Goal: Task Accomplishment & Management: Manage account settings

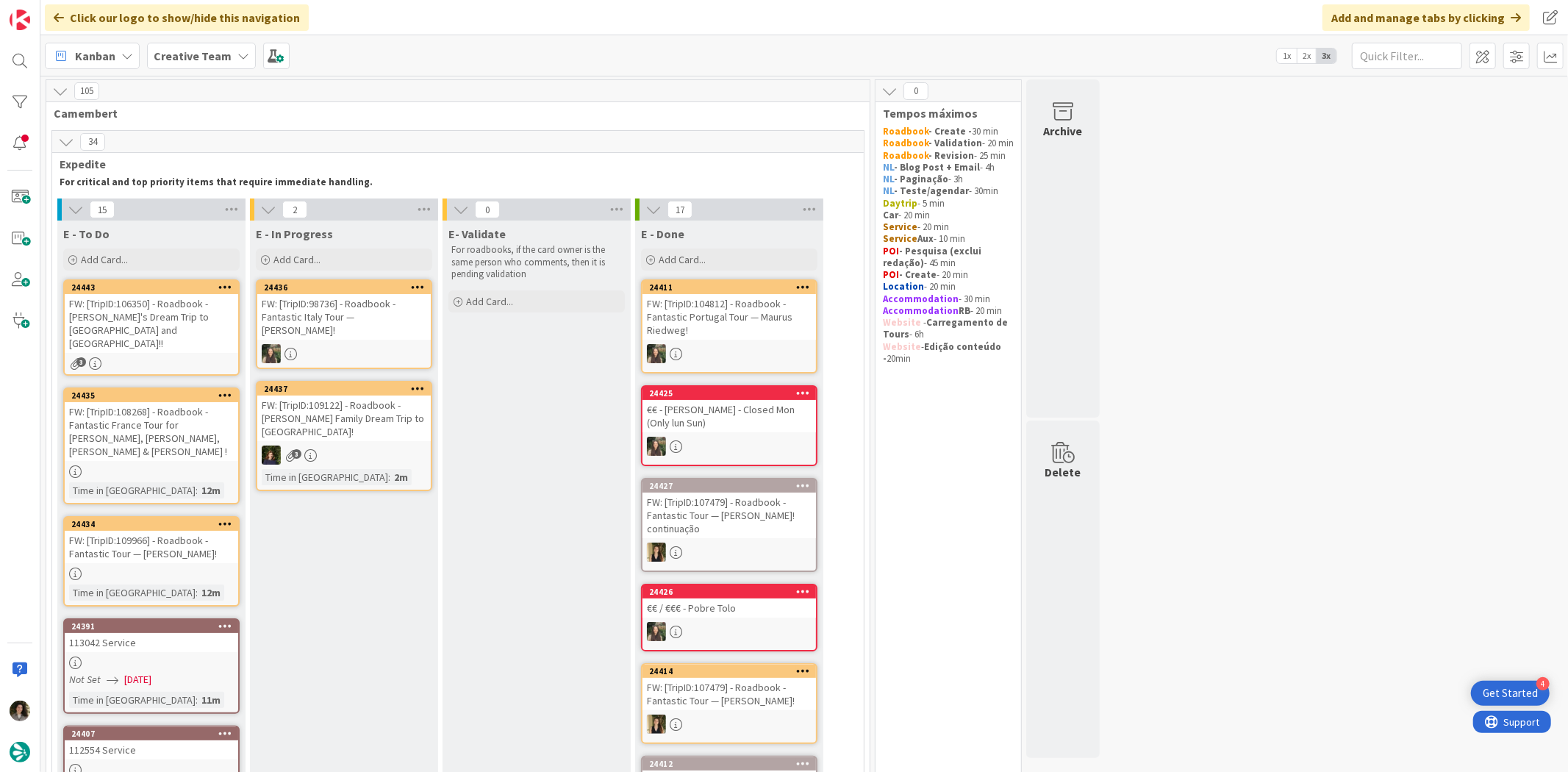
click at [168, 328] on div "FW: [TripID:106350] - Roadbook - [PERSON_NAME]'s Dream Trip to [GEOGRAPHIC_DATA…" at bounding box center [151, 323] width 174 height 58
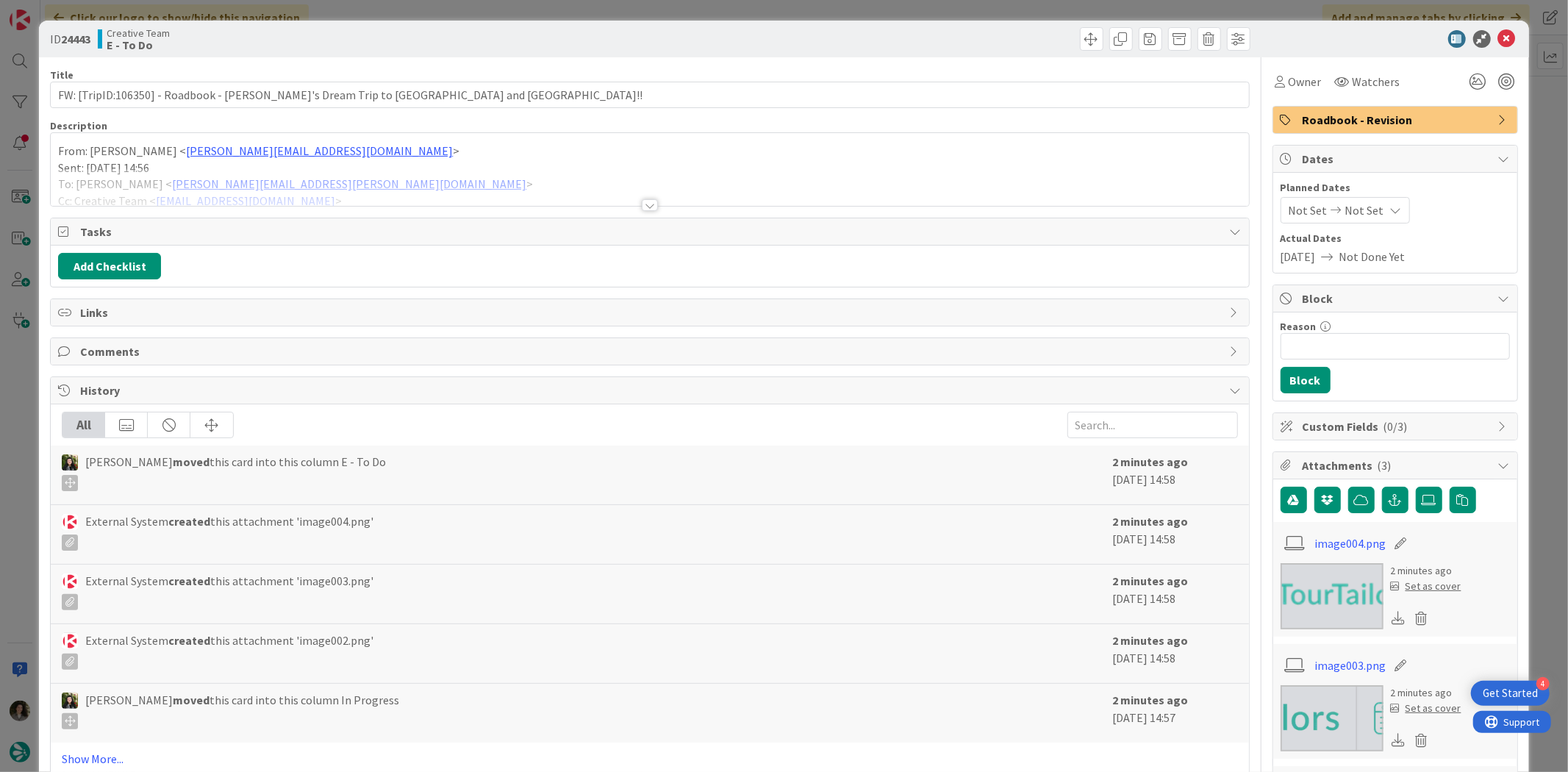
click at [640, 195] on div at bounding box center [649, 188] width 1198 height 38
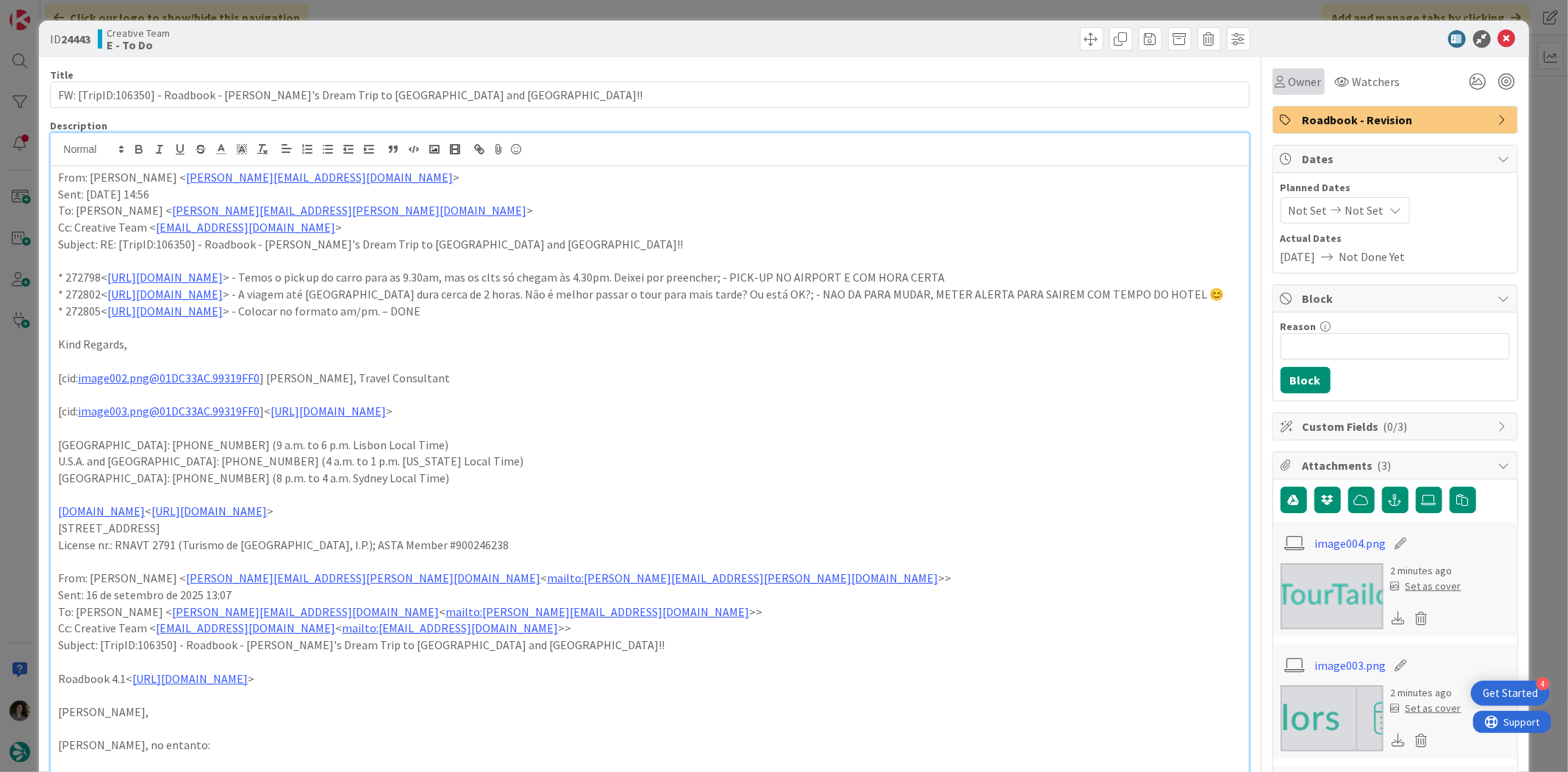
click at [1276, 81] on icon at bounding box center [1281, 81] width 11 height 12
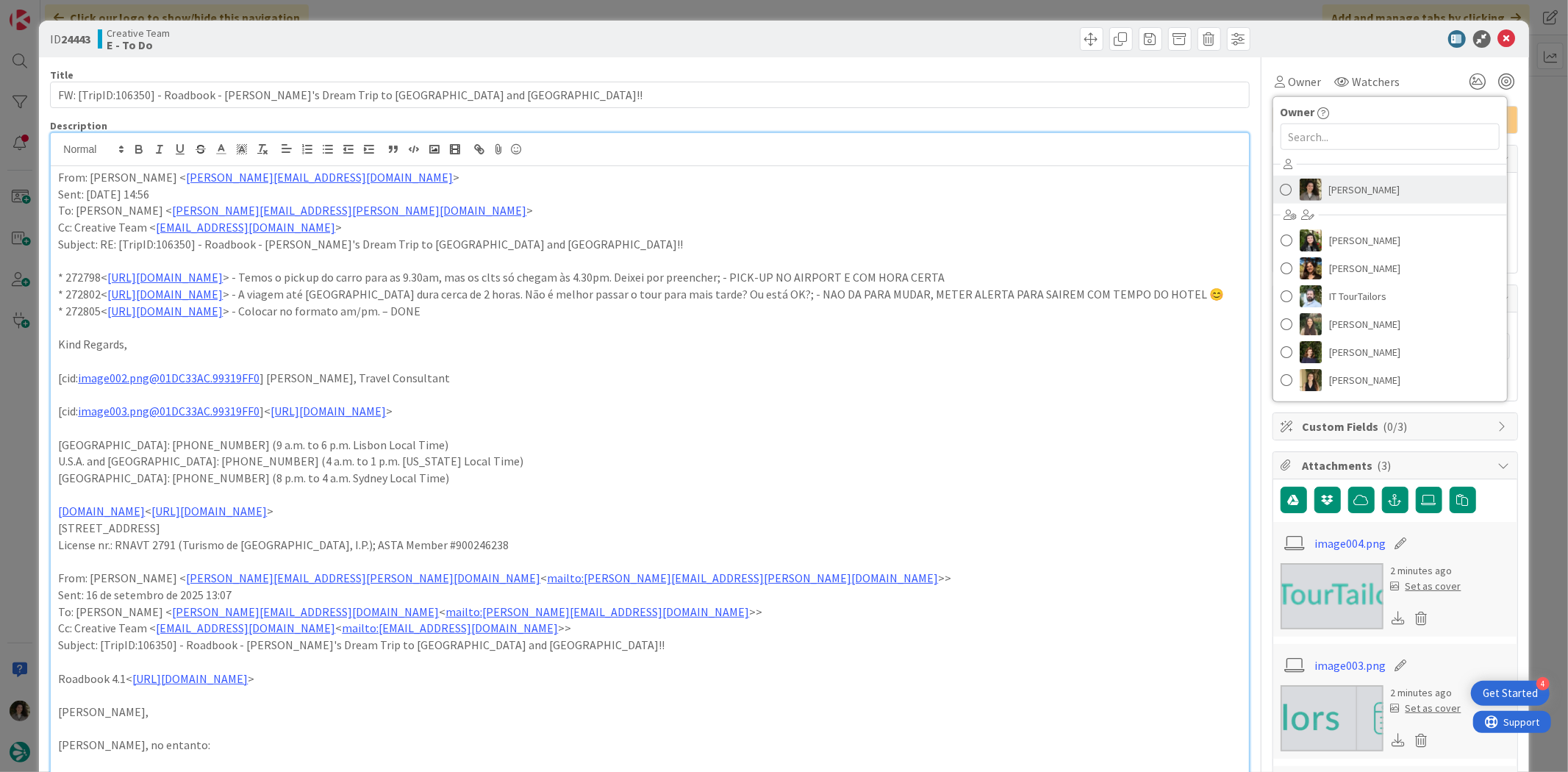
click at [1312, 188] on link "Melissa Santos" at bounding box center [1390, 189] width 234 height 28
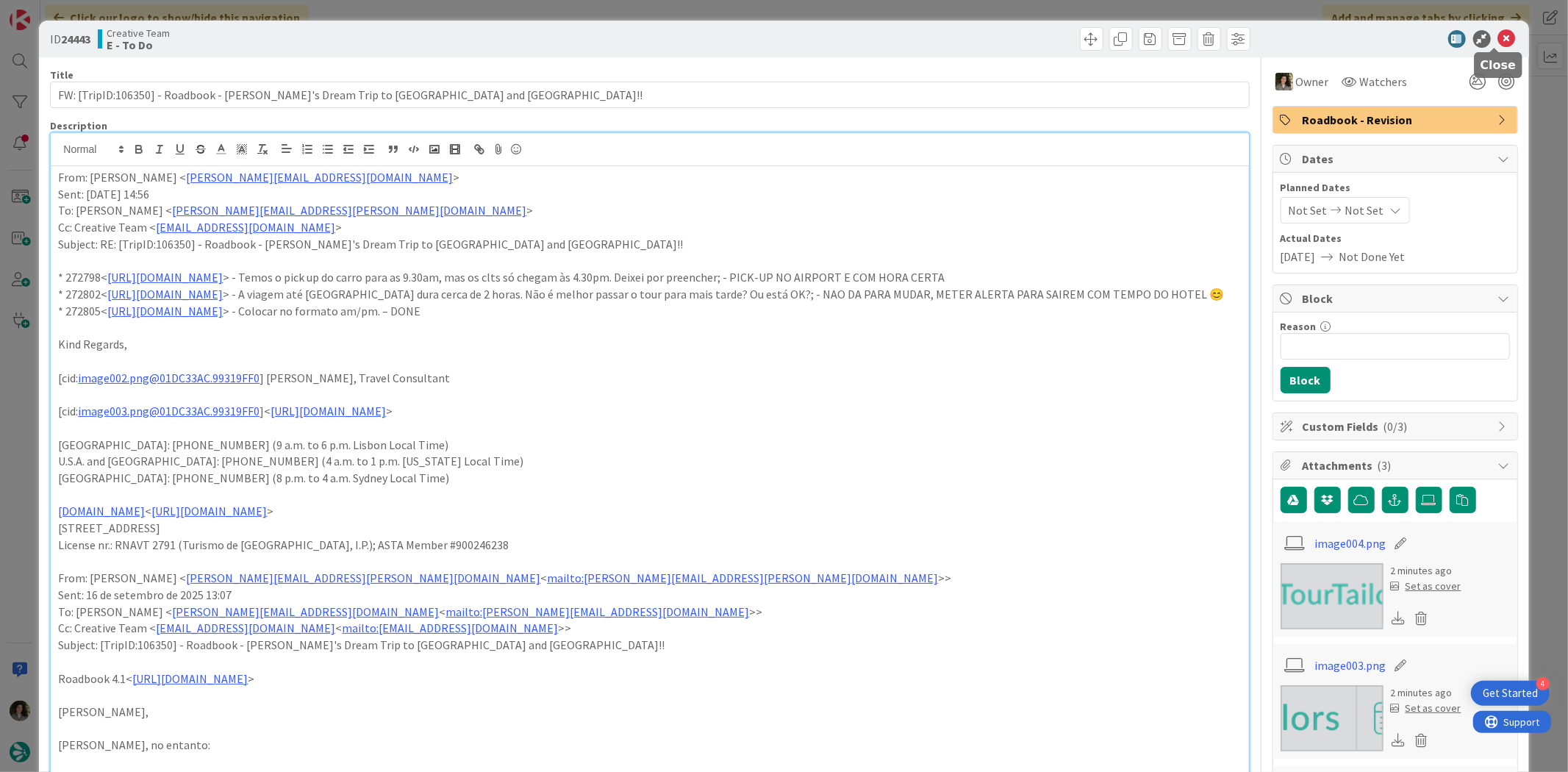
click at [1498, 34] on icon at bounding box center [1506, 39] width 17 height 17
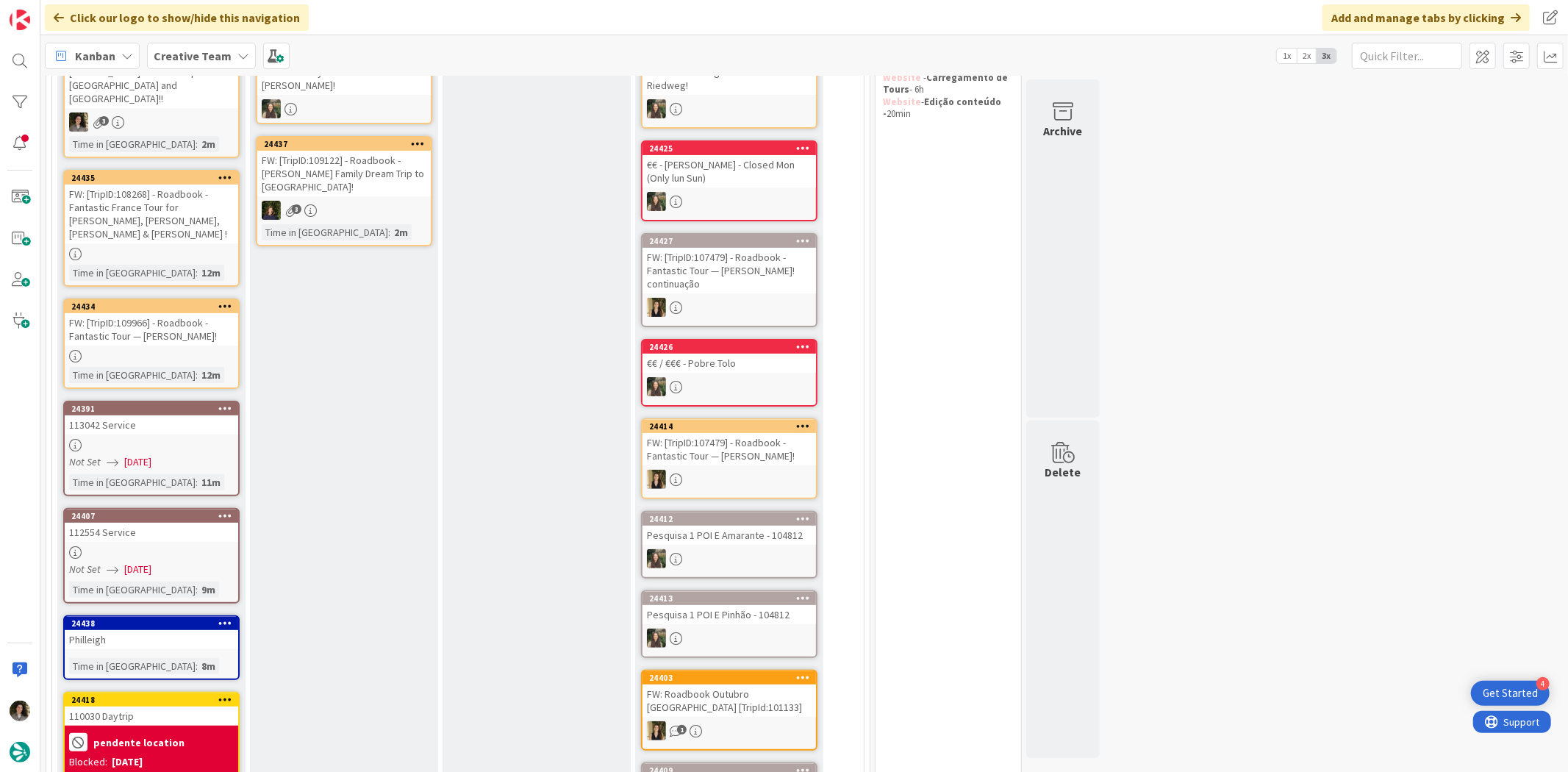
click at [142, 202] on div "FW: [TripID:108268] - Roadbook - Fantastic France Tour for [PERSON_NAME], [PERS…" at bounding box center [151, 213] width 174 height 58
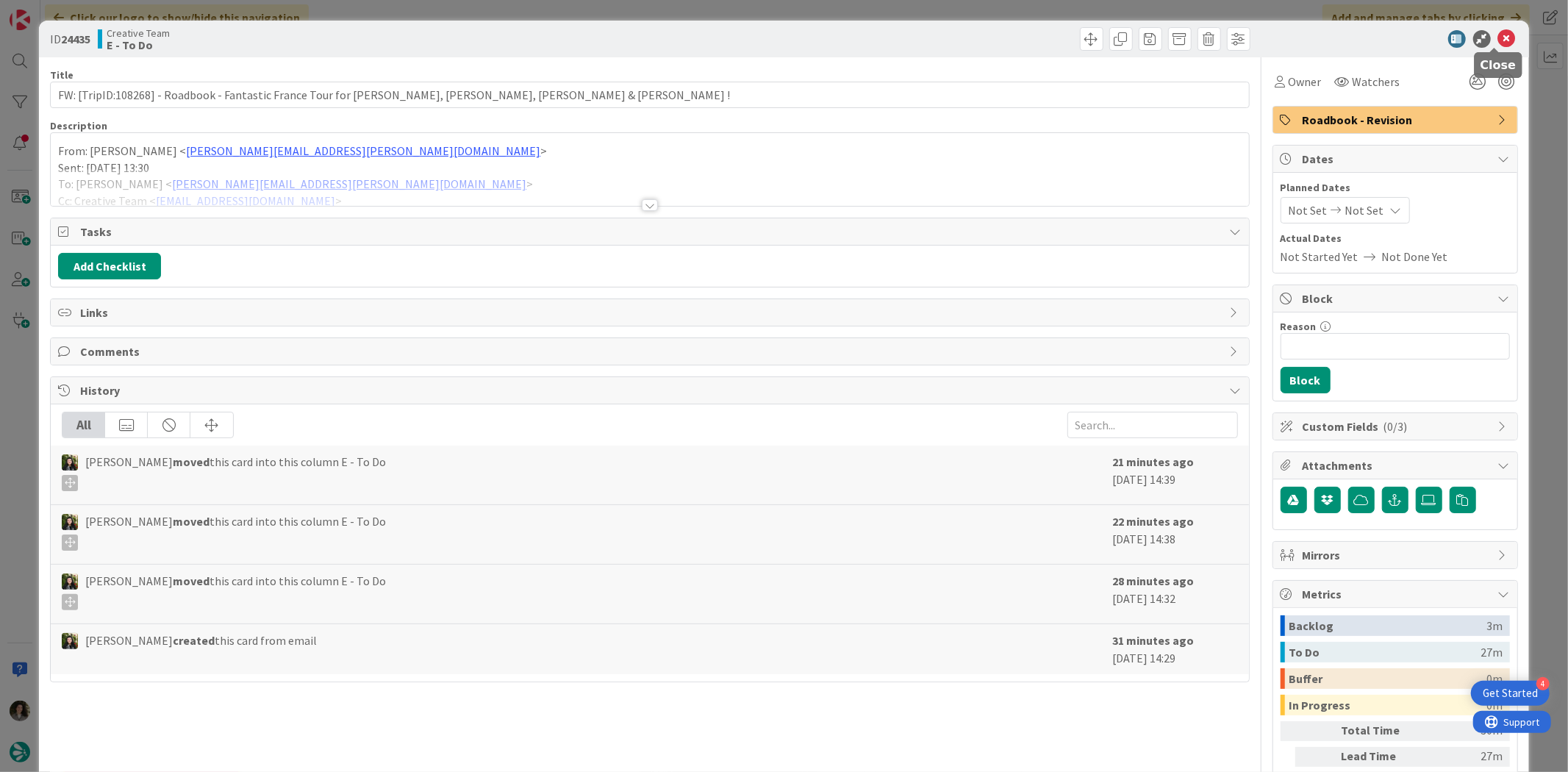
click at [1501, 35] on icon at bounding box center [1506, 39] width 17 height 17
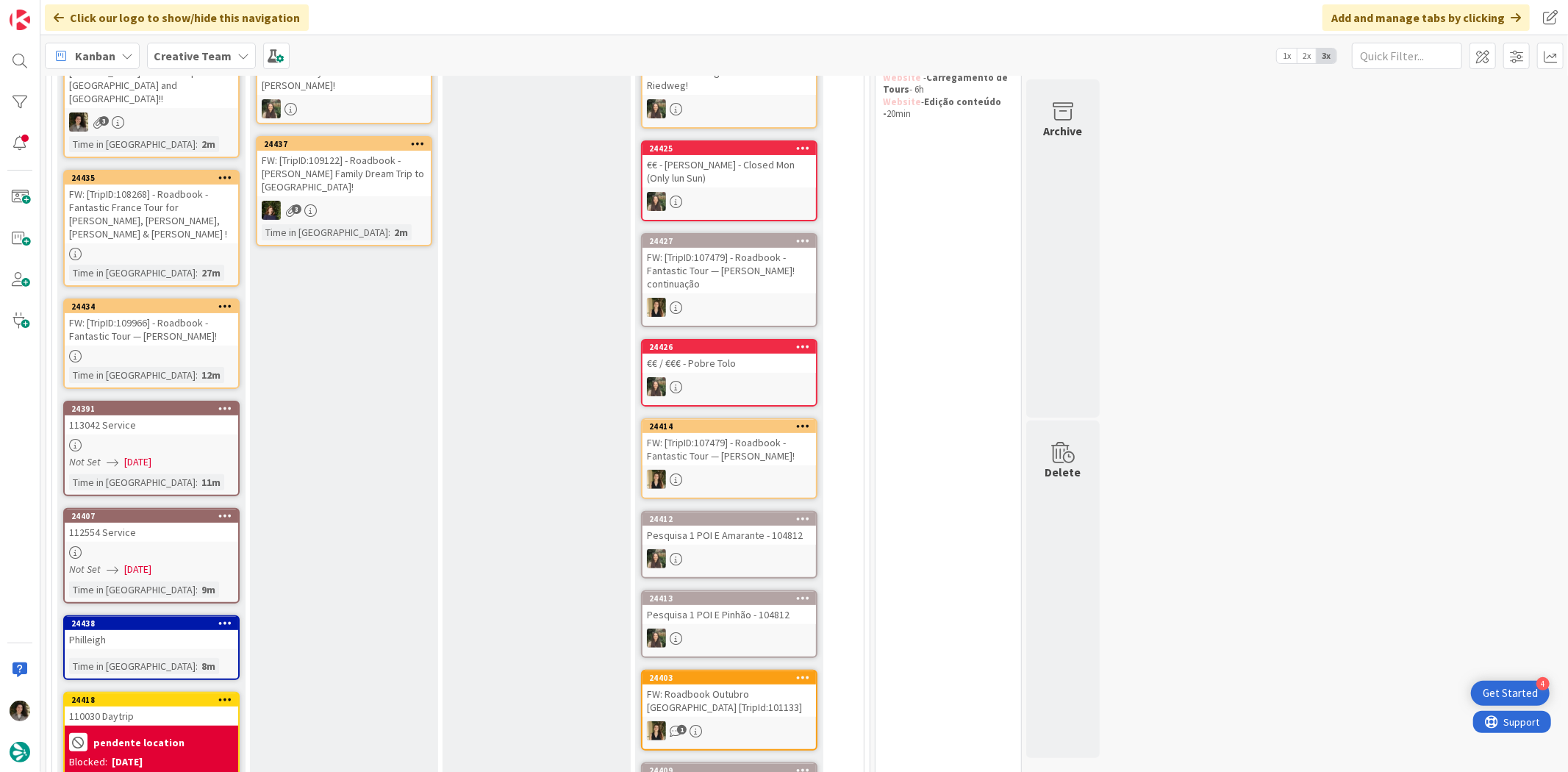
click at [161, 350] on div at bounding box center [151, 356] width 174 height 12
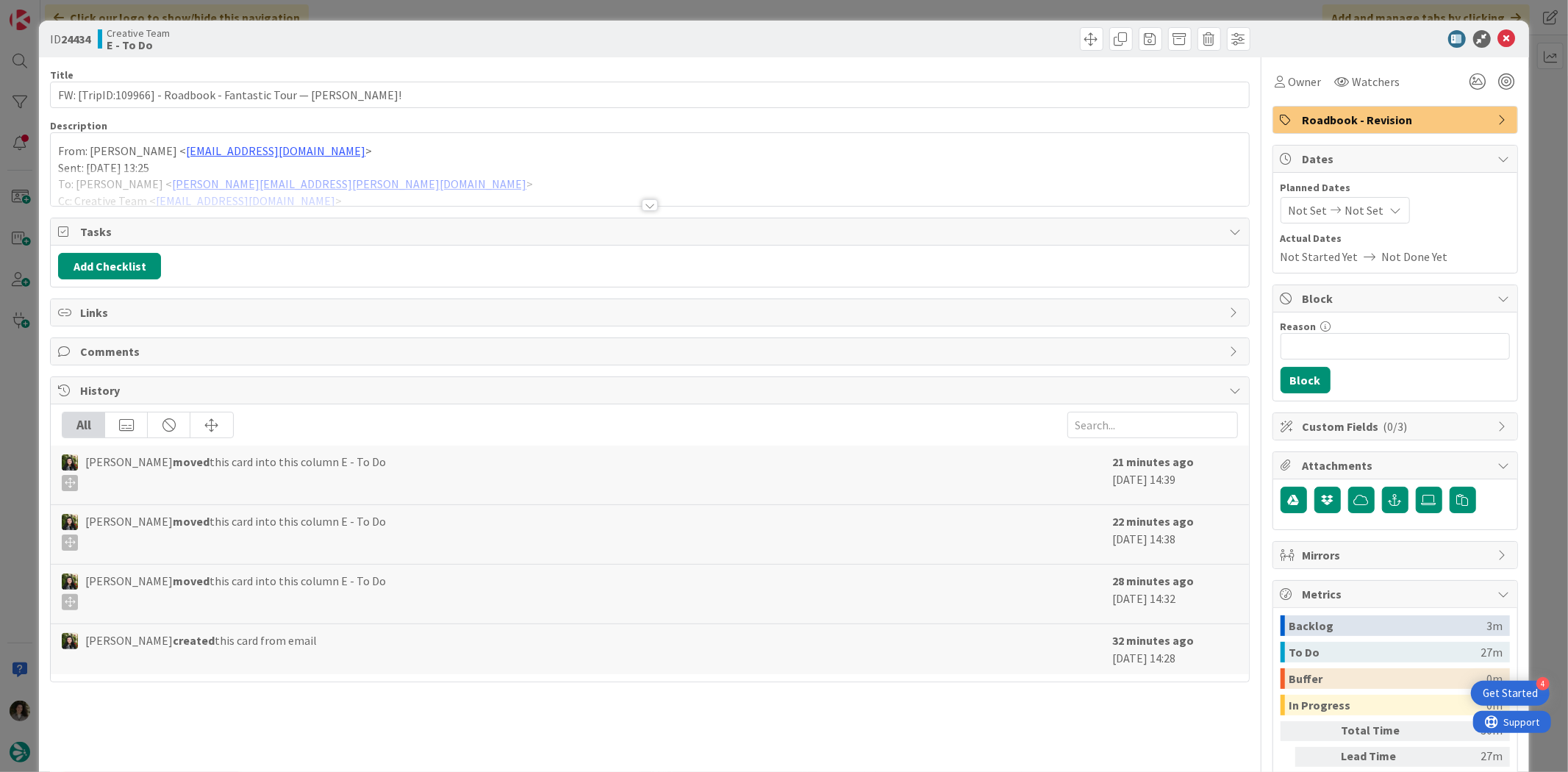
click at [652, 199] on div at bounding box center [649, 188] width 1198 height 38
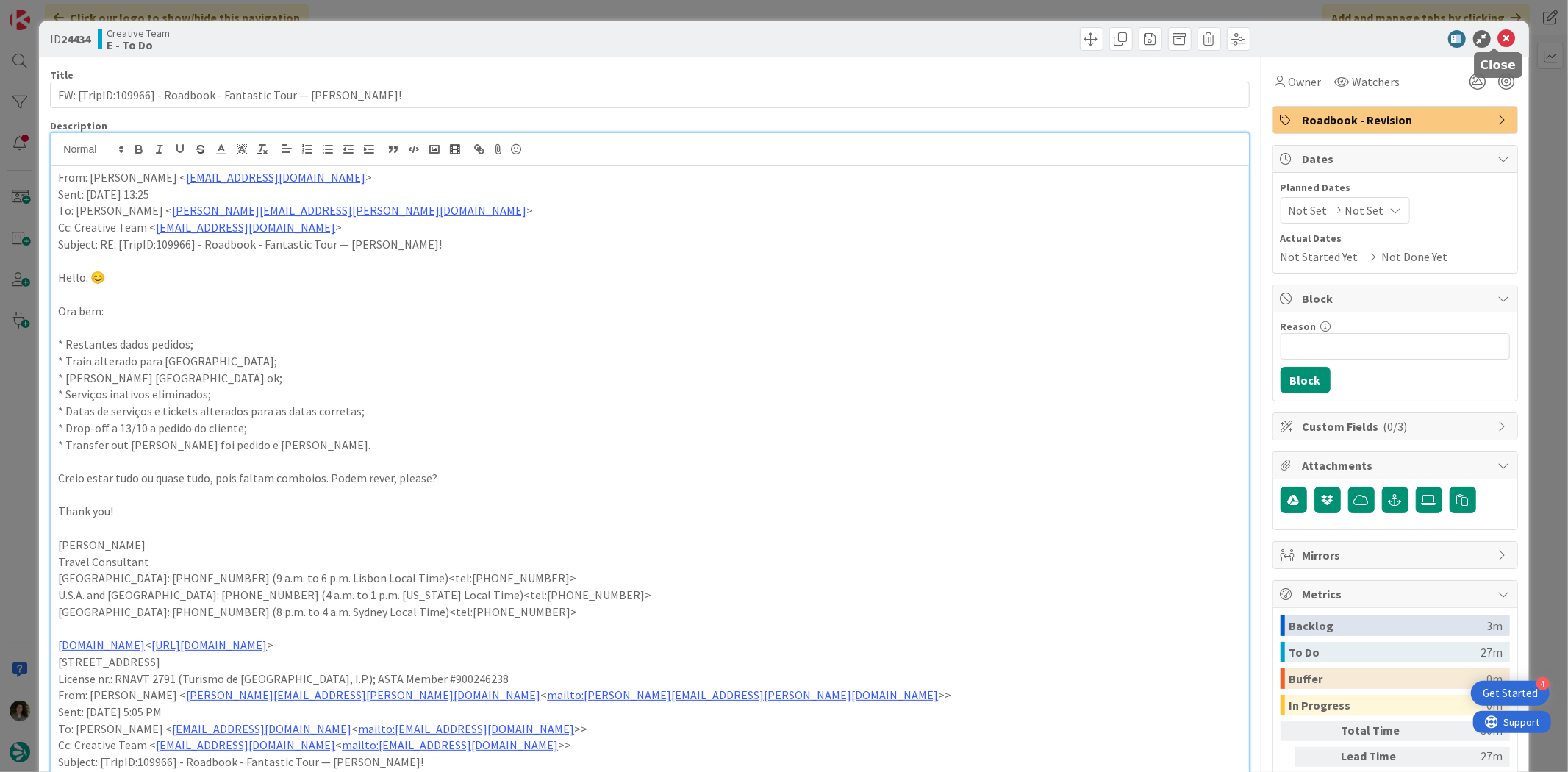
click at [1498, 31] on icon at bounding box center [1506, 39] width 17 height 17
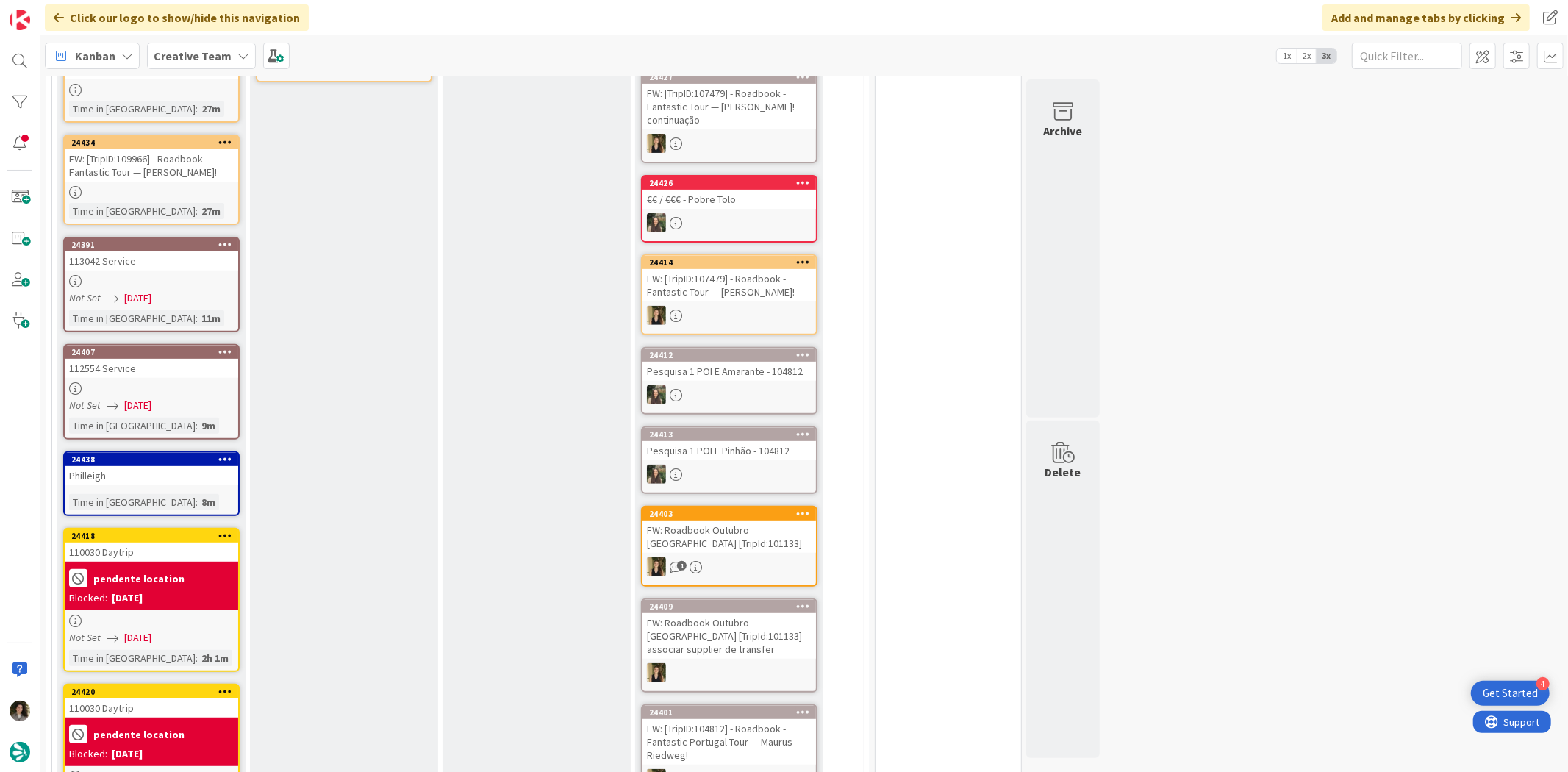
scroll to position [408, 0]
click at [147, 291] on span "[DATE]" at bounding box center [137, 299] width 27 height 16
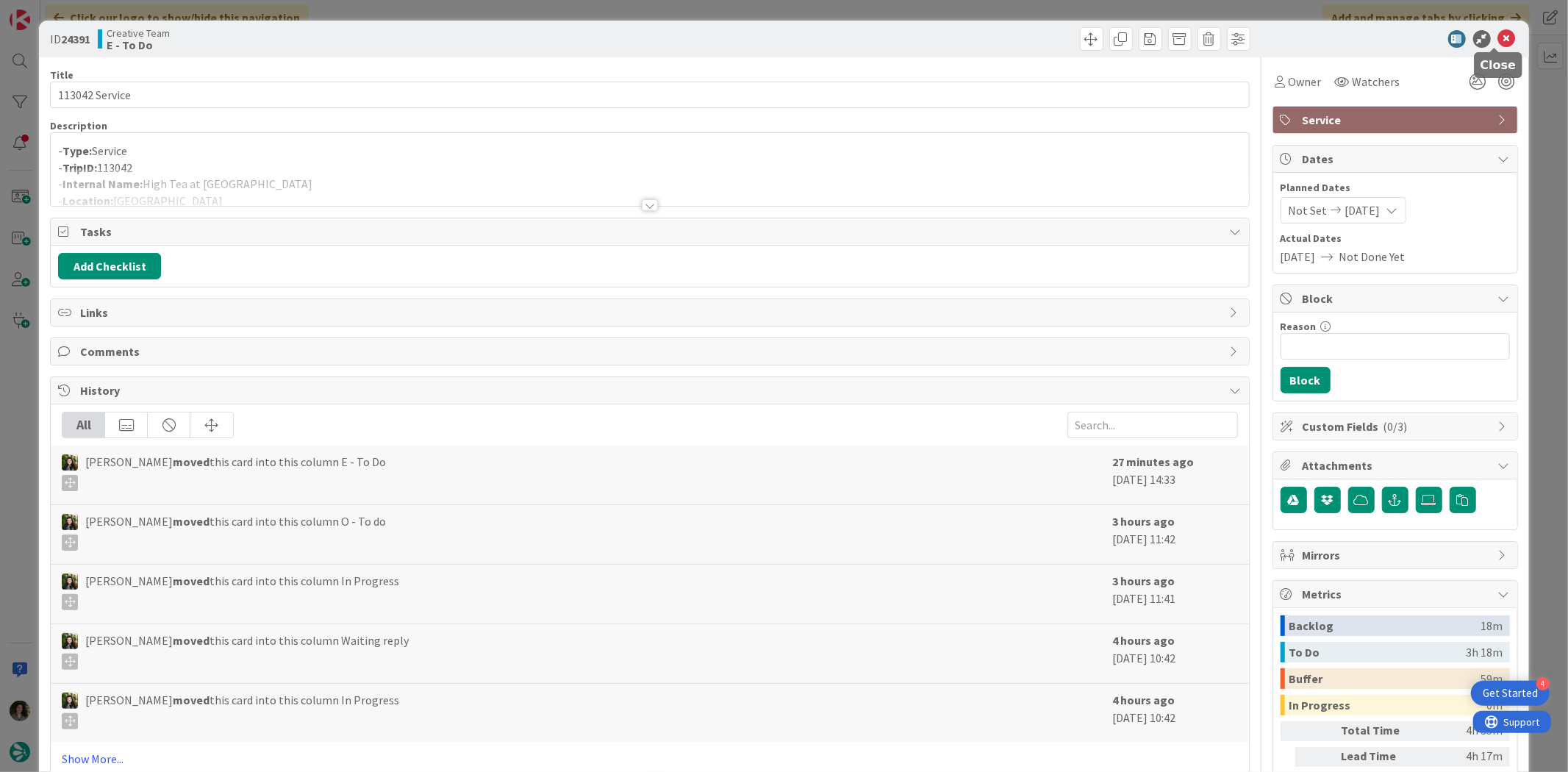
click at [1498, 31] on icon at bounding box center [1506, 39] width 17 height 17
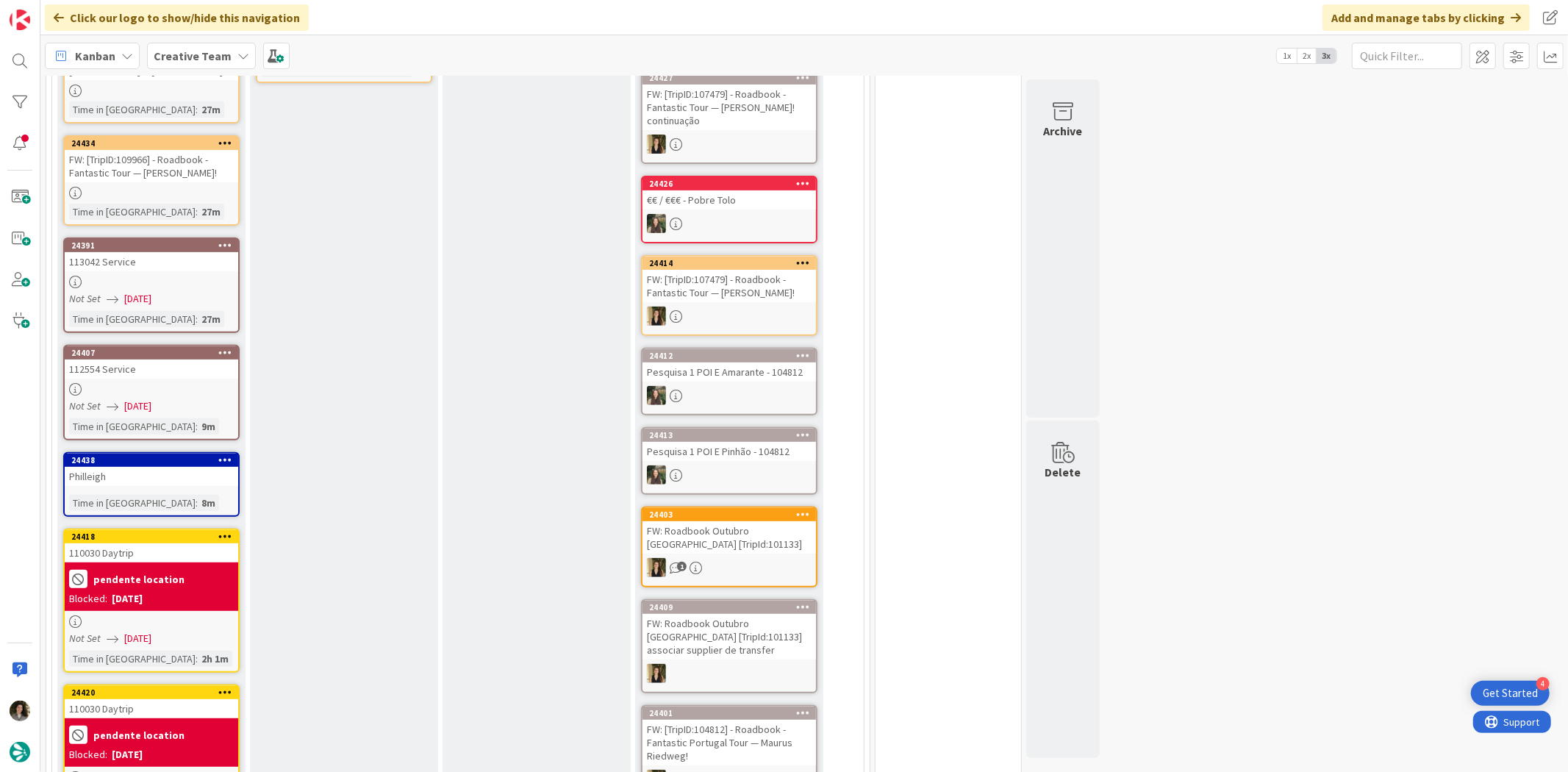
scroll to position [163, 0]
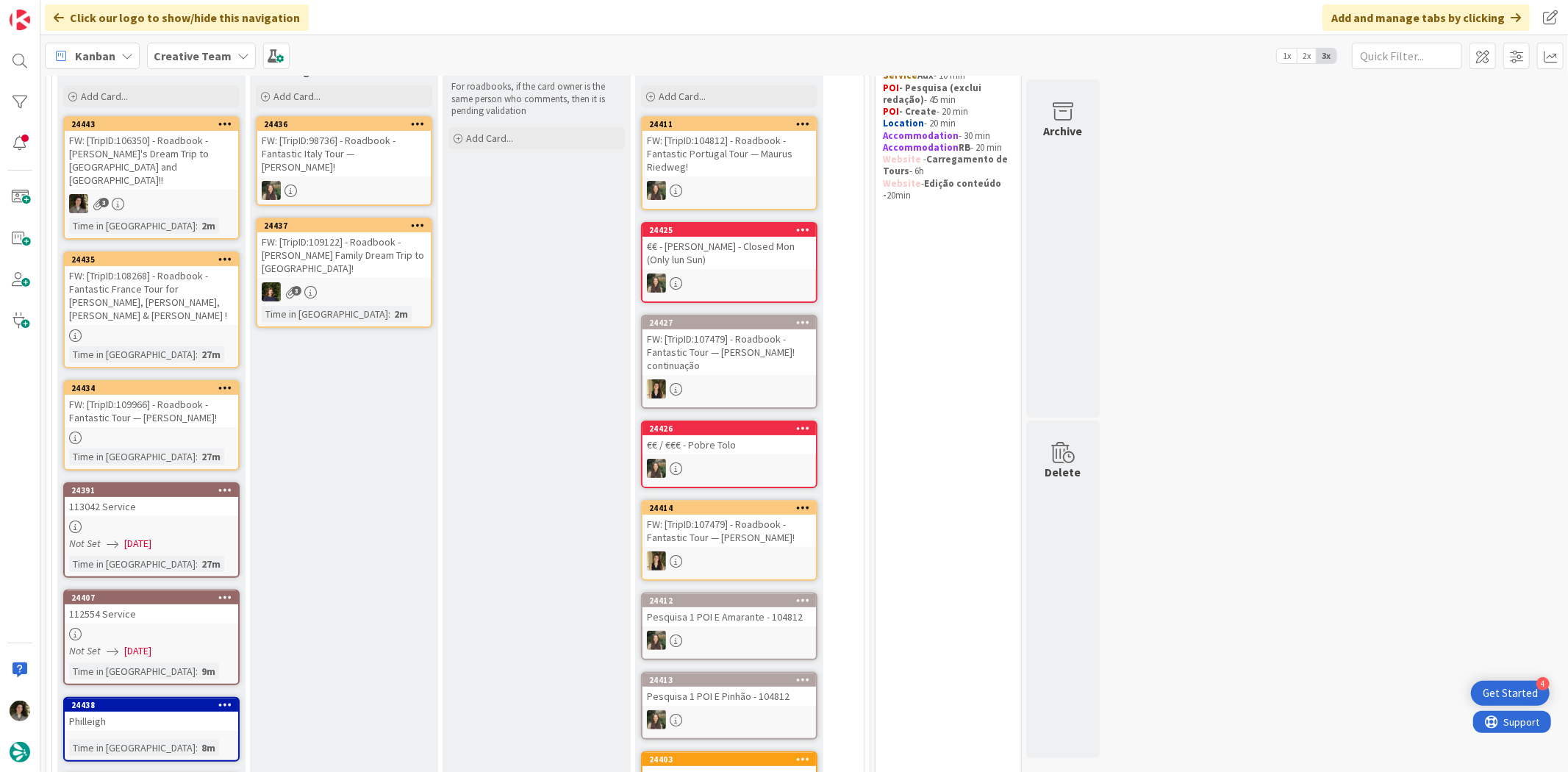
click at [146, 297] on div "24435 FW: [TripID:108268] - Roadbook - Fantastic France Tour for Karen, Steve, …" at bounding box center [151, 309] width 176 height 117
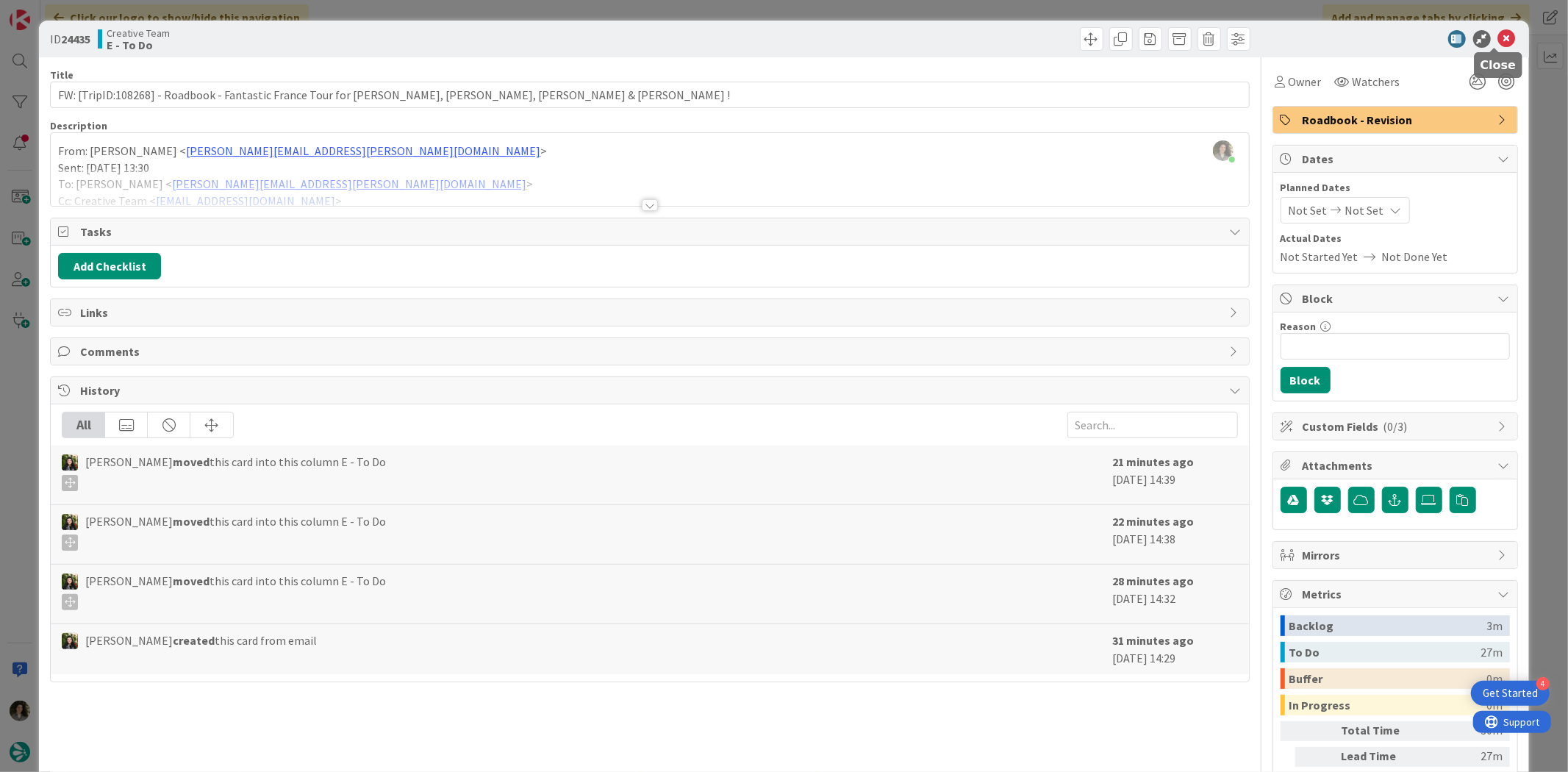
click at [1498, 34] on icon at bounding box center [1506, 39] width 17 height 17
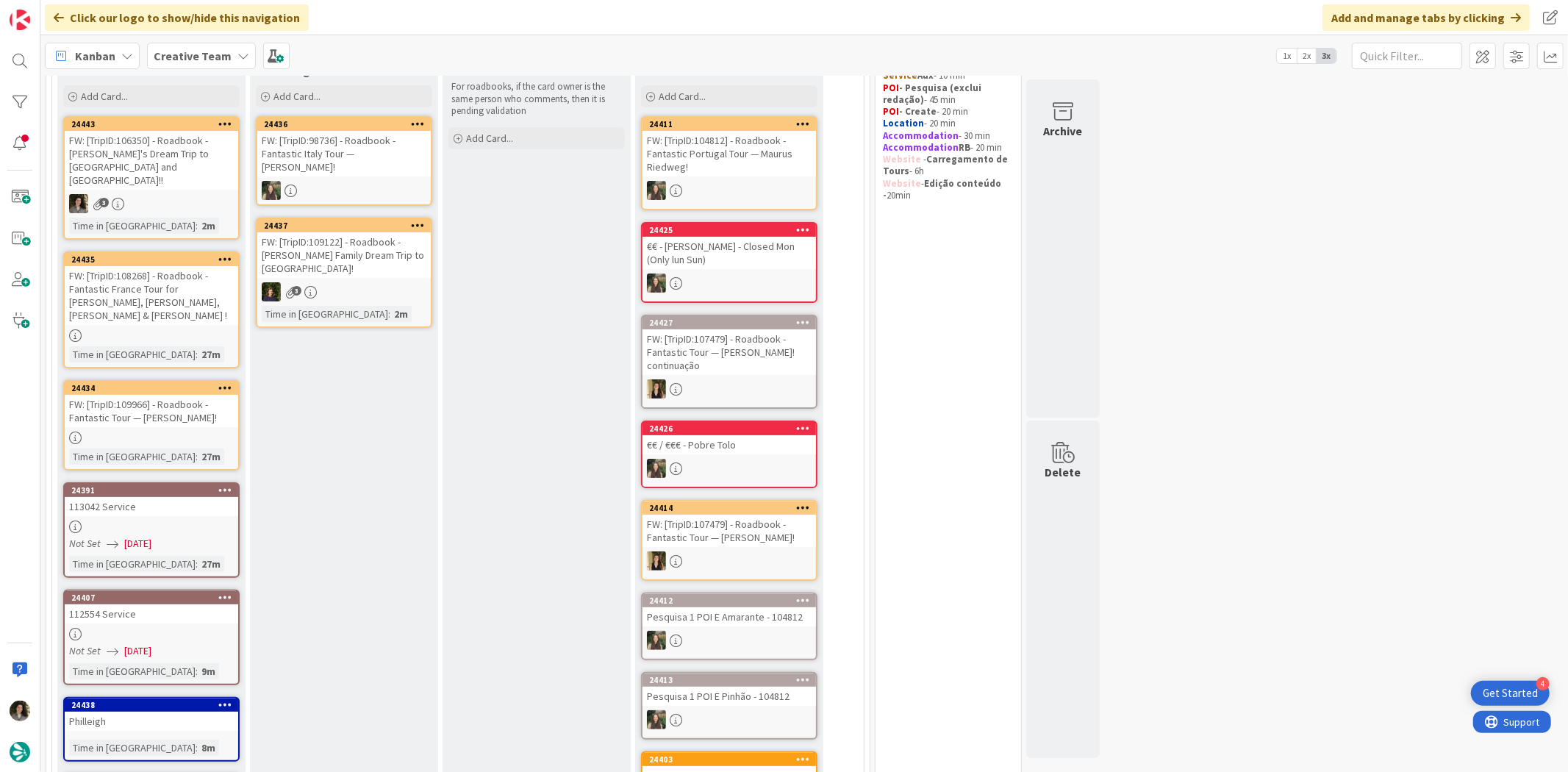
click at [152, 397] on div "FW: [TripID:109966] - Roadbook - Fantastic Tour — [PERSON_NAME]!" at bounding box center [151, 411] width 174 height 32
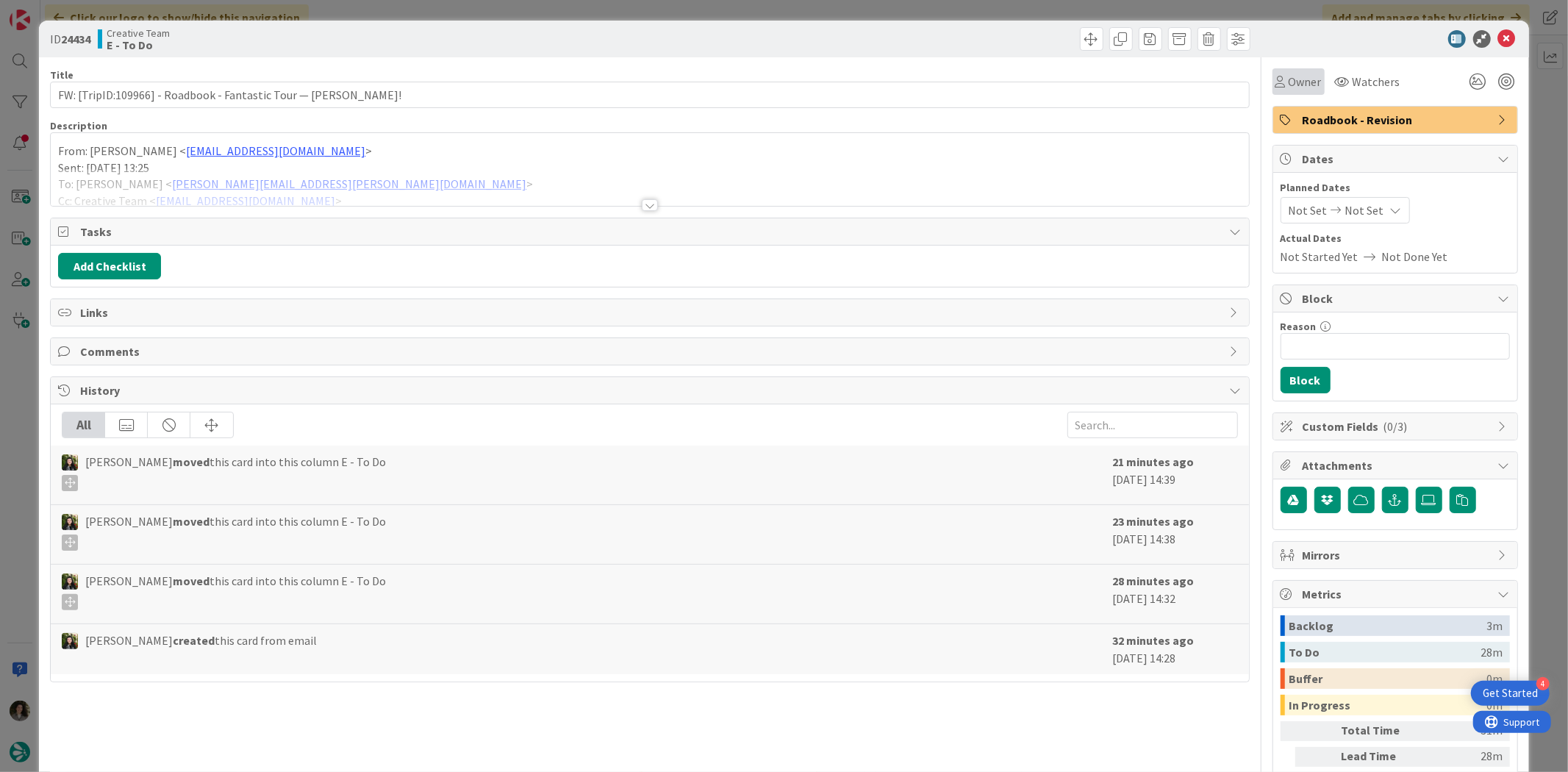
click at [1289, 76] on span "Owner" at bounding box center [1305, 81] width 33 height 17
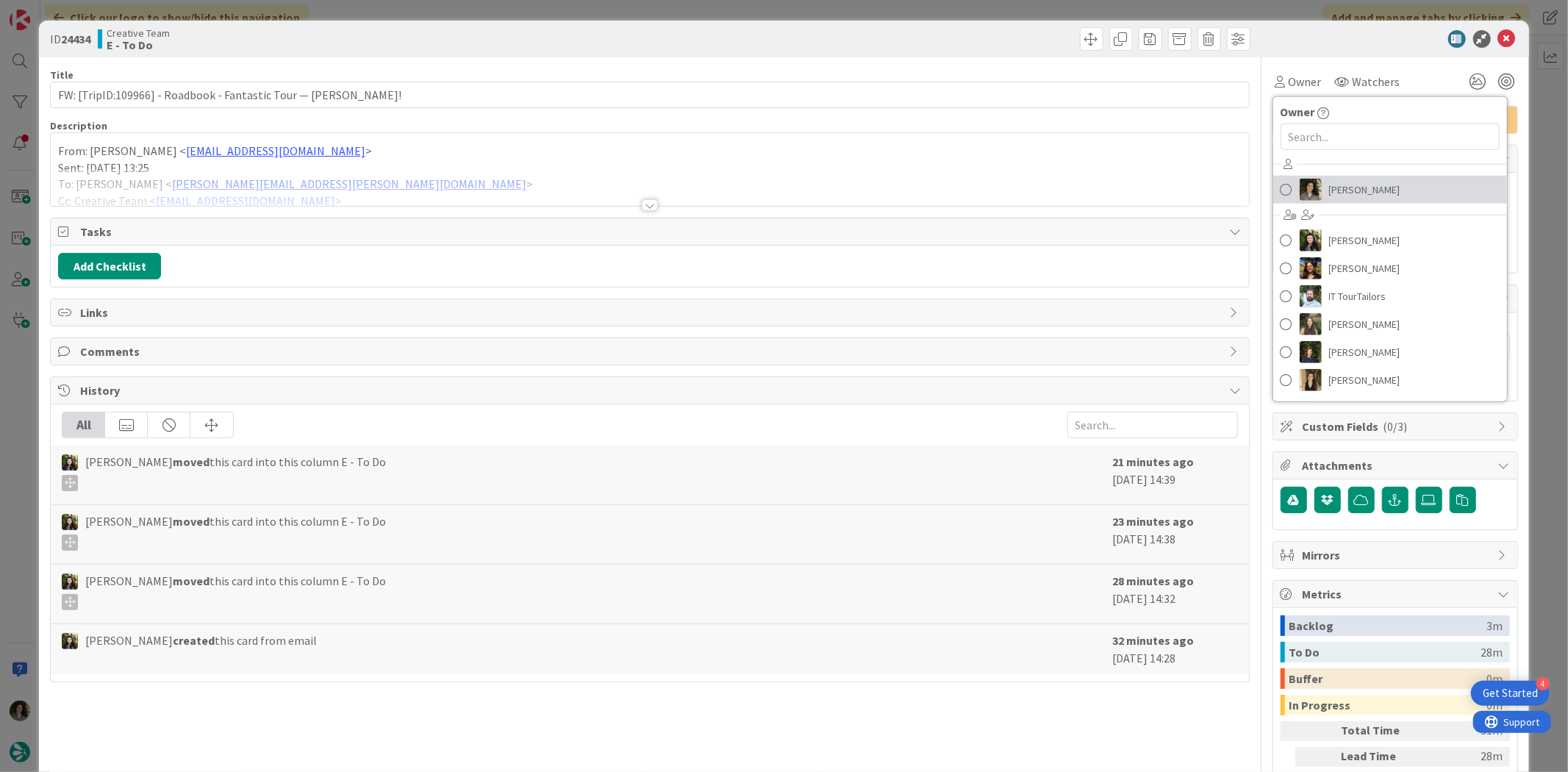
drag, startPoint x: 1357, startPoint y: 185, endPoint x: 1367, endPoint y: 181, distance: 10.8
click at [1357, 185] on span "Melissa Santos" at bounding box center [1365, 189] width 72 height 22
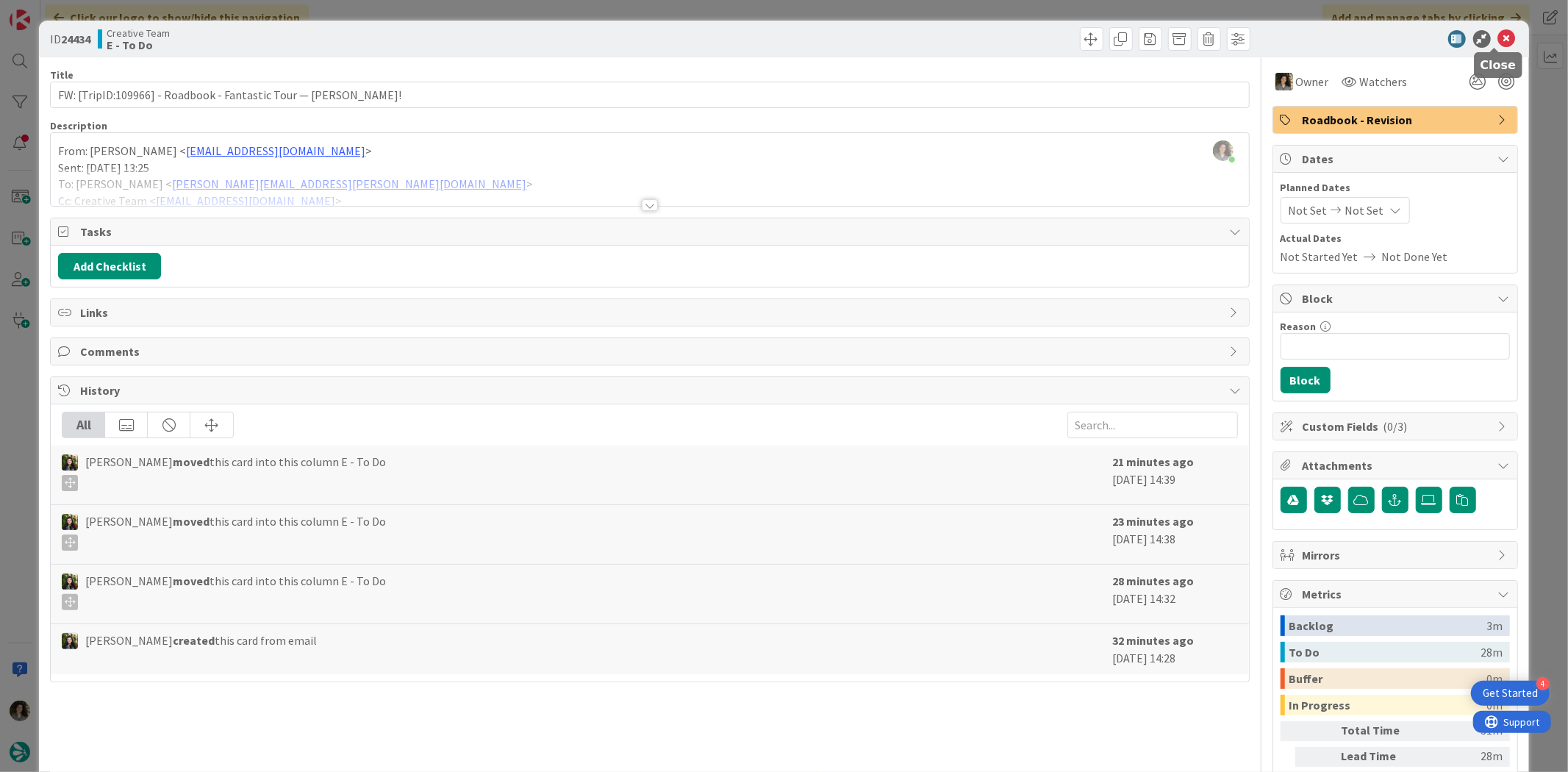
click at [1498, 33] on icon at bounding box center [1506, 39] width 17 height 17
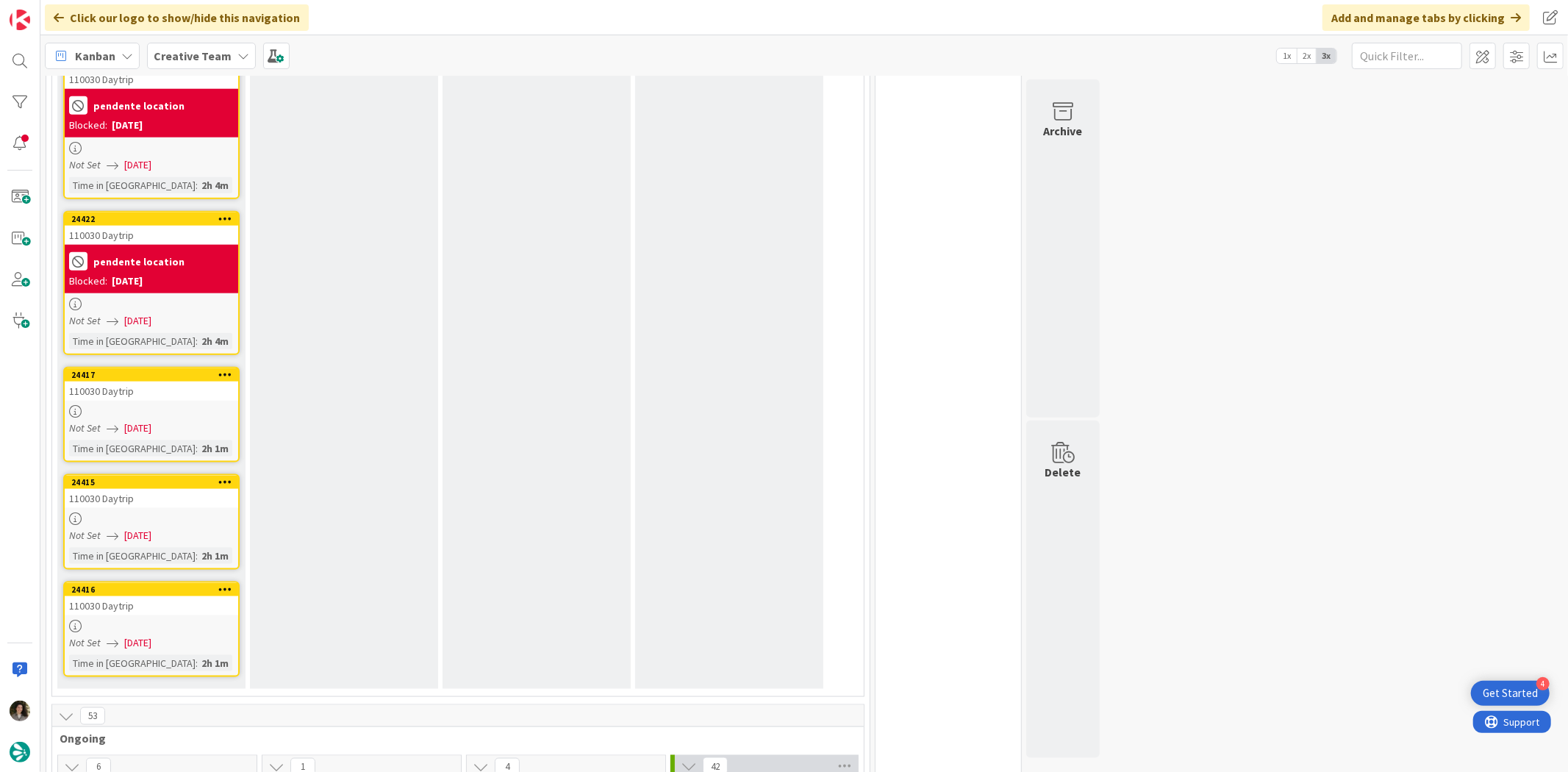
scroll to position [1404, 0]
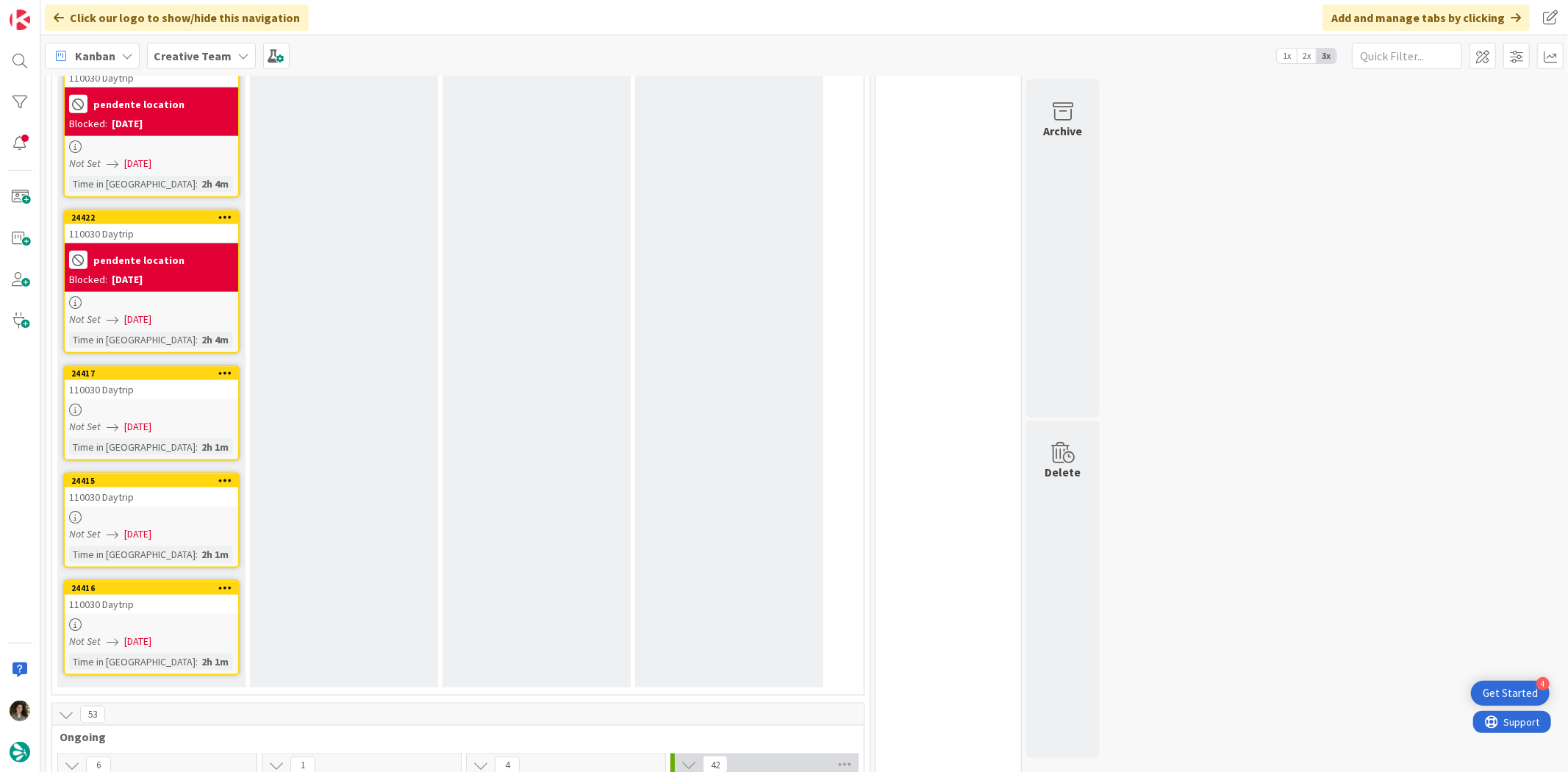
click at [176, 403] on div at bounding box center [151, 409] width 174 height 12
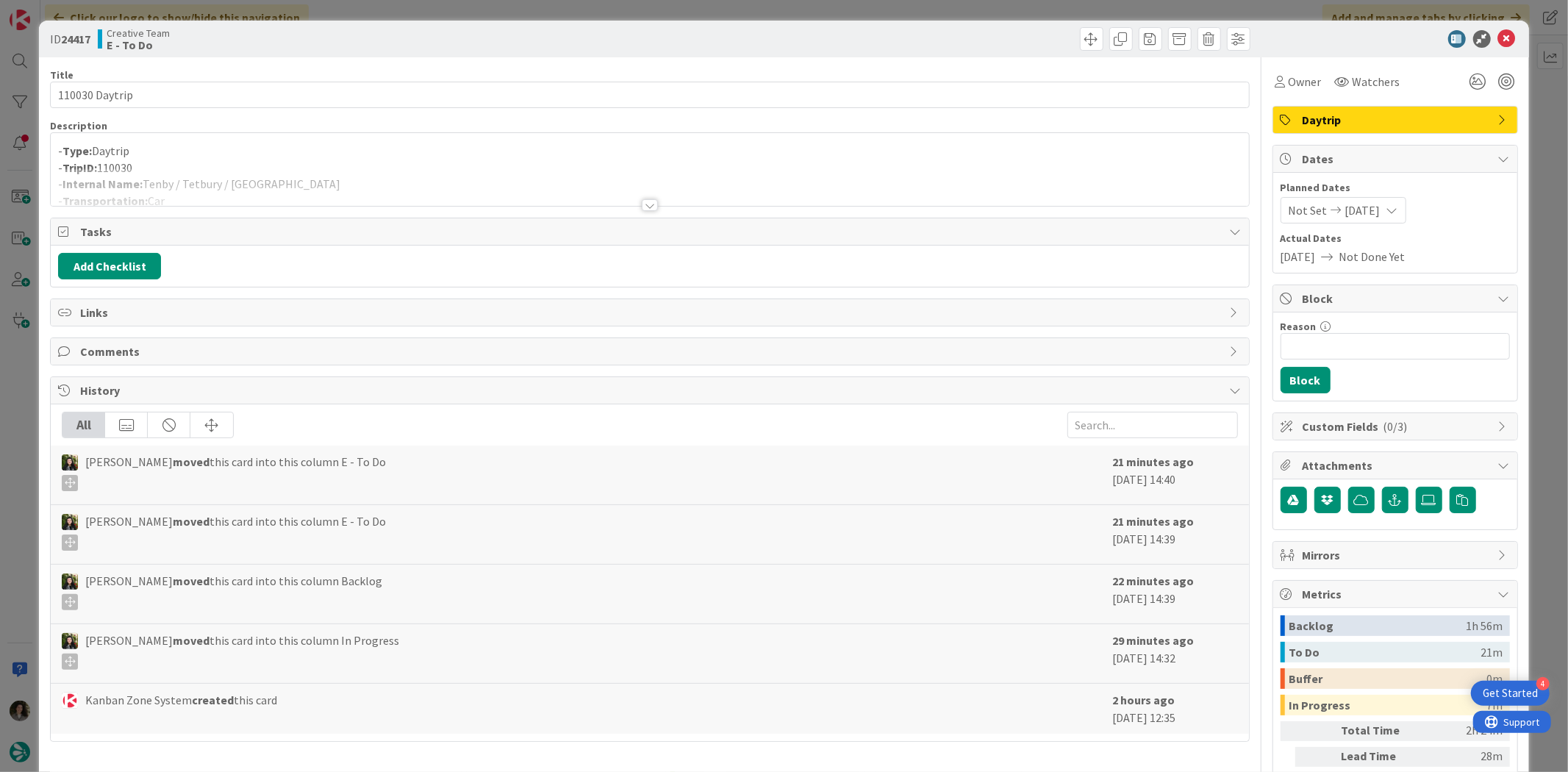
click at [627, 207] on div "Title 14 / 128 110030 Daytrip Description - Type: Daytrip - TripID: 110030 - In…" at bounding box center [649, 458] width 1199 height 801
click at [1505, 32] on div "ID 24417 Creative Team E - To Do" at bounding box center [783, 39] width 1489 height 37
click at [1498, 38] on icon at bounding box center [1506, 39] width 17 height 17
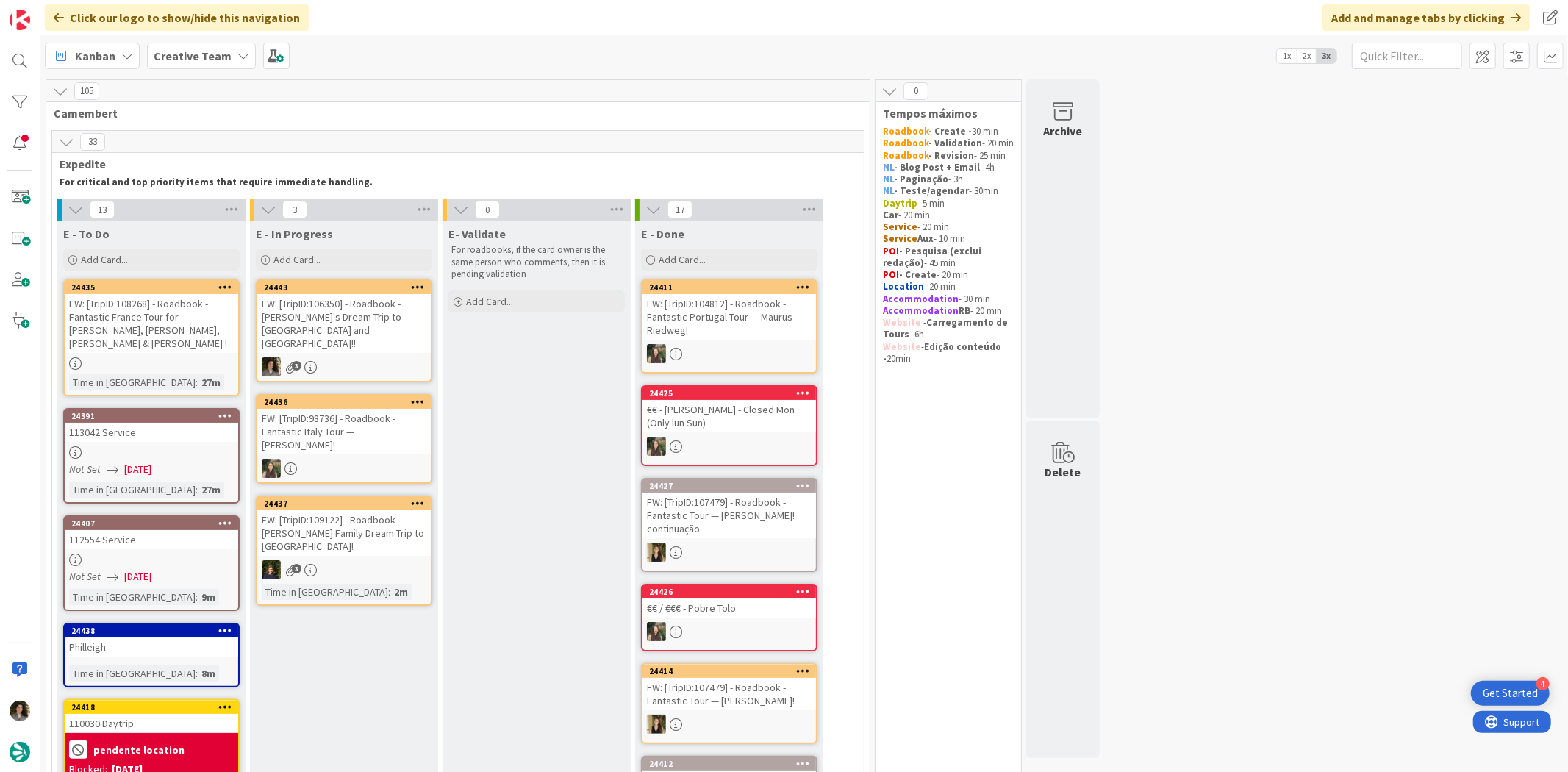
click at [368, 328] on div "FW: [TripID:106350] - Roadbook - [PERSON_NAME]'s Dream Trip to [GEOGRAPHIC_DATA…" at bounding box center [344, 323] width 174 height 58
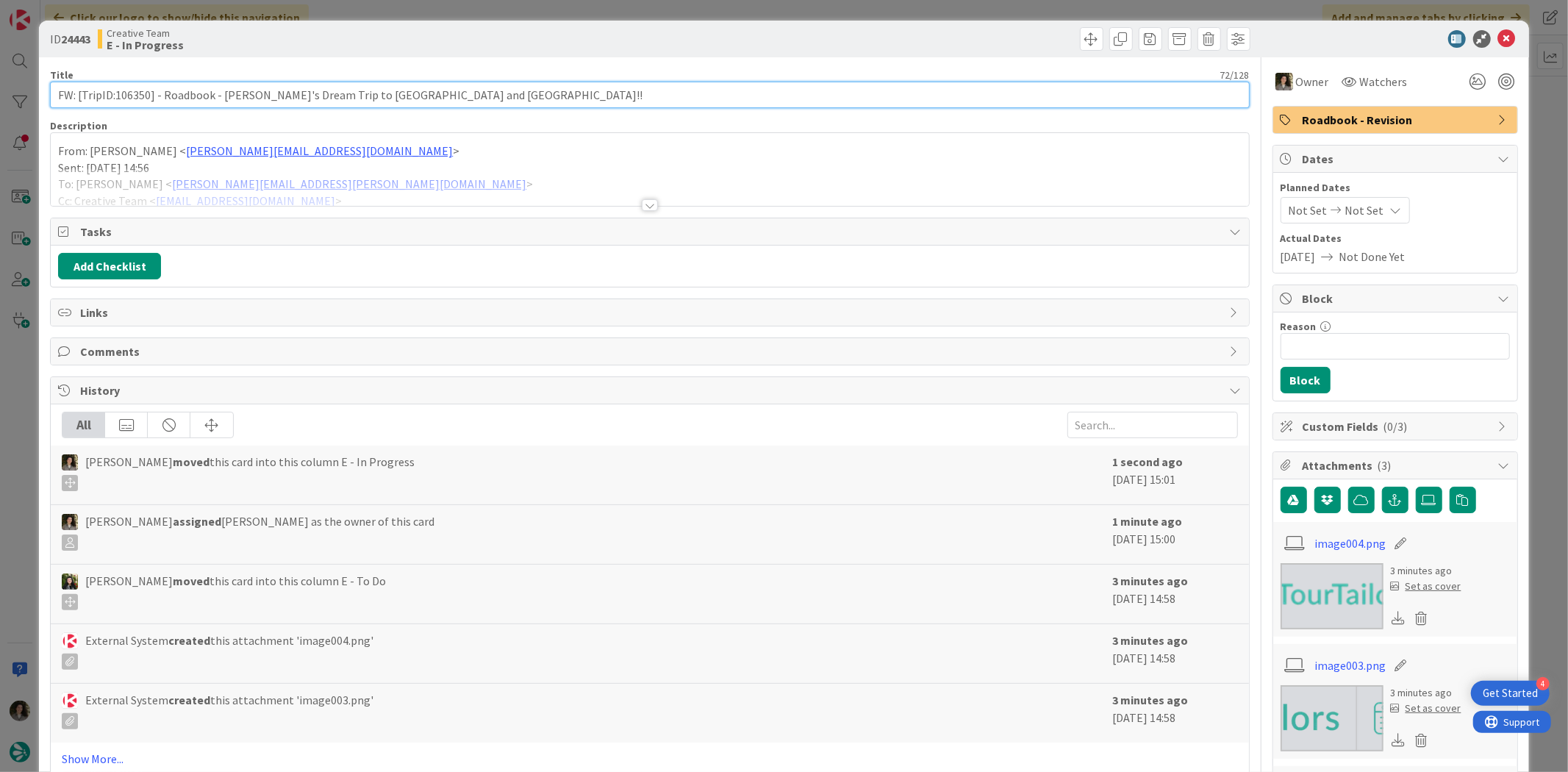
drag, startPoint x: 148, startPoint y: 100, endPoint x: 115, endPoint y: 104, distance: 33.2
click at [115, 104] on input "FW: [TripID:106350] - Roadbook - [PERSON_NAME]'s Dream Trip to [GEOGRAPHIC_DATA…" at bounding box center [649, 95] width 1199 height 26
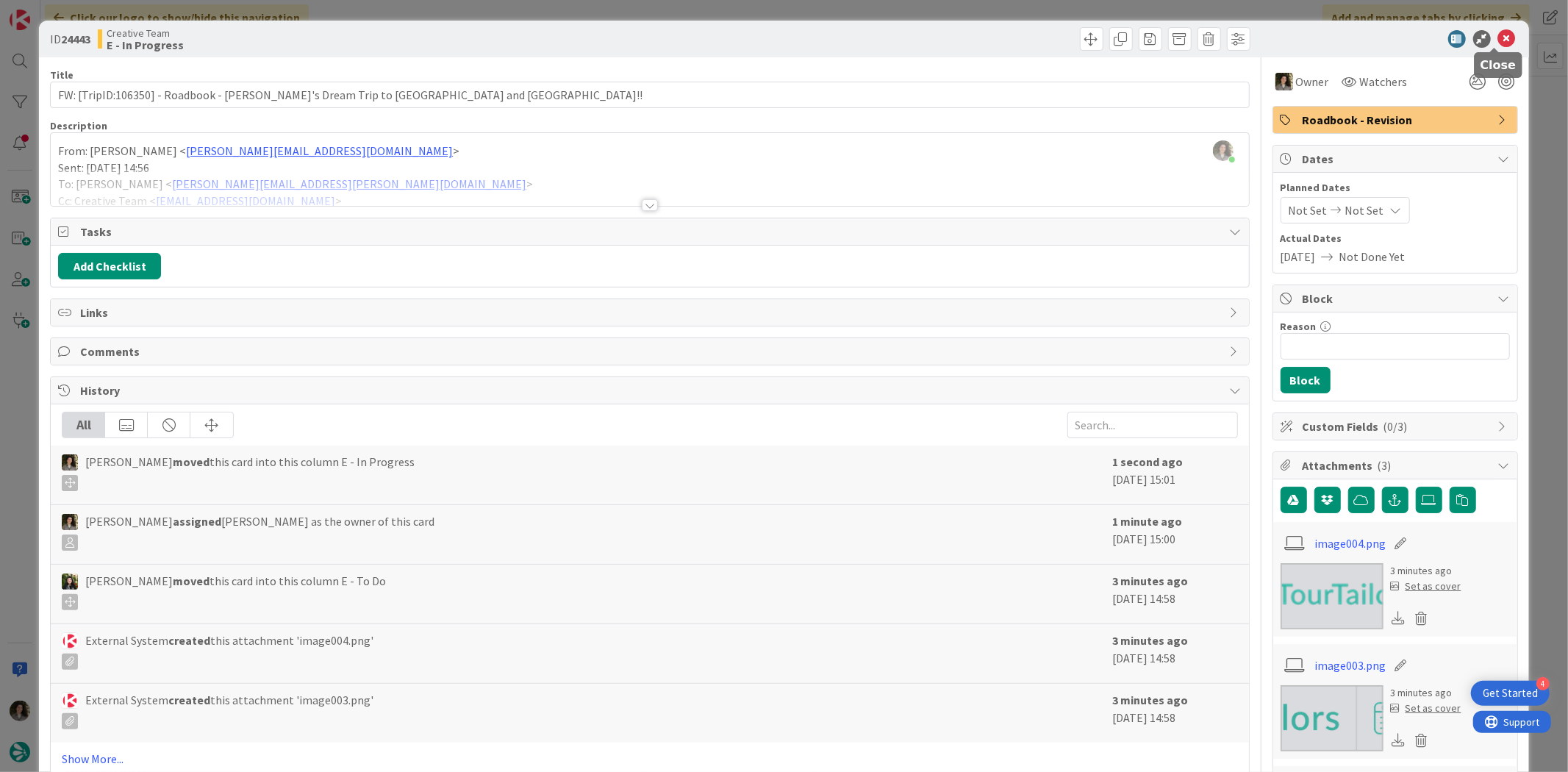
click at [1498, 31] on icon at bounding box center [1506, 39] width 17 height 17
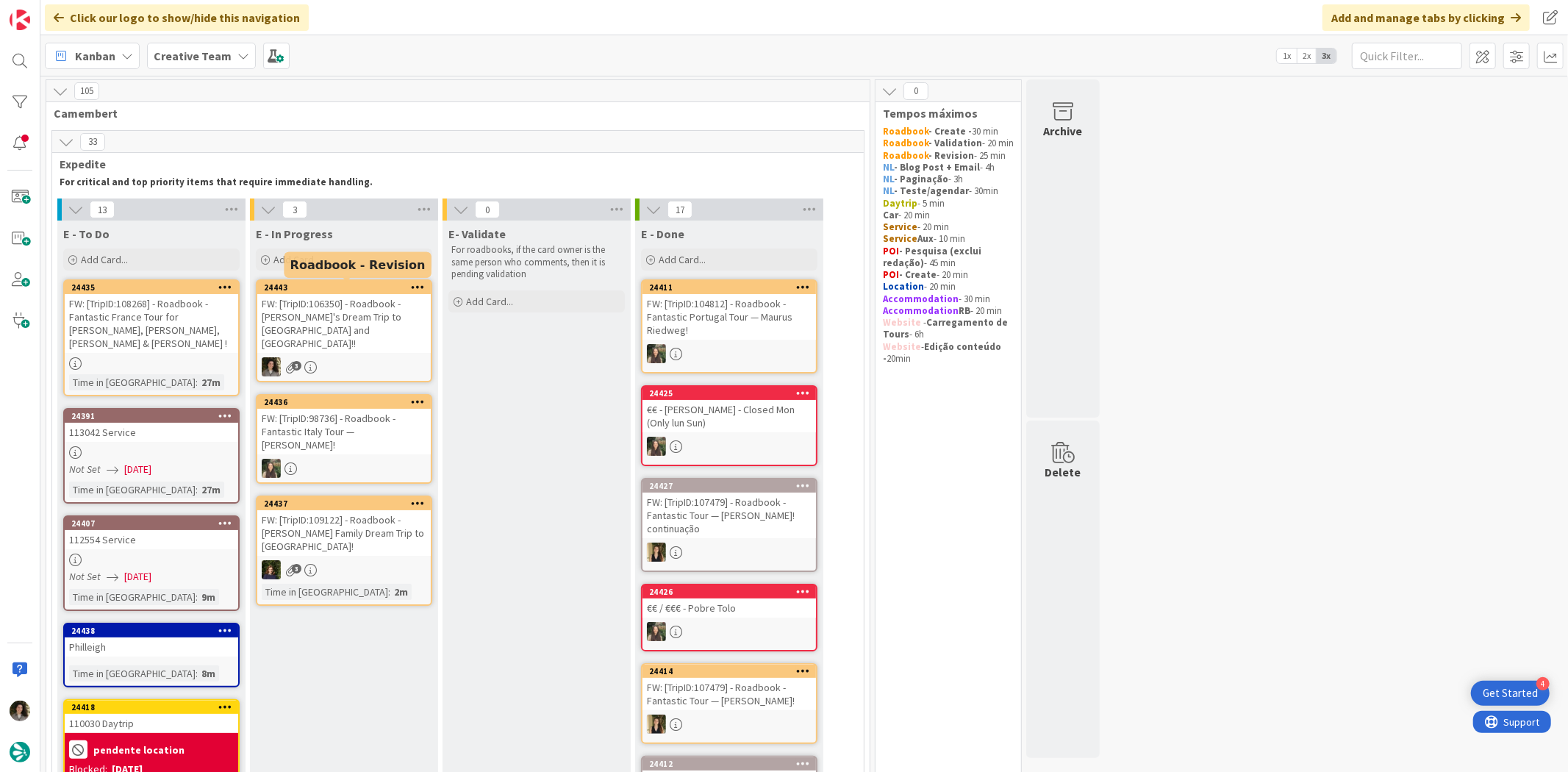
click at [342, 322] on div "FW: [TripID:106350] - Roadbook - [PERSON_NAME]'s Dream Trip to [GEOGRAPHIC_DATA…" at bounding box center [344, 323] width 174 height 58
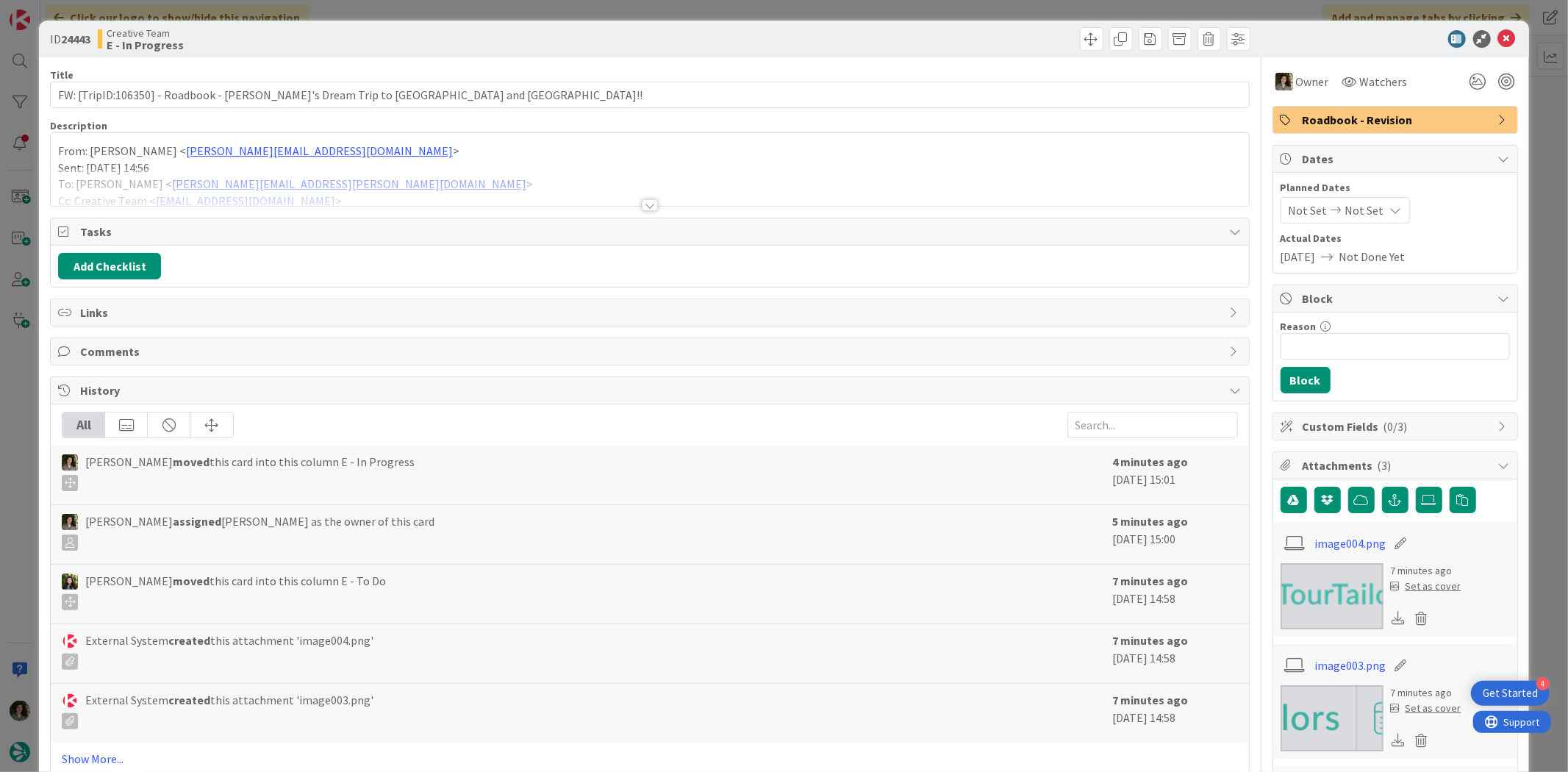
click at [642, 201] on div at bounding box center [650, 205] width 16 height 12
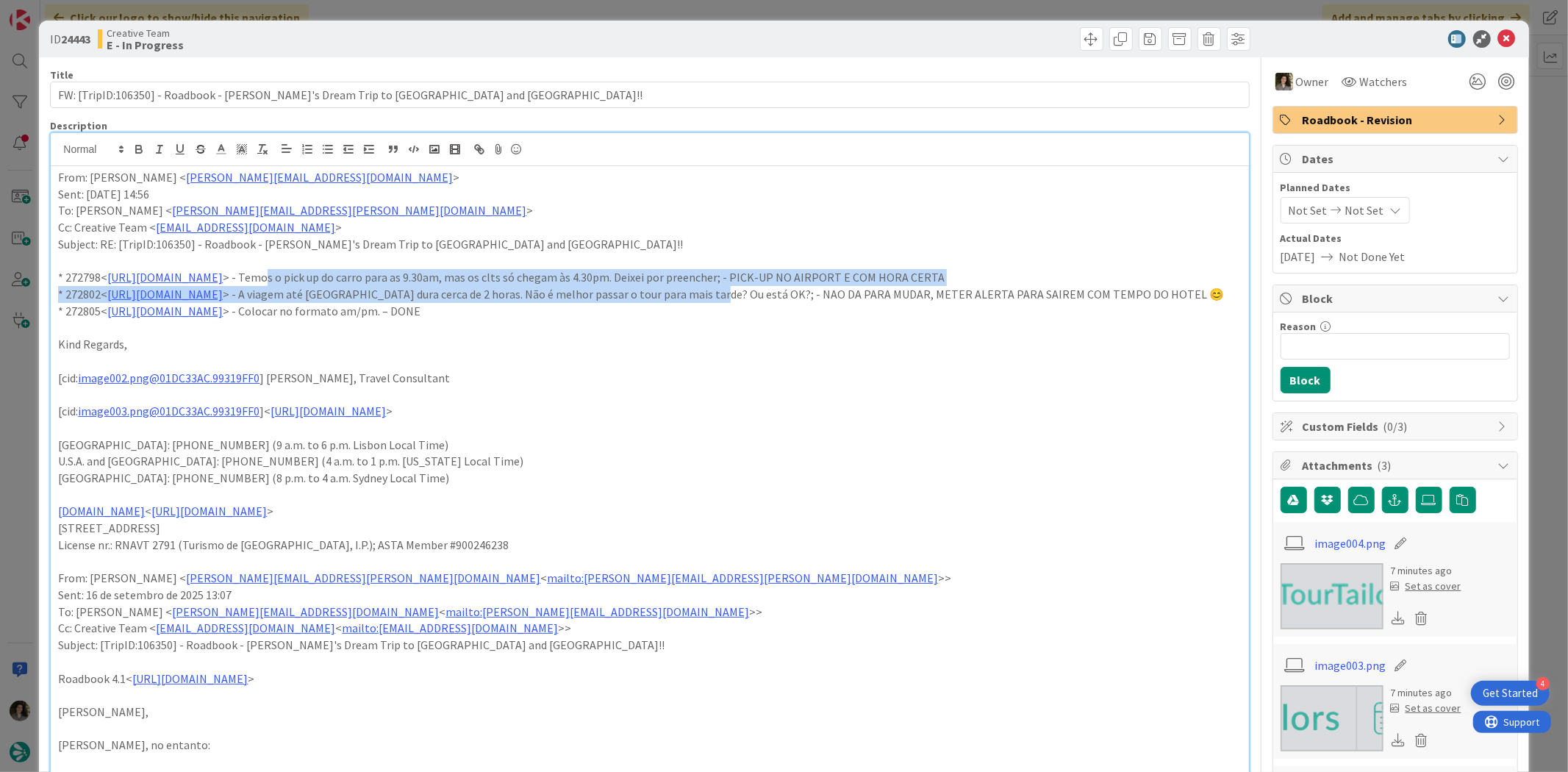
drag, startPoint x: 444, startPoint y: 281, endPoint x: 887, endPoint y: 288, distance: 443.1
click at [887, 288] on div "From: João Galinha < joao.galinha@tourtailors.com > Sent: Thursday, October 2, …" at bounding box center [649, 651] width 1198 height 970
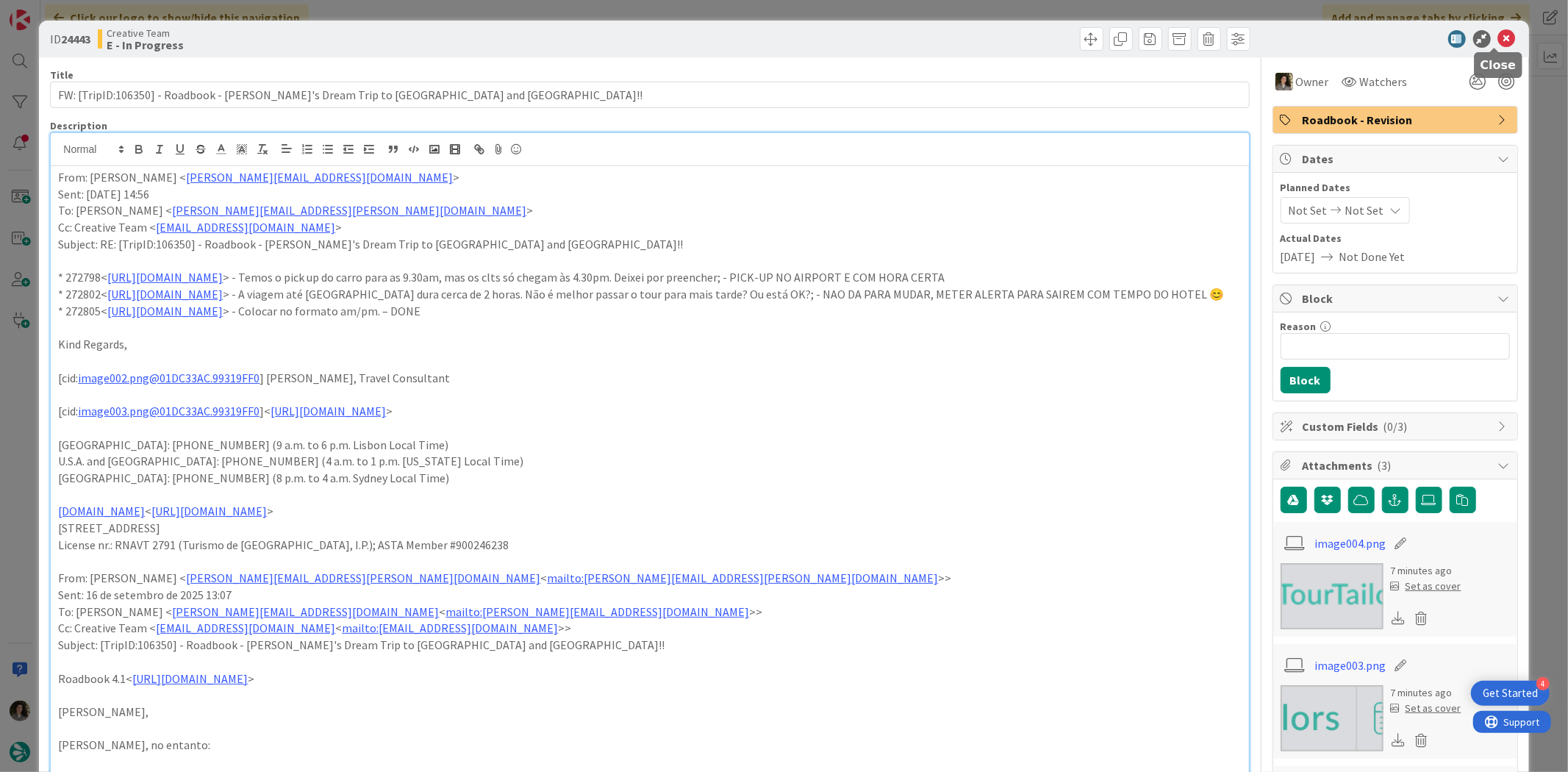
click at [1498, 31] on icon at bounding box center [1506, 39] width 17 height 17
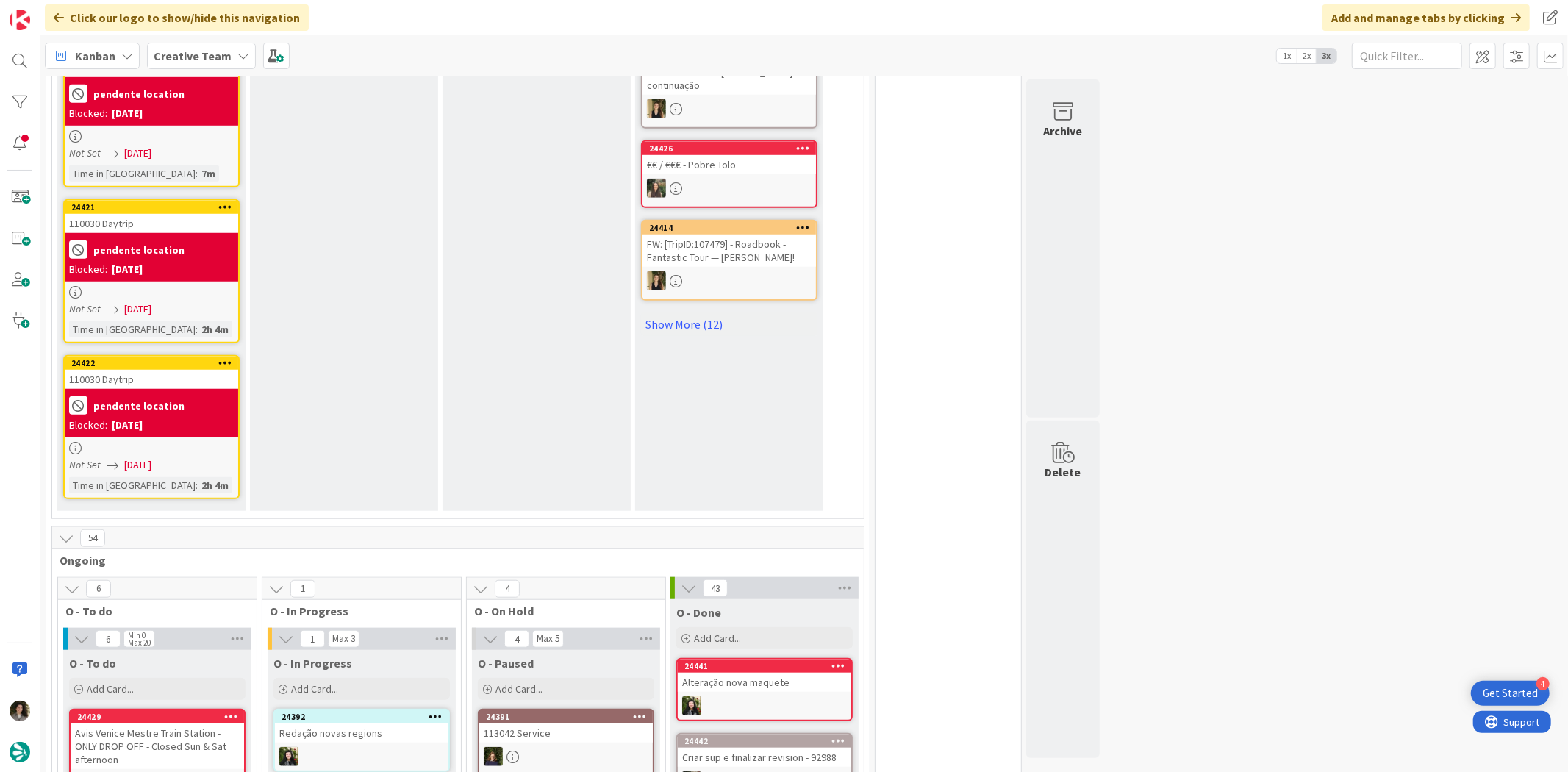
scroll to position [898, 0]
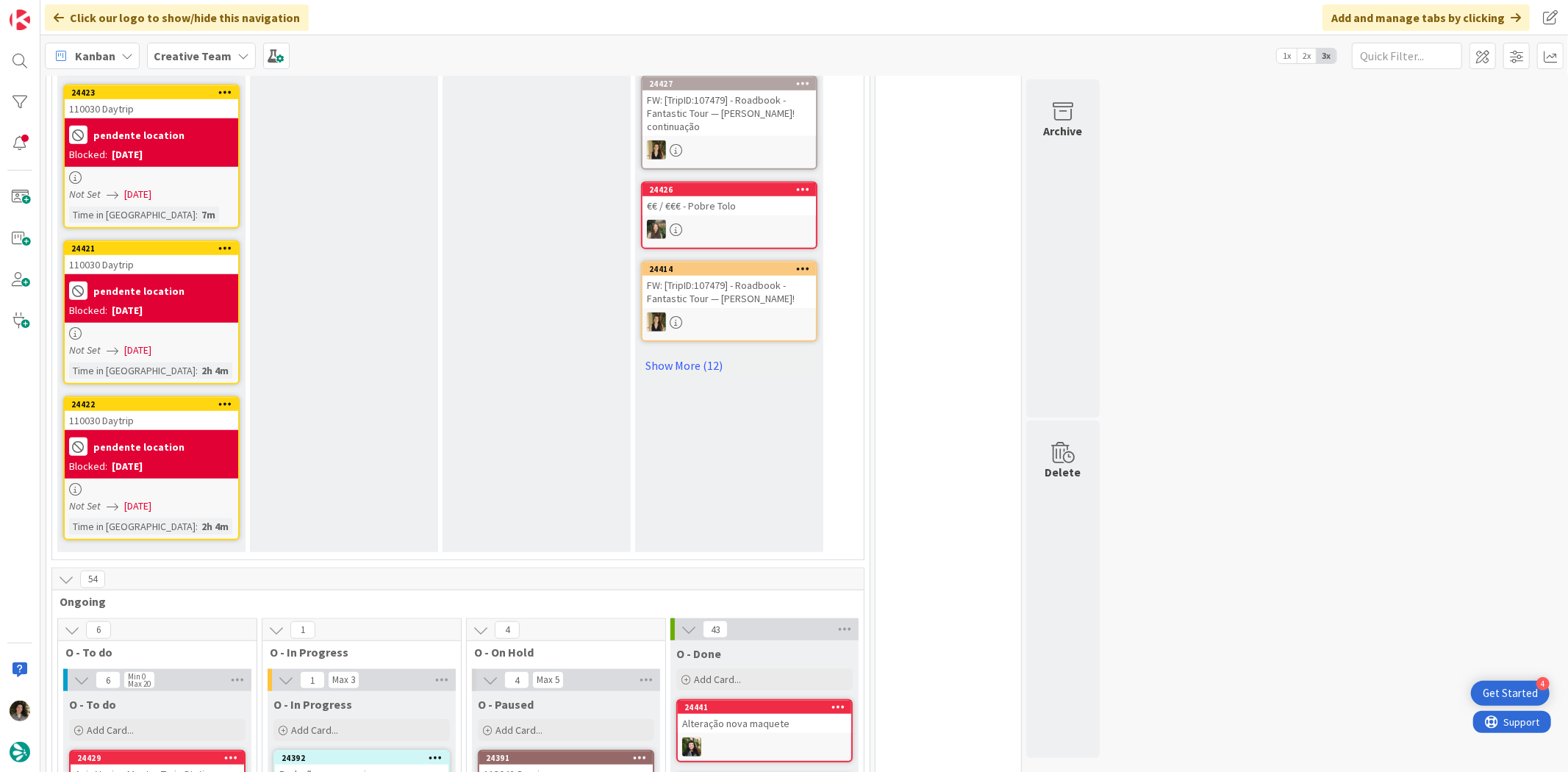
click at [202, 435] on div "pendente location" at bounding box center [151, 446] width 165 height 24
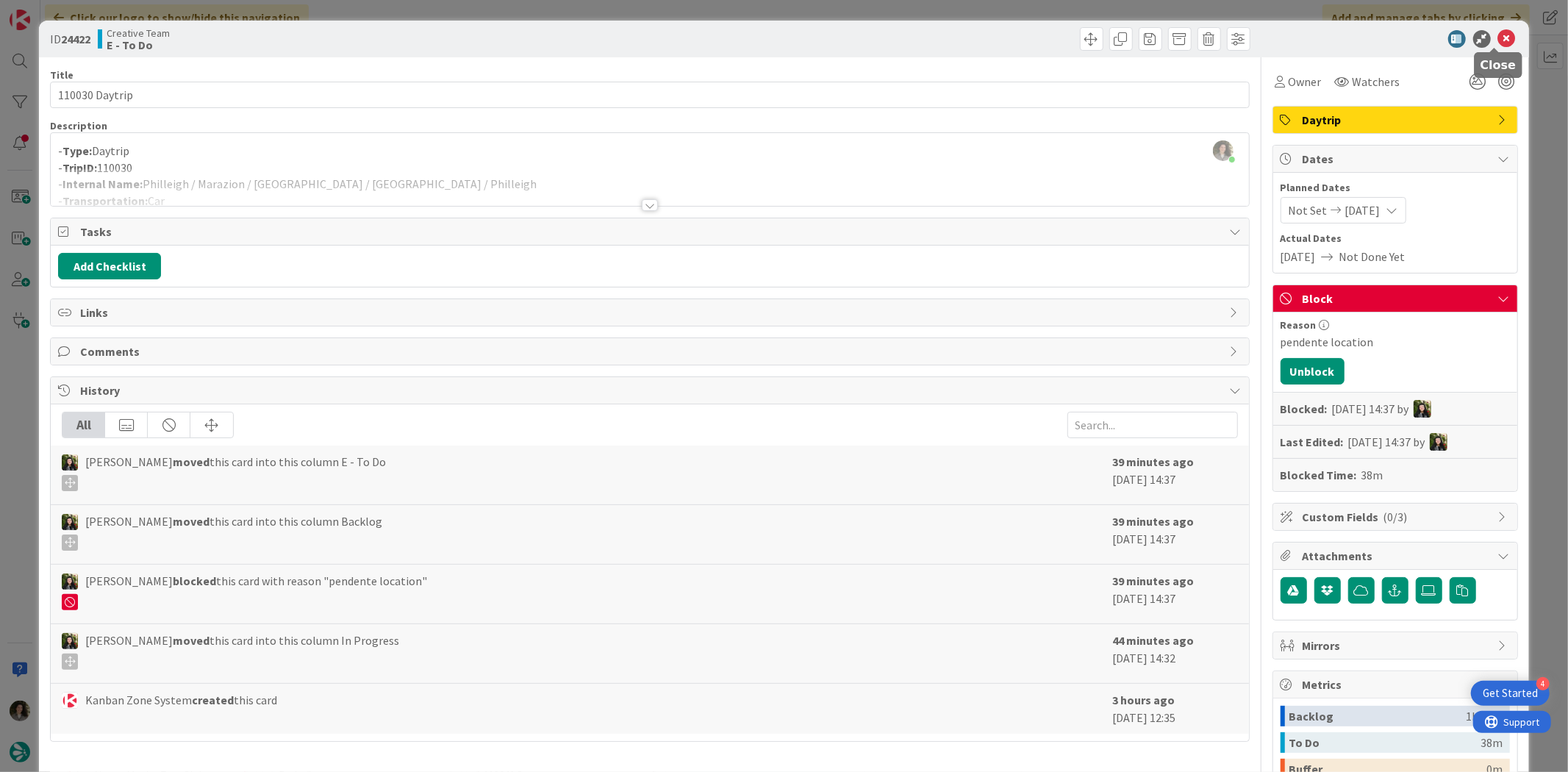
click at [1498, 38] on icon at bounding box center [1506, 39] width 17 height 17
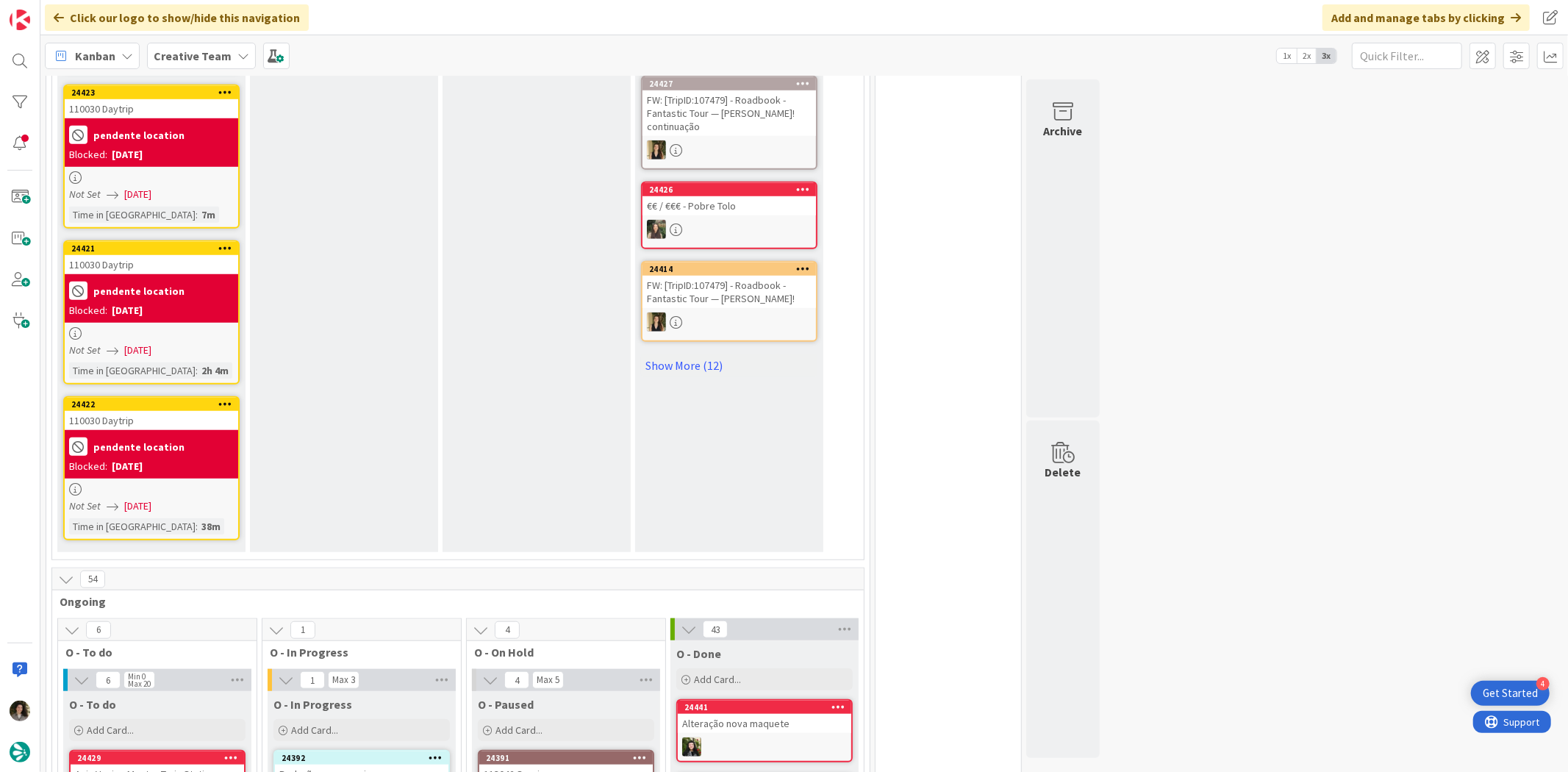
click at [129, 286] on b "pendente location" at bounding box center [138, 291] width 91 height 11
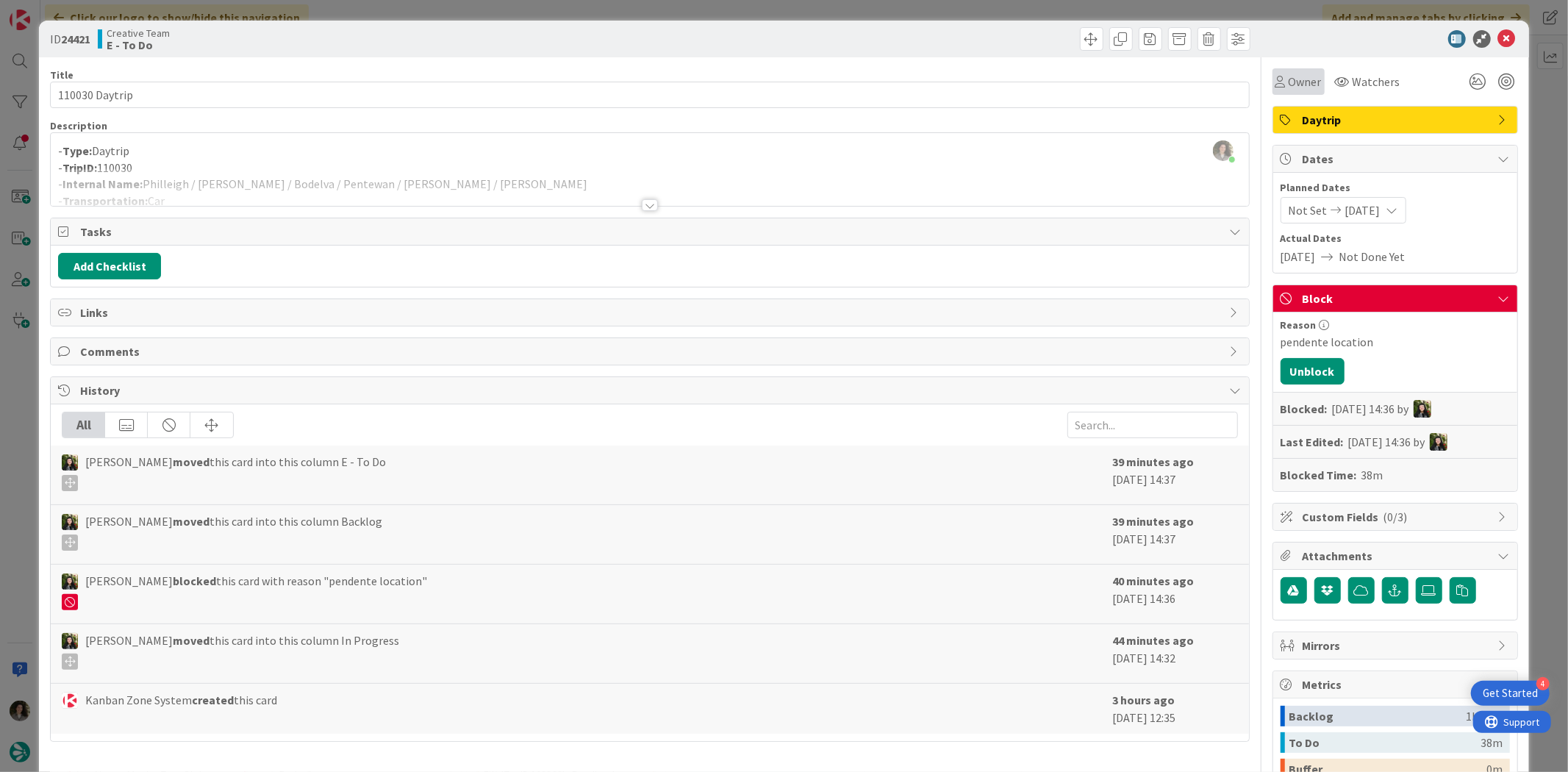
click at [1296, 83] on span "Owner" at bounding box center [1305, 81] width 33 height 17
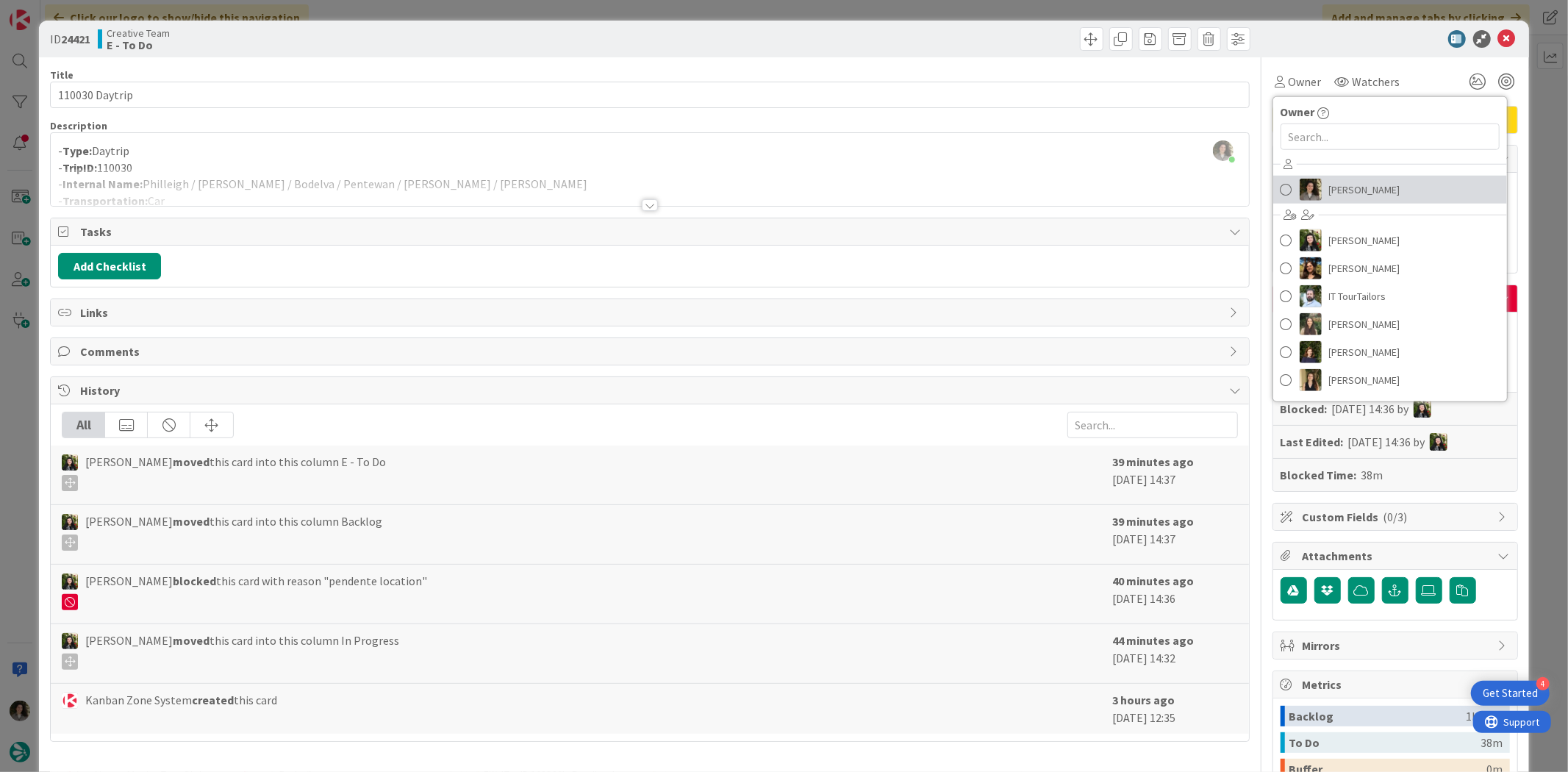
drag, startPoint x: 1368, startPoint y: 176, endPoint x: 1420, endPoint y: 151, distance: 57.7
click at [1368, 176] on link "Melissa Santos" at bounding box center [1390, 189] width 234 height 28
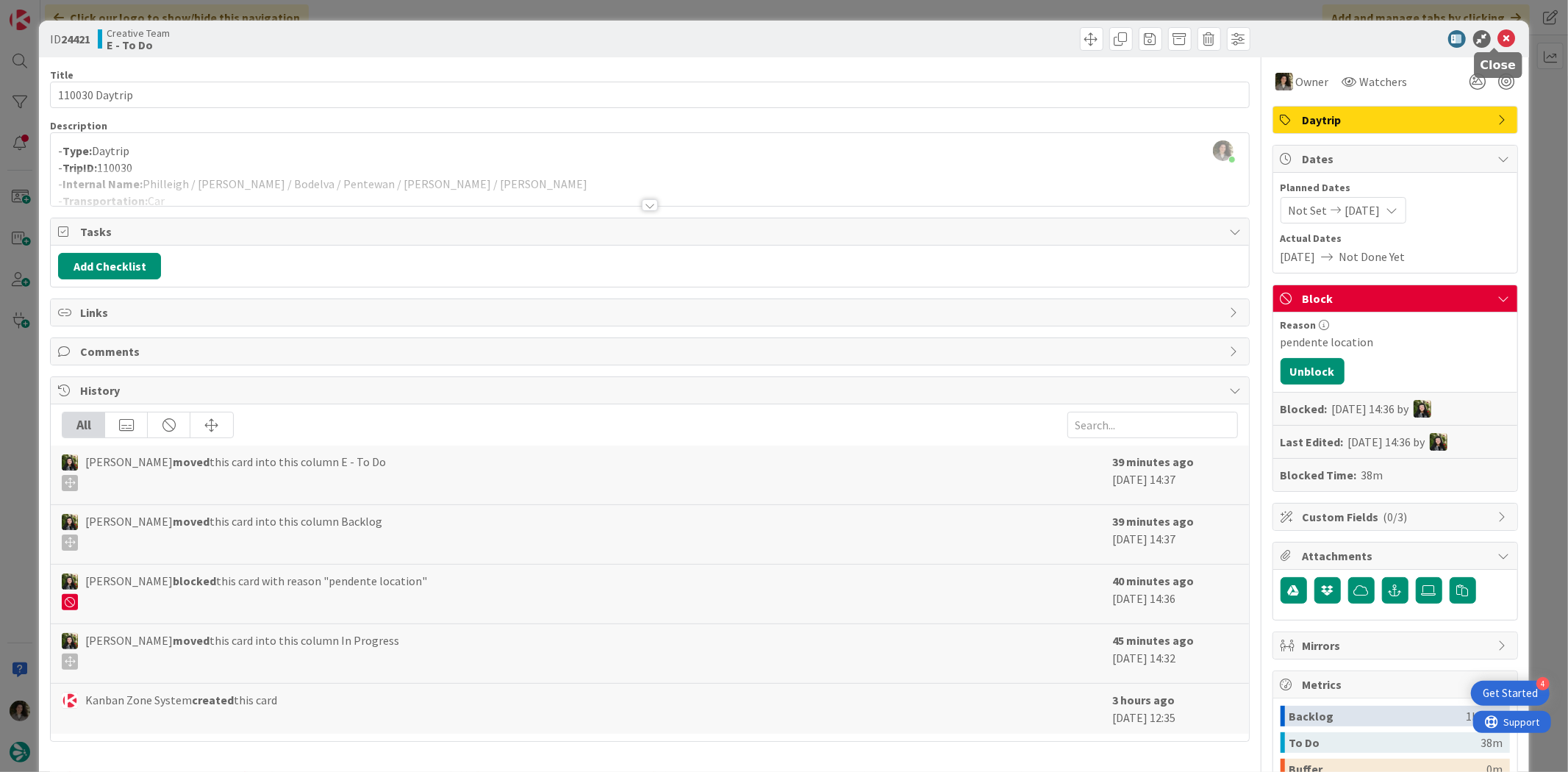
click at [1498, 32] on icon at bounding box center [1506, 39] width 17 height 17
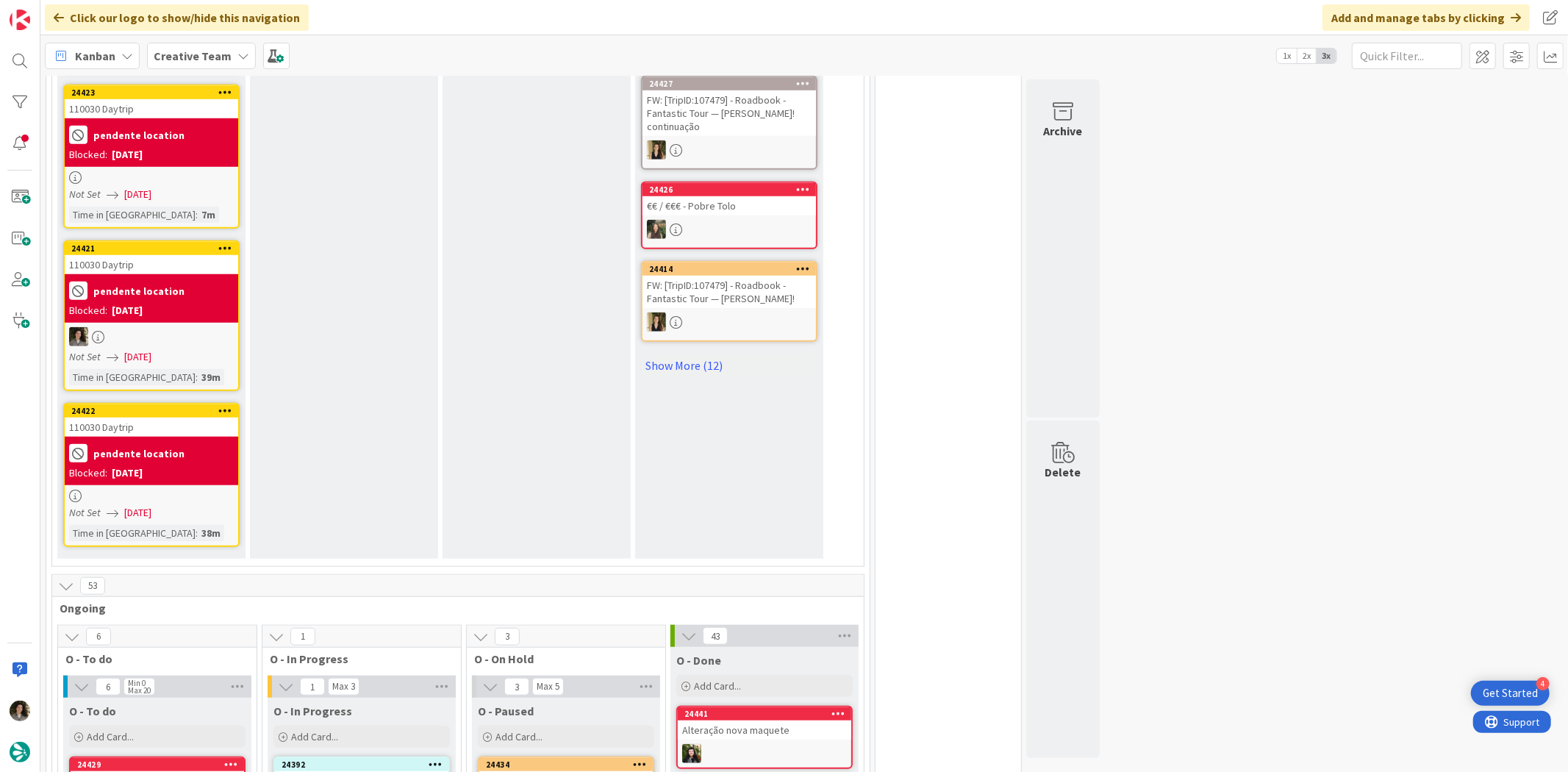
click at [163, 465] on div "Blocked: 10/02/2025" at bounding box center [151, 472] width 165 height 16
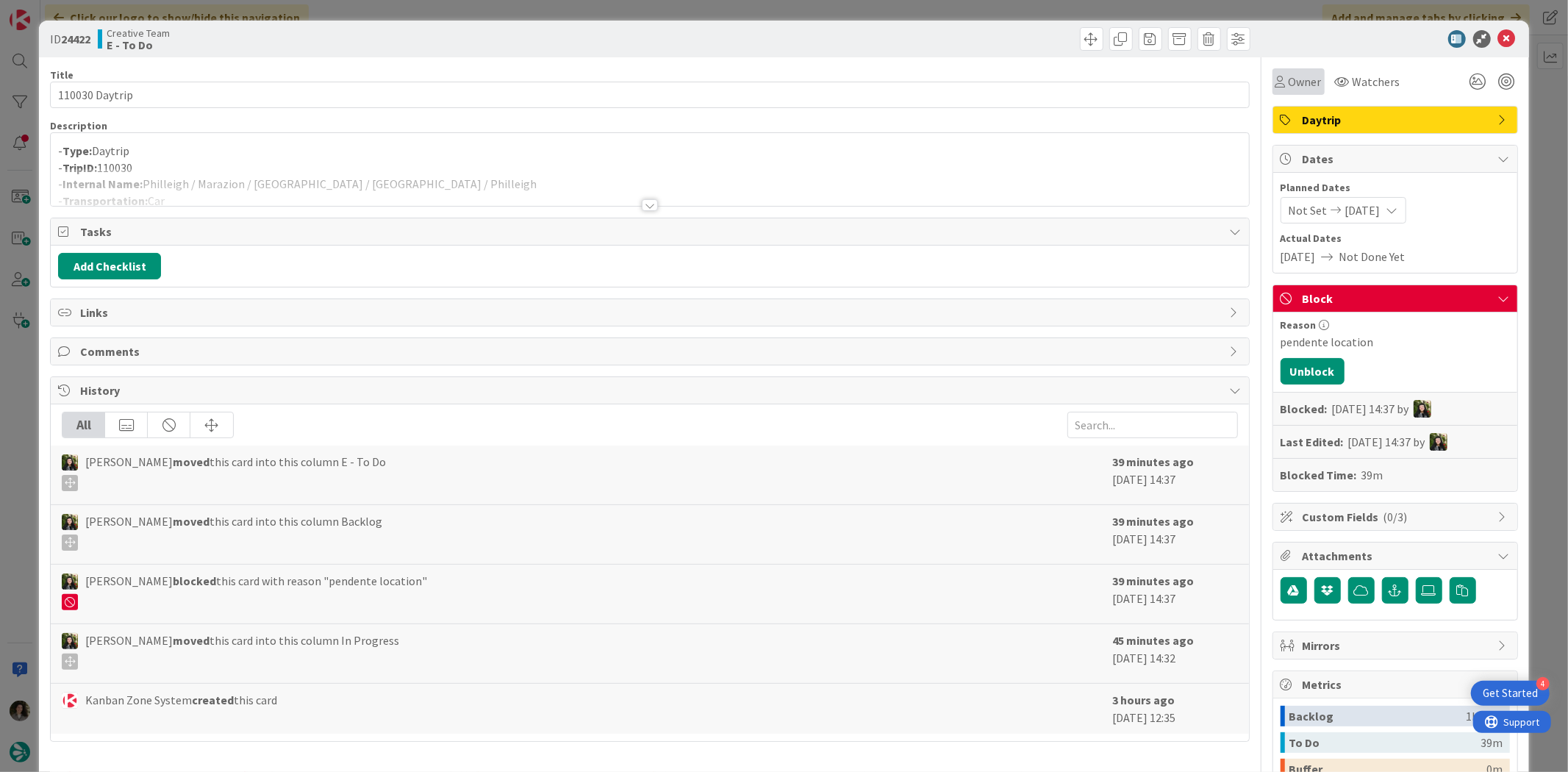
click at [1289, 88] on span "Owner" at bounding box center [1305, 81] width 33 height 17
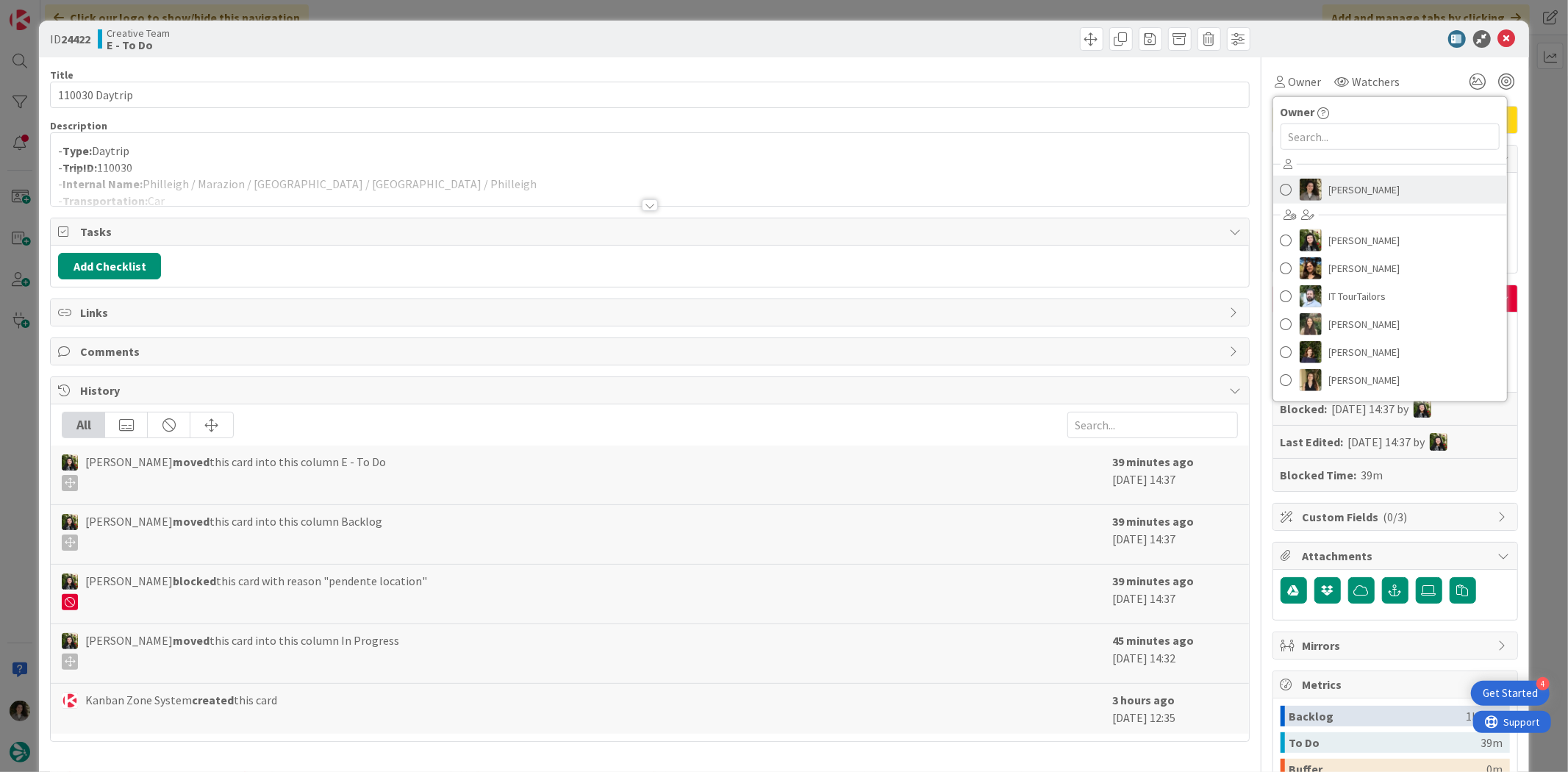
click at [1332, 179] on span "Melissa Santos" at bounding box center [1365, 189] width 72 height 22
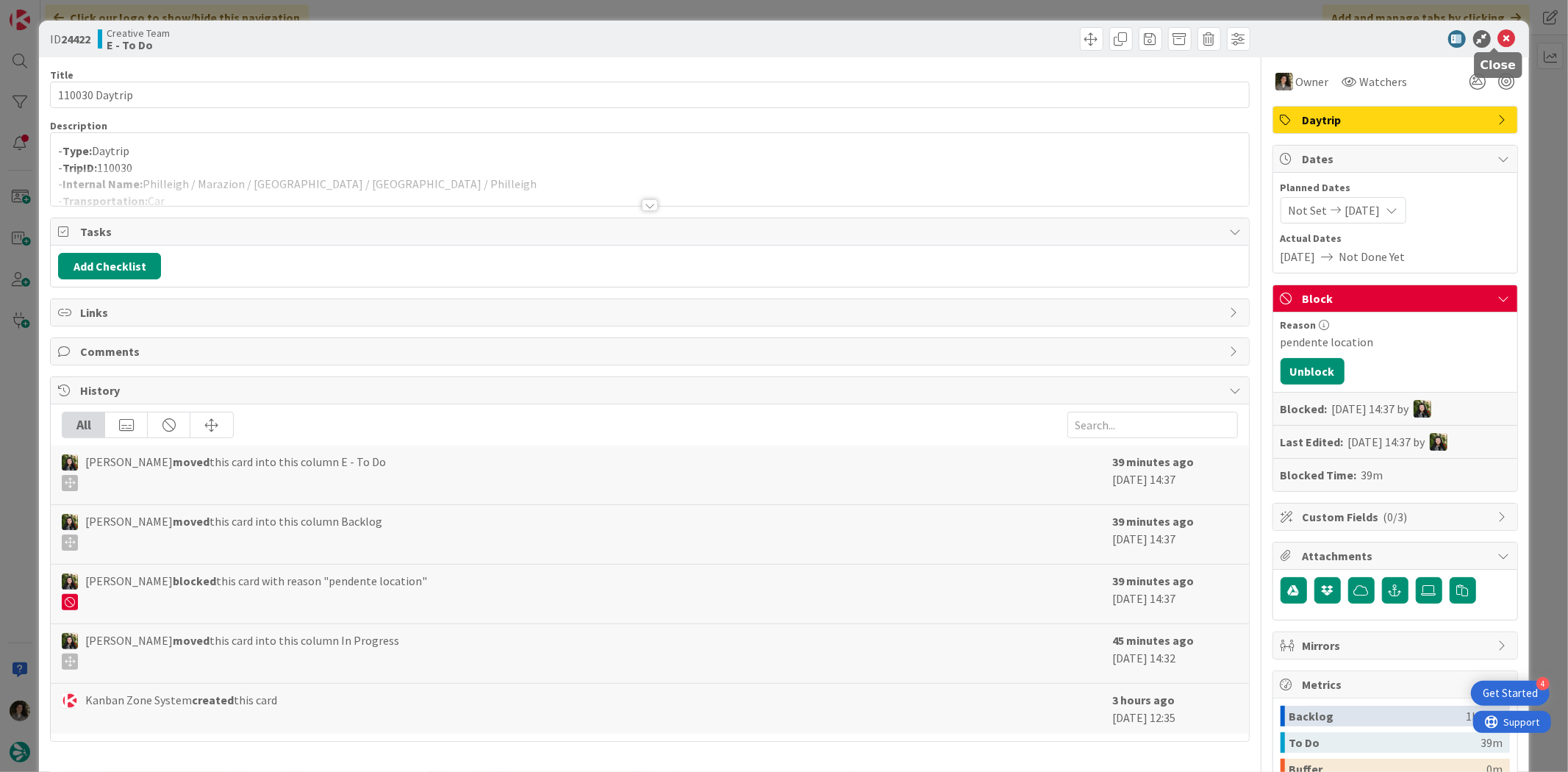
click at [1498, 35] on icon at bounding box center [1506, 39] width 17 height 17
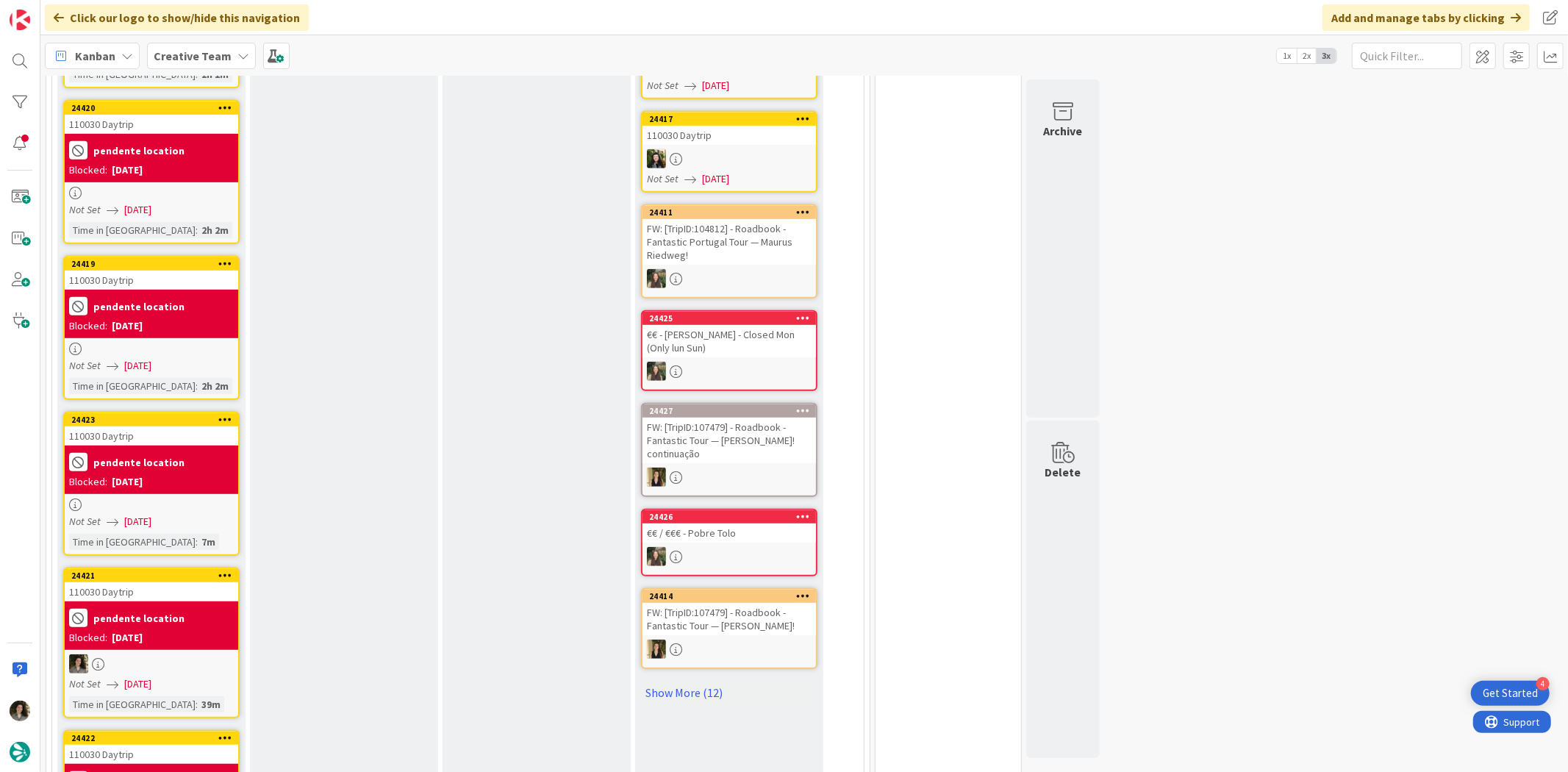
click at [165, 533] on div "Time in Column : 7m" at bounding box center [151, 542] width 165 height 16
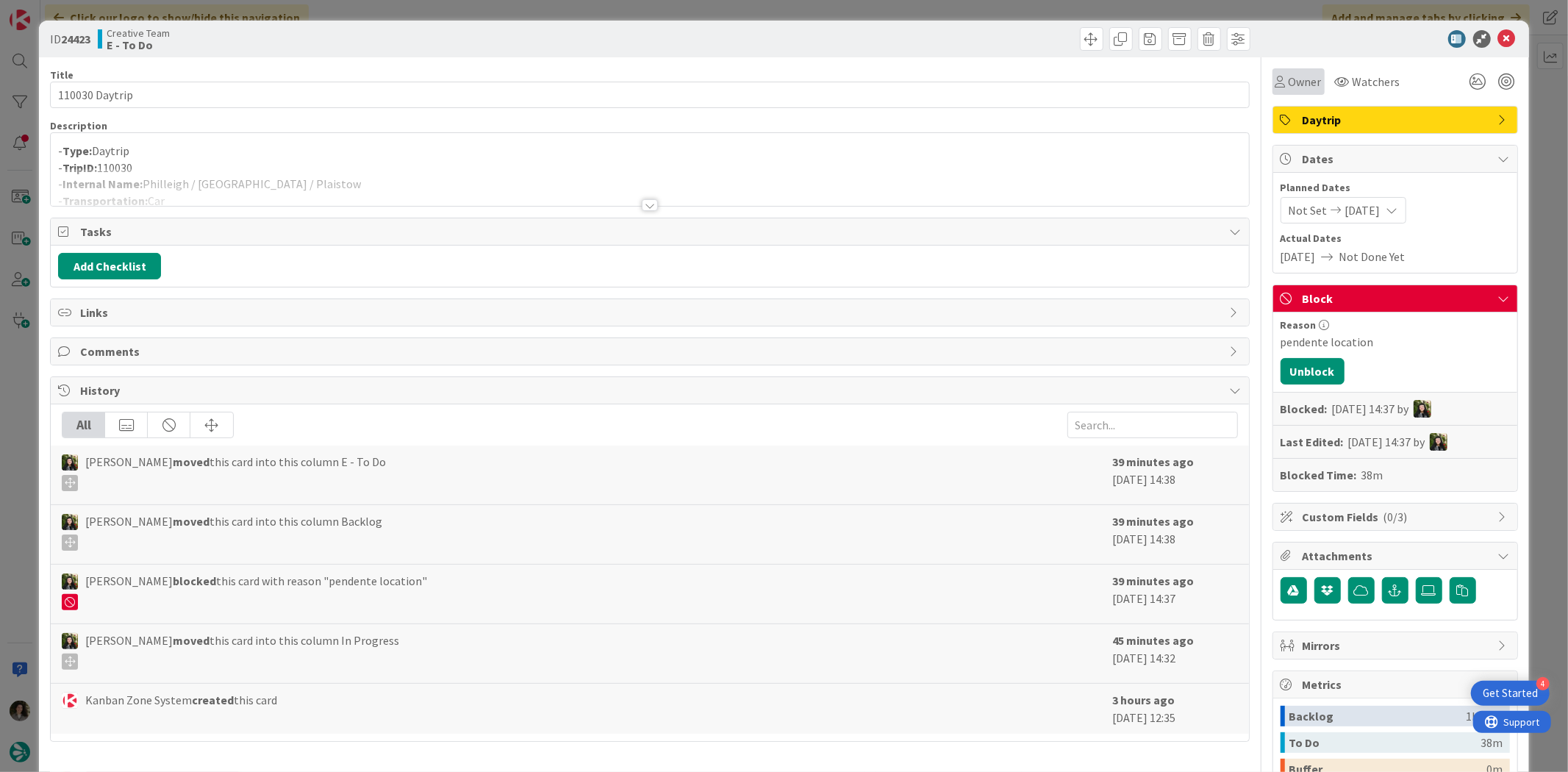
click at [1290, 93] on div "Owner" at bounding box center [1298, 81] width 52 height 26
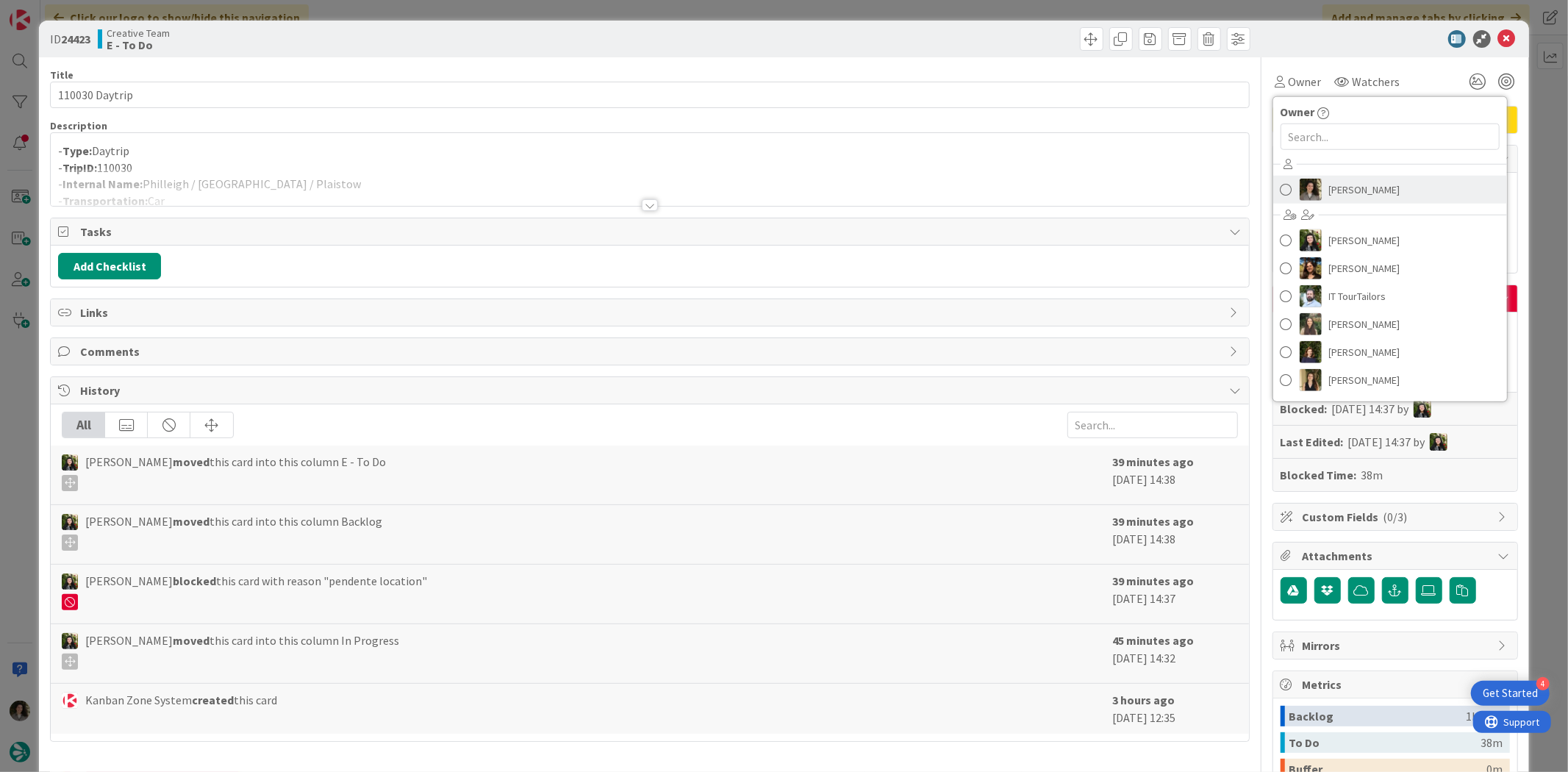
click at [1342, 179] on span "Melissa Santos" at bounding box center [1365, 189] width 72 height 22
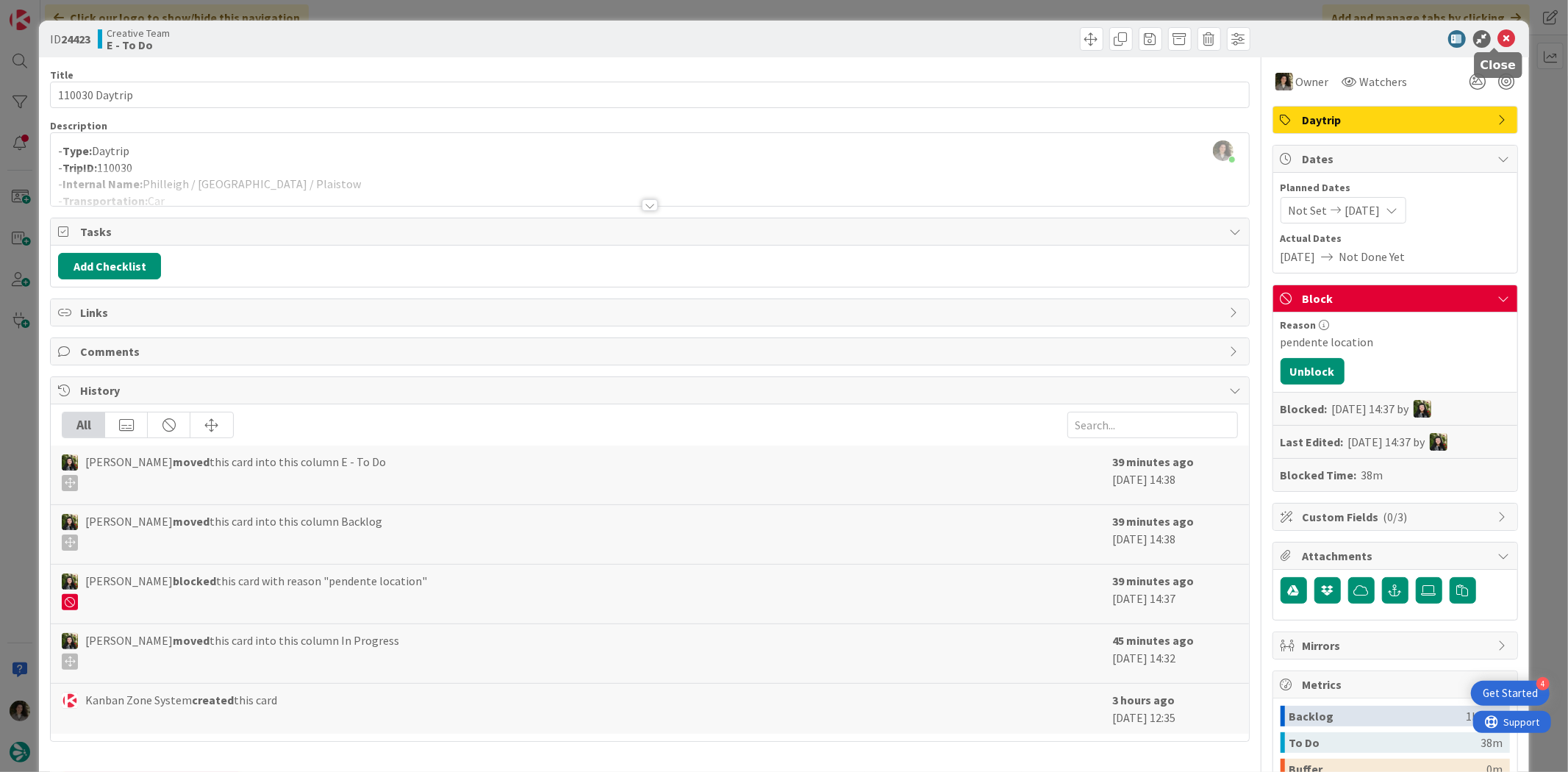
click at [1498, 38] on icon at bounding box center [1506, 39] width 17 height 17
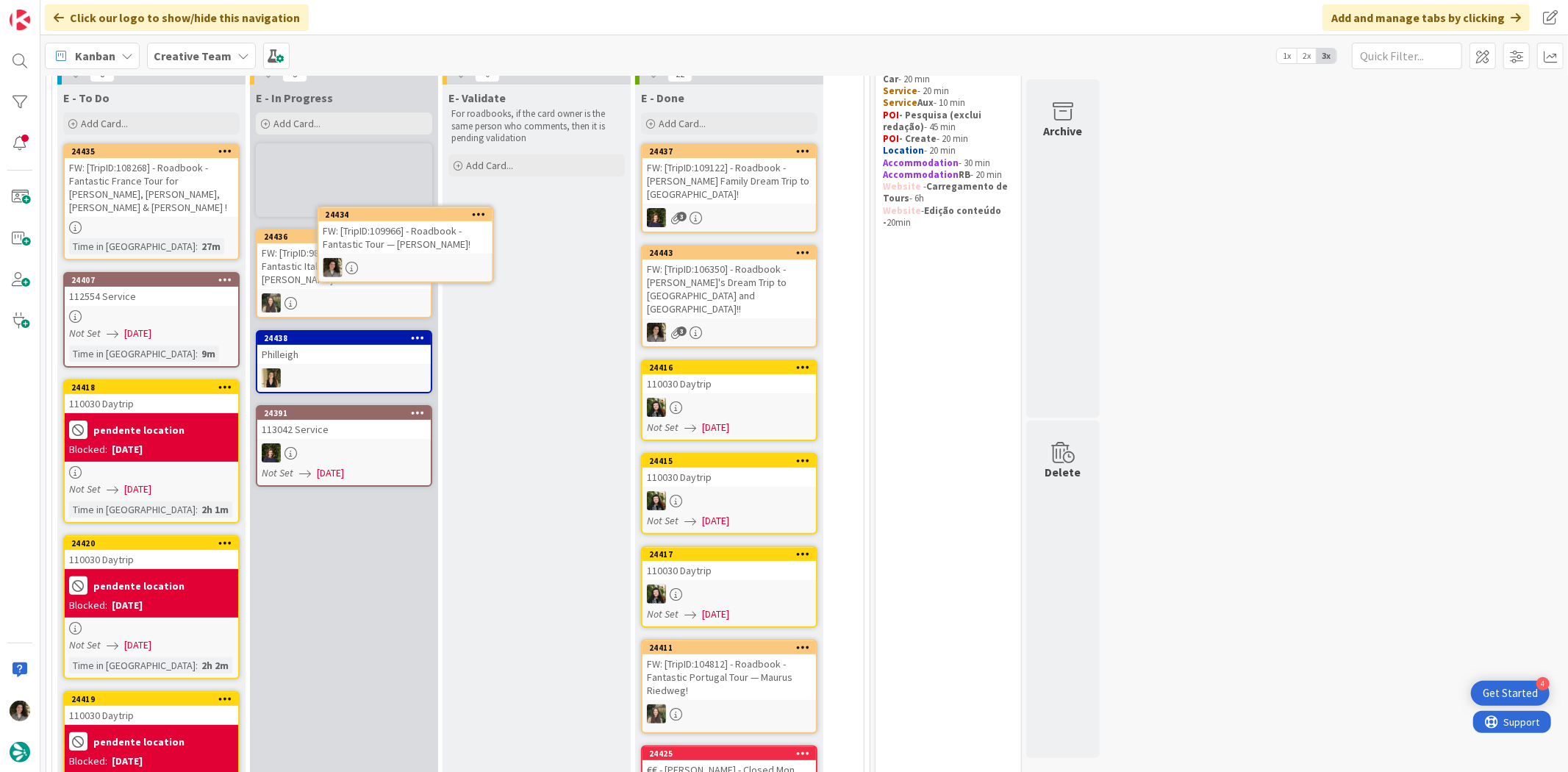
scroll to position [100, 0]
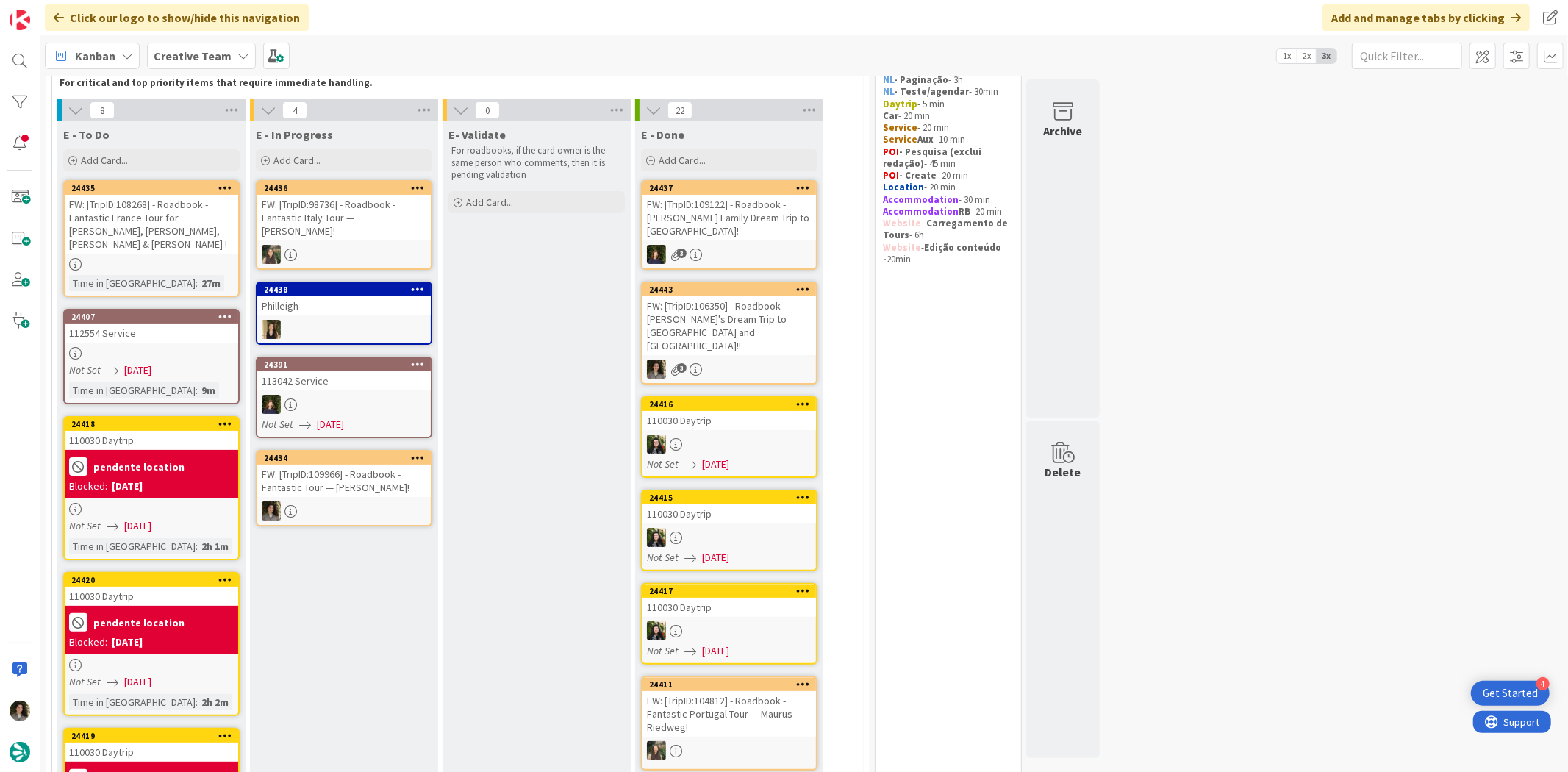
click at [372, 464] on div "FW: [TripID:109966] - Roadbook - Fantastic Tour — [PERSON_NAME]!" at bounding box center [344, 480] width 174 height 32
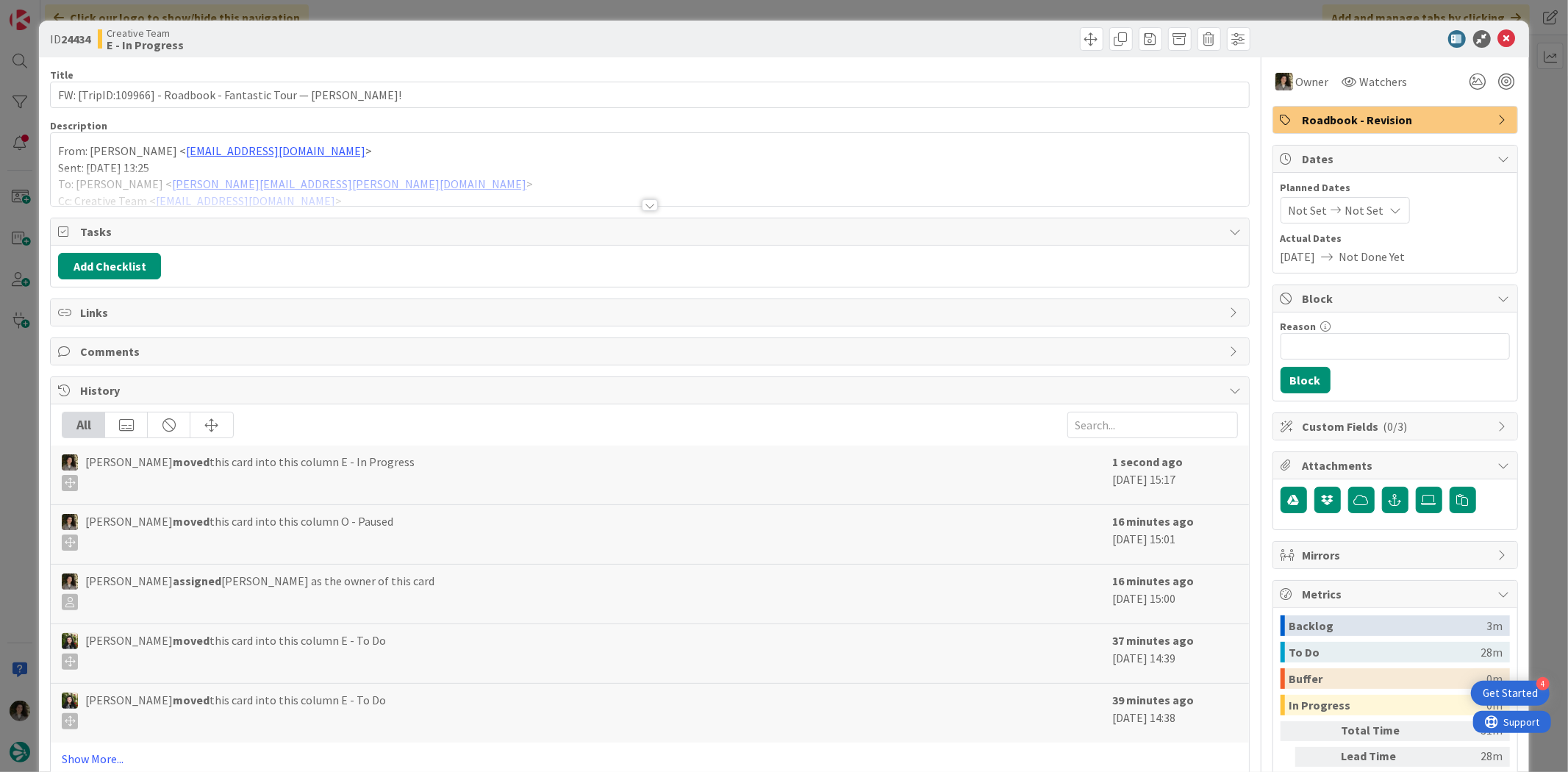
click at [215, 70] on div "Title 62 / 128" at bounding box center [649, 75] width 1199 height 13
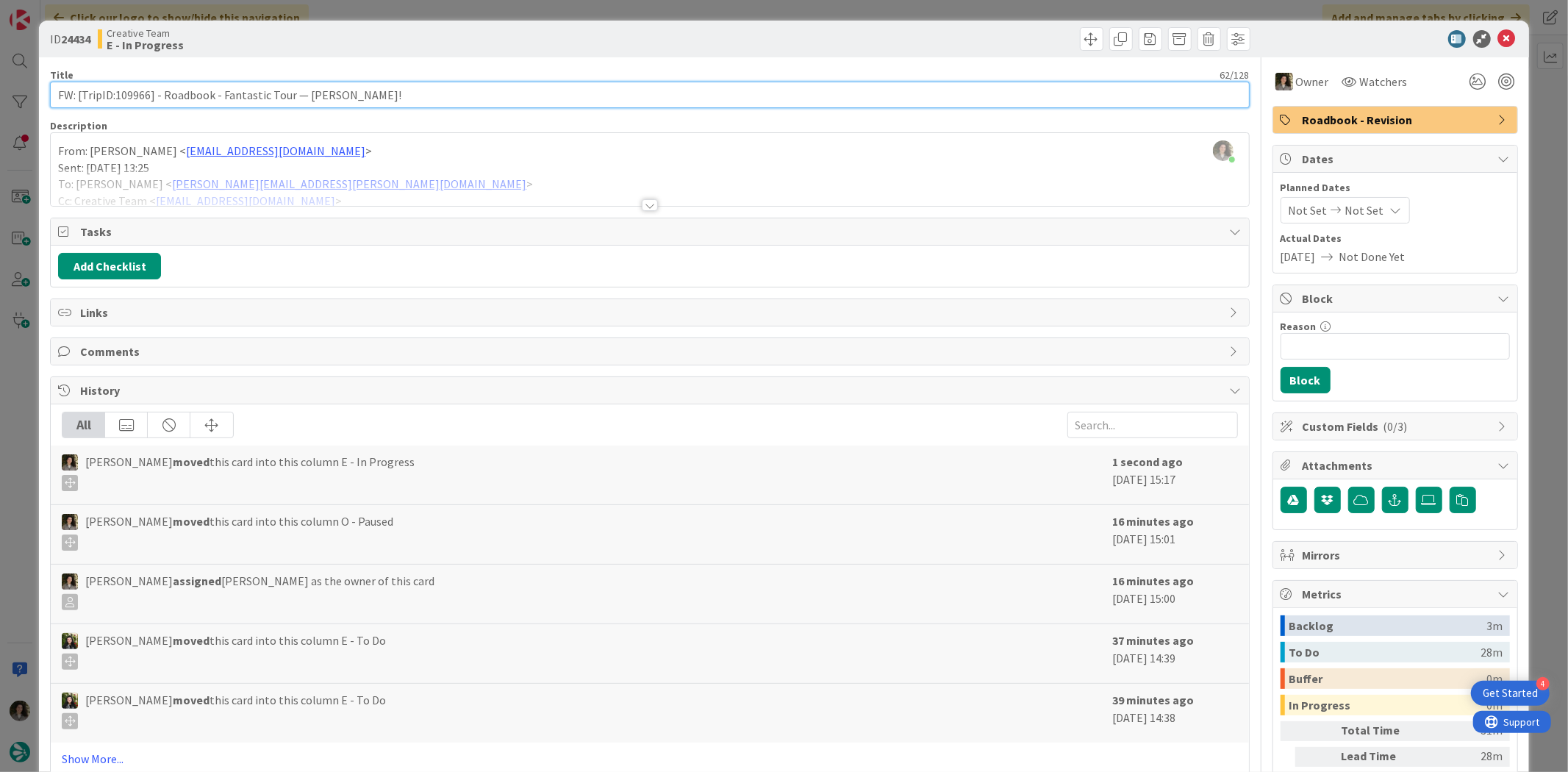
drag, startPoint x: 151, startPoint y: 94, endPoint x: 116, endPoint y: 95, distance: 35.0
click at [116, 95] on input "FW: [TripID:109966] - Roadbook - Fantastic Tour — [PERSON_NAME]!" at bounding box center [649, 95] width 1199 height 26
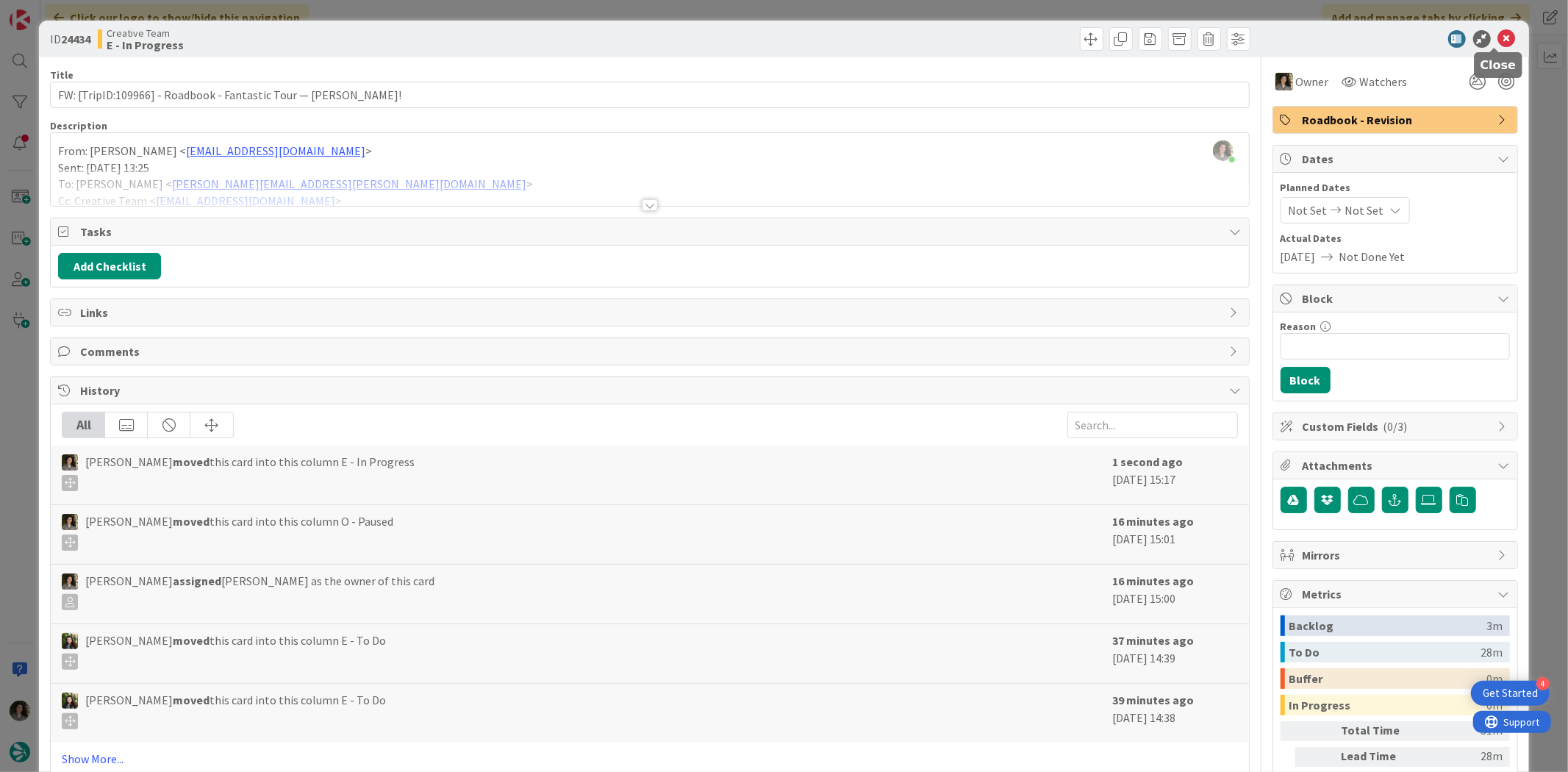
click at [1498, 38] on icon at bounding box center [1506, 39] width 17 height 17
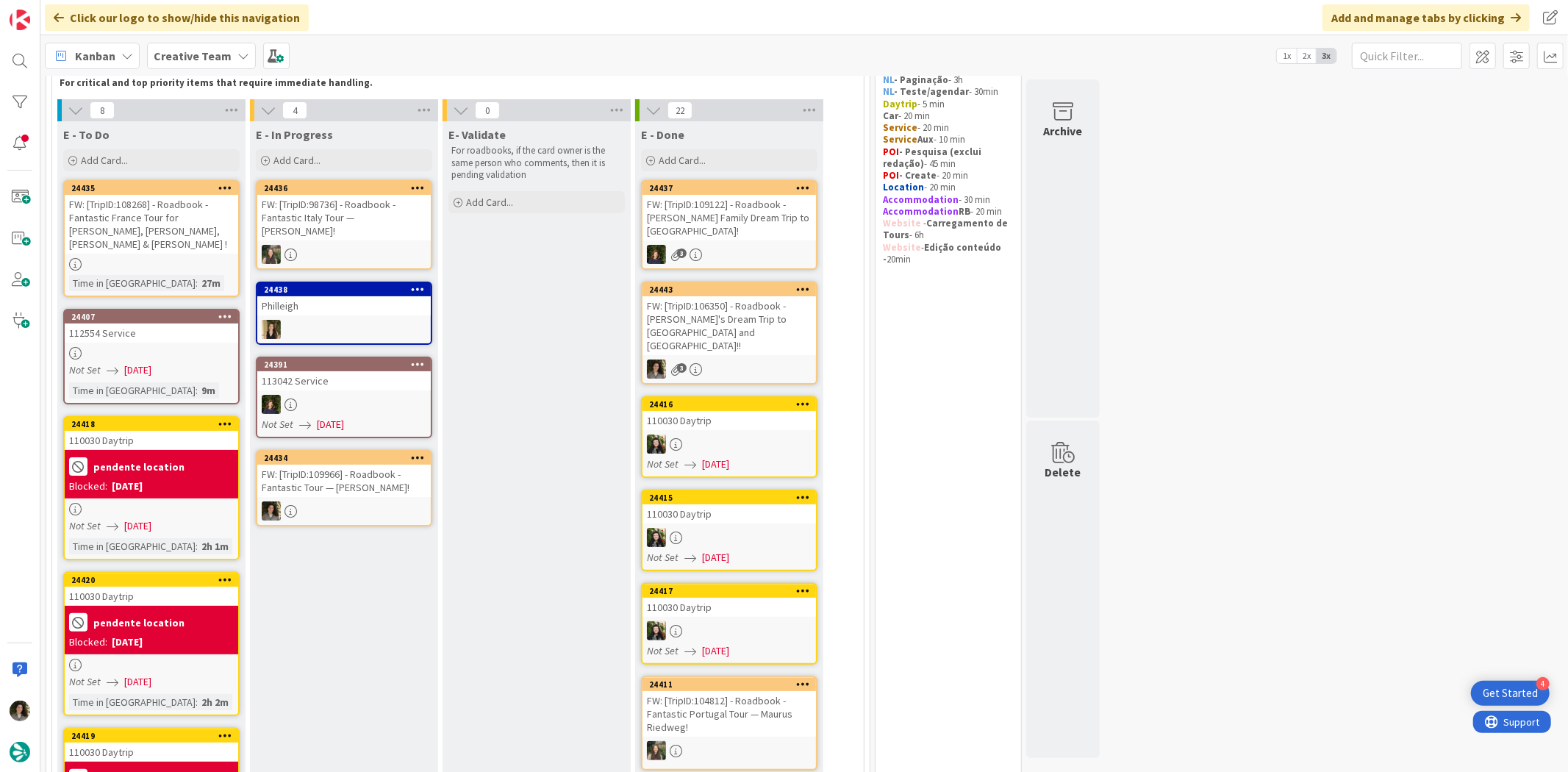
click at [740, 319] on div "FW: [TripID:106350] - Roadbook - [PERSON_NAME]'s Dream Trip to [GEOGRAPHIC_DATA…" at bounding box center [729, 325] width 174 height 58
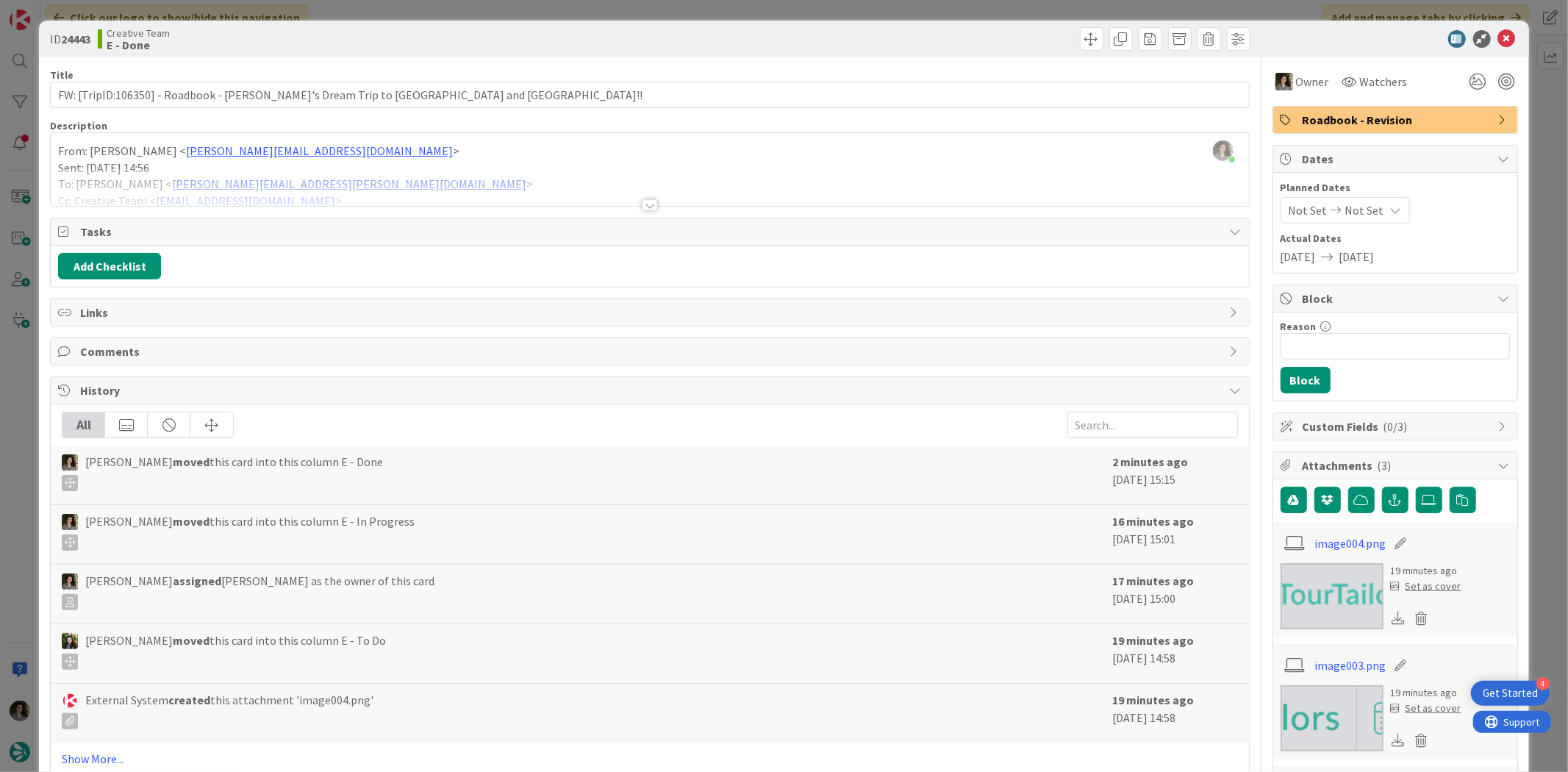
drag, startPoint x: 1380, startPoint y: 115, endPoint x: 1380, endPoint y: 129, distance: 14.0
click at [1380, 116] on span "Roadbook - Revision" at bounding box center [1397, 119] width 188 height 17
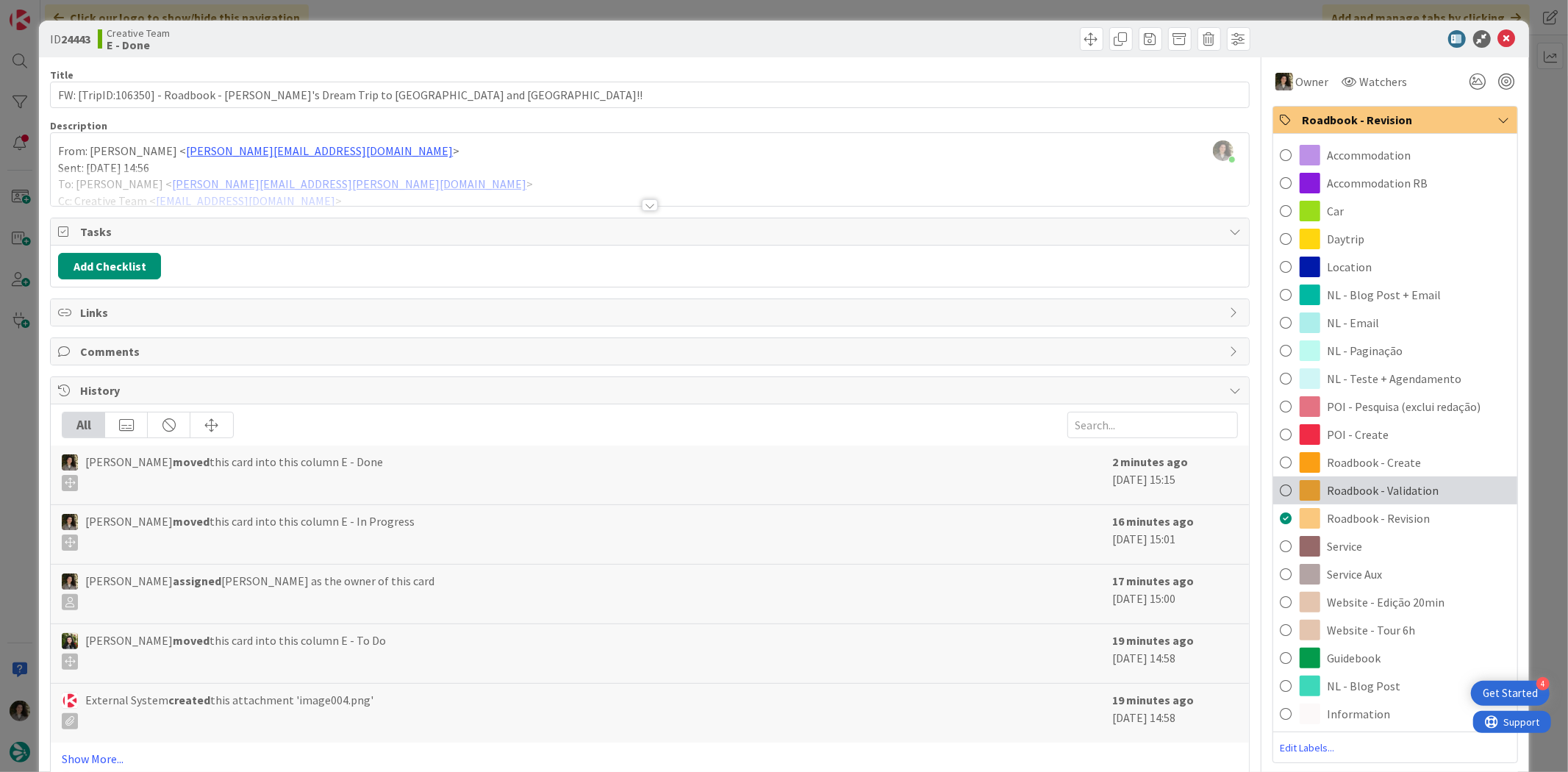
click at [1432, 483] on div "Roadbook - Validation" at bounding box center [1395, 491] width 244 height 28
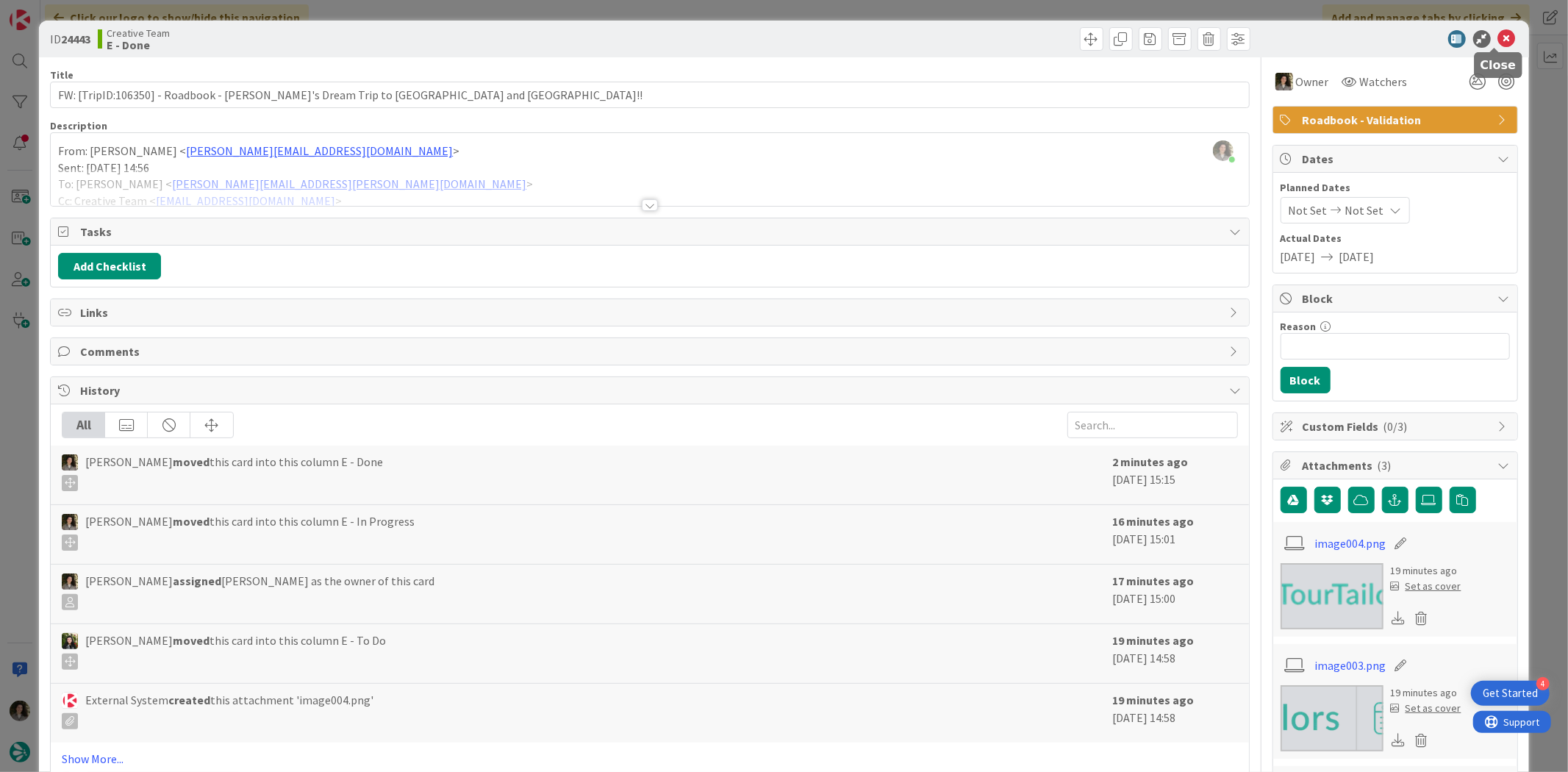
click at [1500, 38] on icon at bounding box center [1506, 39] width 17 height 17
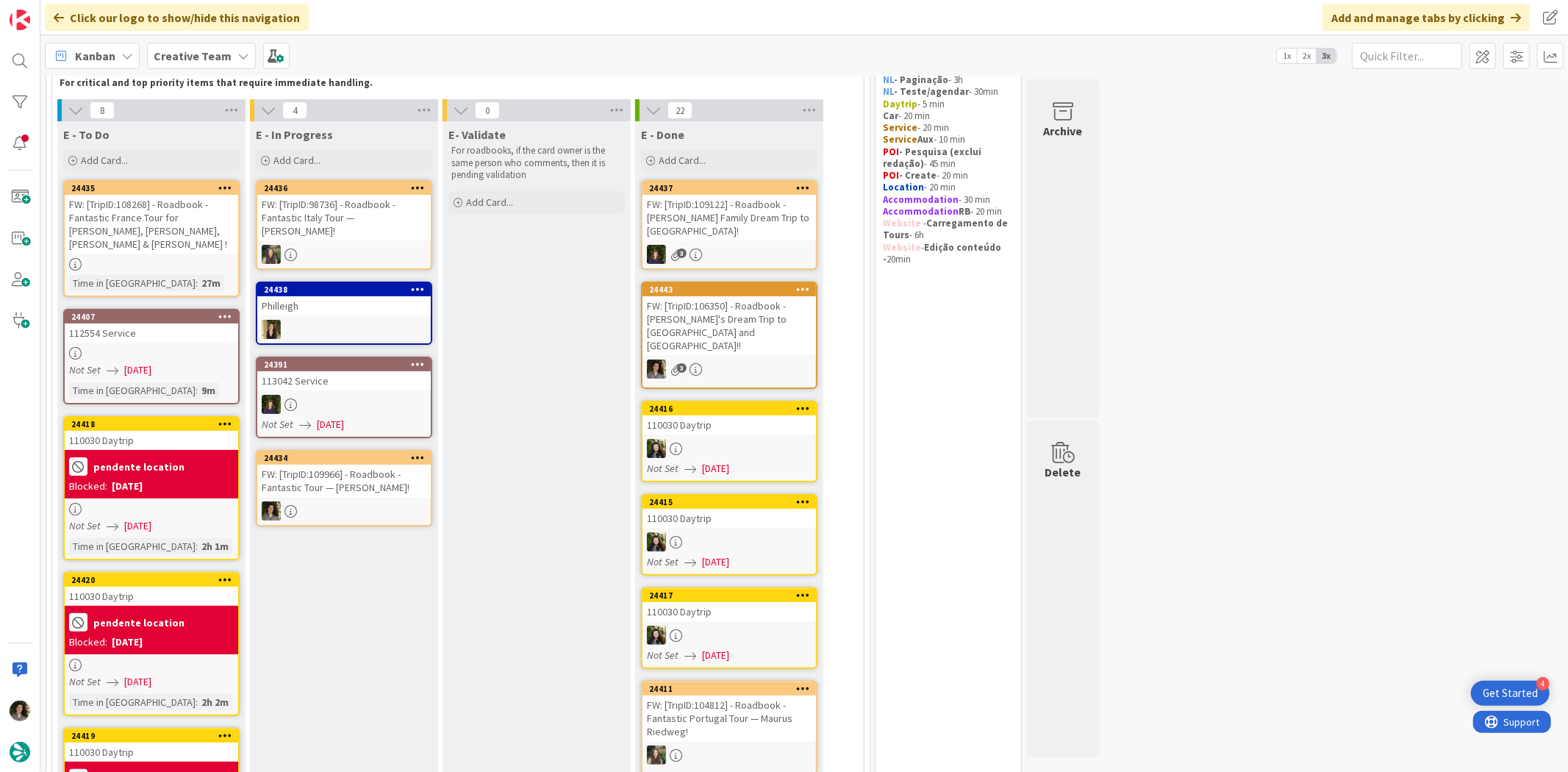
click at [354, 501] on div at bounding box center [344, 510] width 174 height 19
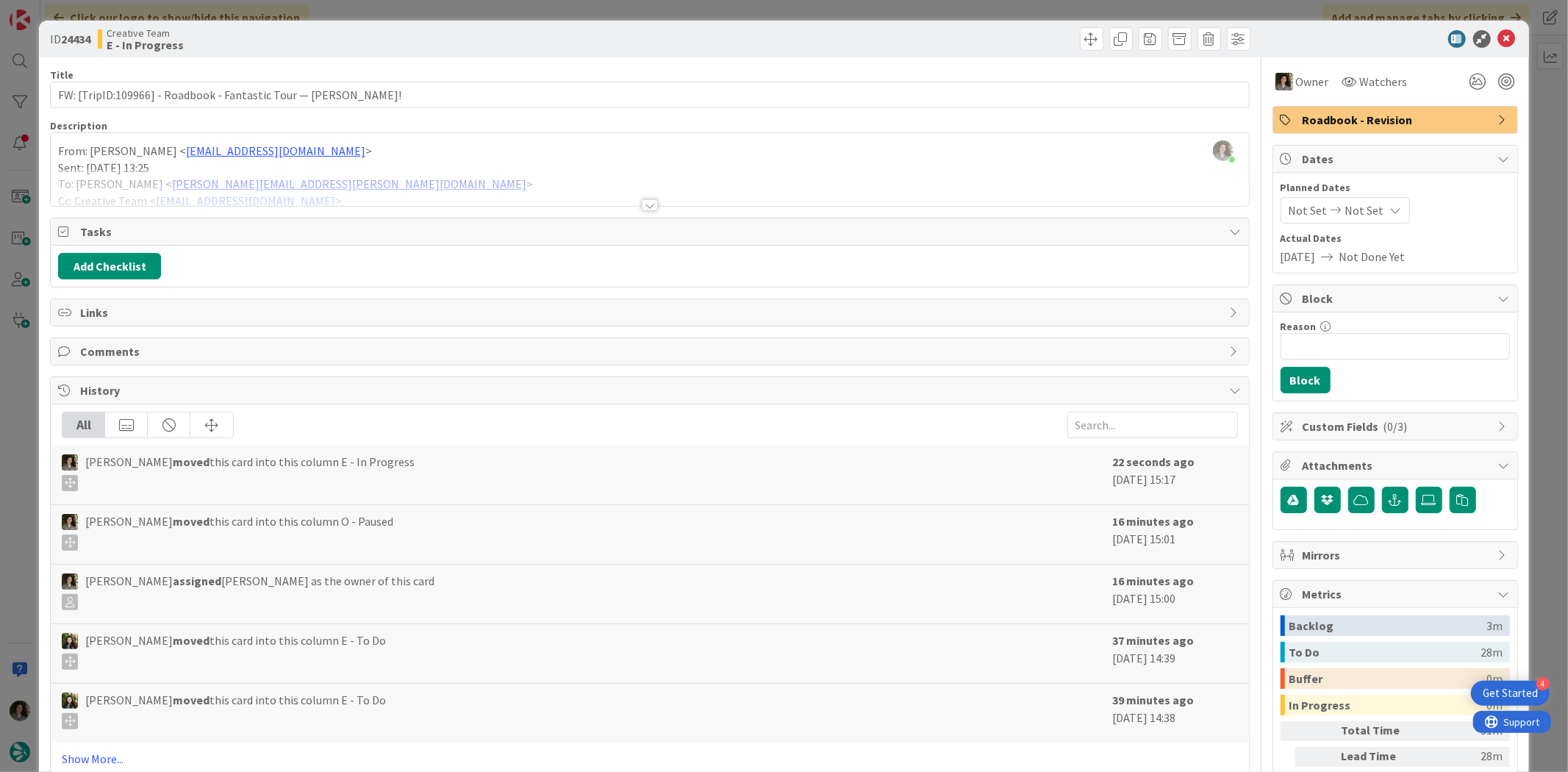
click at [1498, 32] on icon at bounding box center [1506, 39] width 17 height 17
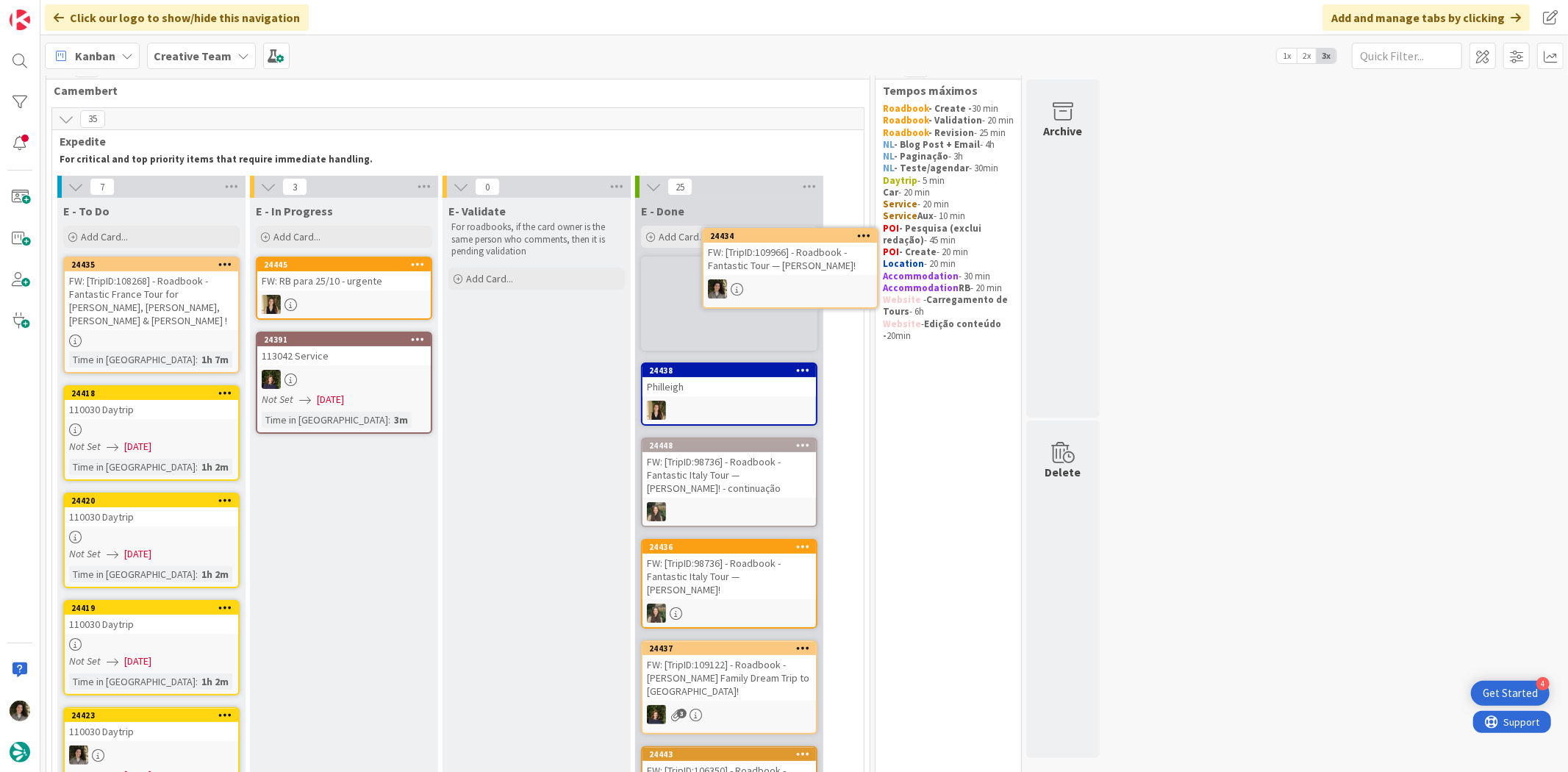
scroll to position [18, 0]
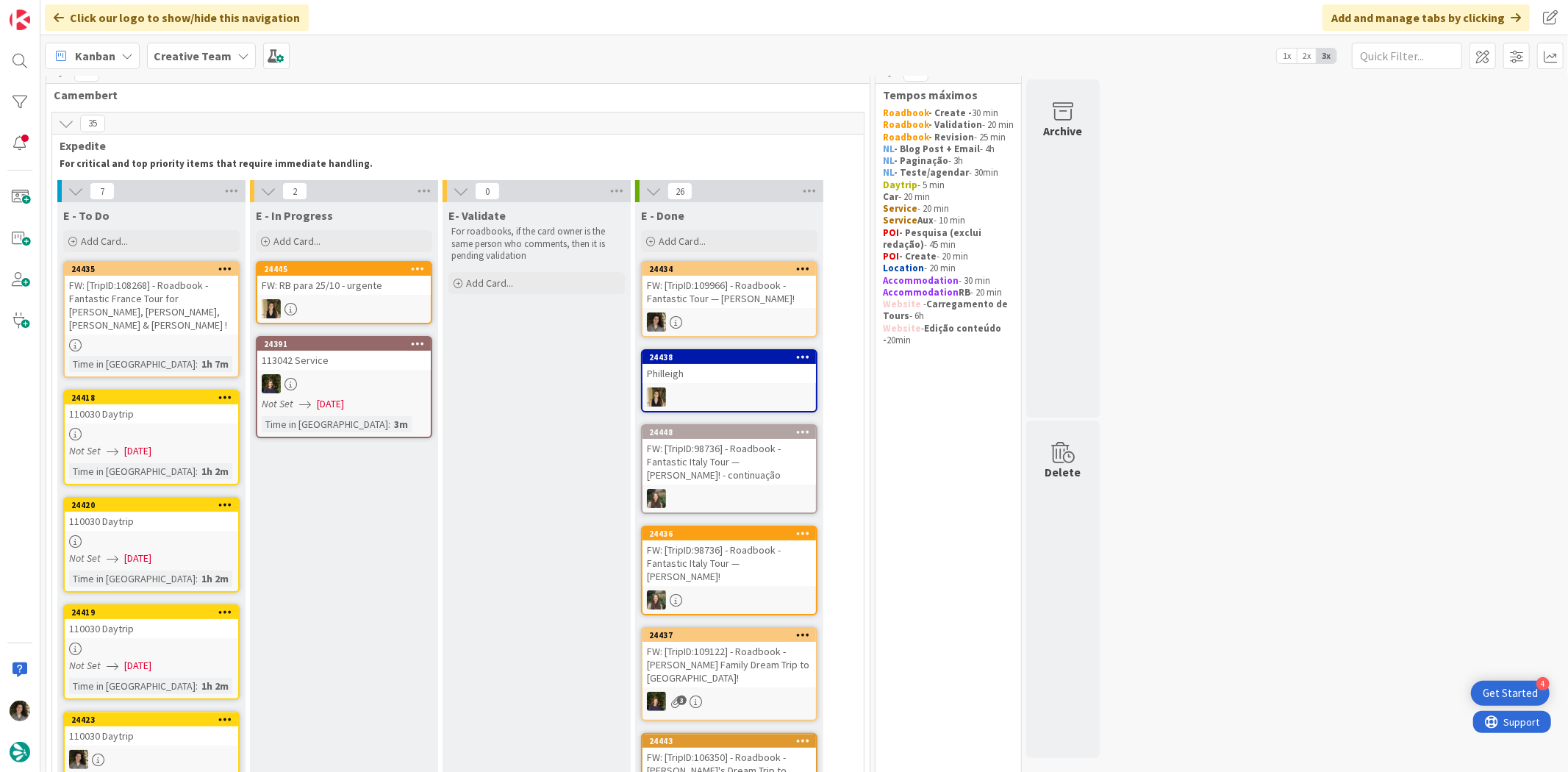
click at [752, 284] on div "FW: [TripID:109966] - Roadbook - Fantastic Tour — [PERSON_NAME]!" at bounding box center [729, 291] width 174 height 32
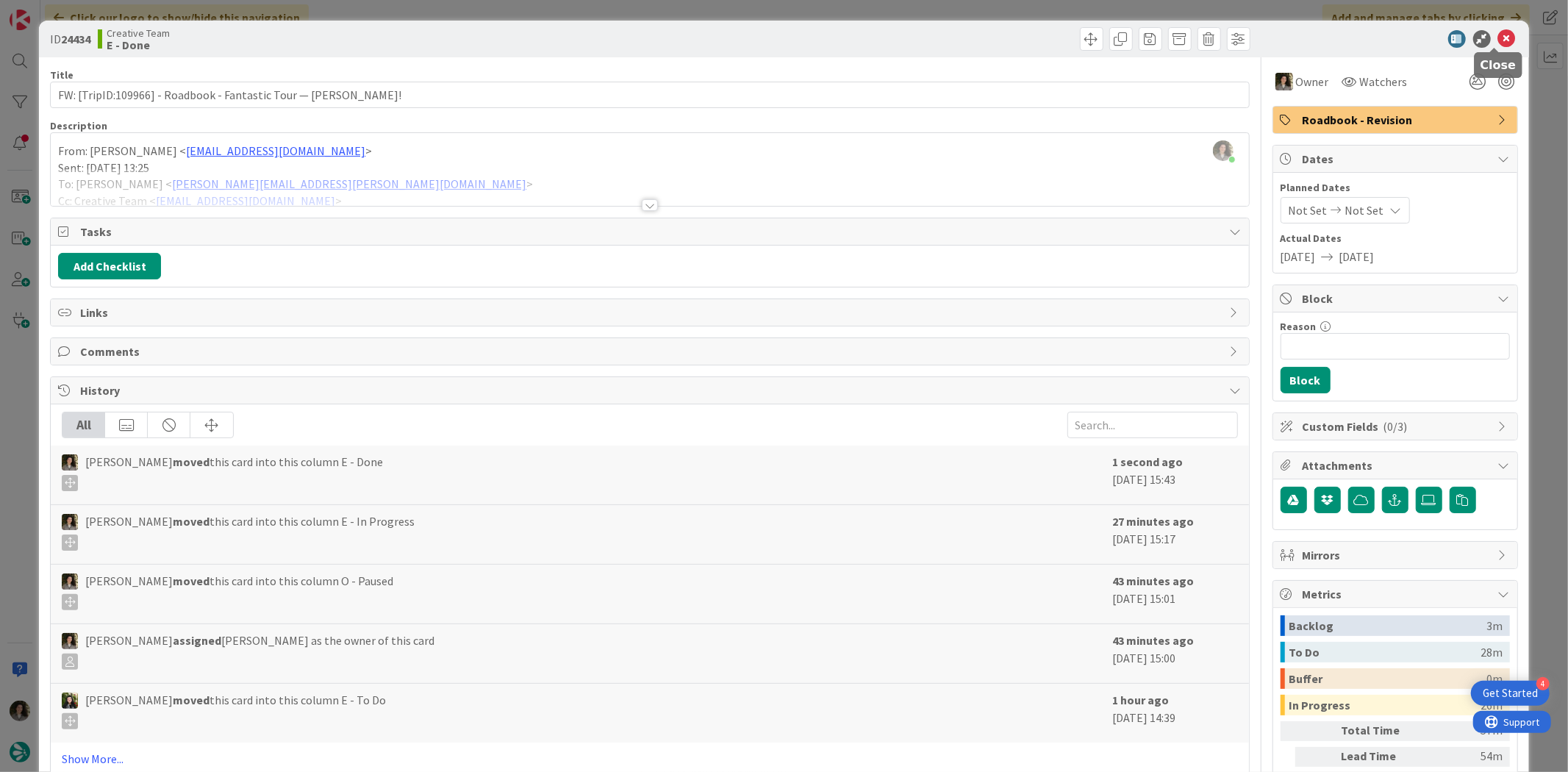
click at [1498, 40] on icon at bounding box center [1506, 39] width 17 height 17
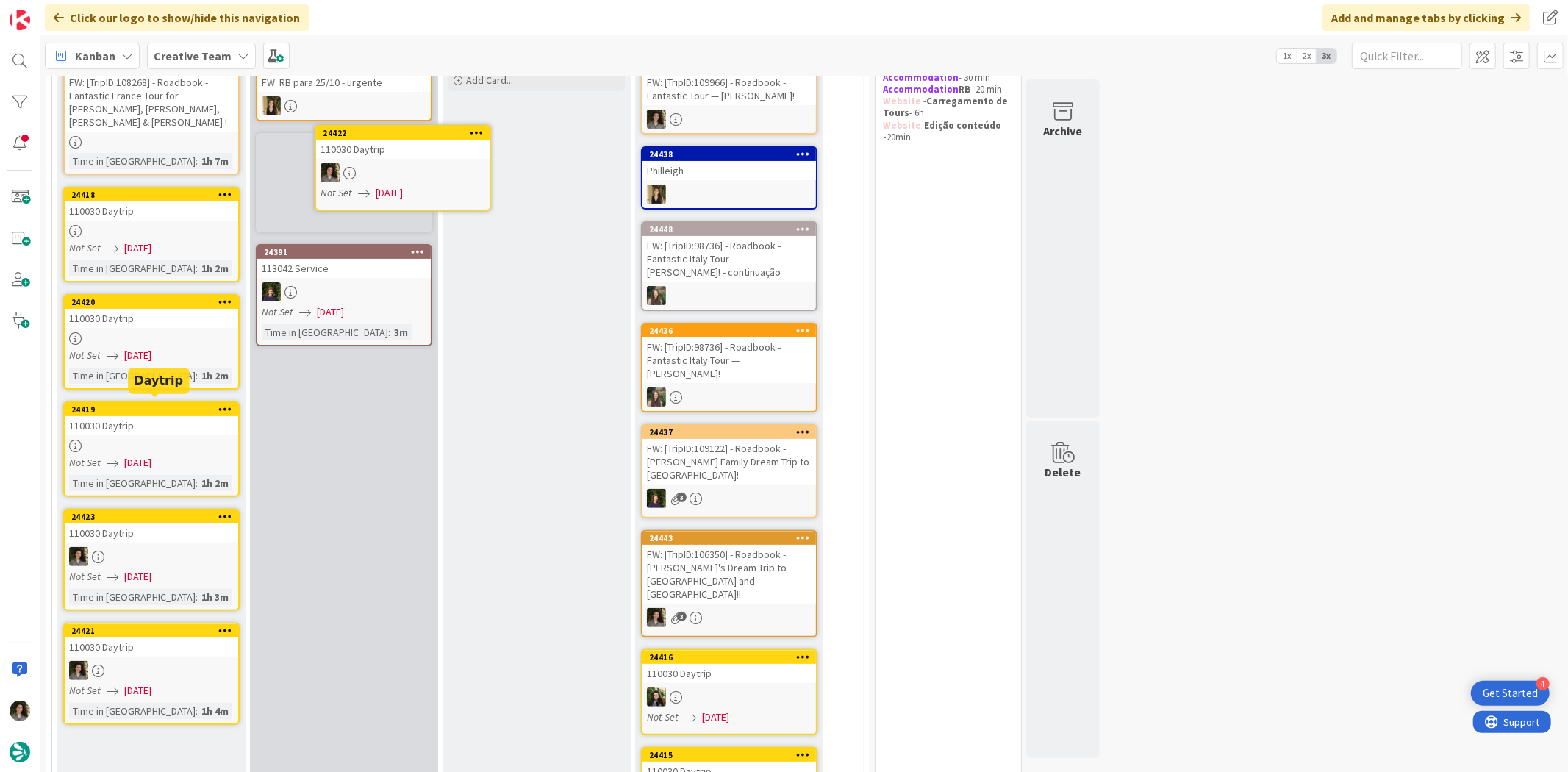
scroll to position [165, 0]
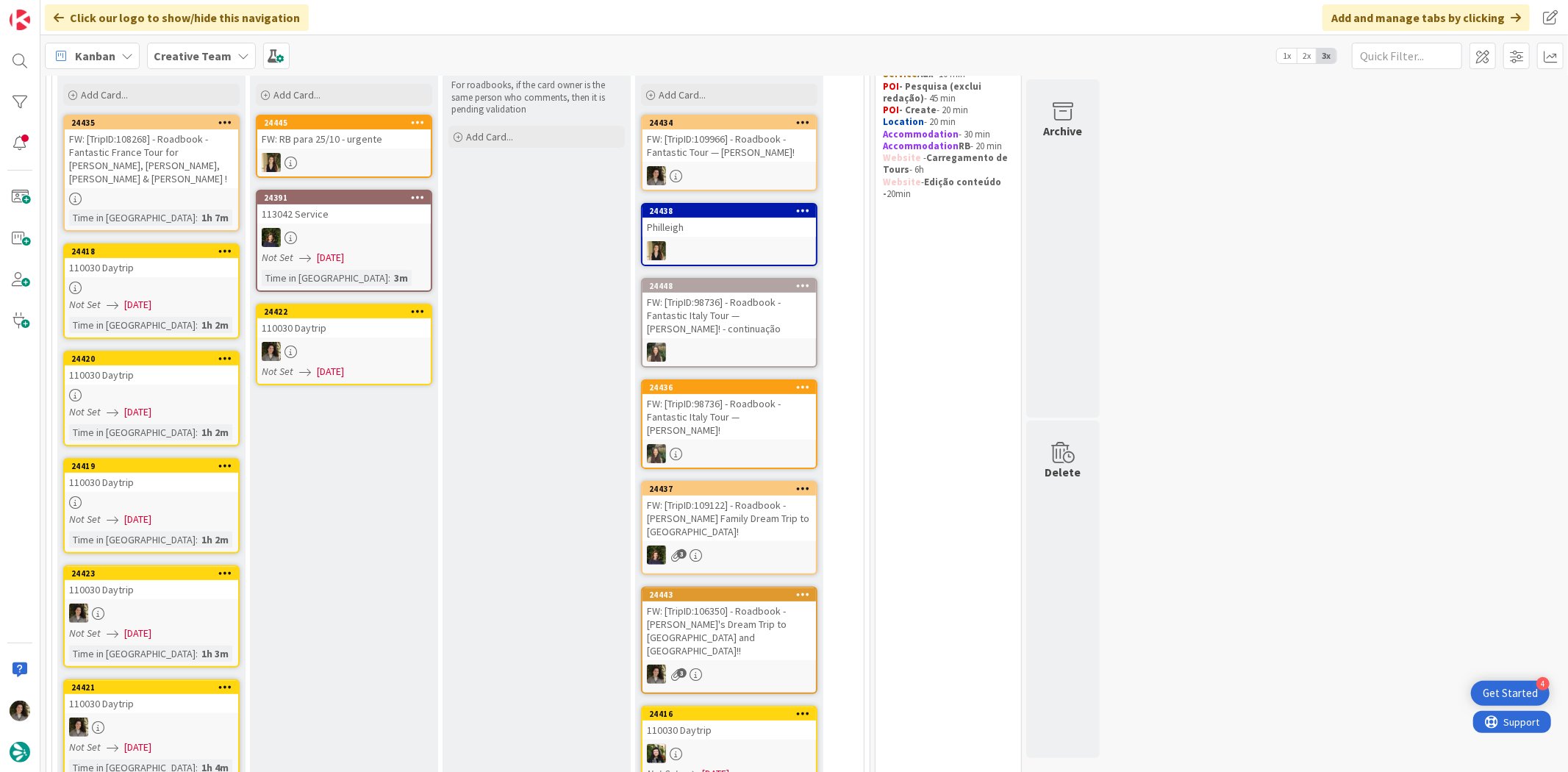
click at [151, 512] on span "[DATE]" at bounding box center [137, 519] width 27 height 16
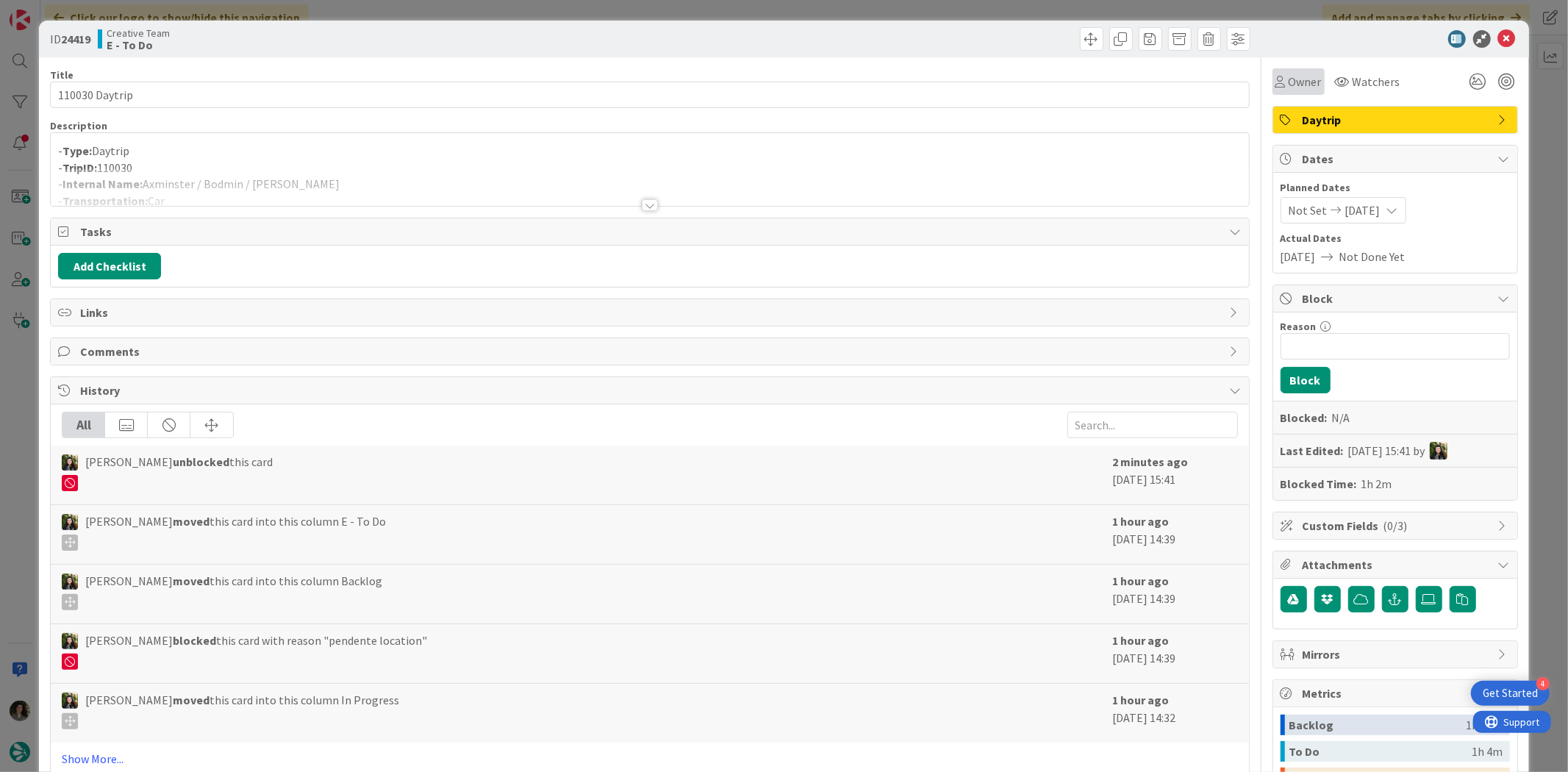
click at [1290, 77] on span "Owner" at bounding box center [1305, 81] width 33 height 17
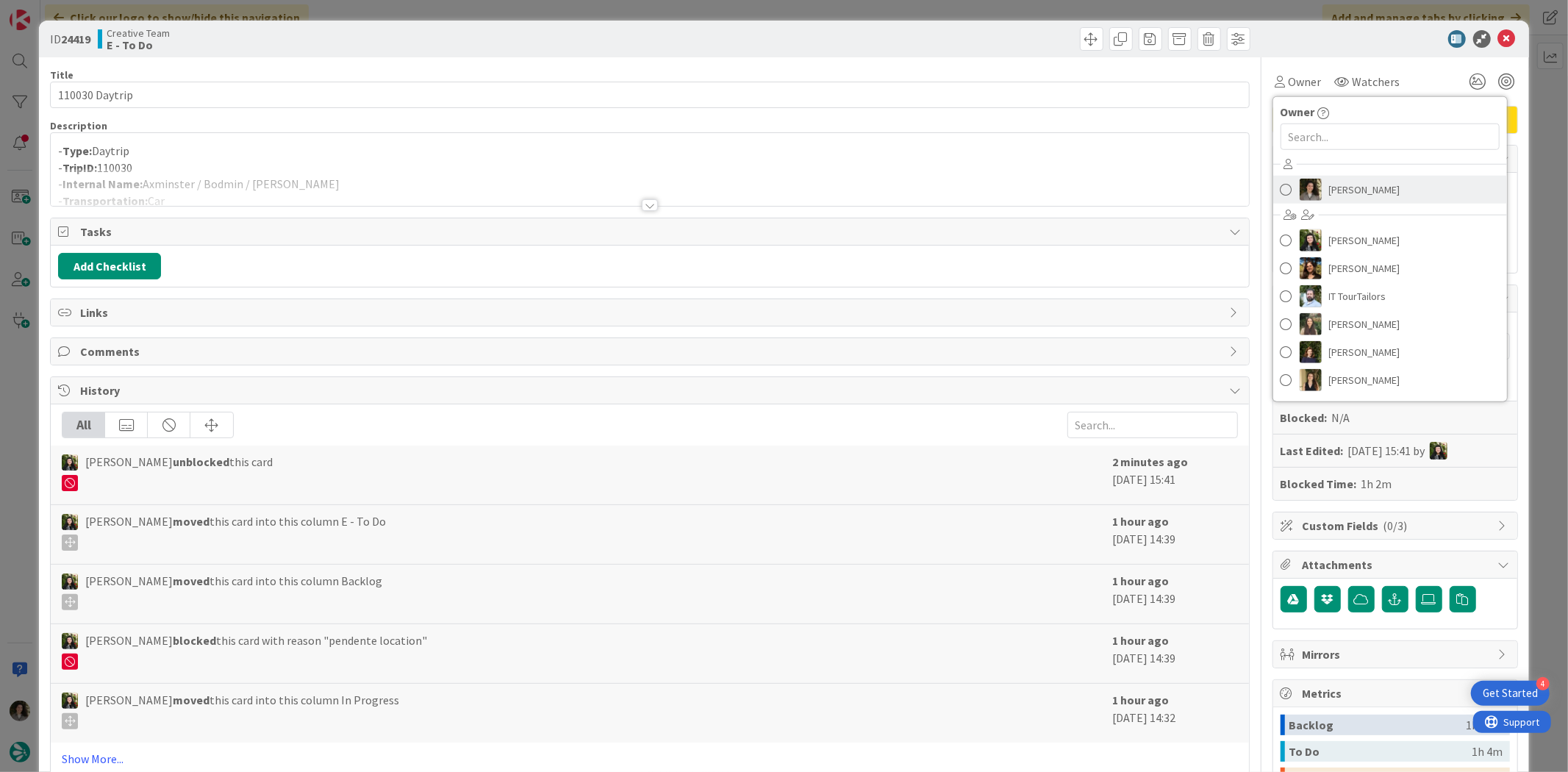
click at [1364, 185] on span "Melissa Santos" at bounding box center [1365, 189] width 72 height 22
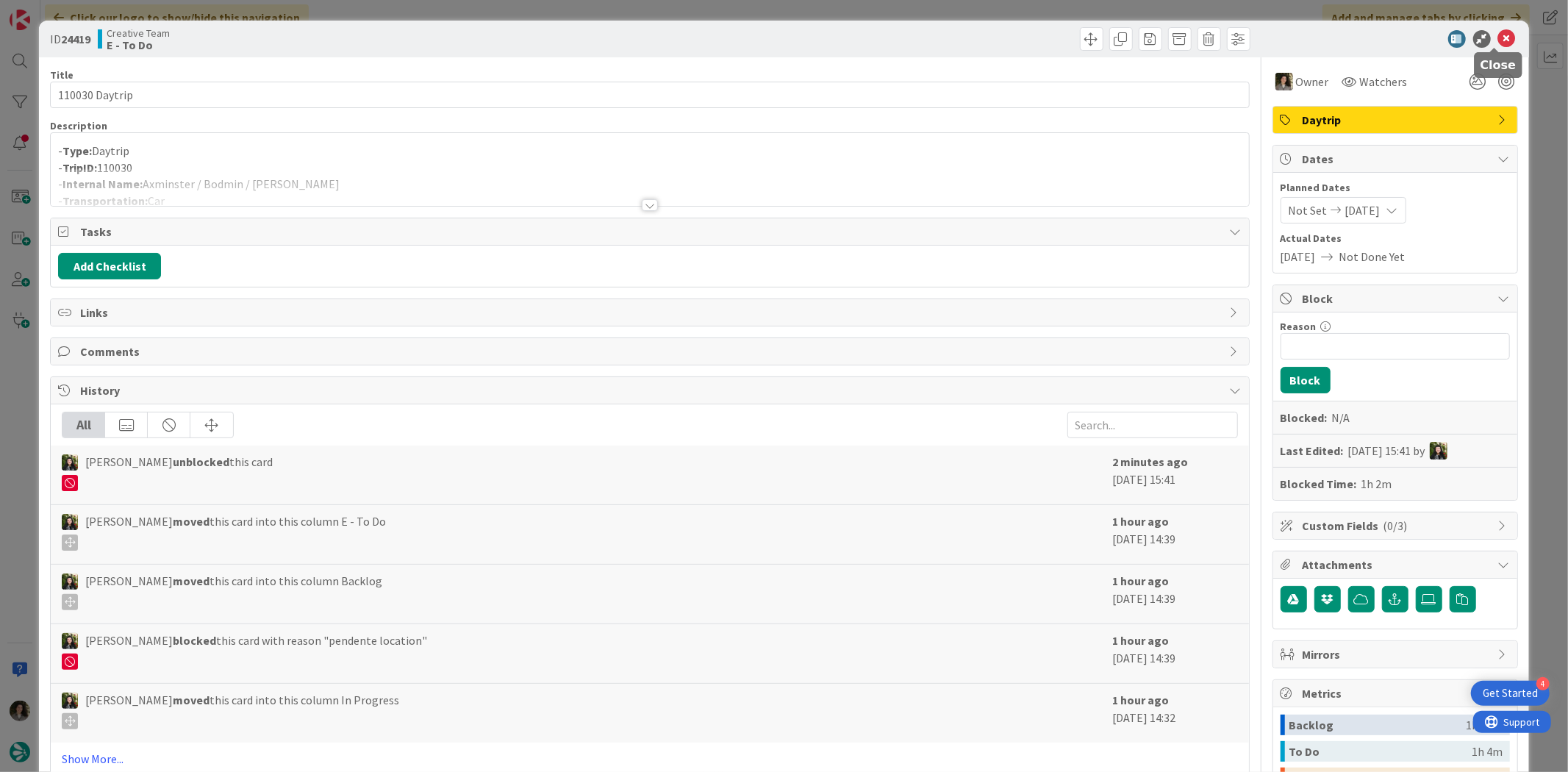
click at [1498, 38] on icon at bounding box center [1506, 39] width 17 height 17
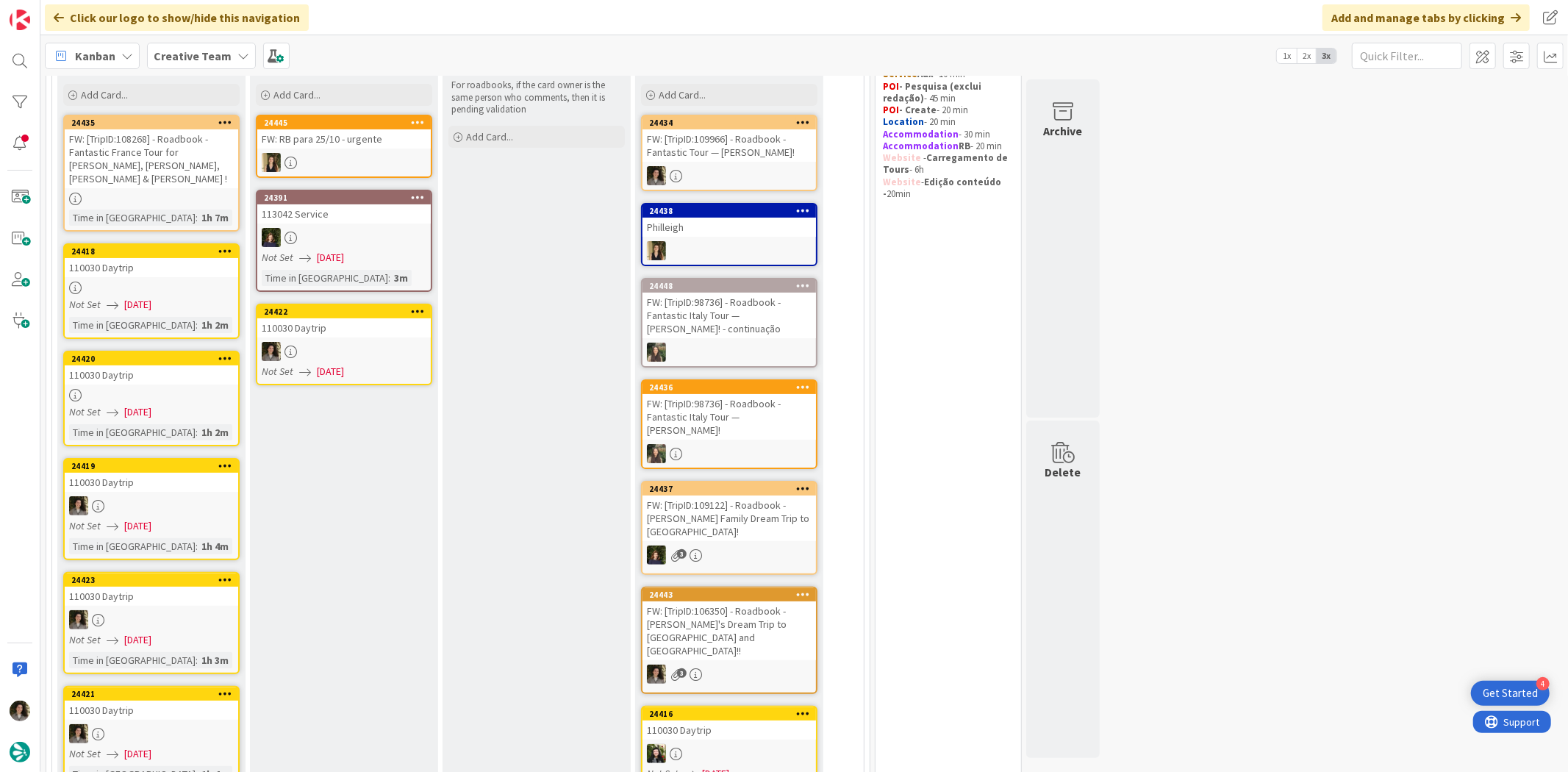
click at [381, 349] on div at bounding box center [344, 351] width 174 height 19
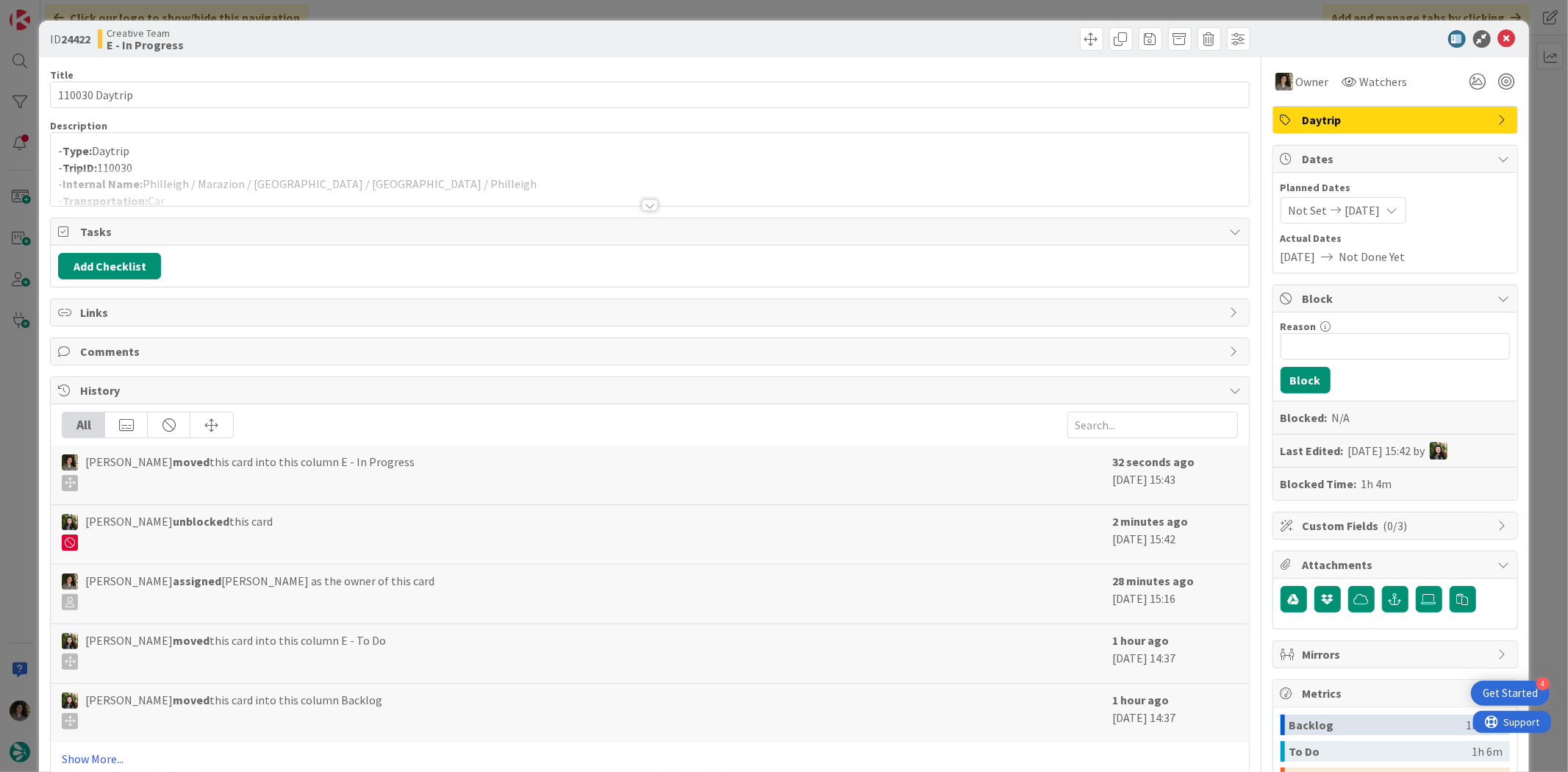
click at [416, 181] on div at bounding box center [649, 188] width 1198 height 38
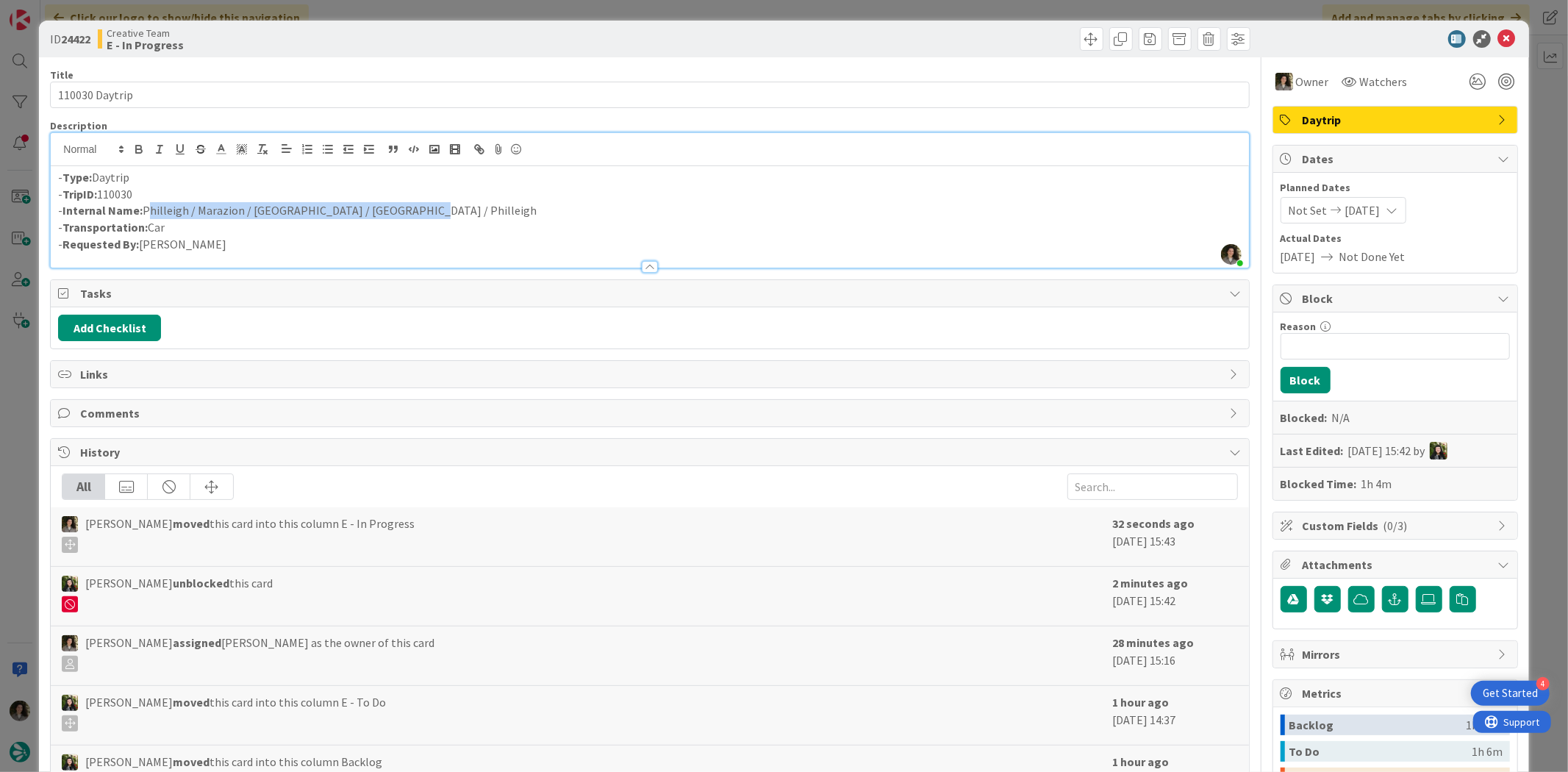
drag, startPoint x: 399, startPoint y: 210, endPoint x: 146, endPoint y: 216, distance: 253.1
click at [146, 216] on p "- Internal Name: Philleigh / Marazion / Penzance / St. Ives / Philleigh" at bounding box center [649, 211] width 1183 height 17
copy p "Philleigh / Marazion / Penzance / St. Ives / Philleigh"
click at [1498, 35] on icon at bounding box center [1506, 39] width 17 height 17
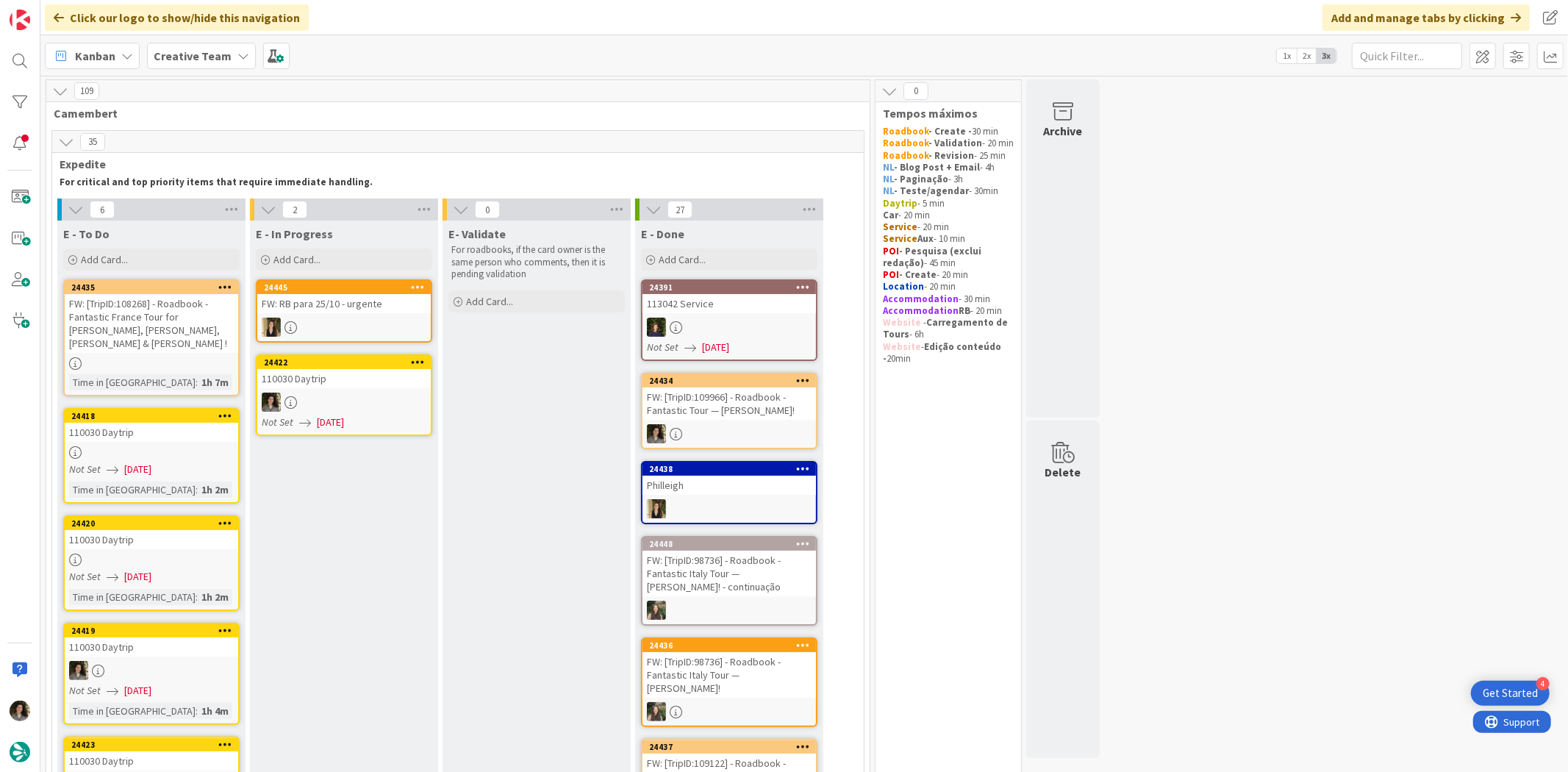
click at [365, 385] on div "110030 Daytrip" at bounding box center [344, 378] width 174 height 19
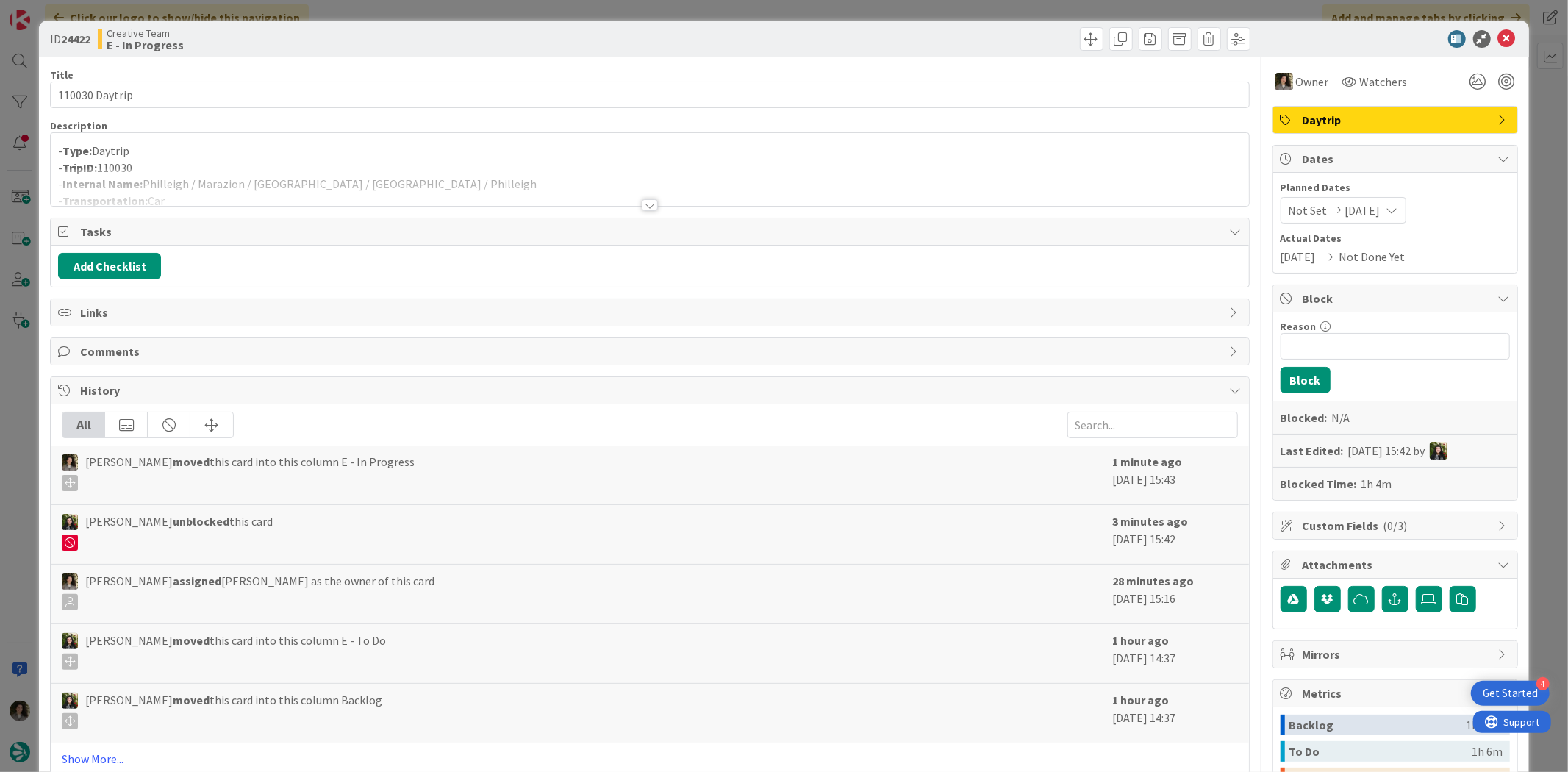
drag, startPoint x: 650, startPoint y: 198, endPoint x: 640, endPoint y: 193, distance: 11.2
click at [648, 197] on div at bounding box center [649, 188] width 1198 height 38
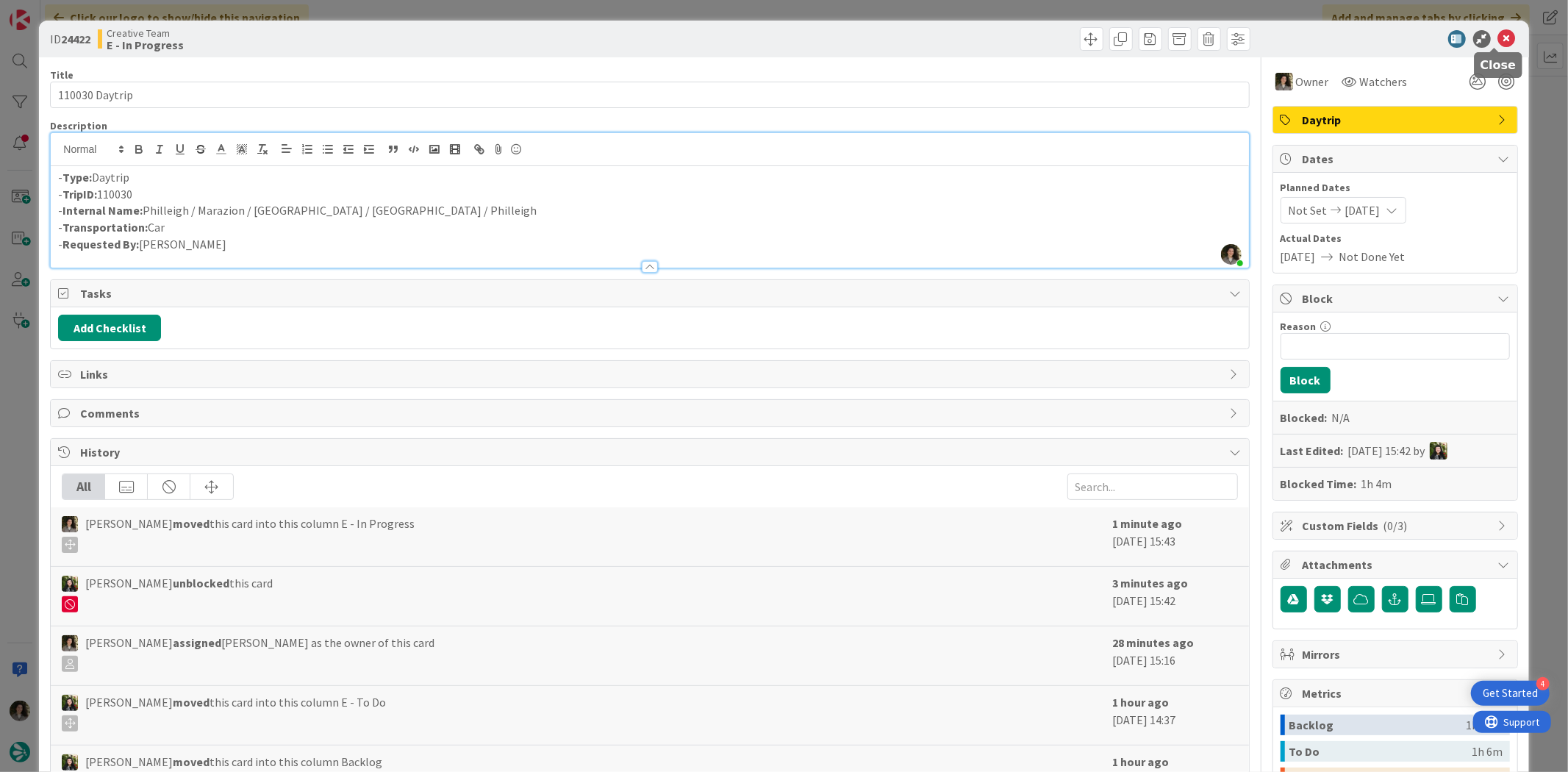
click at [1498, 39] on icon at bounding box center [1506, 39] width 17 height 17
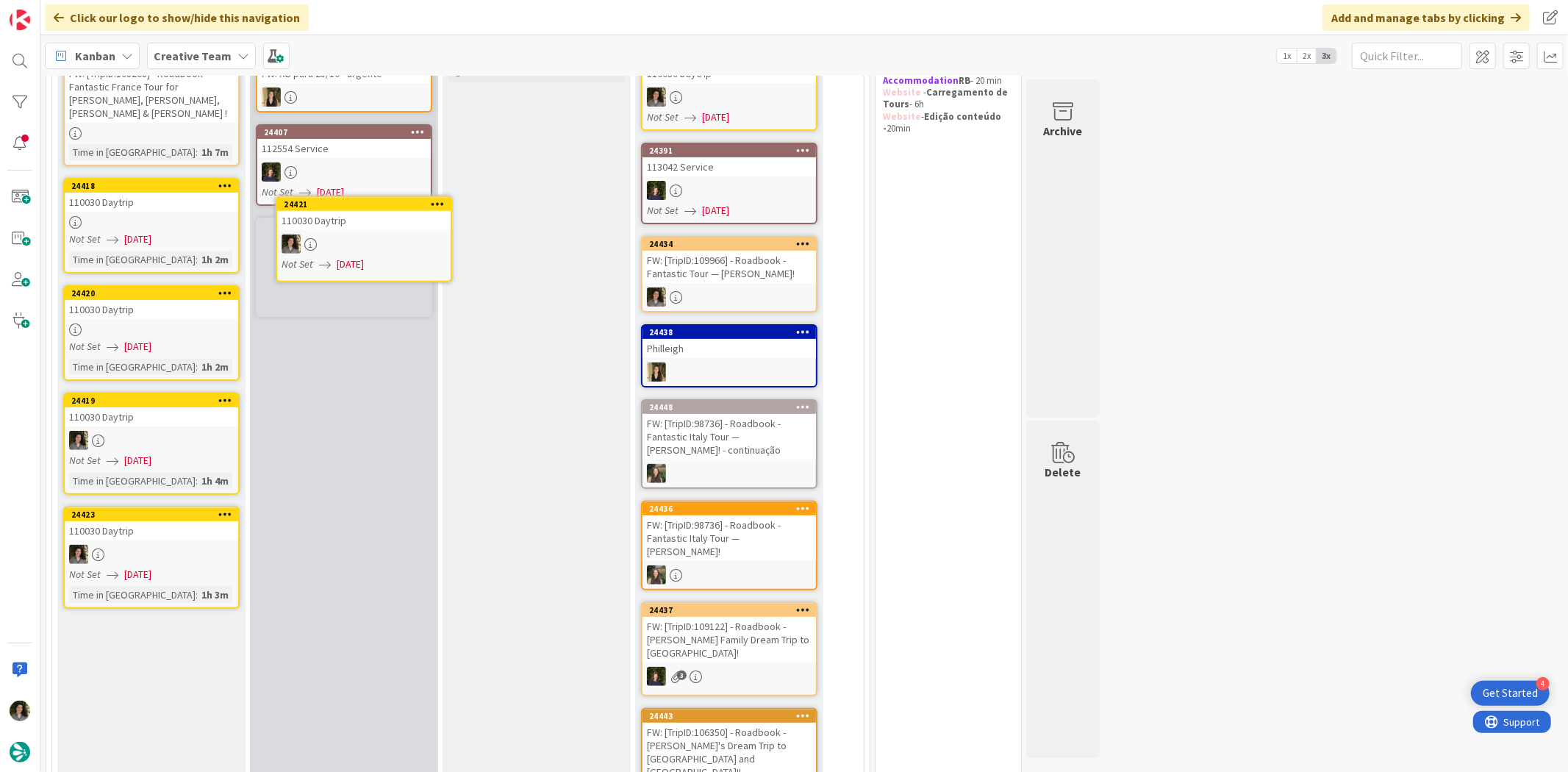
scroll to position [214, 0]
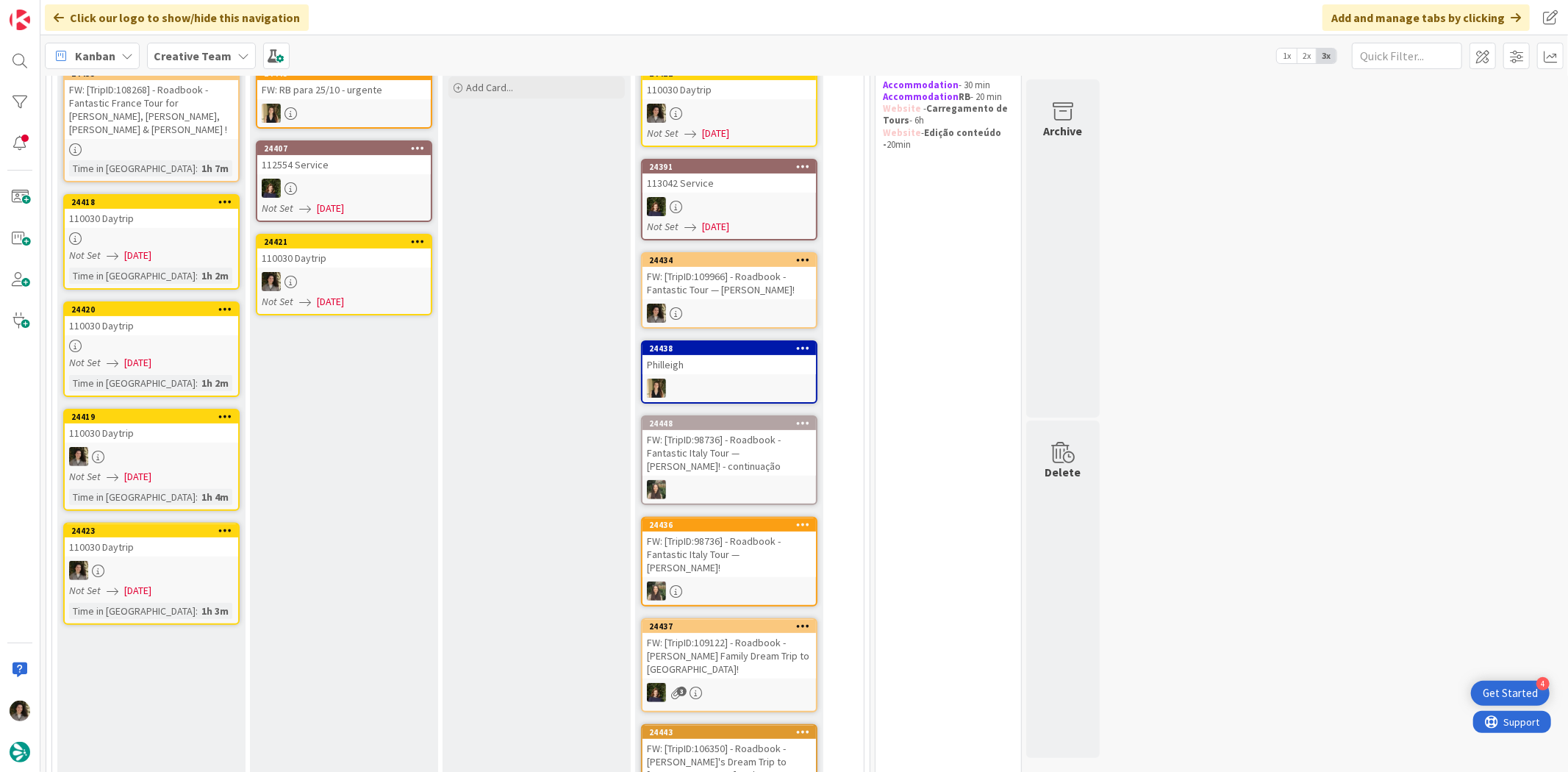
click at [344, 296] on span "[DATE]" at bounding box center [330, 301] width 27 height 16
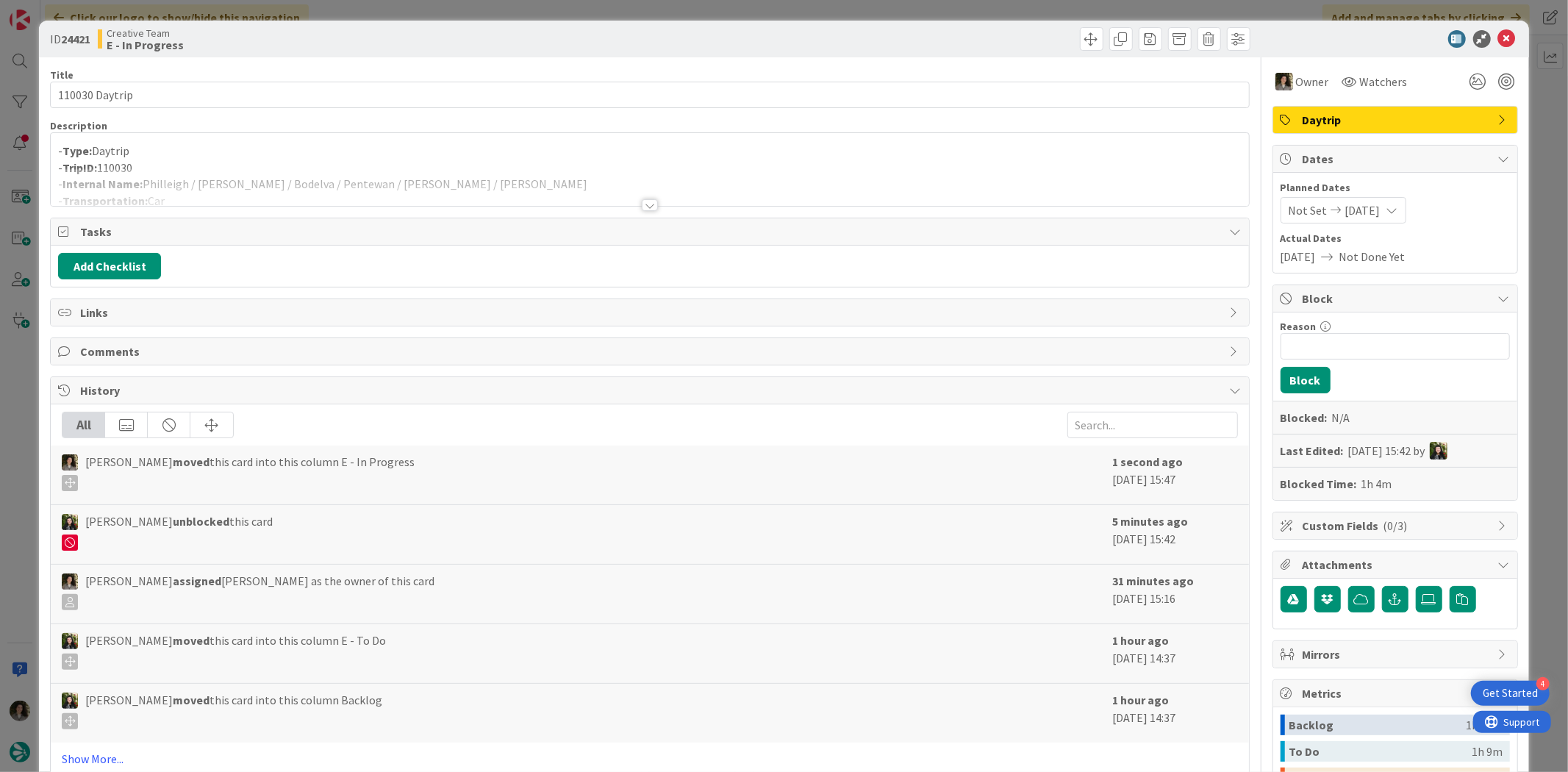
click at [648, 206] on div at bounding box center [650, 205] width 16 height 12
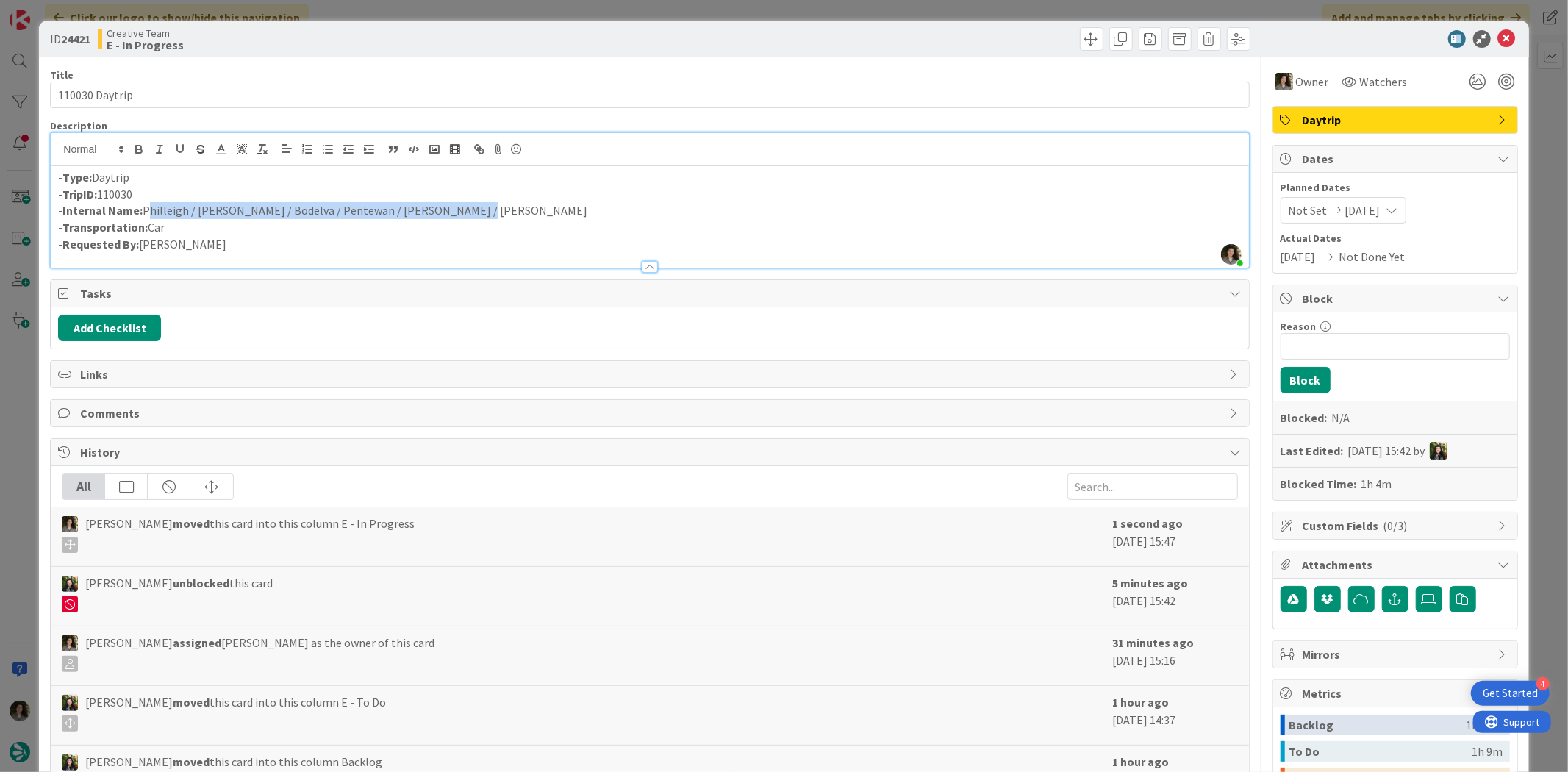
drag, startPoint x: 453, startPoint y: 215, endPoint x: 144, endPoint y: 209, distance: 309.1
click at [144, 209] on p "- Internal Name: Philleigh / Fowey / Bodelva / Pentewan / Mevagissey / Philleigh" at bounding box center [649, 211] width 1183 height 17
copy p "Philleigh / Fowey / Bodelva / Pentewan / Mevagissey / Philleigh"
click at [1498, 35] on icon at bounding box center [1506, 39] width 17 height 17
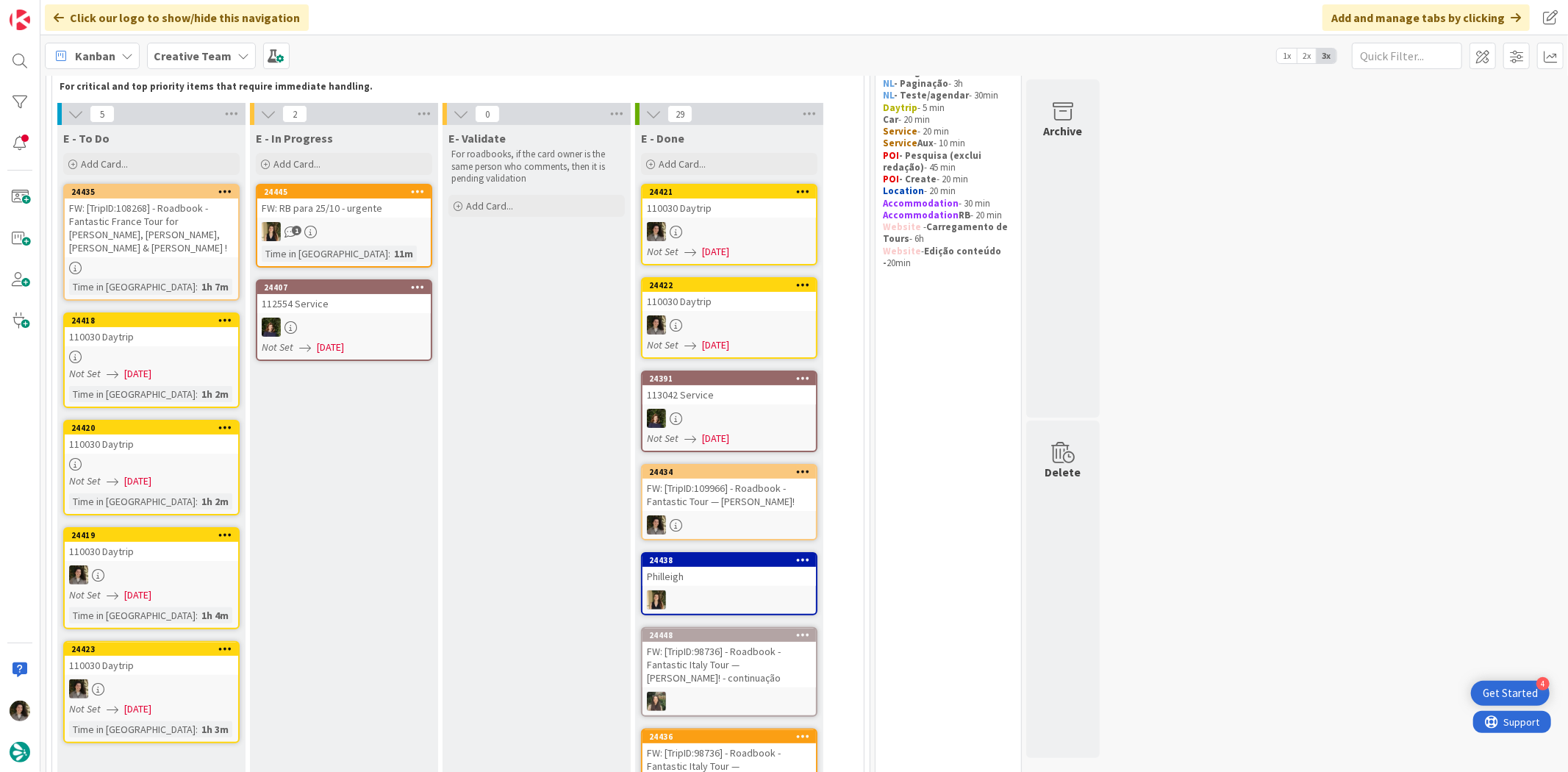
scroll to position [244, 0]
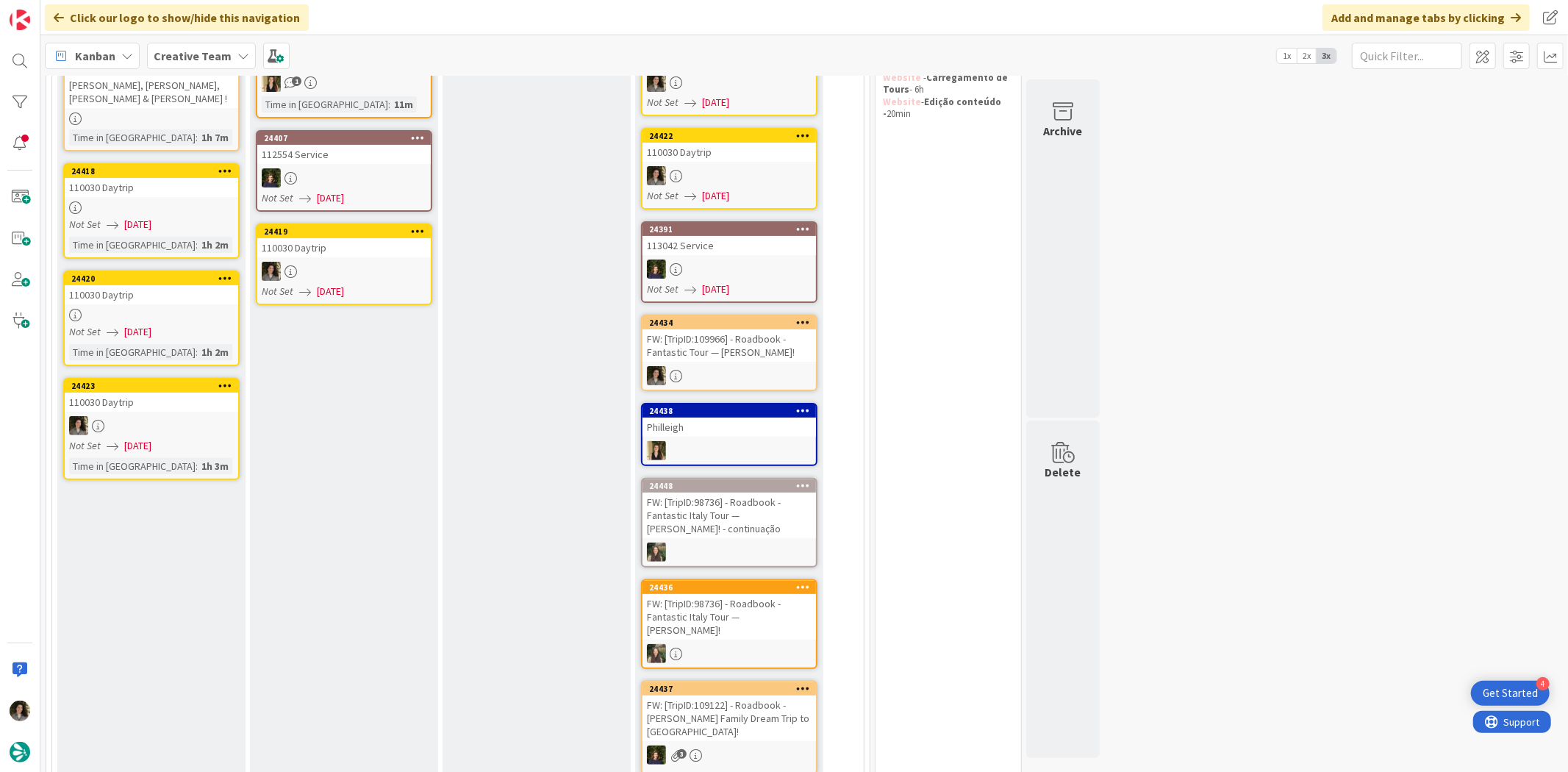
click at [344, 295] on span "[DATE]" at bounding box center [330, 291] width 27 height 16
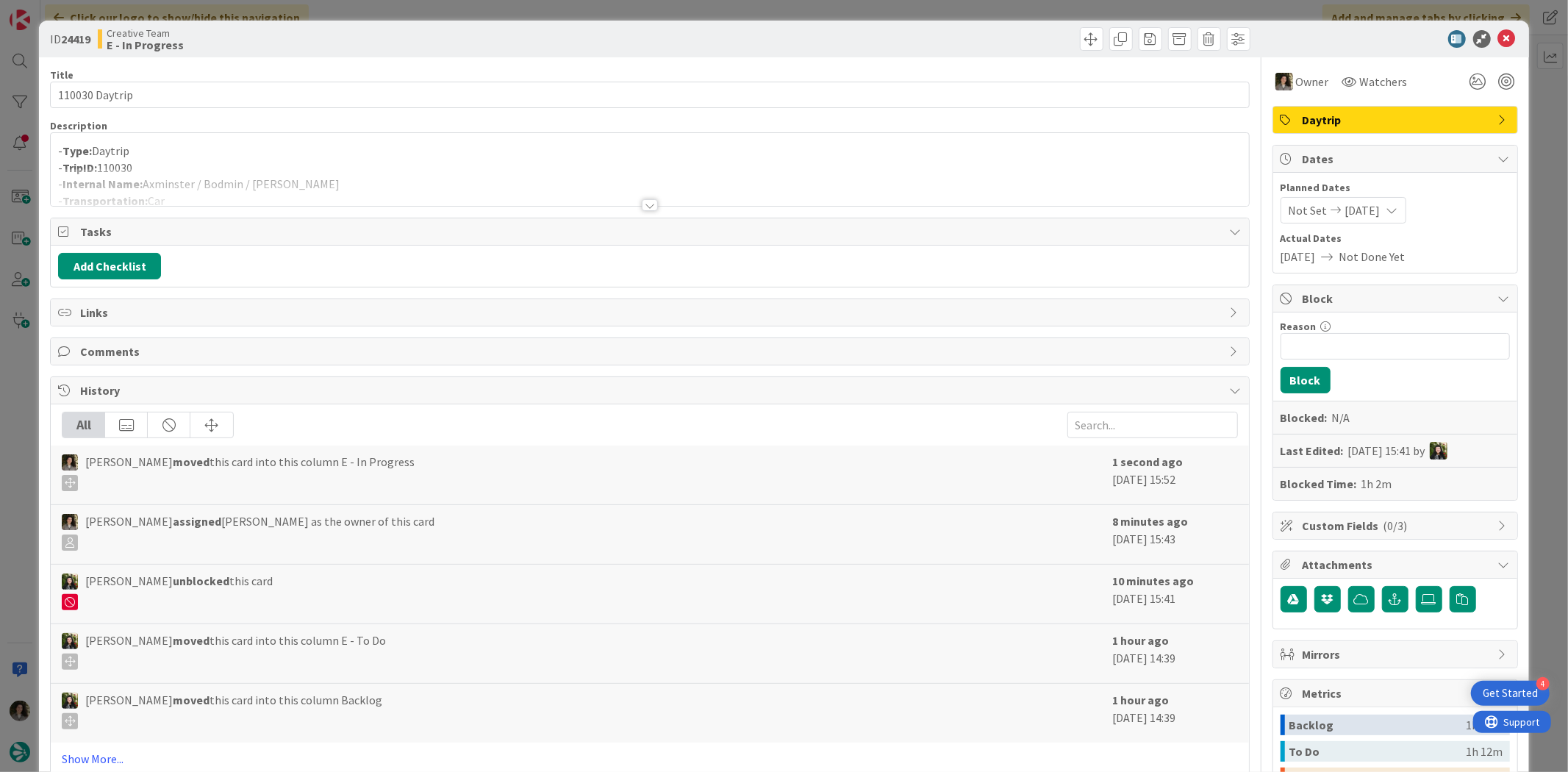
click at [406, 180] on div at bounding box center [649, 188] width 1198 height 38
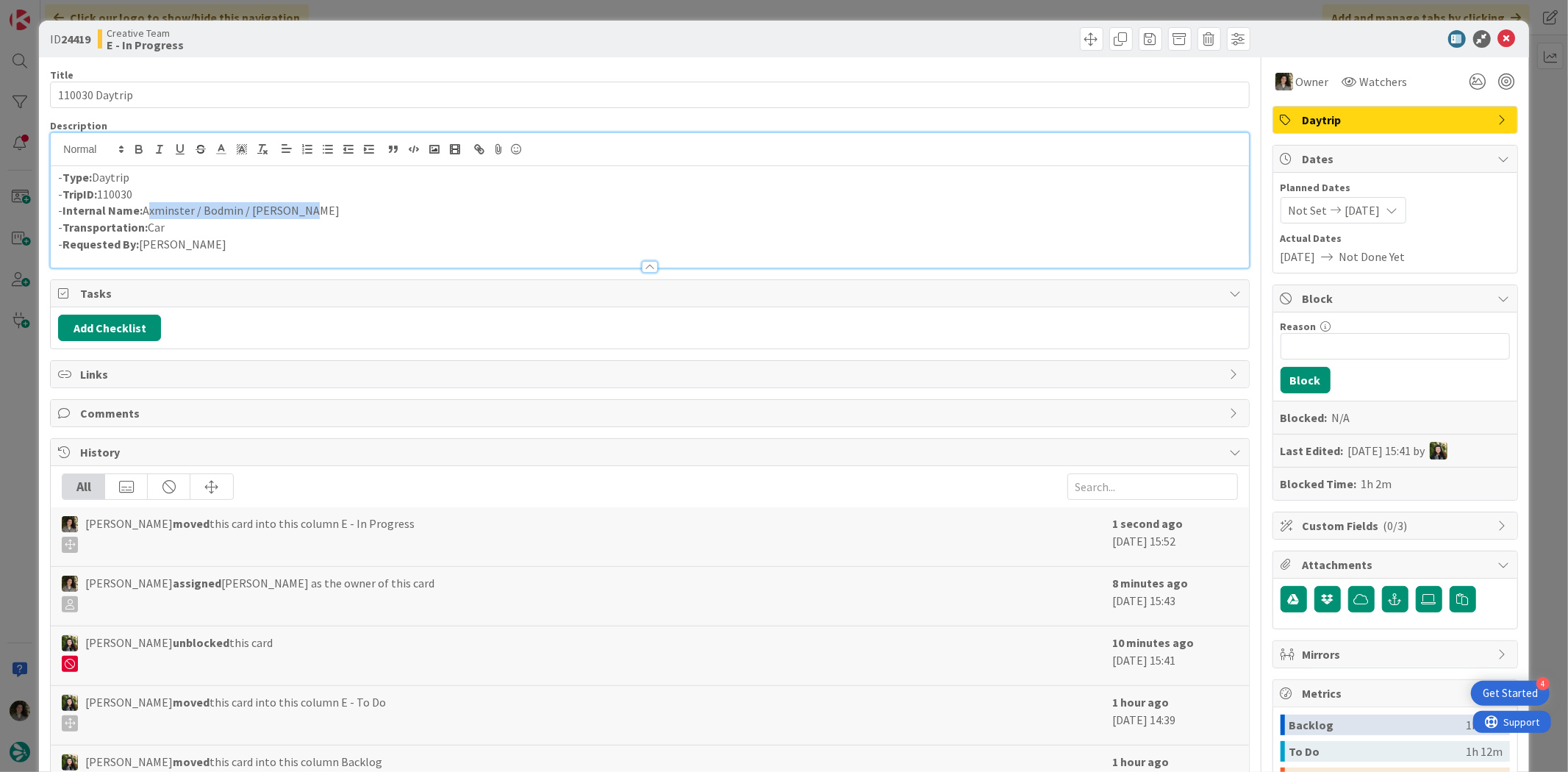
drag, startPoint x: 311, startPoint y: 210, endPoint x: 146, endPoint y: 213, distance: 165.0
click at [146, 213] on p "- Internal Name: Axminster / Bodmin / Philleigh" at bounding box center [649, 211] width 1183 height 17
copy p "Axminster / Bodmin / Philleigh"
click at [1485, 32] on div at bounding box center [1388, 39] width 260 height 17
click at [1498, 34] on icon at bounding box center [1506, 39] width 17 height 17
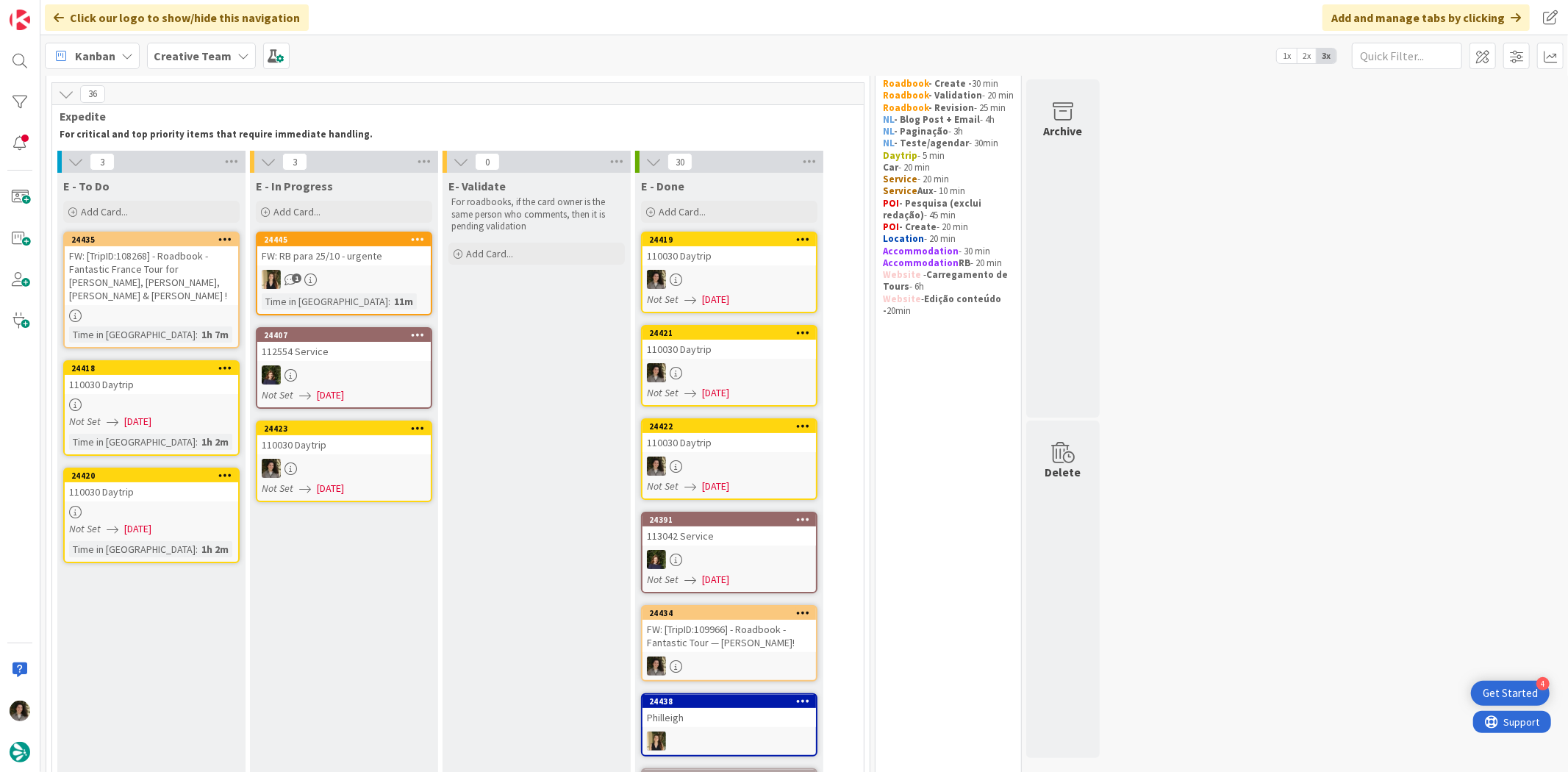
scroll to position [47, 0]
click at [386, 446] on div "110030 Daytrip" at bounding box center [344, 445] width 174 height 19
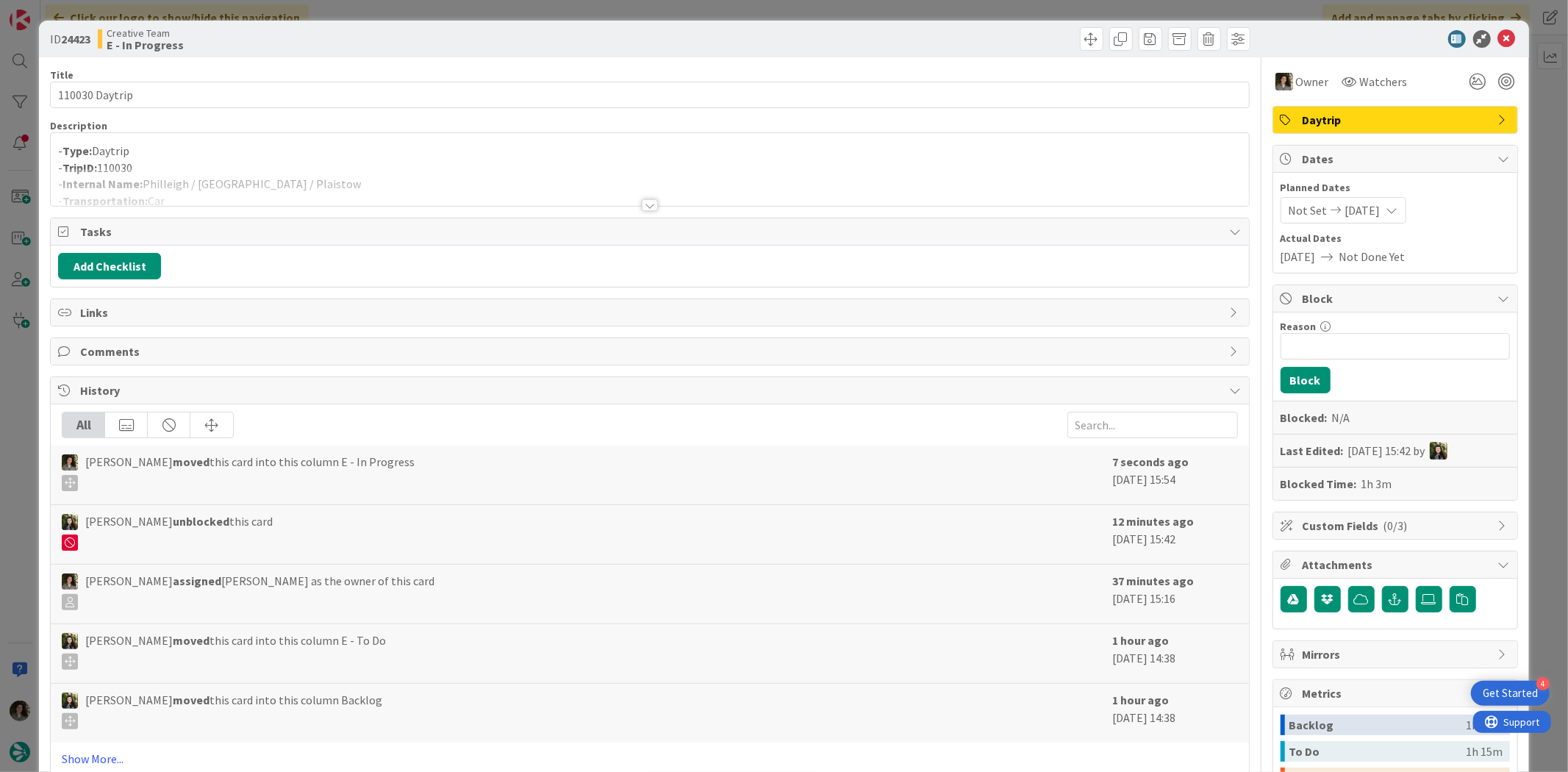
click at [311, 194] on div at bounding box center [649, 188] width 1198 height 38
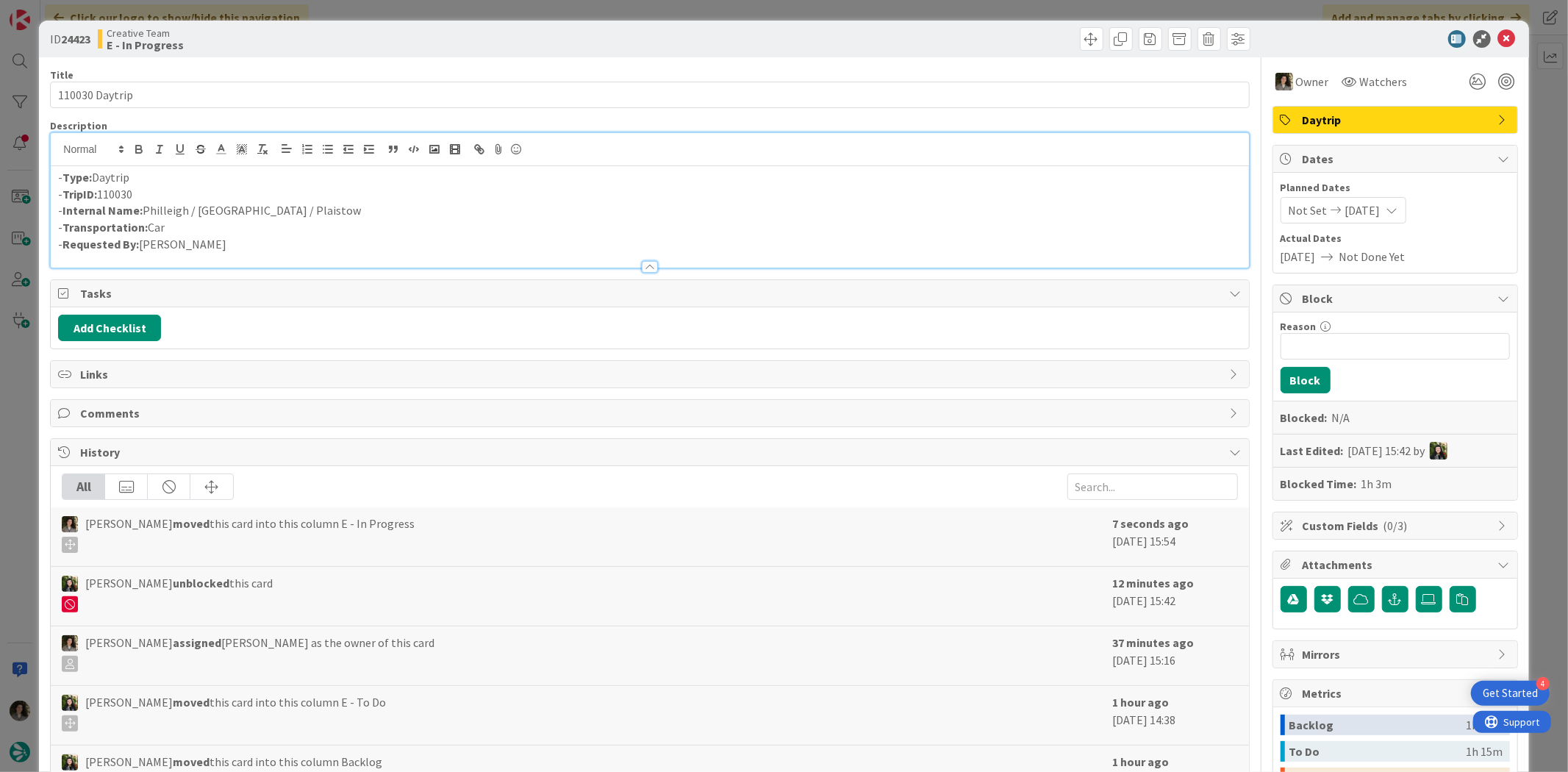
drag, startPoint x: 286, startPoint y: 222, endPoint x: 173, endPoint y: 216, distance: 113.2
click at [173, 216] on div "- Type: Daytrip - TripID: 110030 - Internal Name: Philleigh / Salisbury / Plais…" at bounding box center [649, 216] width 1198 height 101
click at [196, 204] on p "- Internal Name: Philleigh / Salisbury / Plaistow" at bounding box center [649, 211] width 1183 height 17
drag, startPoint x: 316, startPoint y: 209, endPoint x: 151, endPoint y: 214, distance: 165.1
click at [151, 214] on p "- Internal Name: Philleigh / Salisbury / Plaistow" at bounding box center [649, 211] width 1183 height 17
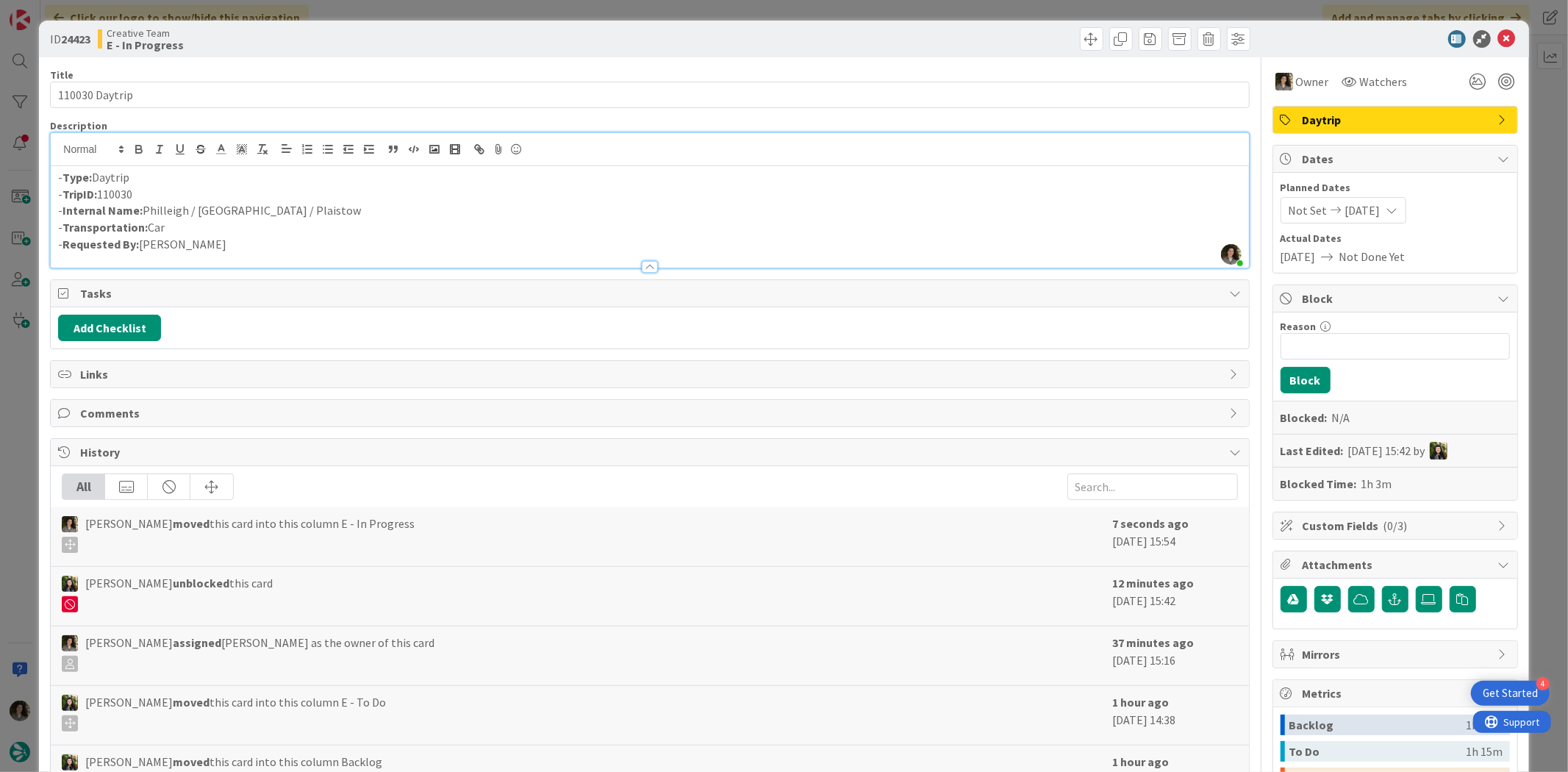
click at [226, 212] on p "- Internal Name: Philleigh / Salisbury / Plaistow" at bounding box center [649, 211] width 1183 height 17
drag, startPoint x: 299, startPoint y: 209, endPoint x: 145, endPoint y: 216, distance: 154.2
click at [145, 216] on p "- Internal Name: Philleigh / Salisbury / Plaistow" at bounding box center [649, 211] width 1183 height 17
copy p "Philleigh / Salisbury / Plaistow"
click at [1497, 26] on div "ID 24423 Creative Team E - In Progress" at bounding box center [783, 39] width 1489 height 37
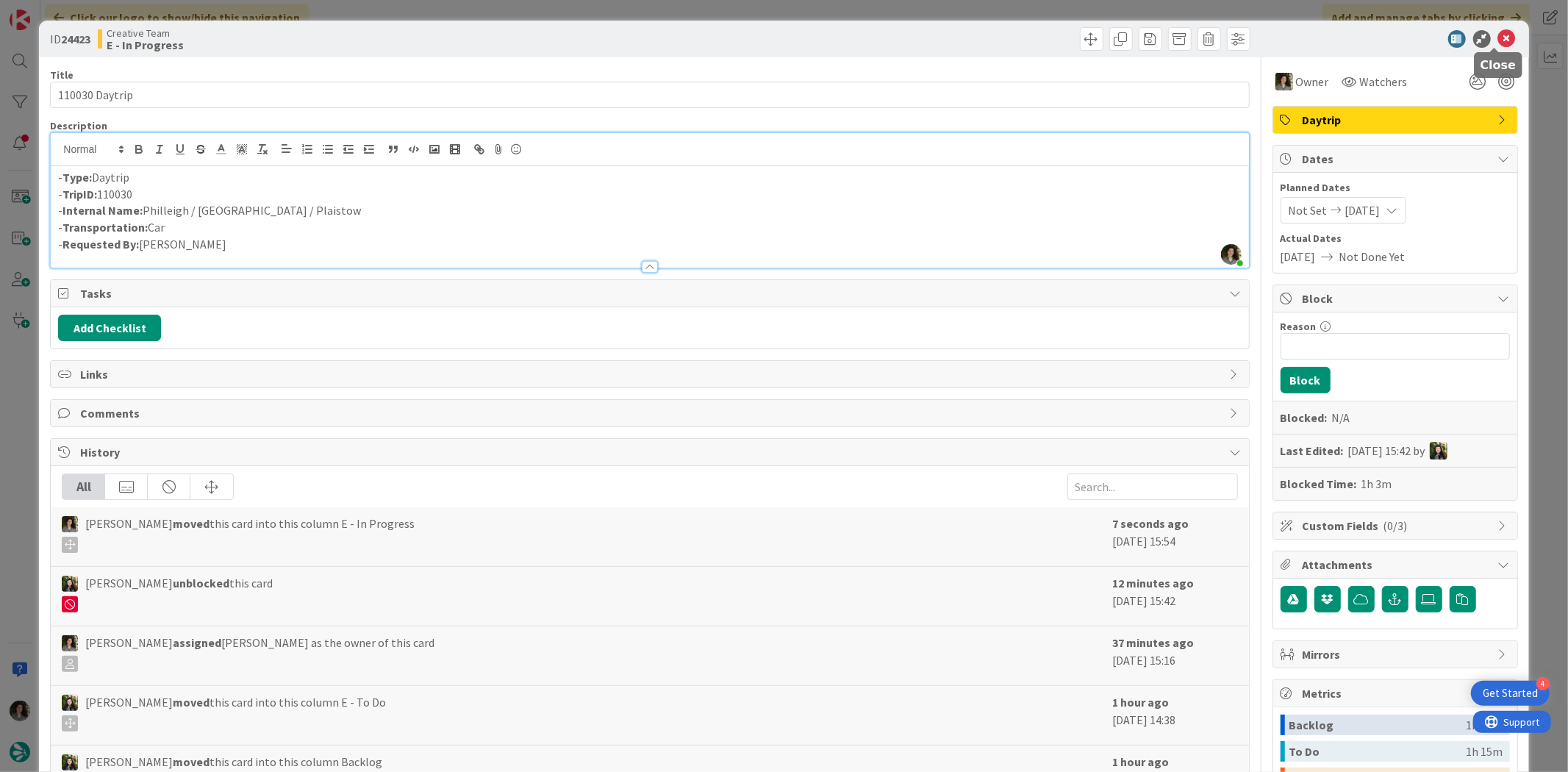
click at [1498, 32] on icon at bounding box center [1506, 39] width 17 height 17
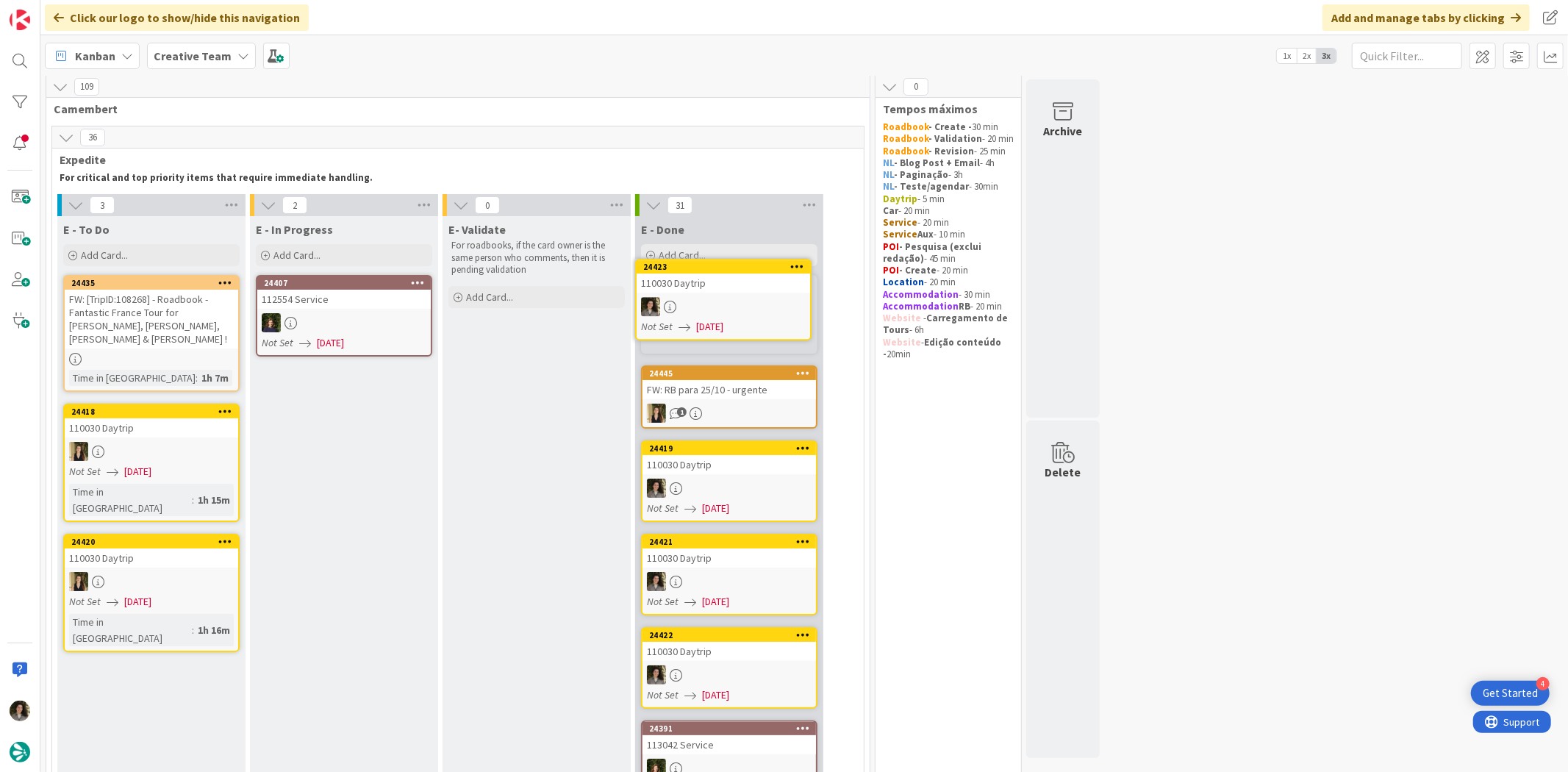
scroll to position [3, 0]
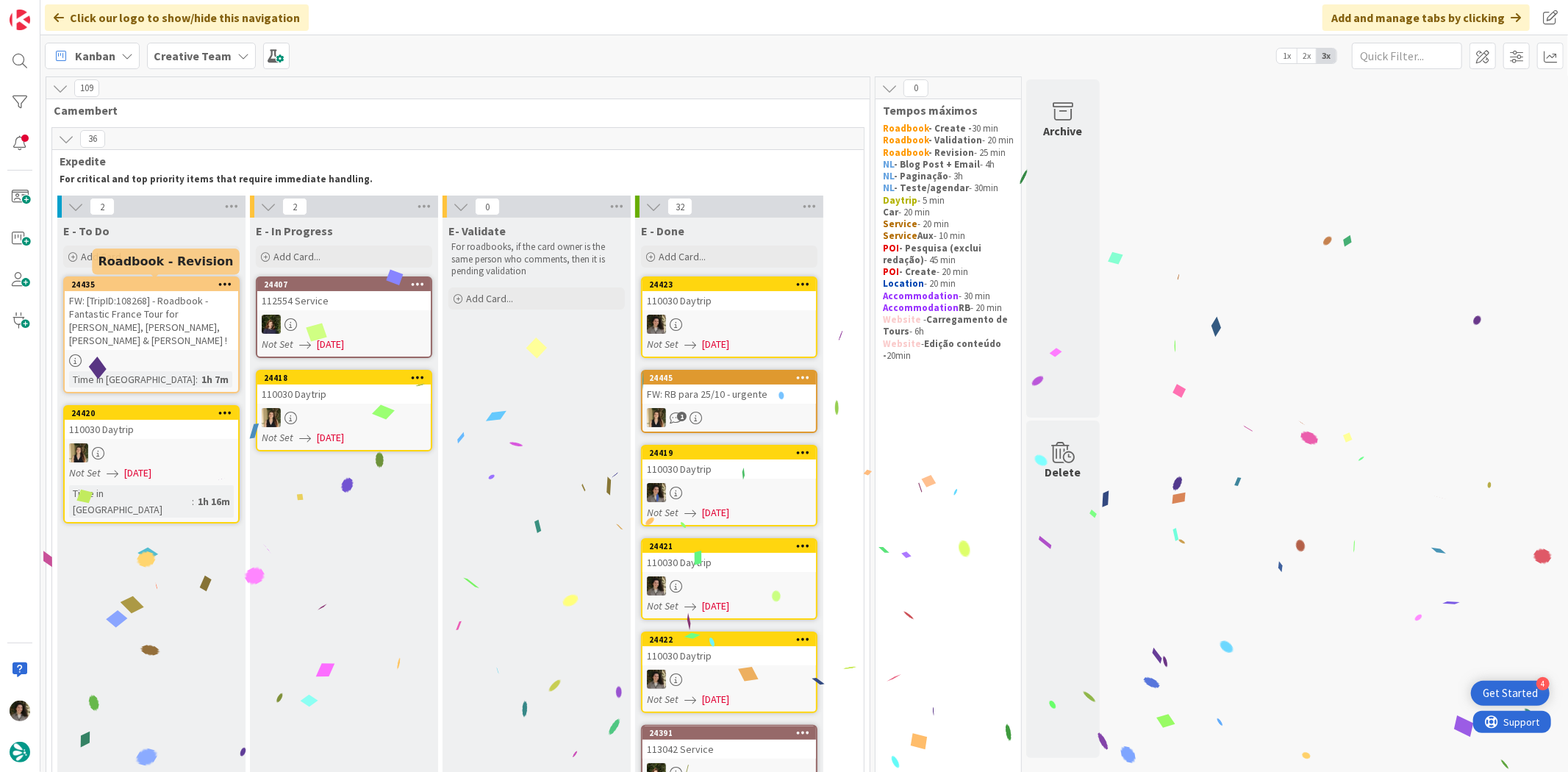
click at [130, 309] on div "FW: [TripID:108268] - Roadbook - Fantastic France Tour for [PERSON_NAME], [PERS…" at bounding box center [151, 320] width 174 height 58
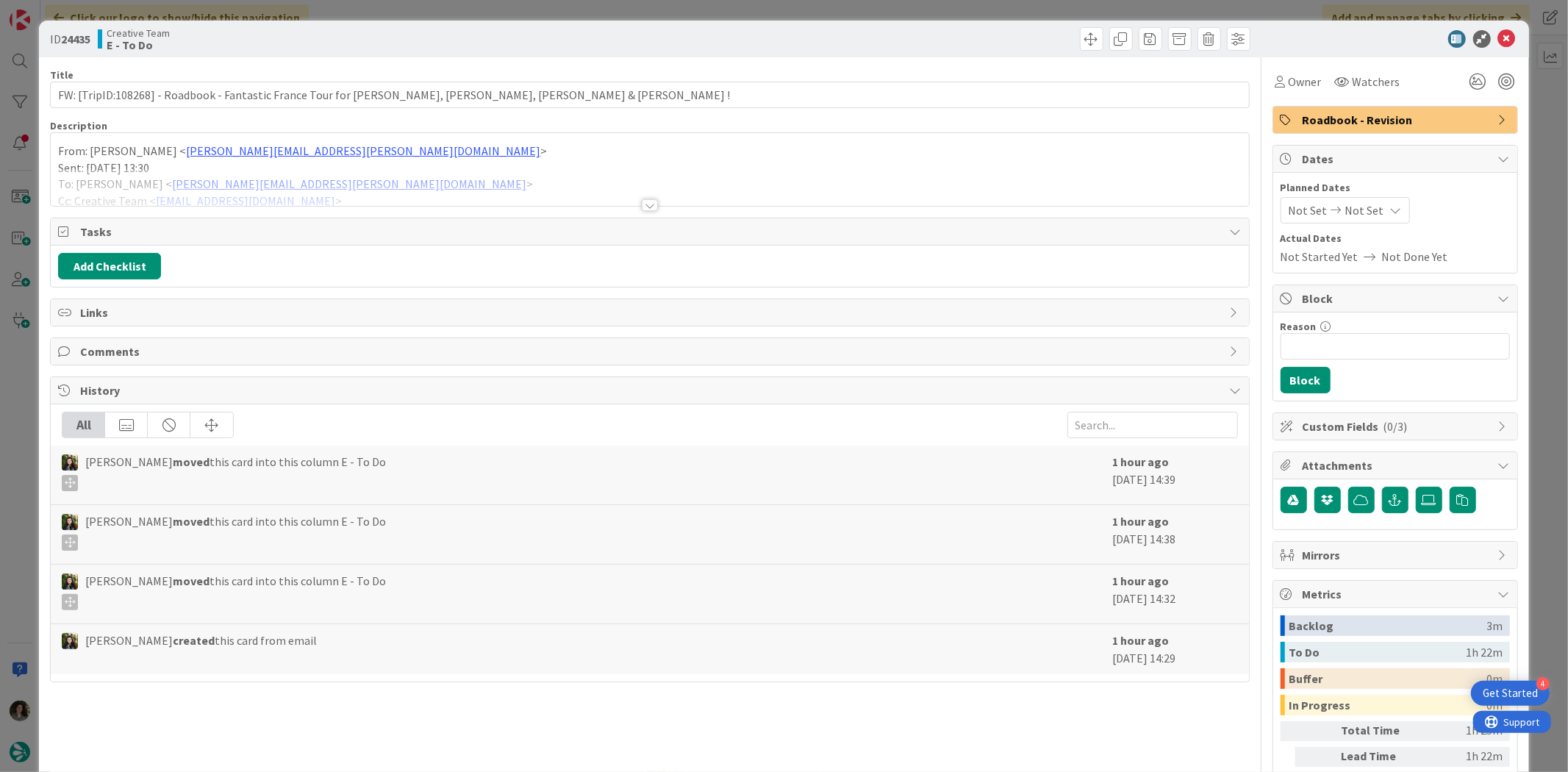
click at [643, 202] on div at bounding box center [650, 205] width 16 height 12
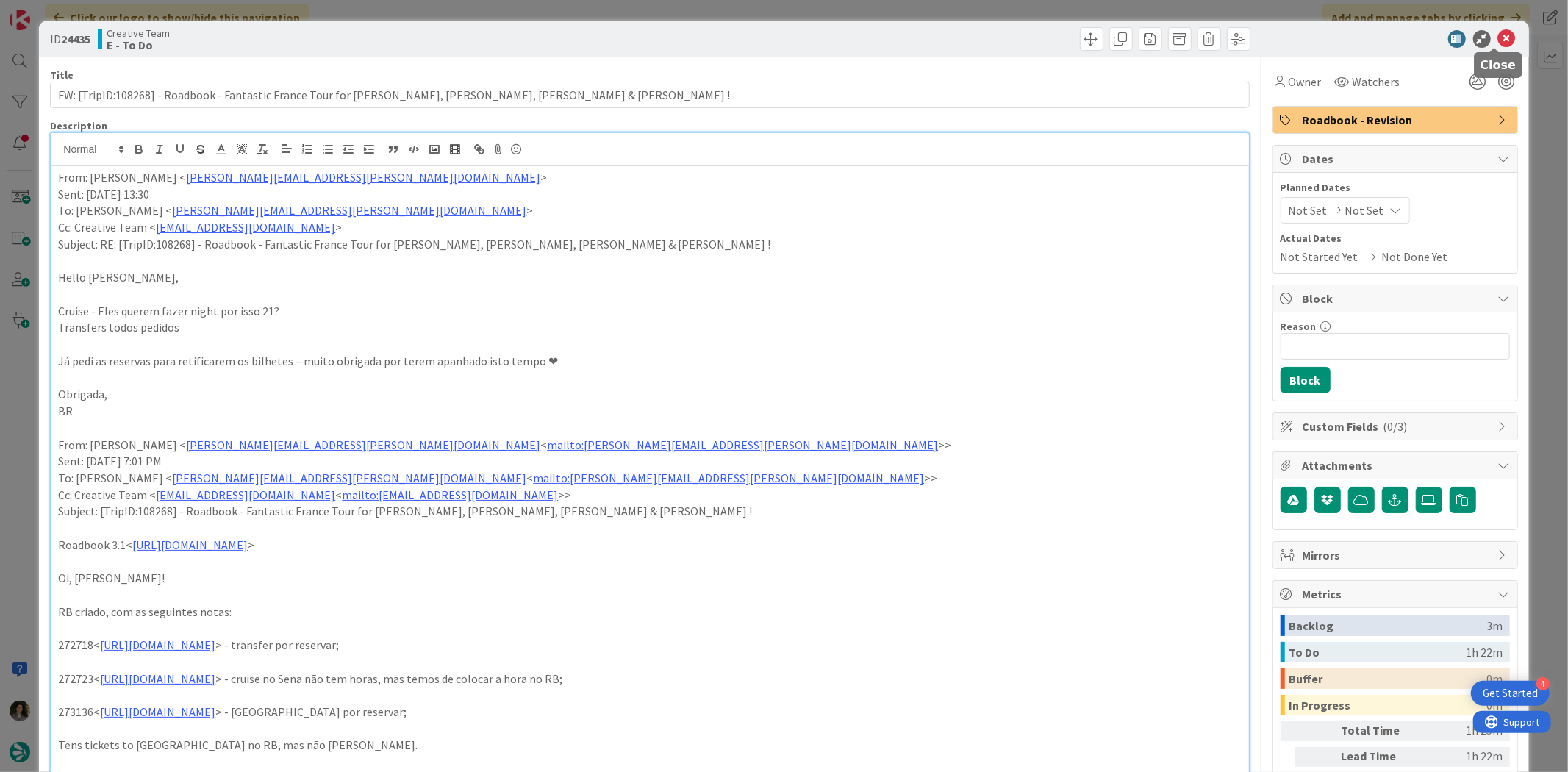
click at [1501, 32] on icon at bounding box center [1506, 39] width 17 height 17
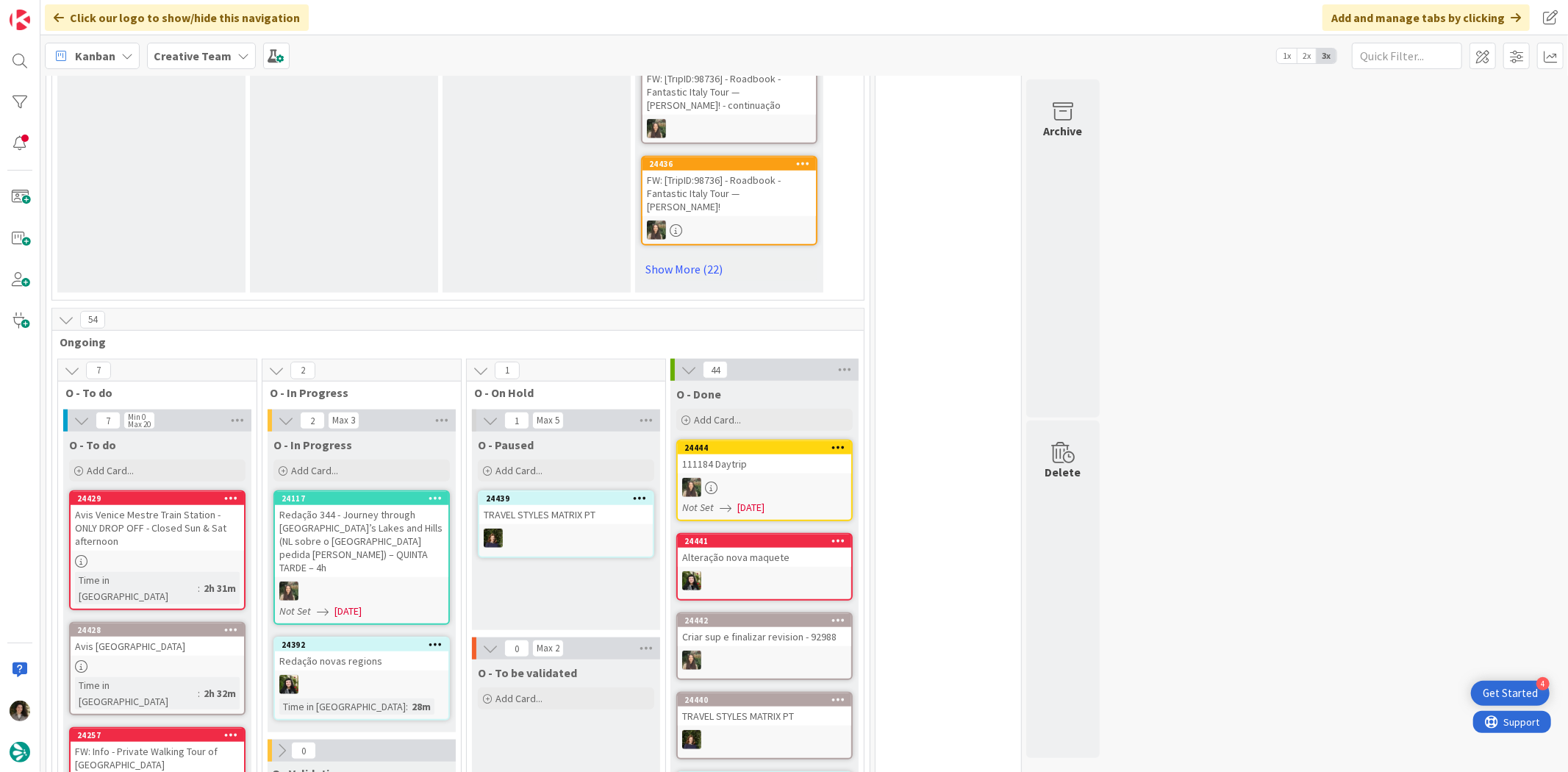
scroll to position [1228, 0]
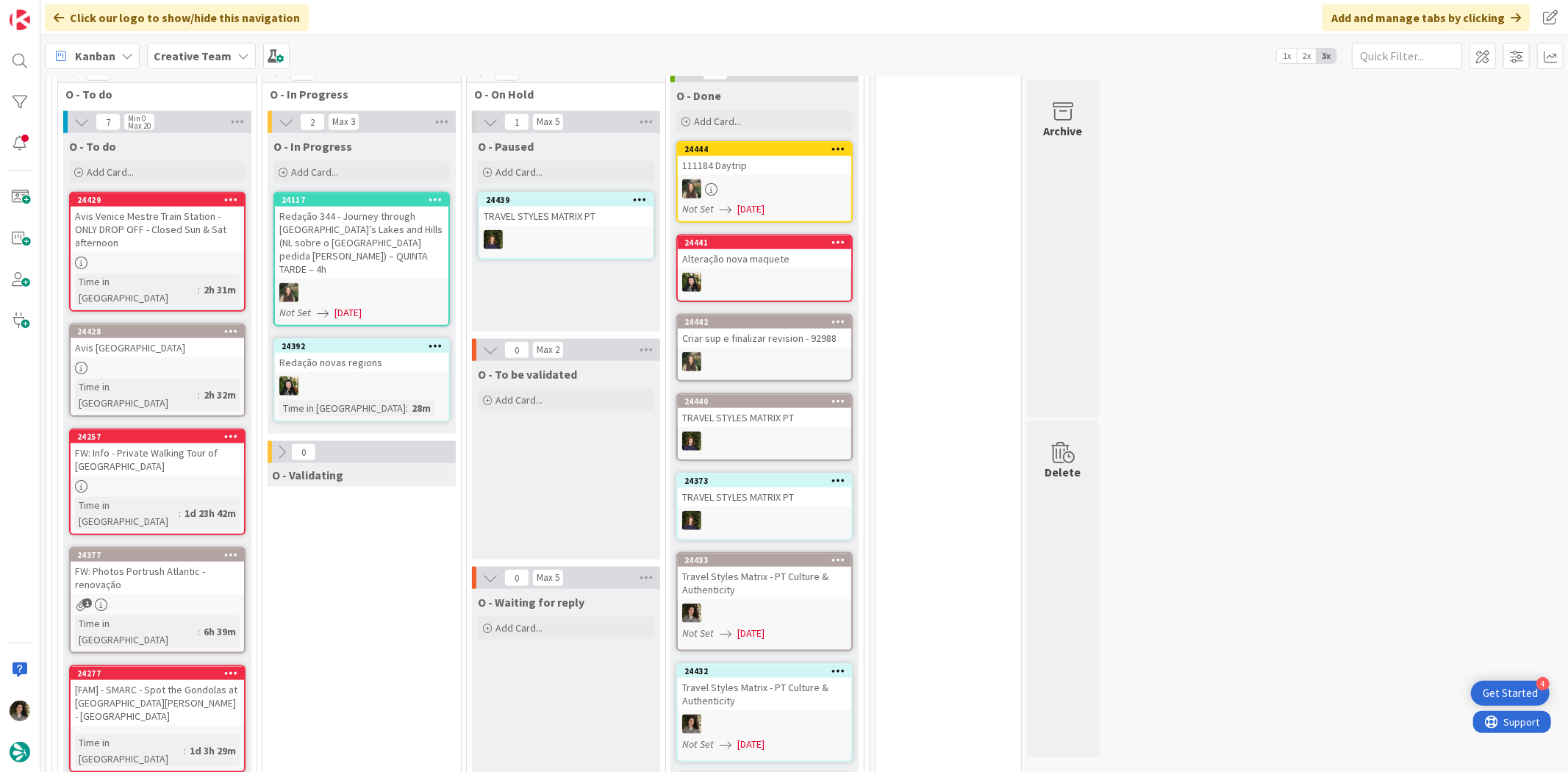
click at [167, 338] on div "Avis [GEOGRAPHIC_DATA]" at bounding box center [157, 347] width 174 height 19
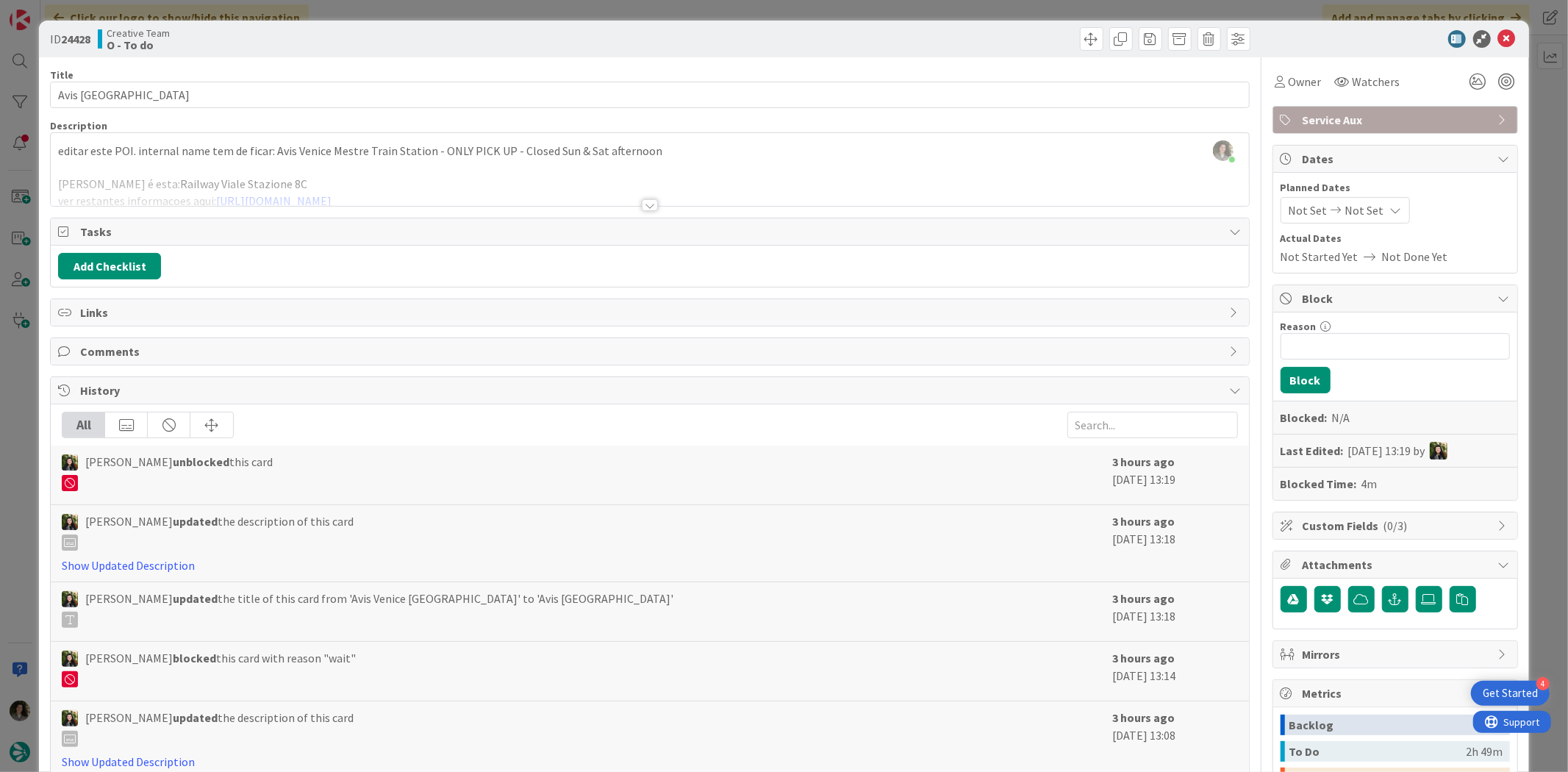
click at [643, 193] on div at bounding box center [649, 188] width 1198 height 38
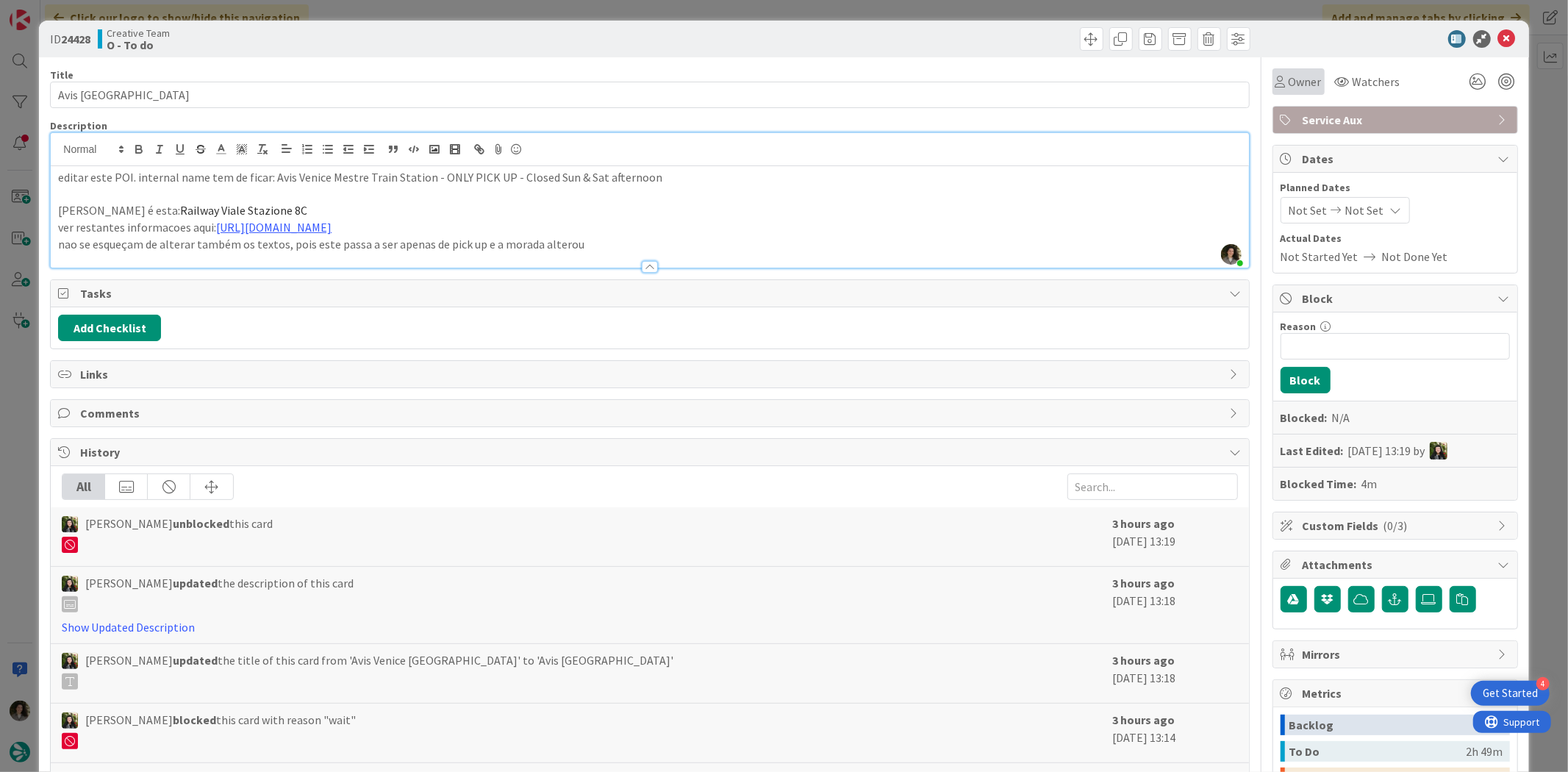
click at [1289, 79] on span "Owner" at bounding box center [1305, 81] width 33 height 17
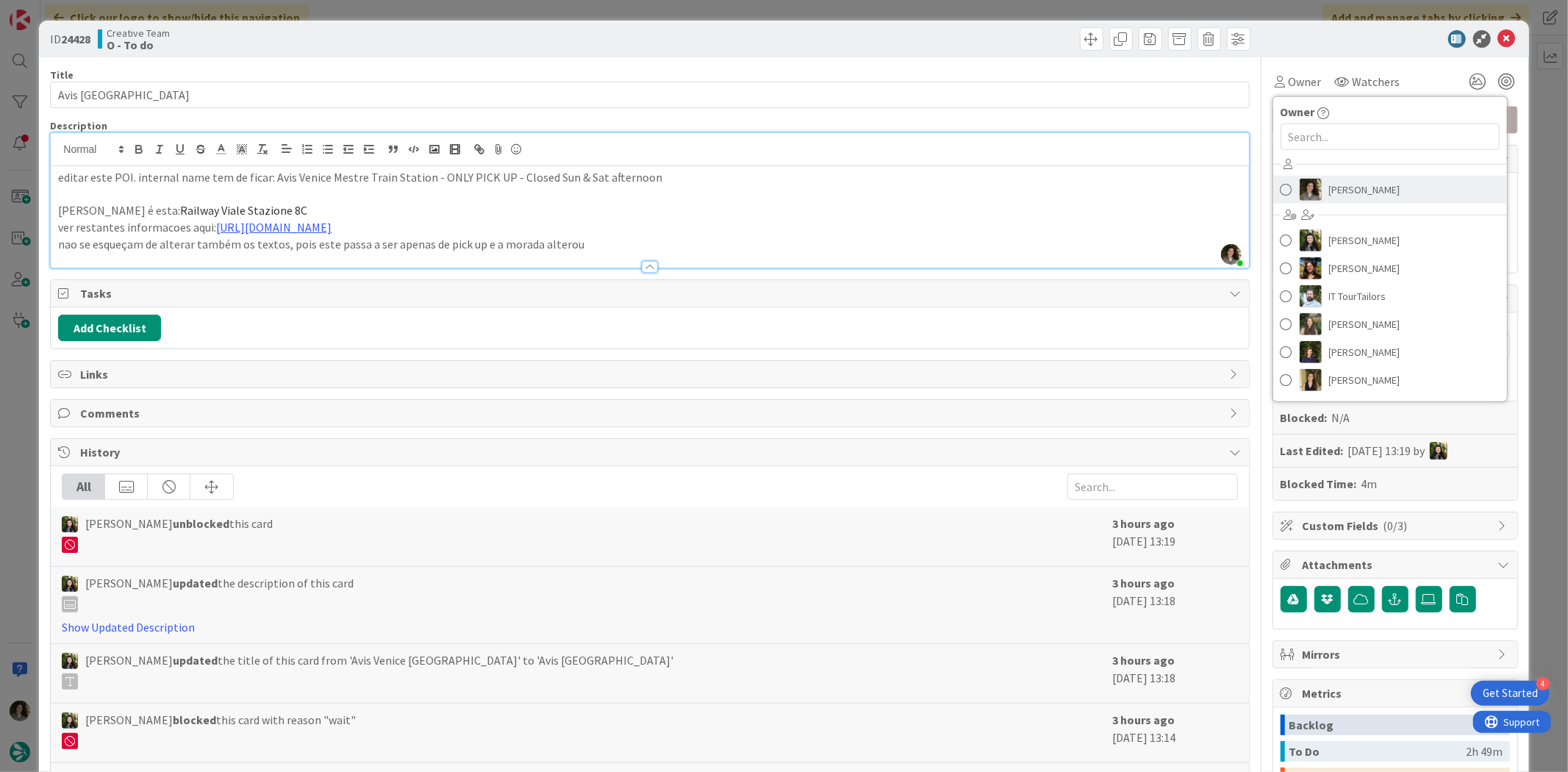
click at [1342, 193] on span "Melissa Santos" at bounding box center [1365, 189] width 72 height 22
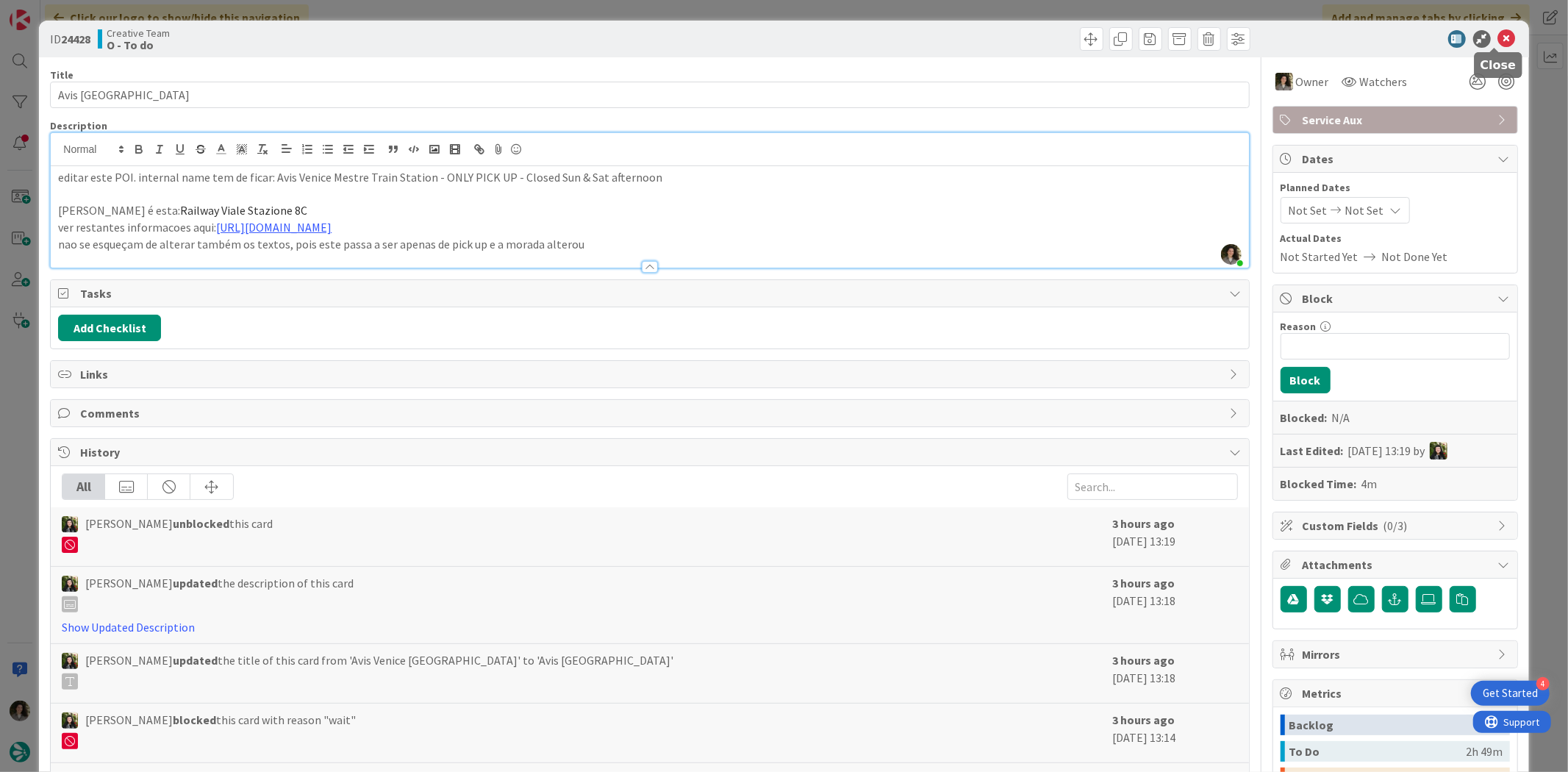
click at [1498, 38] on icon at bounding box center [1506, 39] width 17 height 17
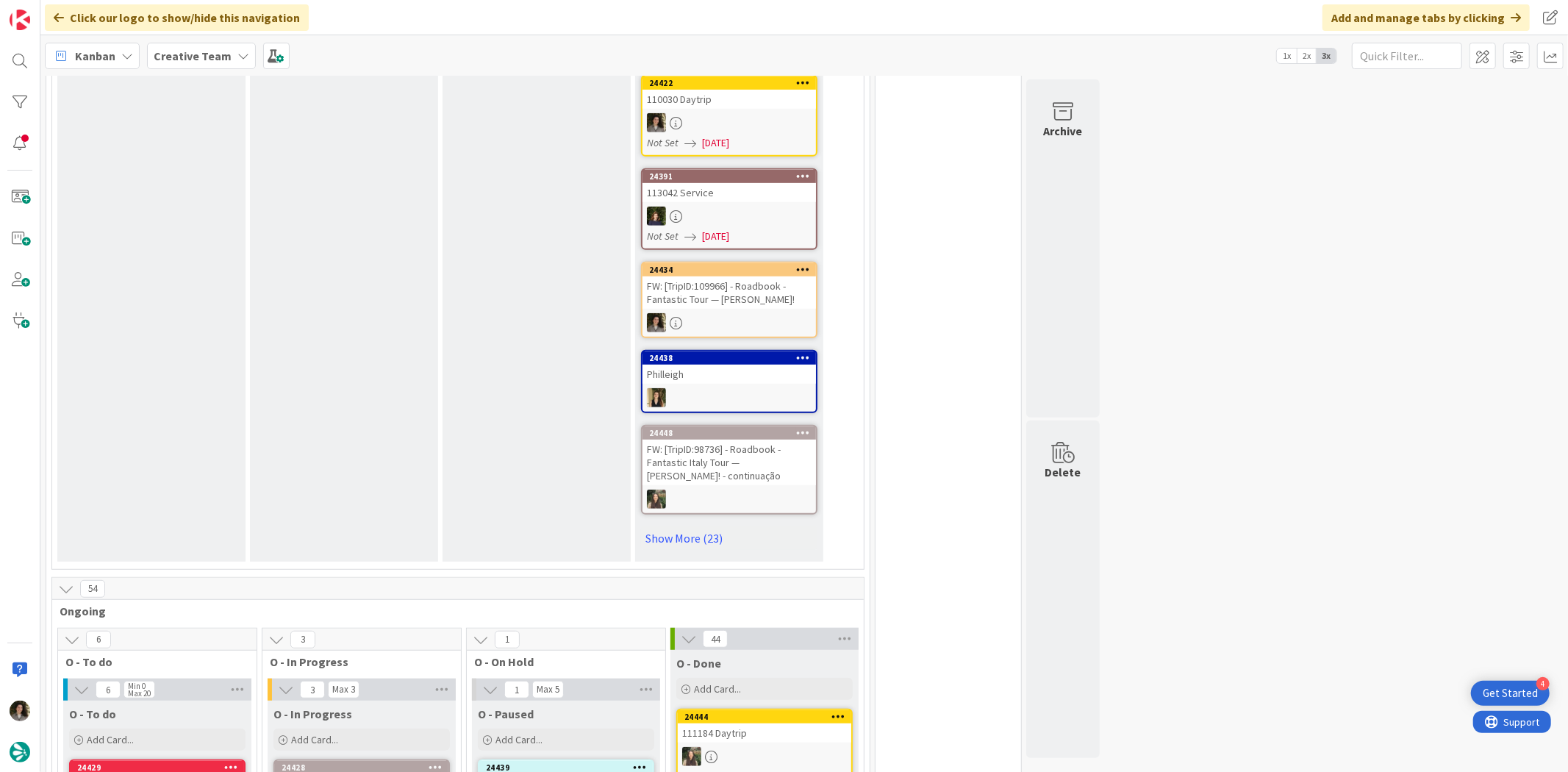
scroll to position [1062, 0]
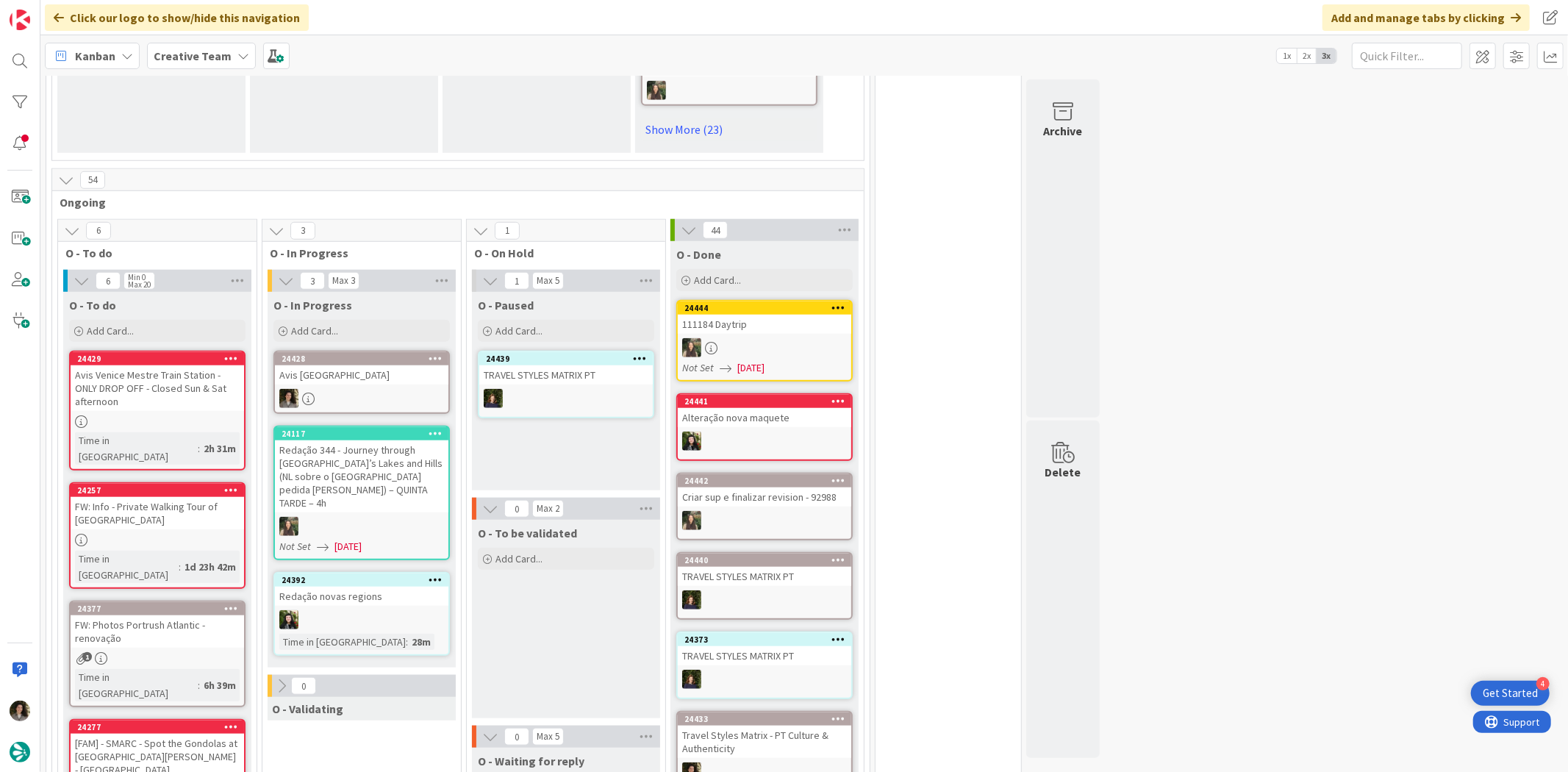
click at [413, 365] on div "Avis [GEOGRAPHIC_DATA]" at bounding box center [361, 374] width 174 height 19
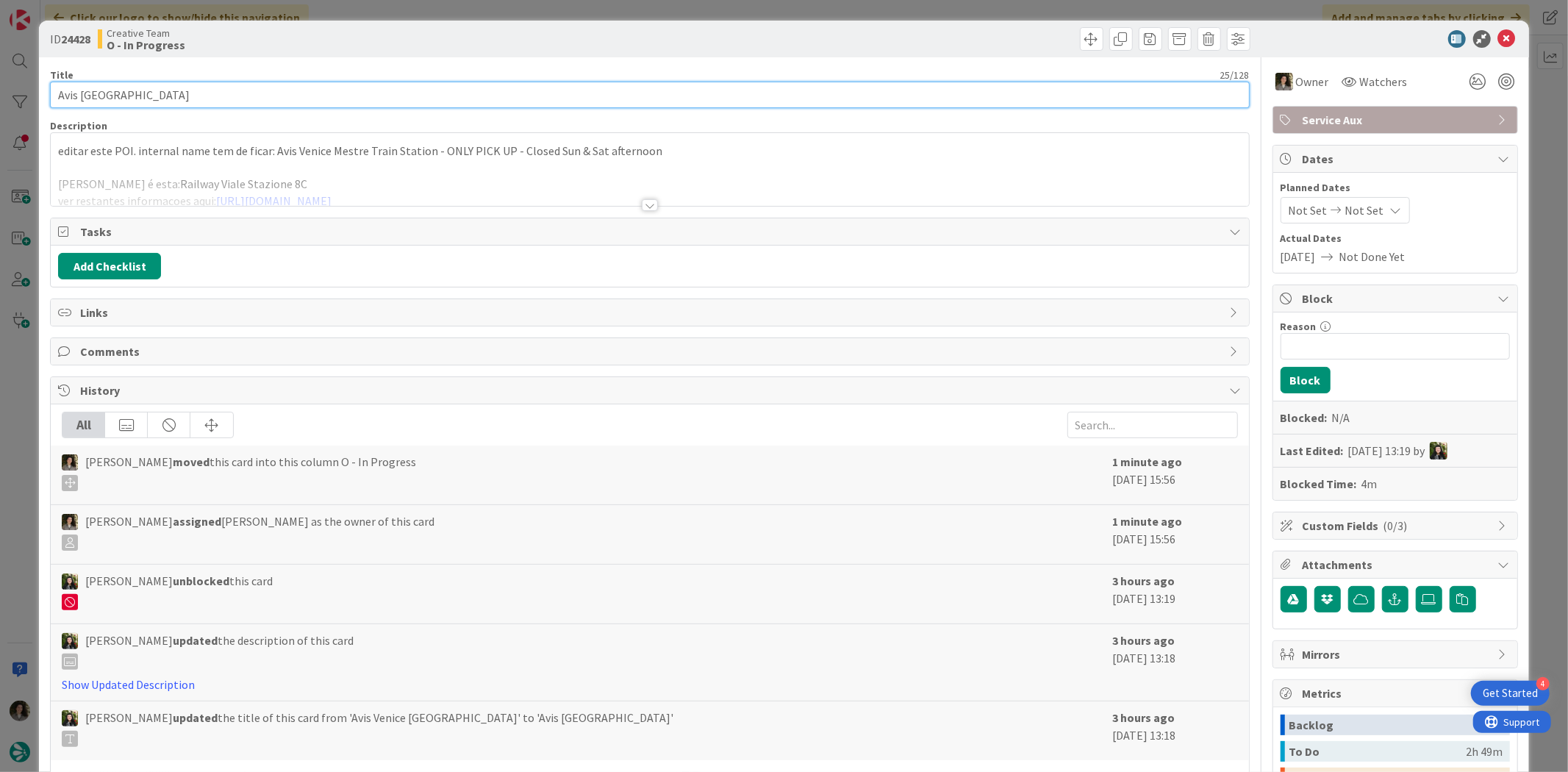
click at [216, 103] on input "Avis [GEOGRAPHIC_DATA]" at bounding box center [649, 95] width 1199 height 26
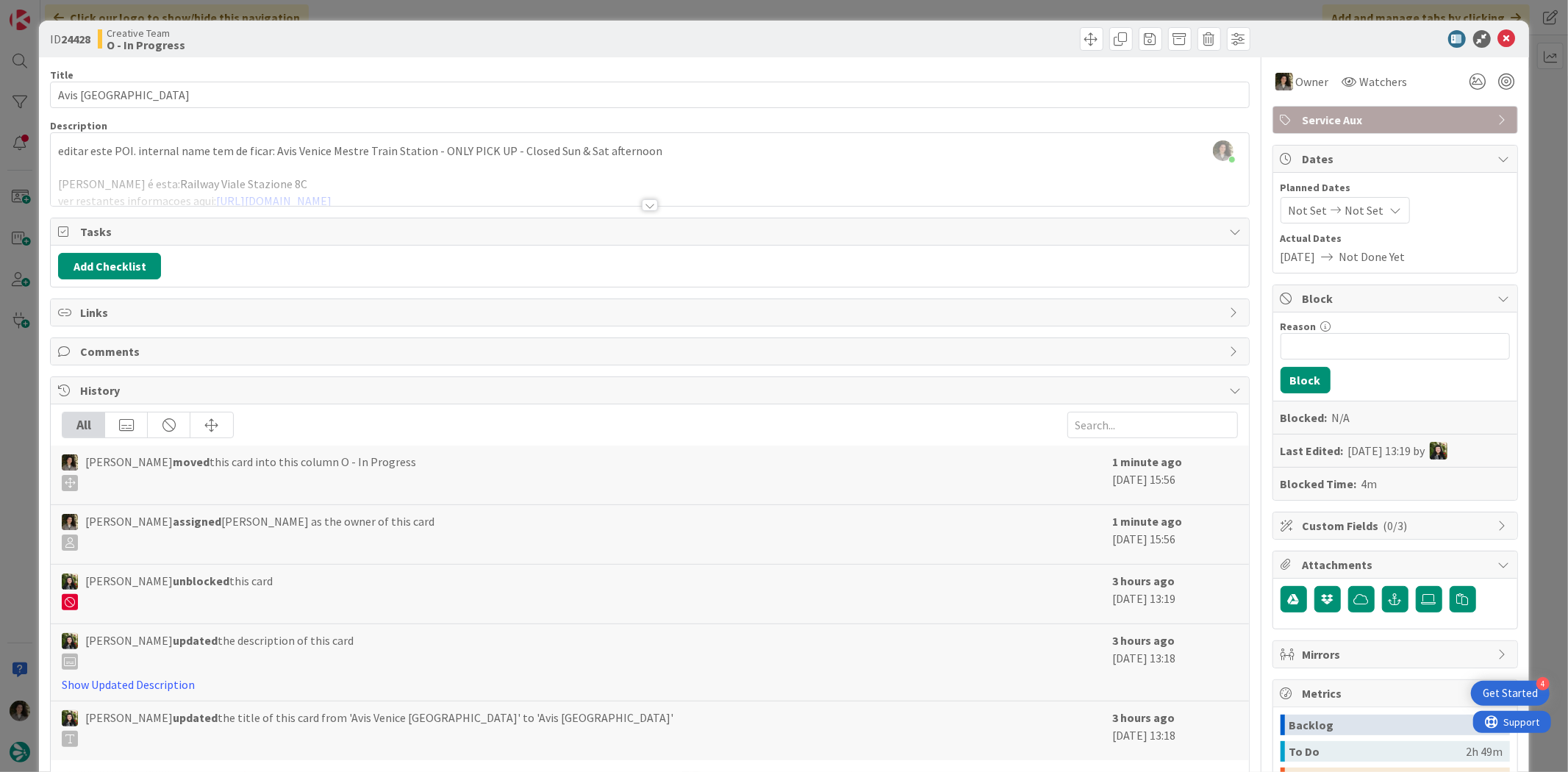
click at [642, 199] on div at bounding box center [650, 205] width 16 height 12
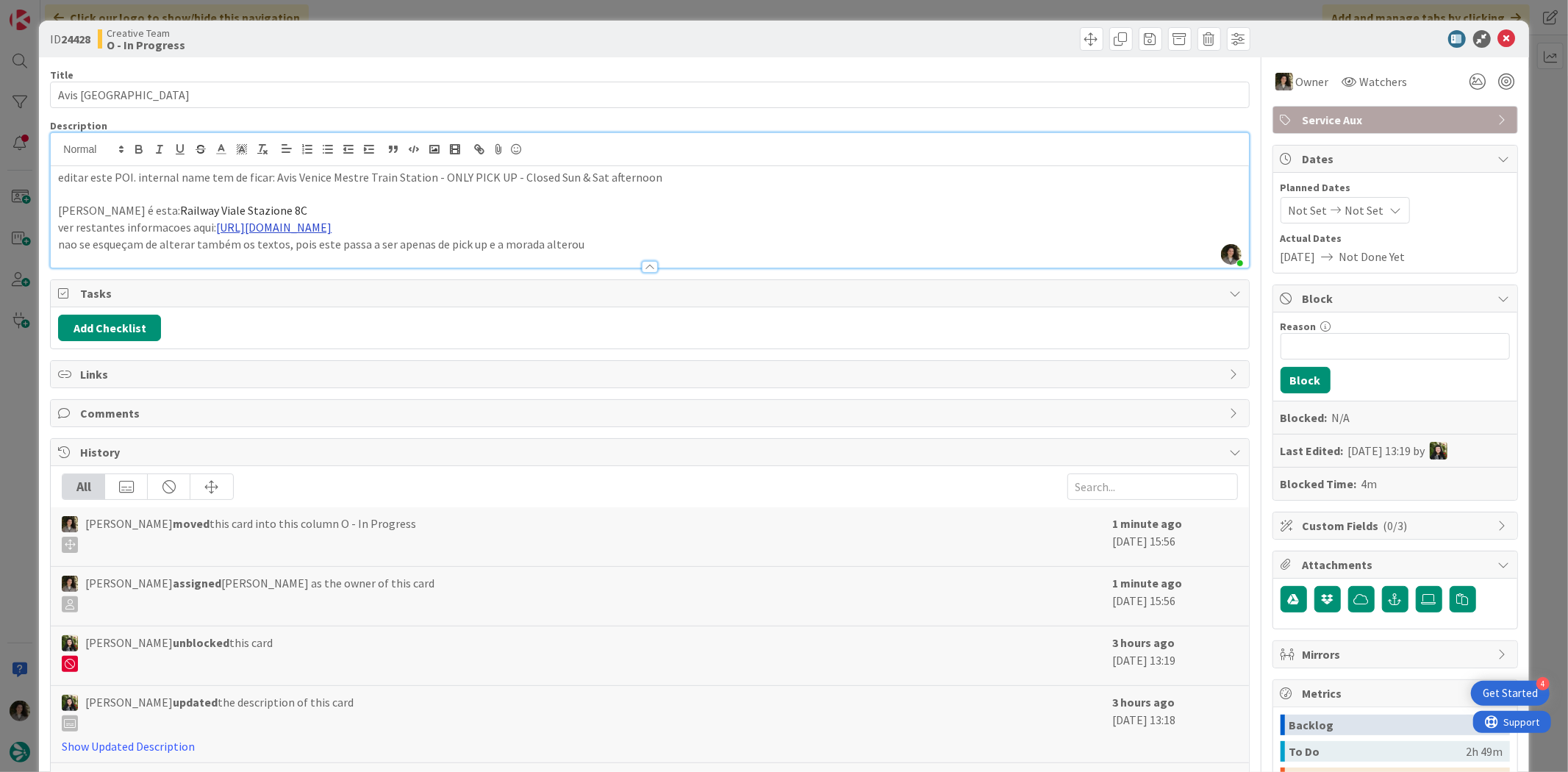
click at [291, 231] on link "https://www.avis.com/en/locations/it/mestre/msi" at bounding box center [274, 227] width 115 height 15
click at [328, 261] on link "https://www.avis.com/en/locations/it/mestre/msi" at bounding box center [299, 255] width 100 height 19
click at [719, 186] on p at bounding box center [649, 194] width 1183 height 17
drag, startPoint x: 298, startPoint y: 210, endPoint x: 170, endPoint y: 207, distance: 128.0
click at [170, 207] on p "morada correta é esta: Railway Viale Stazione 8C" at bounding box center [649, 211] width 1183 height 17
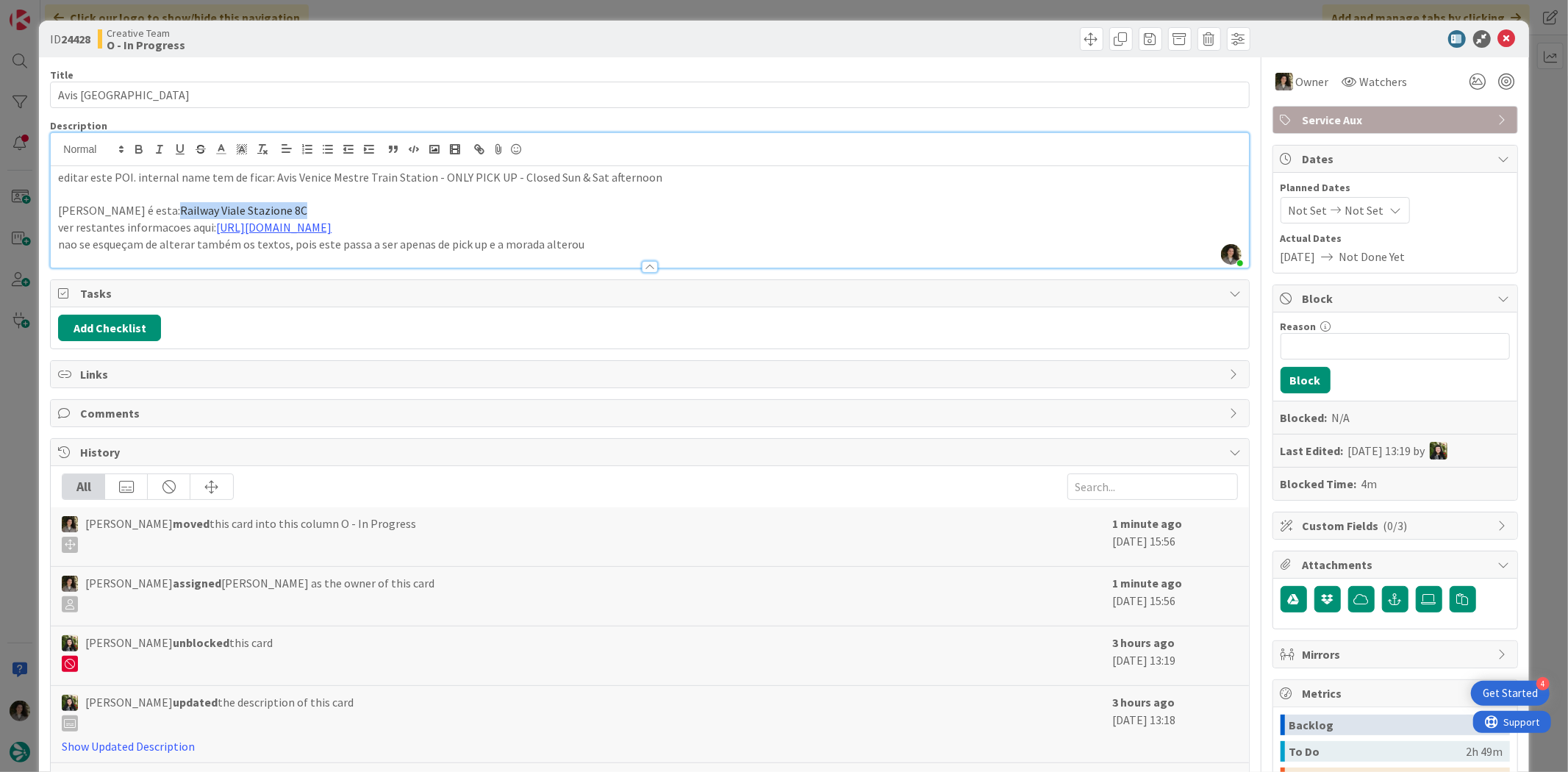
copy span "Railway Viale Stazione 8C"
click at [1498, 40] on icon at bounding box center [1506, 39] width 17 height 17
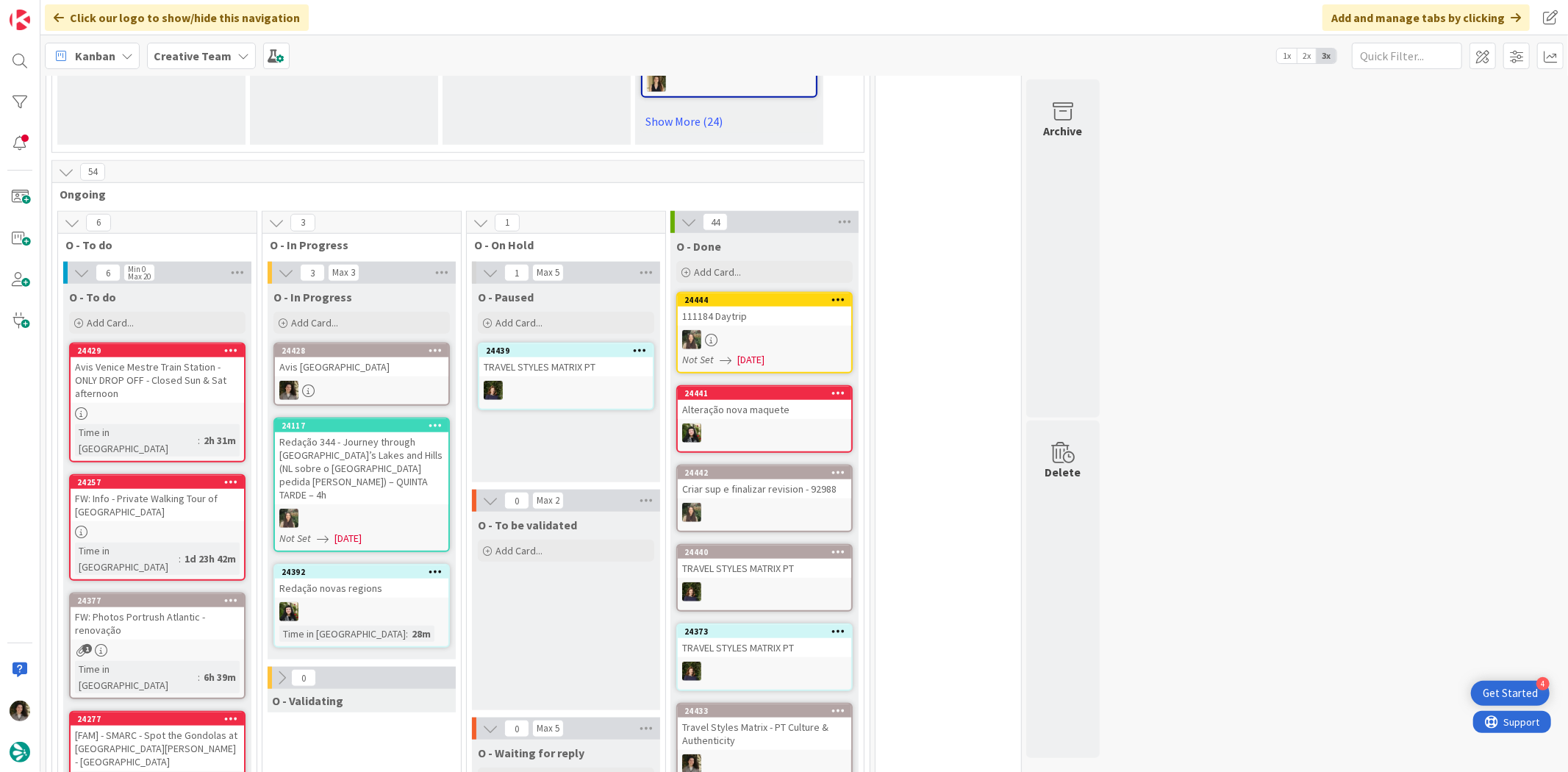
click at [178, 357] on div "Avis Venice Mestre Train Station - ONLY DROP OFF - Closed Sun & Sat afternoon" at bounding box center [157, 379] width 174 height 45
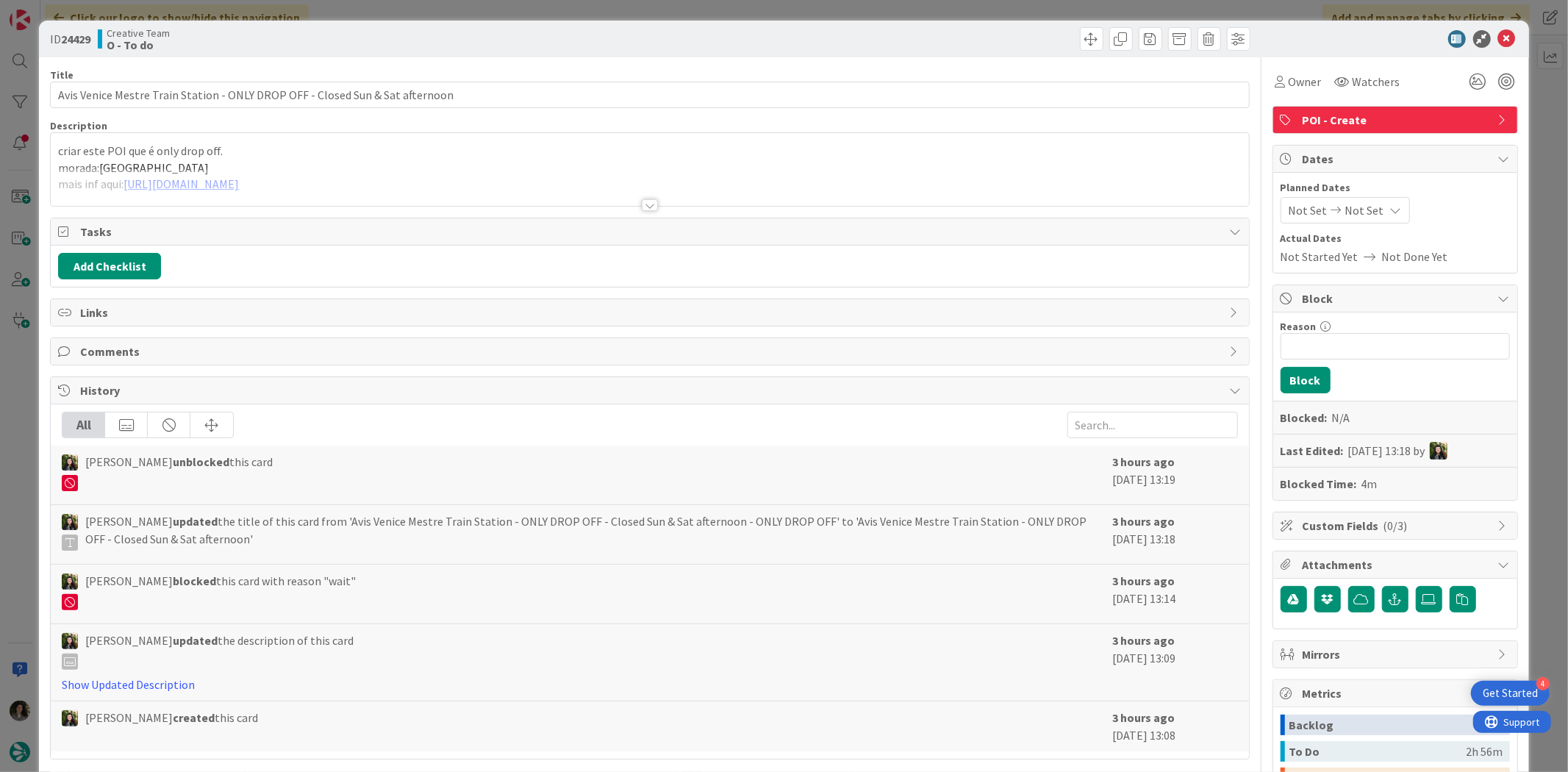
click at [654, 203] on div at bounding box center [649, 188] width 1198 height 38
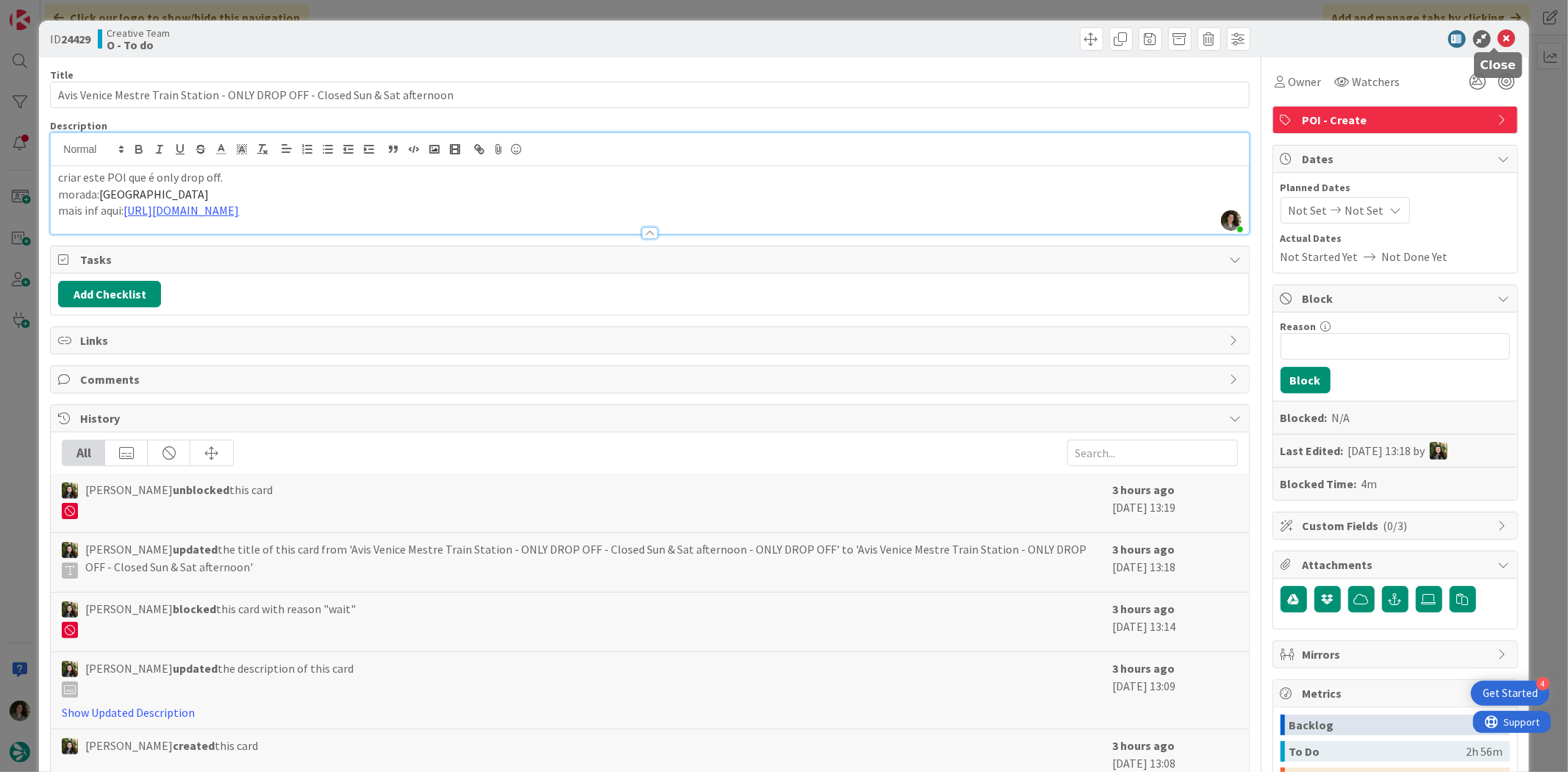
click at [1498, 41] on icon at bounding box center [1506, 39] width 17 height 17
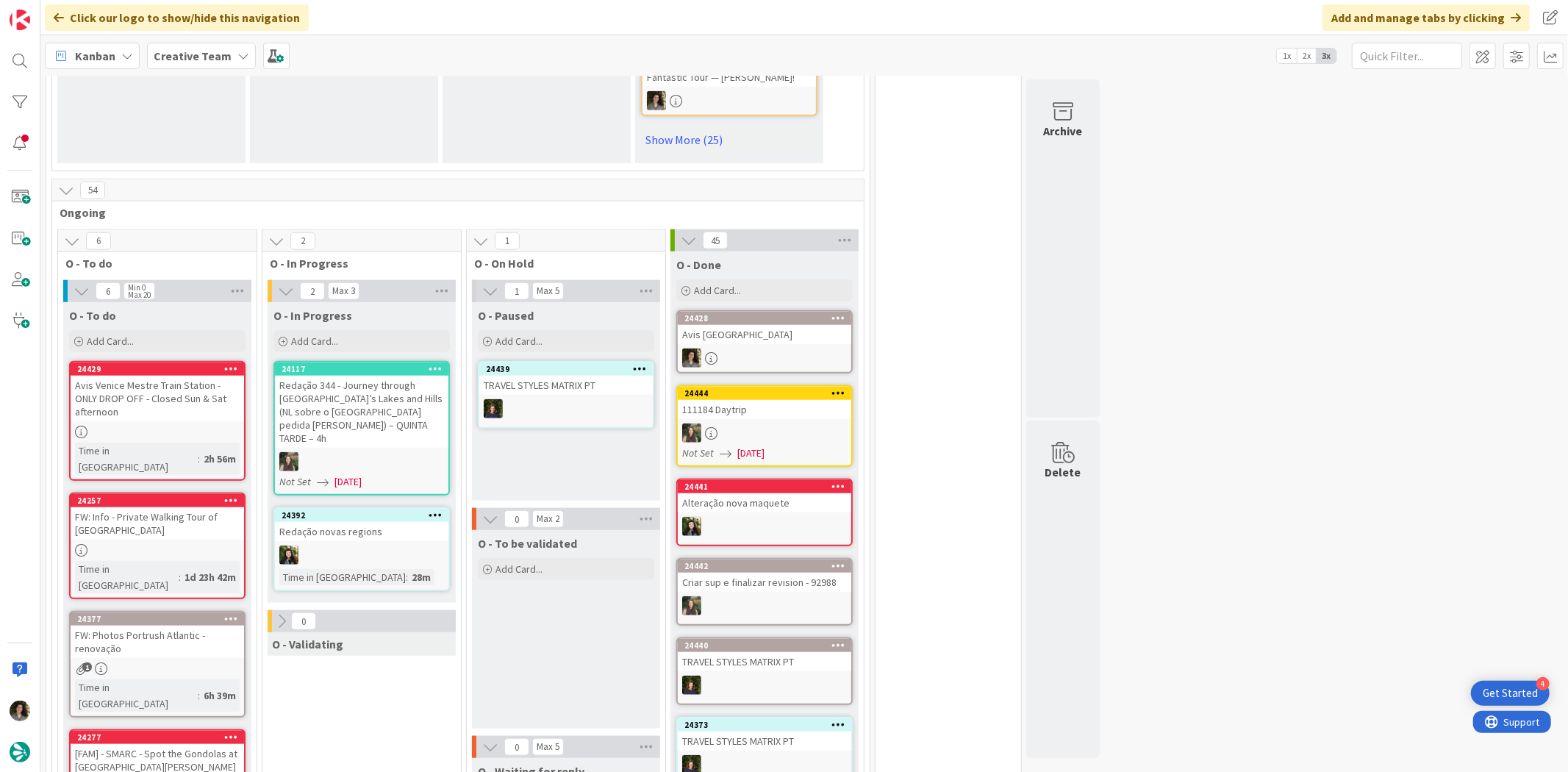
click at [733, 325] on div "Avis [GEOGRAPHIC_DATA]" at bounding box center [764, 334] width 174 height 19
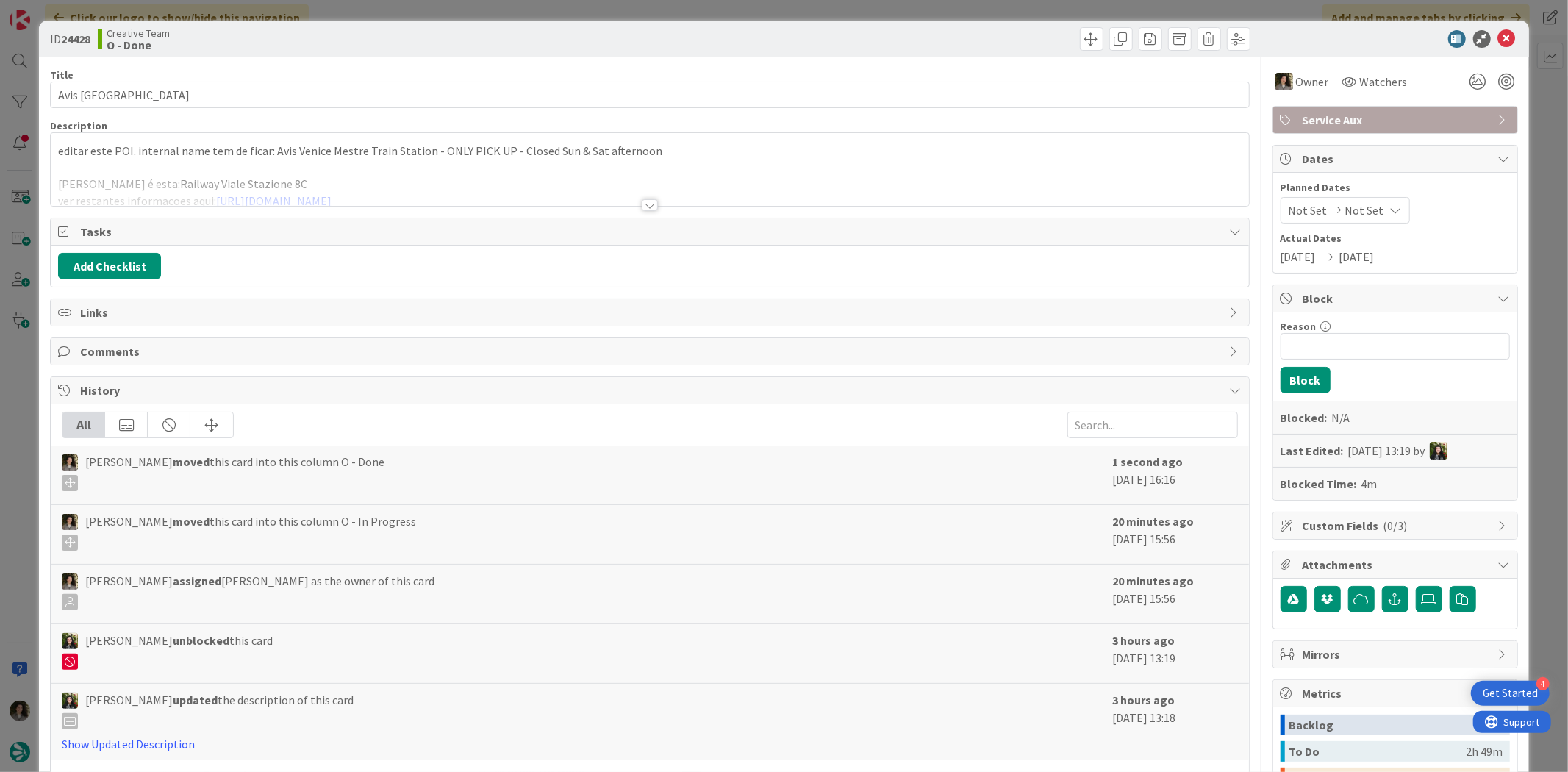
click at [1363, 114] on span "Service Aux" at bounding box center [1397, 119] width 188 height 17
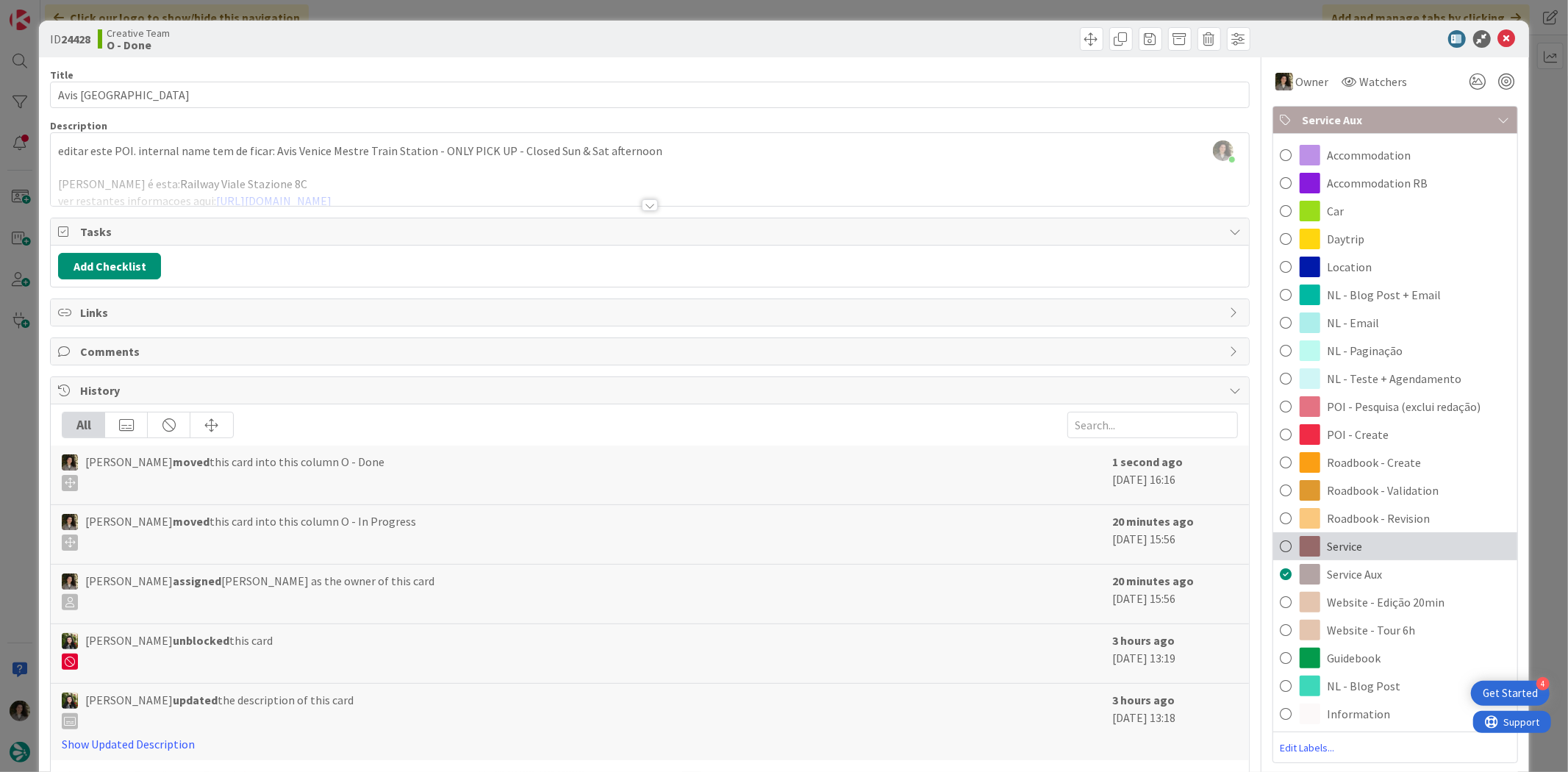
click at [1398, 540] on div "Service" at bounding box center [1395, 546] width 244 height 28
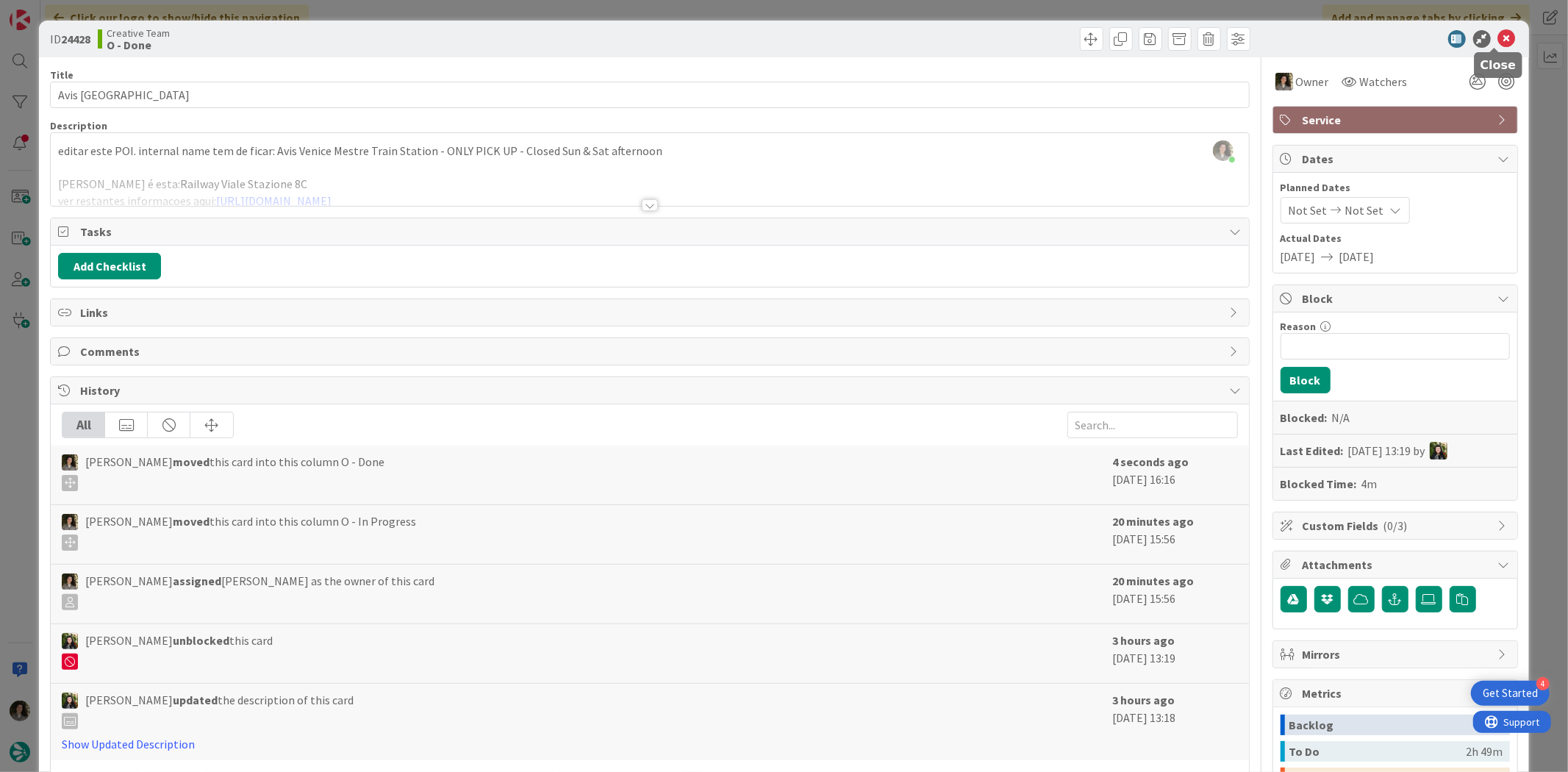
click at [1498, 30] on icon at bounding box center [1506, 39] width 17 height 17
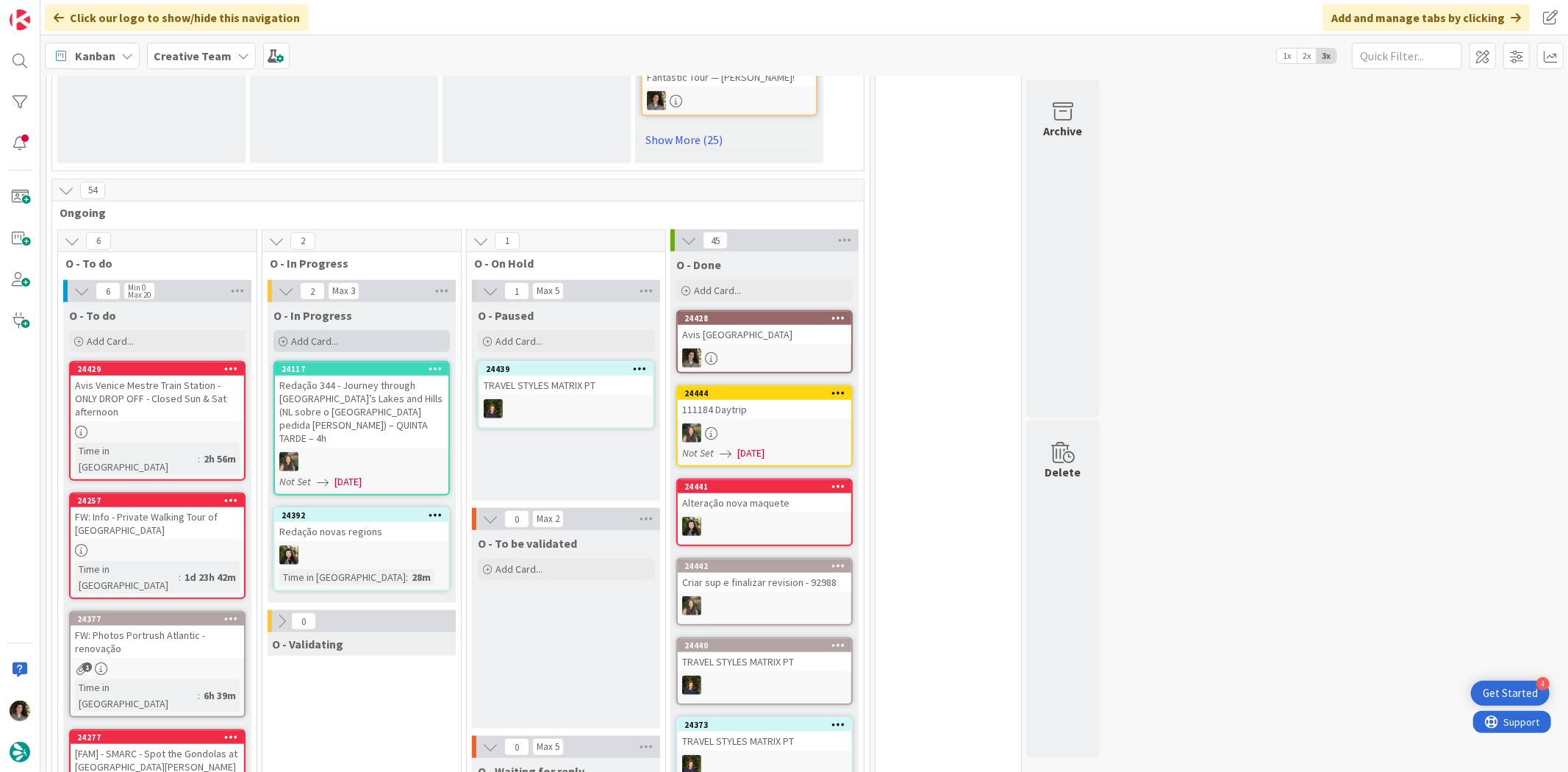
click at [332, 334] on span "Add Card..." at bounding box center [314, 341] width 47 height 13
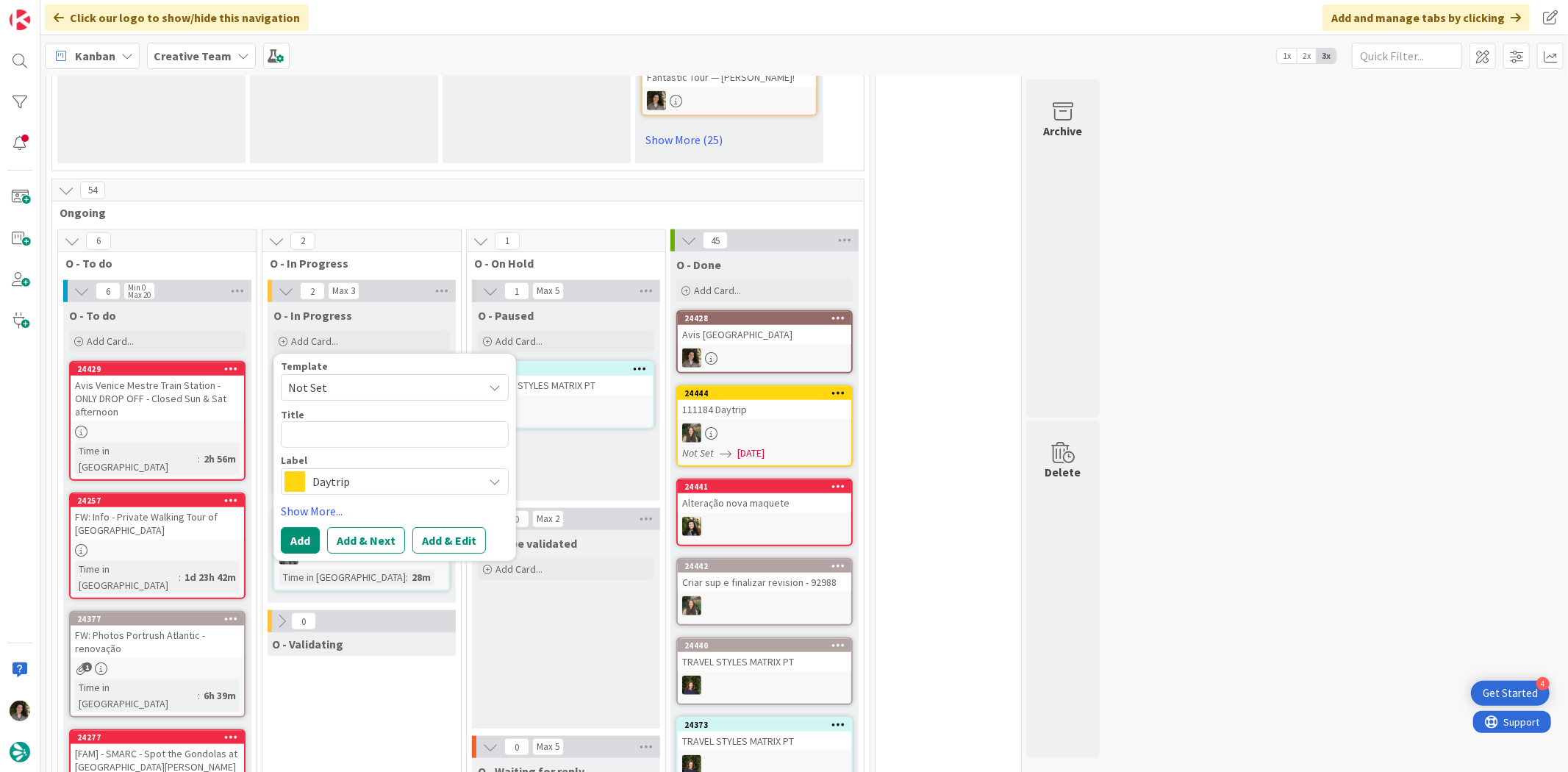
click at [363, 472] on span "Daytrip" at bounding box center [394, 481] width 163 height 21
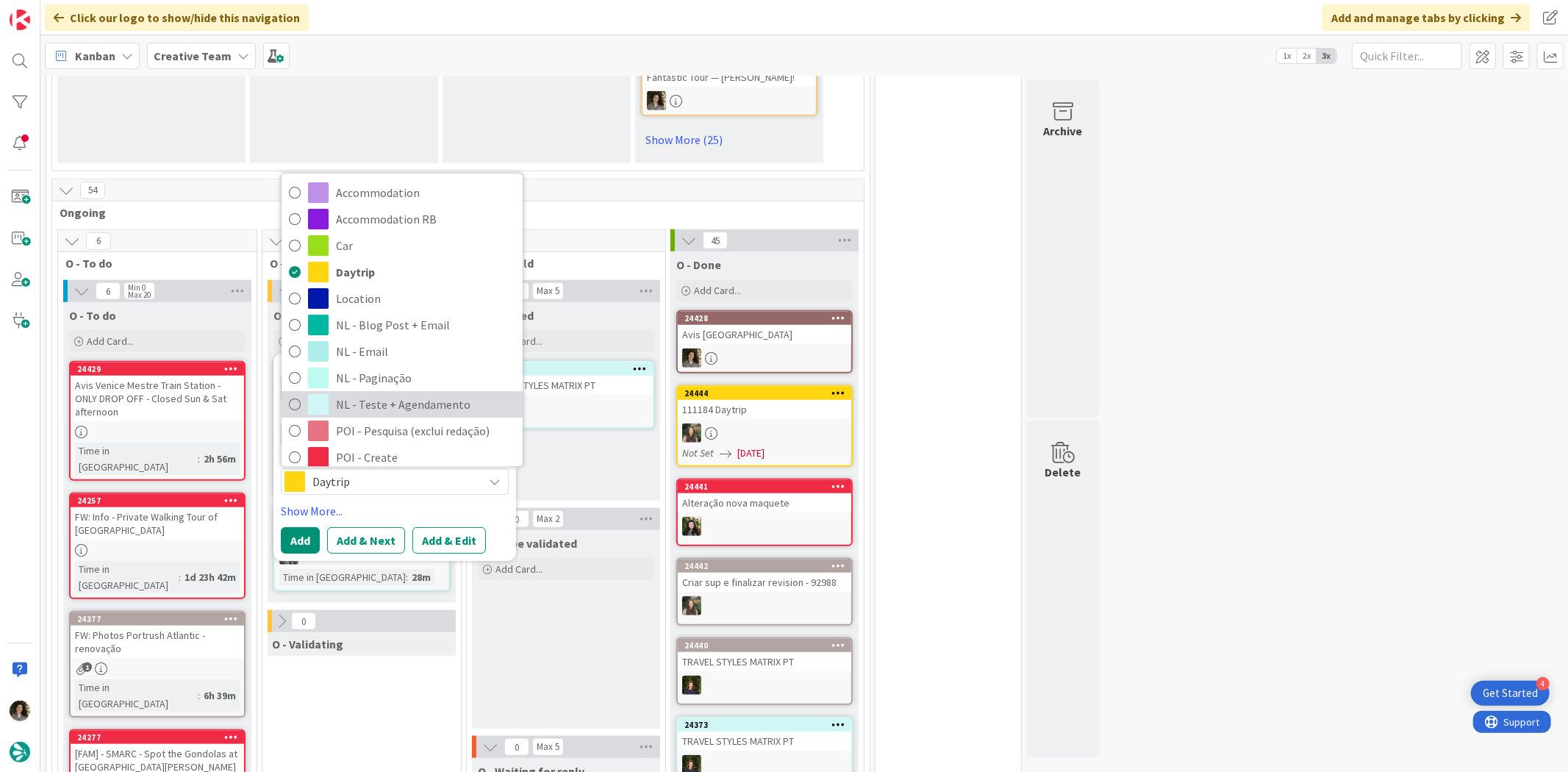
drag, startPoint x: 370, startPoint y: 382, endPoint x: 365, endPoint y: 395, distance: 13.9
click at [370, 394] on span "NL - Teste + Agendamento" at bounding box center [426, 405] width 179 height 22
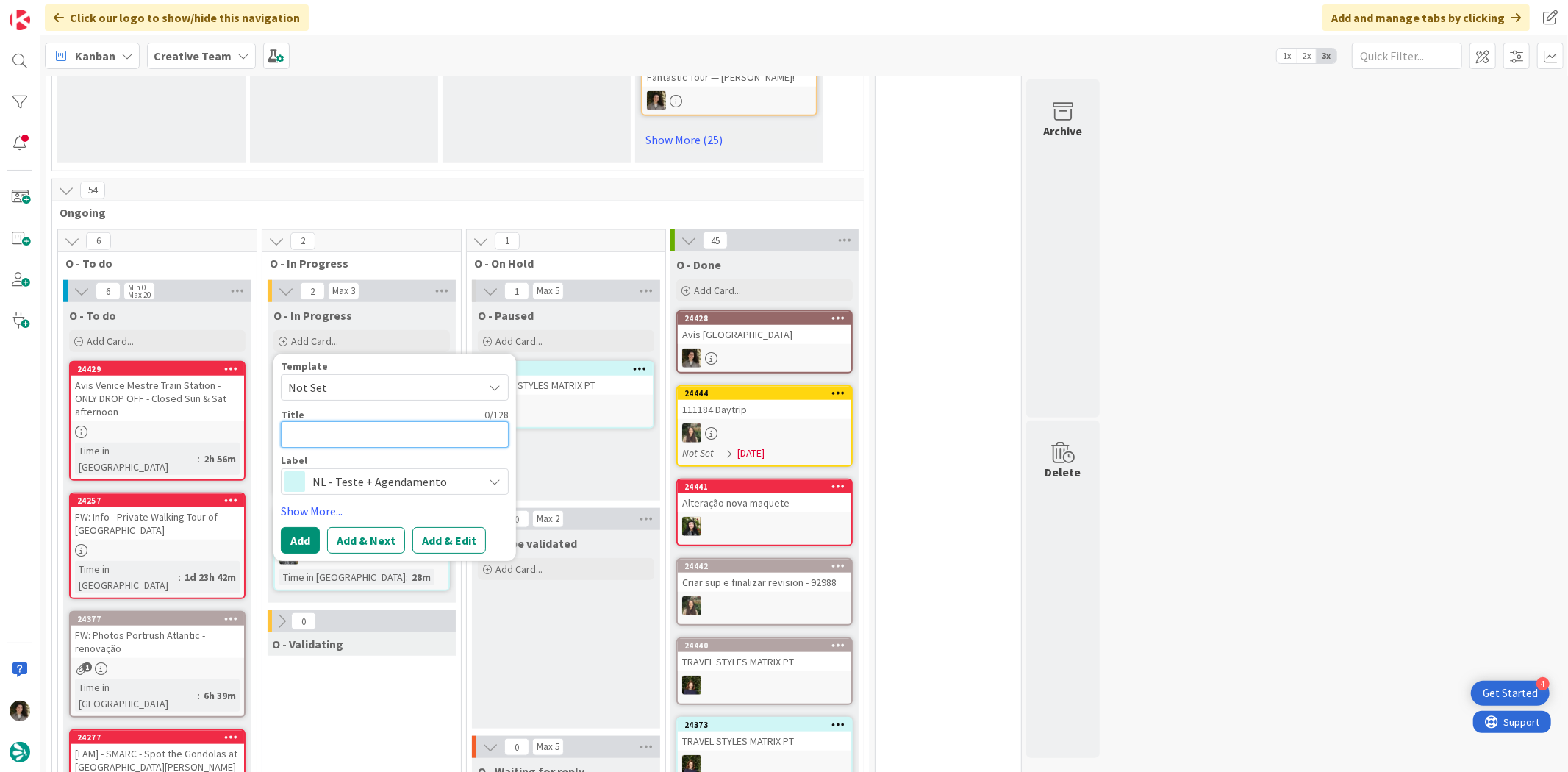
click at [324, 421] on textarea at bounding box center [394, 435] width 228 height 26
type textarea "x"
type textarea "T"
type textarea "x"
type textarea "Tr"
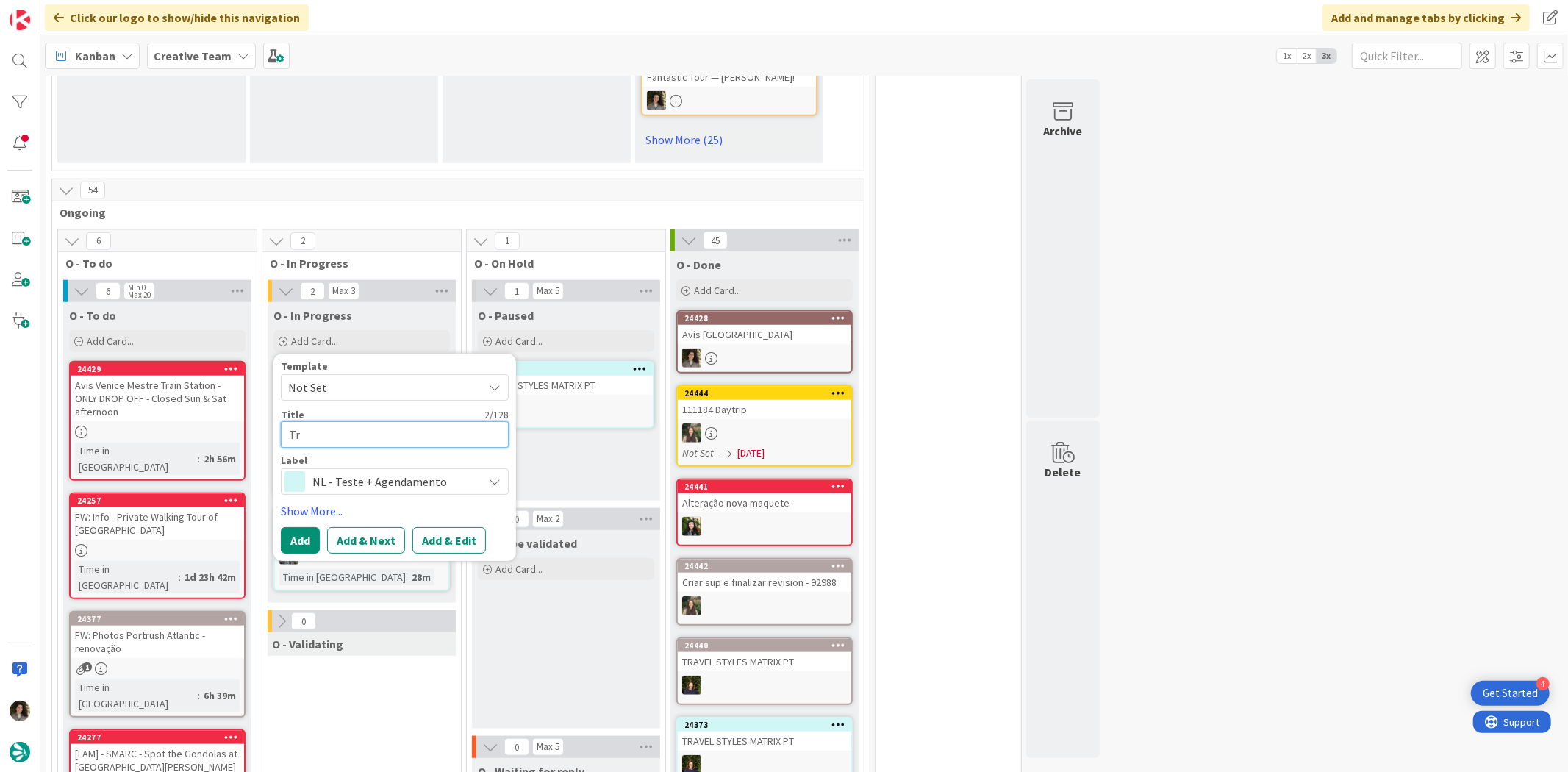
type textarea "x"
type textarea "Tra"
type textarea "x"
type textarea "Trav"
type textarea "x"
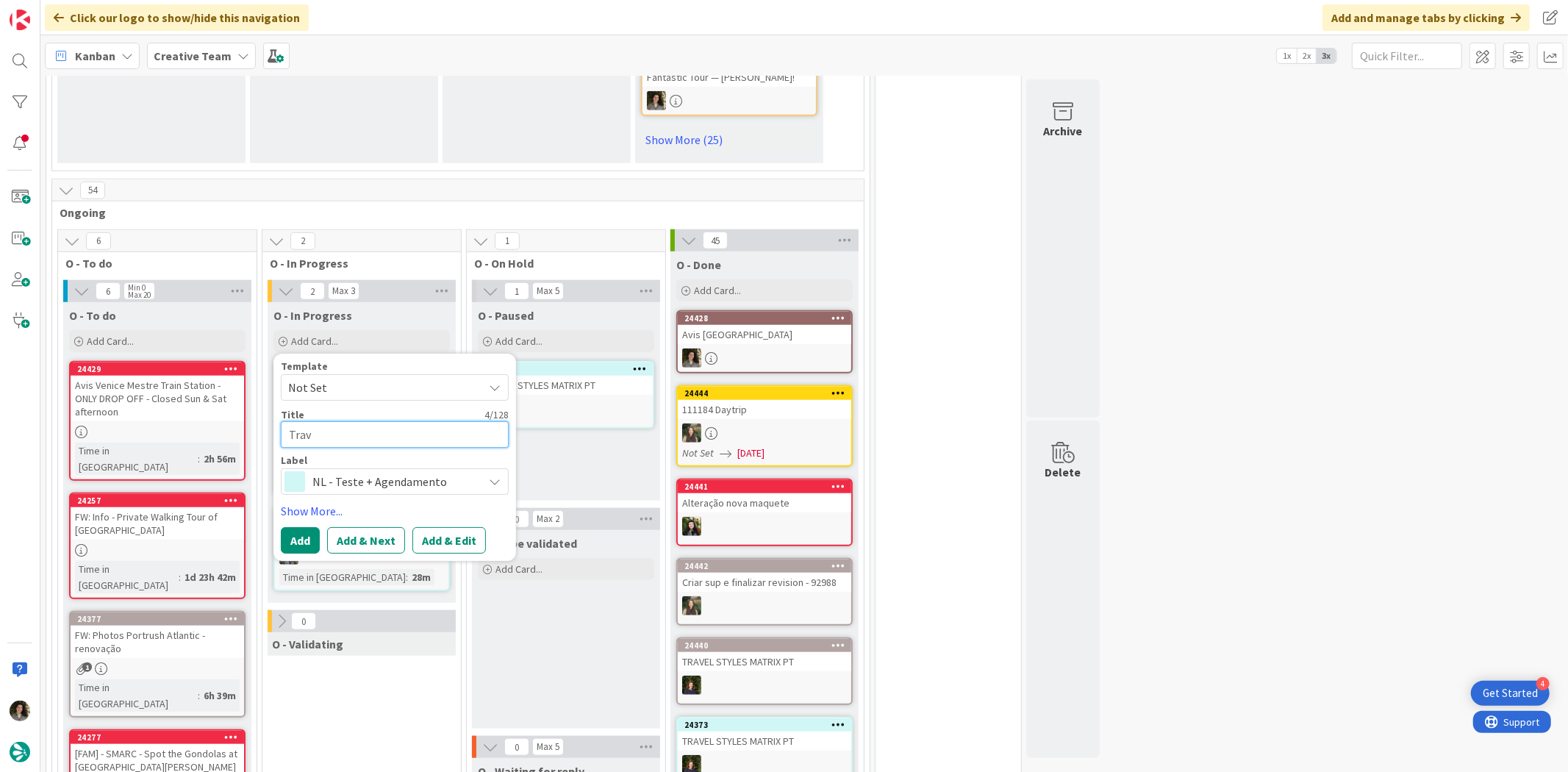
type textarea "Trave"
type textarea "x"
type textarea "Travel"
type textarea "x"
type textarea "Travel"
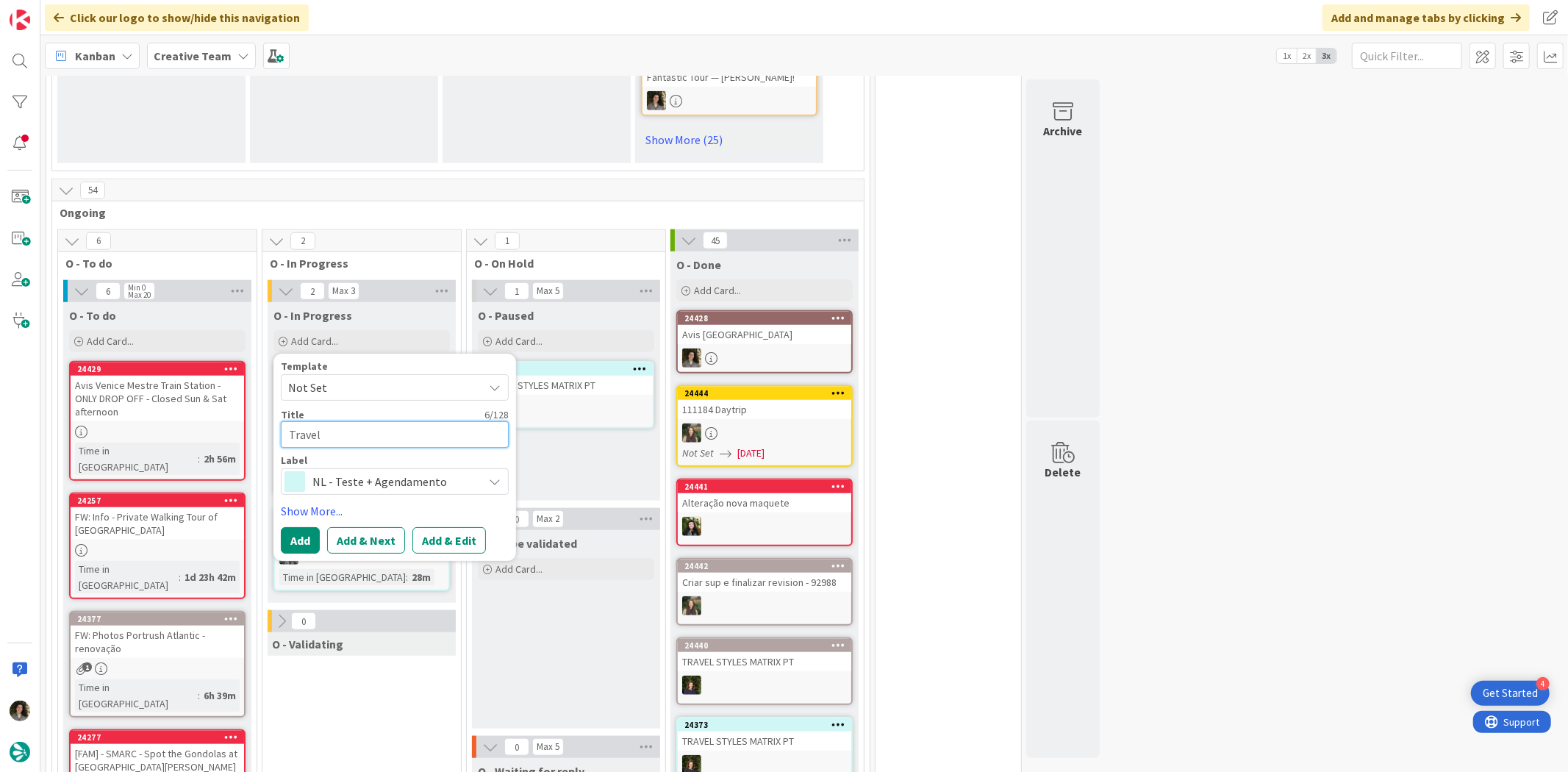
type textarea "x"
type textarea "Travel S"
type textarea "x"
type textarea "Travel St"
type textarea "x"
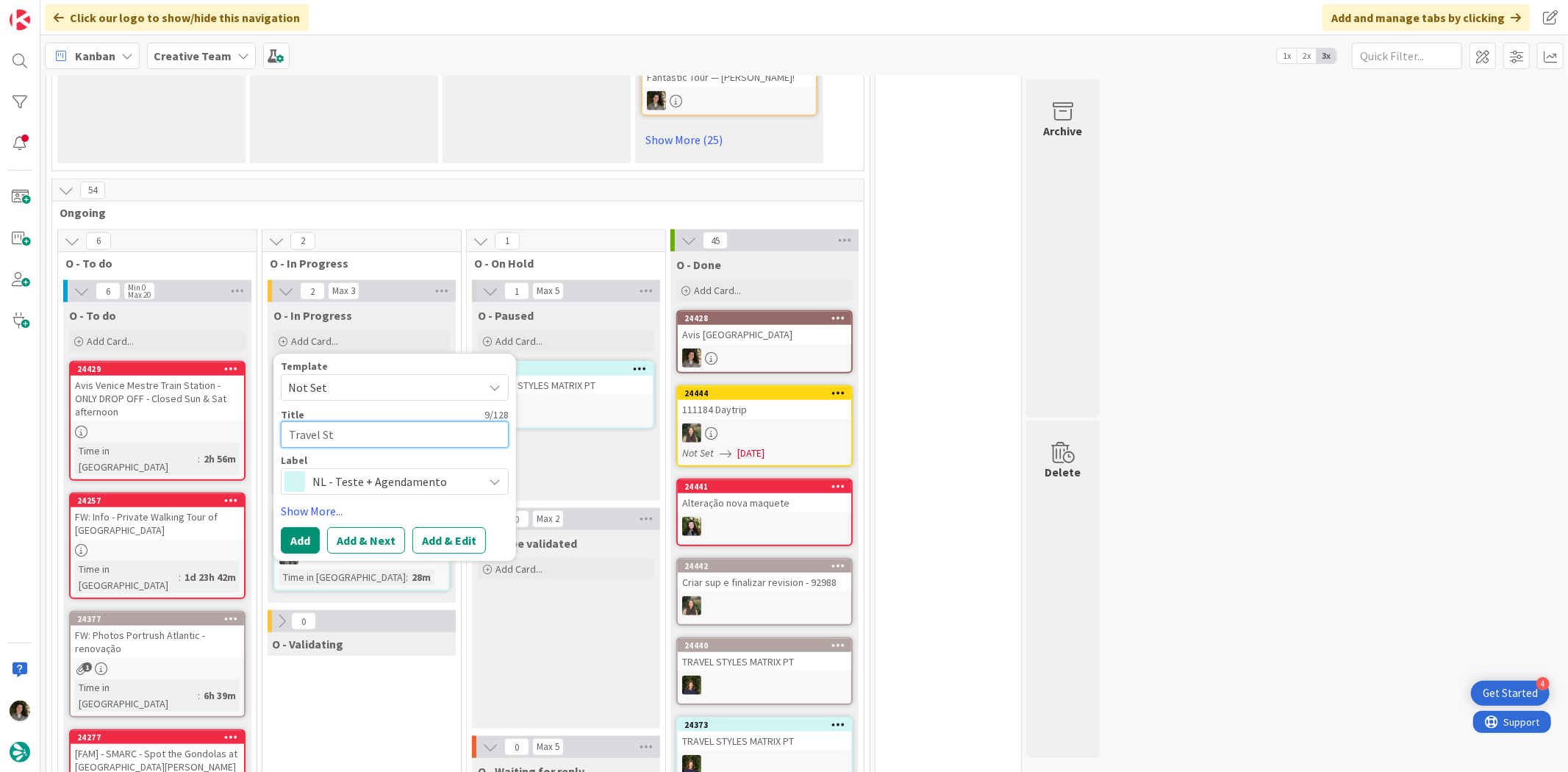
type textarea "Travel Sty"
type textarea "x"
type textarea "Travel Style"
type textarea "x"
type textarea "Travel Styles"
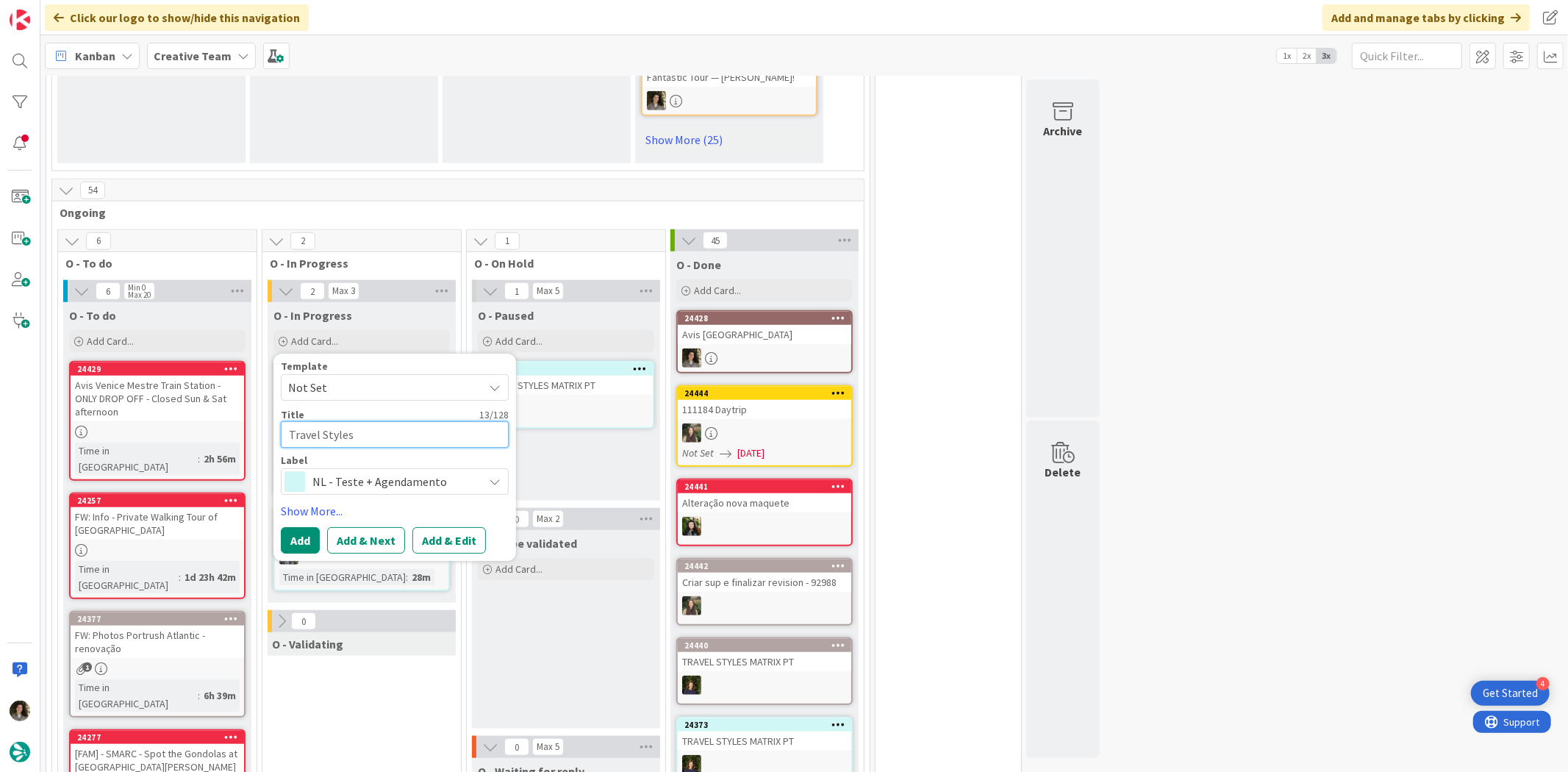
type textarea "x"
type textarea "Travel Styles"
type textarea "x"
type textarea "Travel Styles -"
type textarea "x"
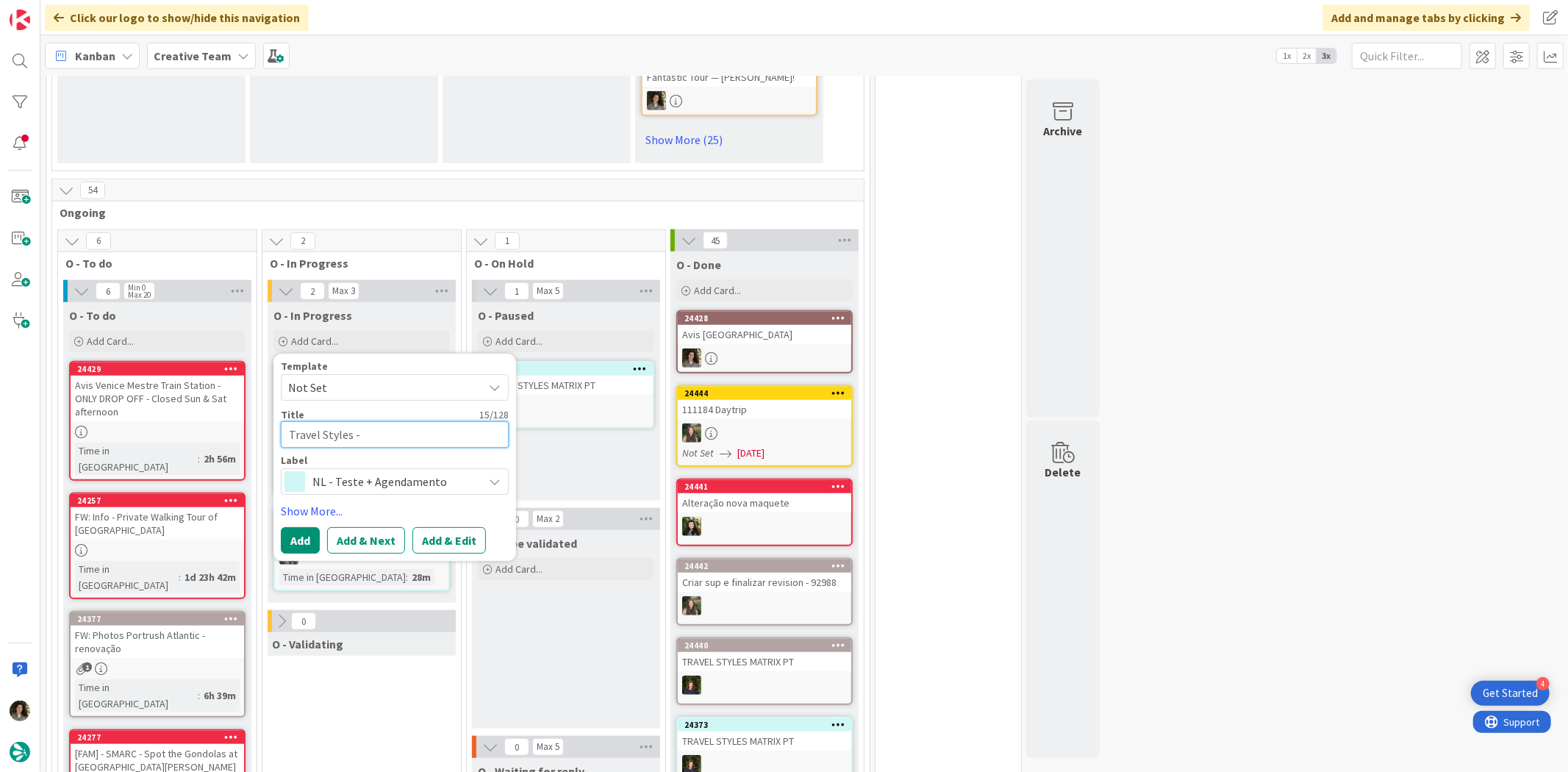
type textarea "Travel Styles -"
type textarea "x"
type textarea "Travel Styles -"
type textarea "x"
type textarea "Travel Styles"
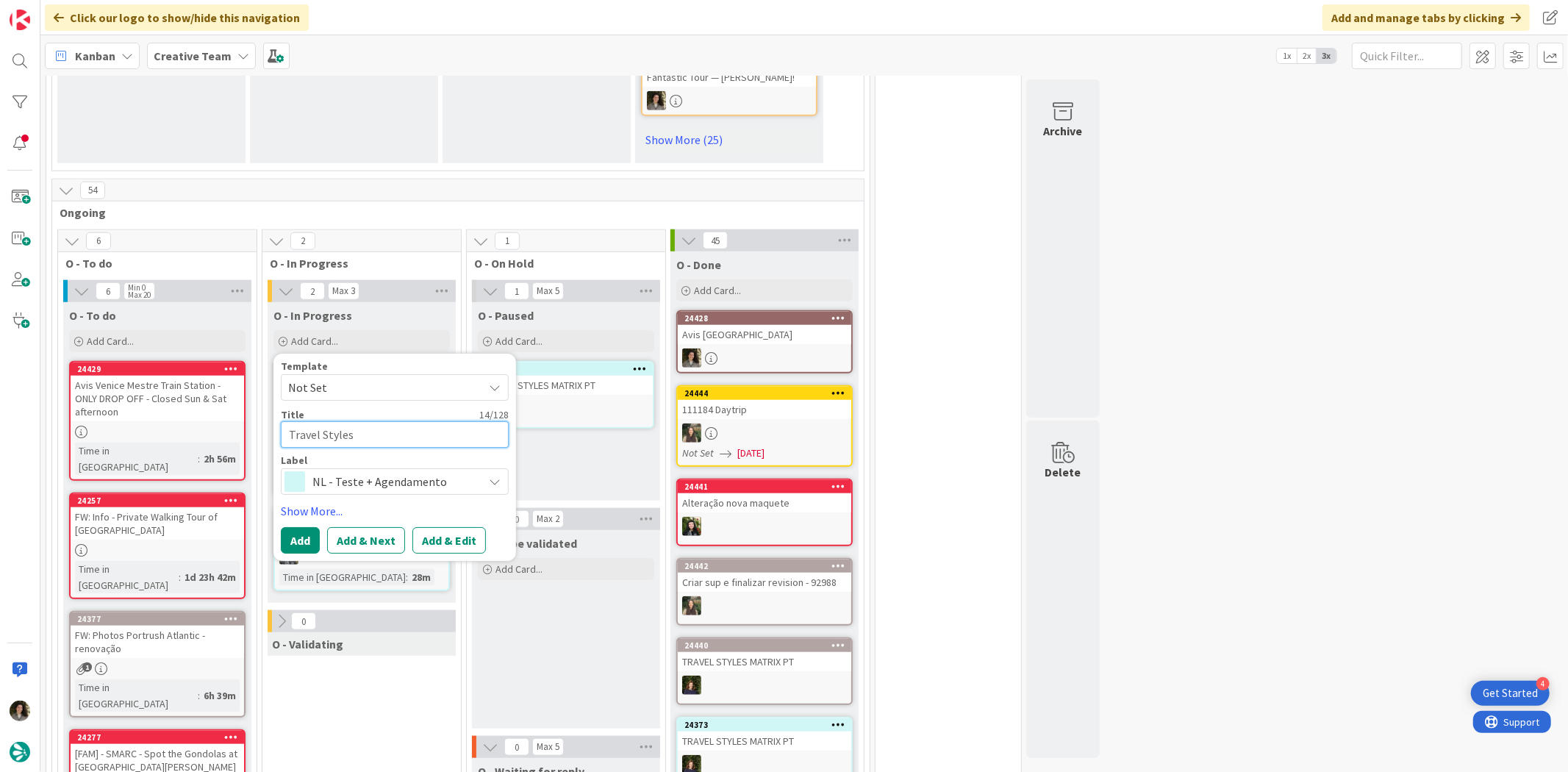
type textarea "x"
type textarea "Travel Styles m"
type textarea "x"
type textarea "Travel Styles mA"
type textarea "x"
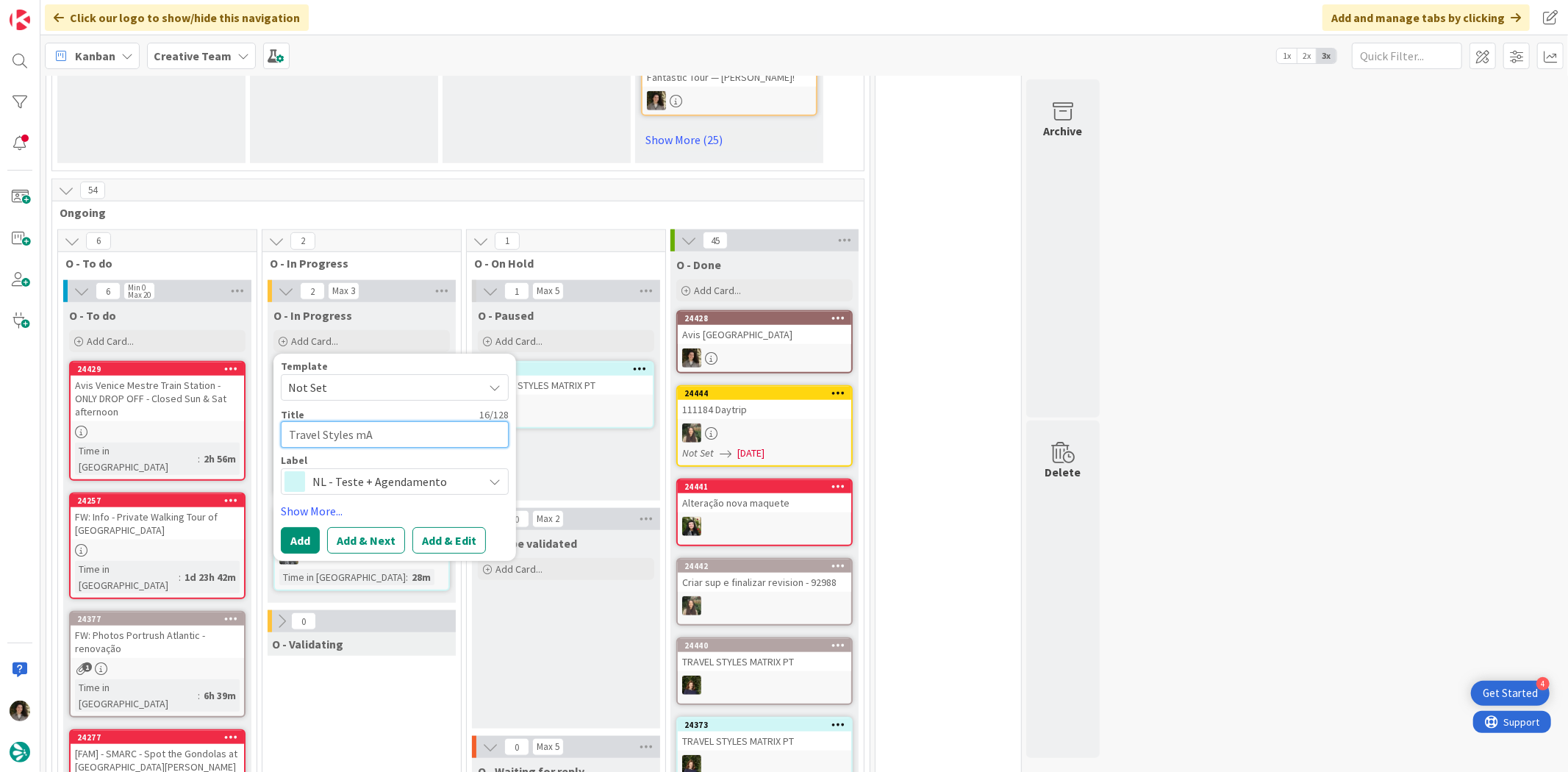
type textarea "Travel Styles m"
type textarea "x"
type textarea "Travel Styles"
type textarea "x"
type textarea "Travel Styles M"
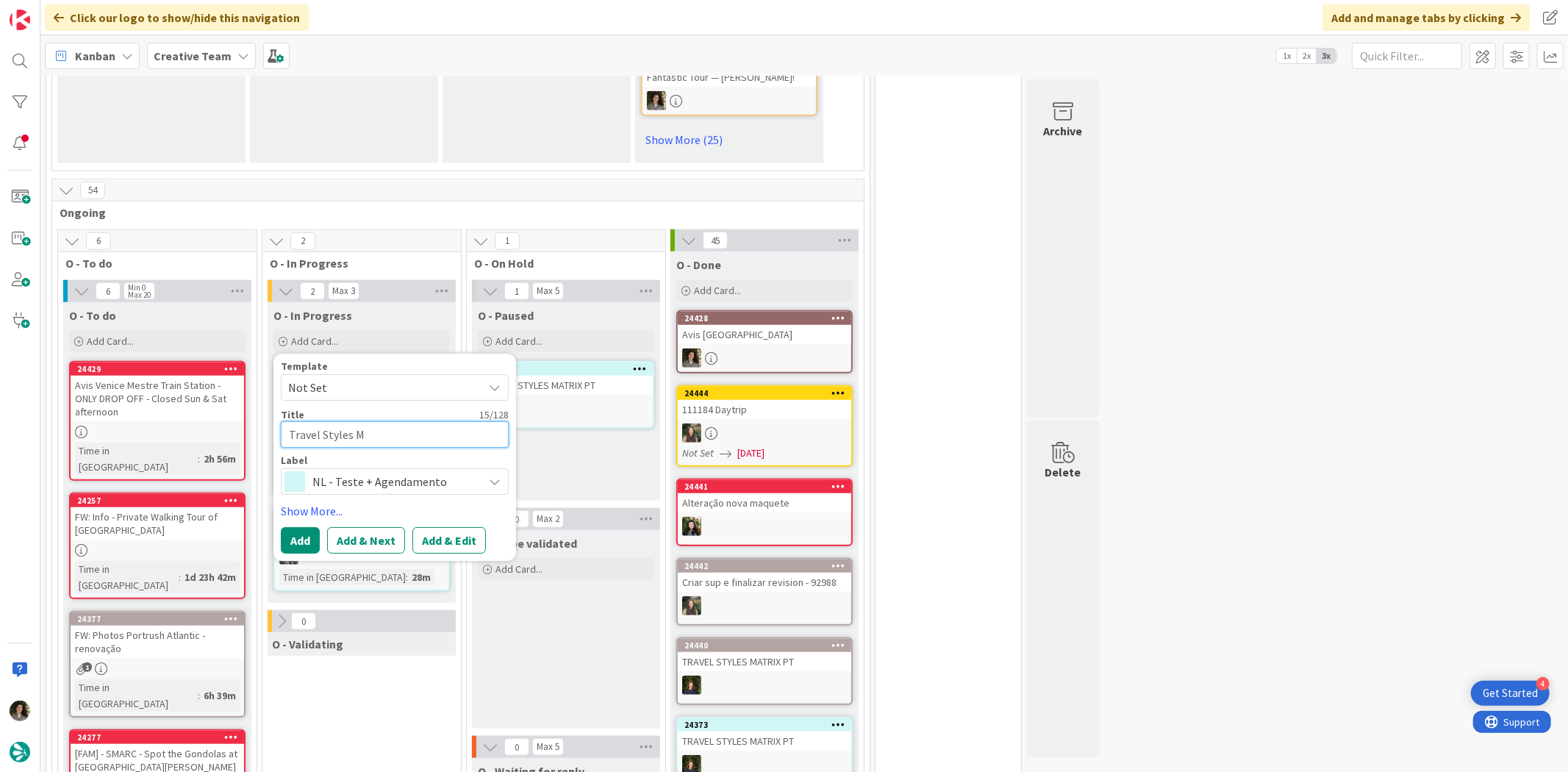
type textarea "x"
type textarea "Travel Styles Ma"
type textarea "x"
type textarea "Travel Styles Mat"
type textarea "x"
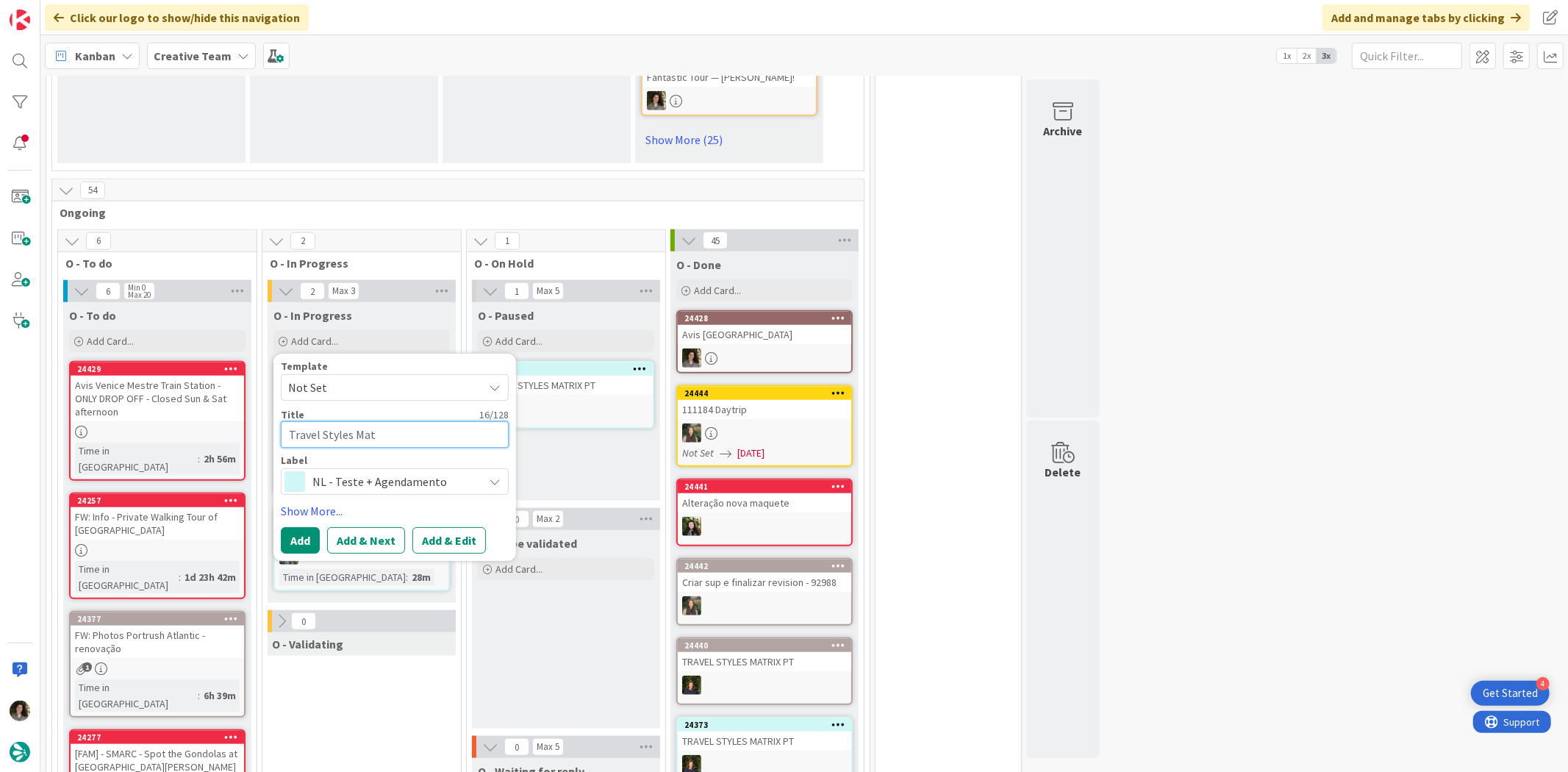
type textarea "Travel Styles Matr"
type textarea "x"
type textarea "Travel Styles Matrix"
type textarea "x"
type textarea "Travel Styles Matrix"
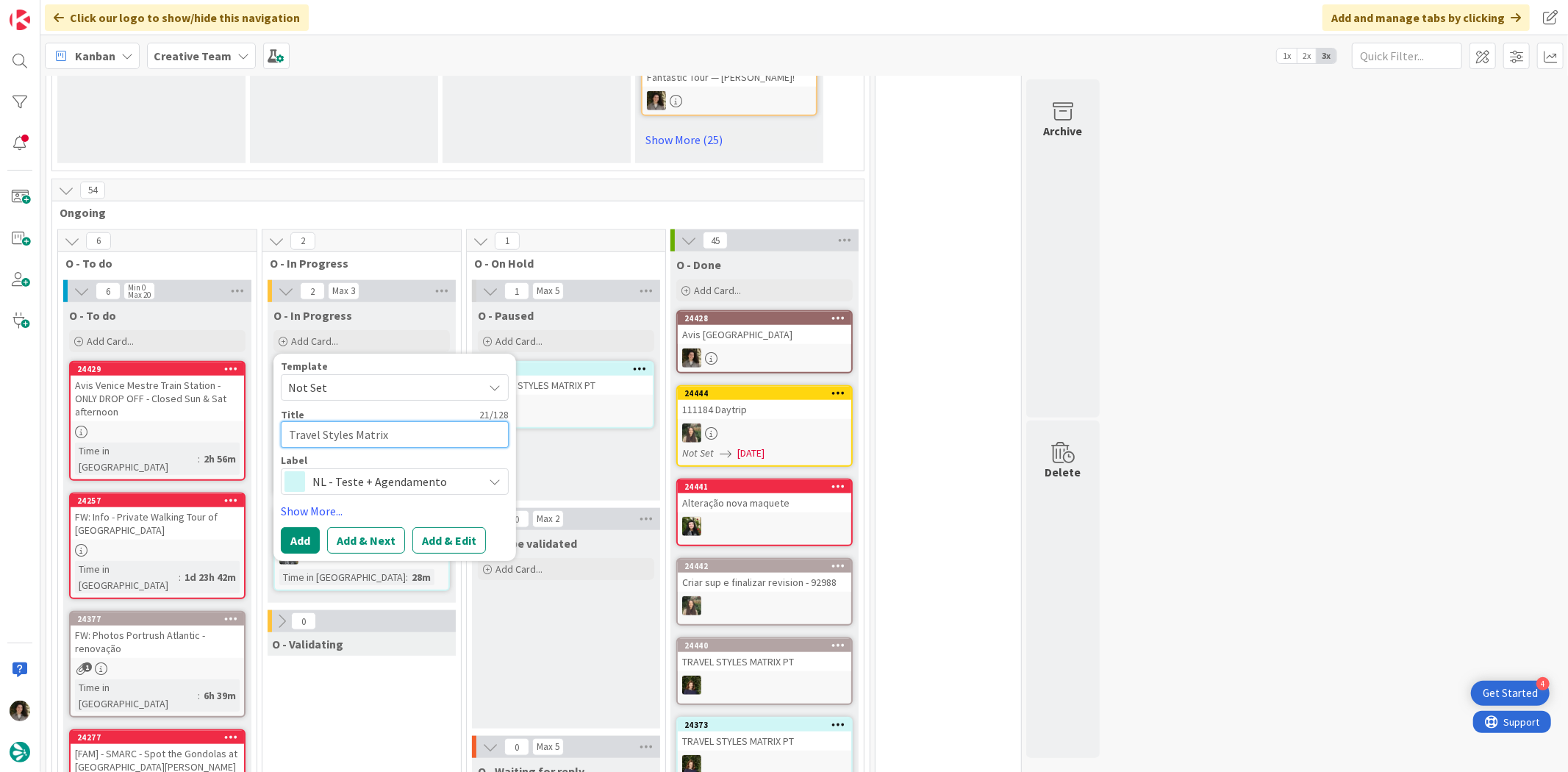
type textarea "x"
type textarea "Travel Styles Matrix -"
type textarea "x"
type textarea "Travel Styles Matrix -"
type textarea "x"
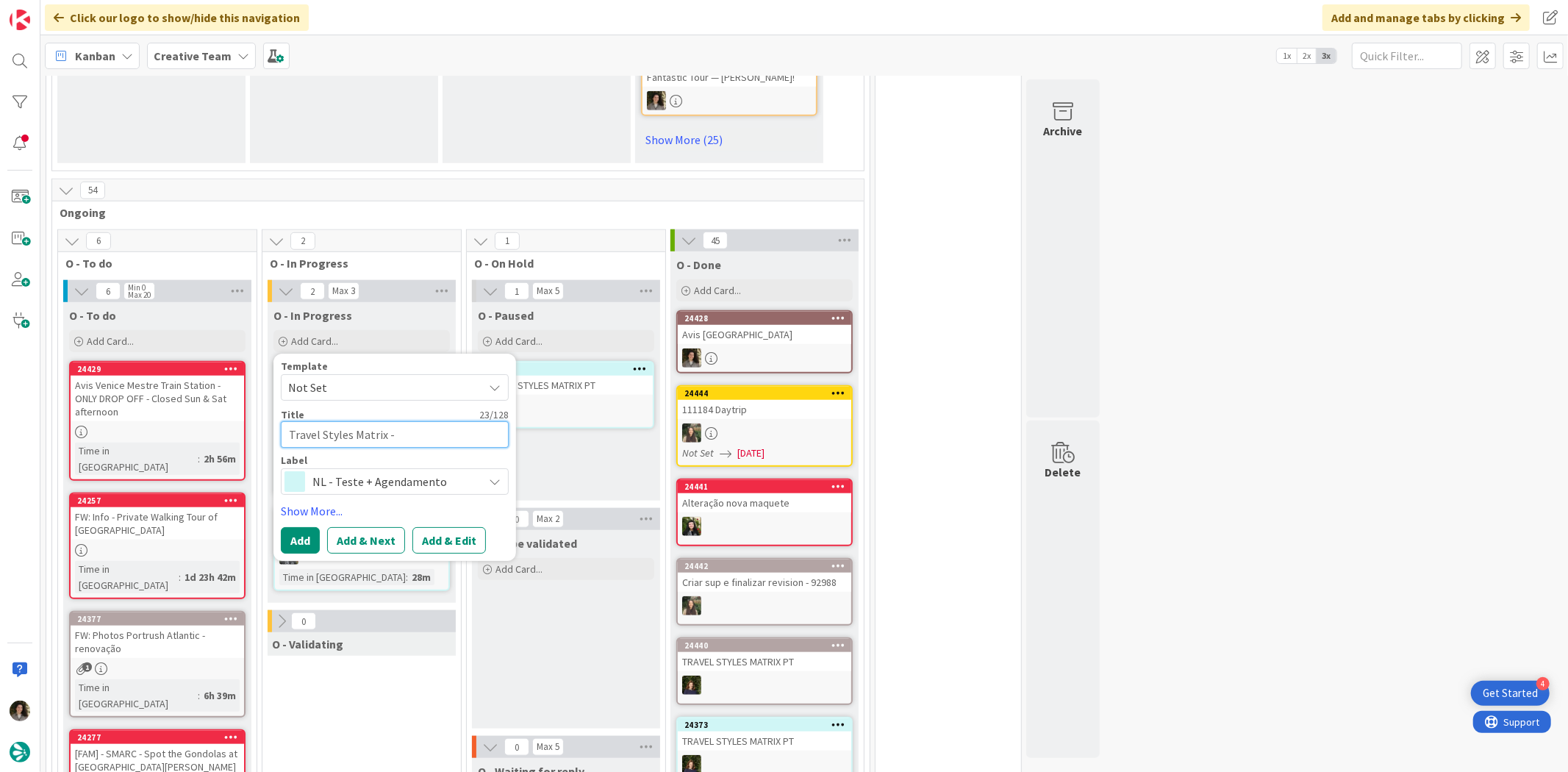
type textarea "Travel Styles Matrix - P"
type textarea "x"
type textarea "Travel Styles Matrix - PT"
type textarea "x"
type textarea "Travel Styles Matrix - PT"
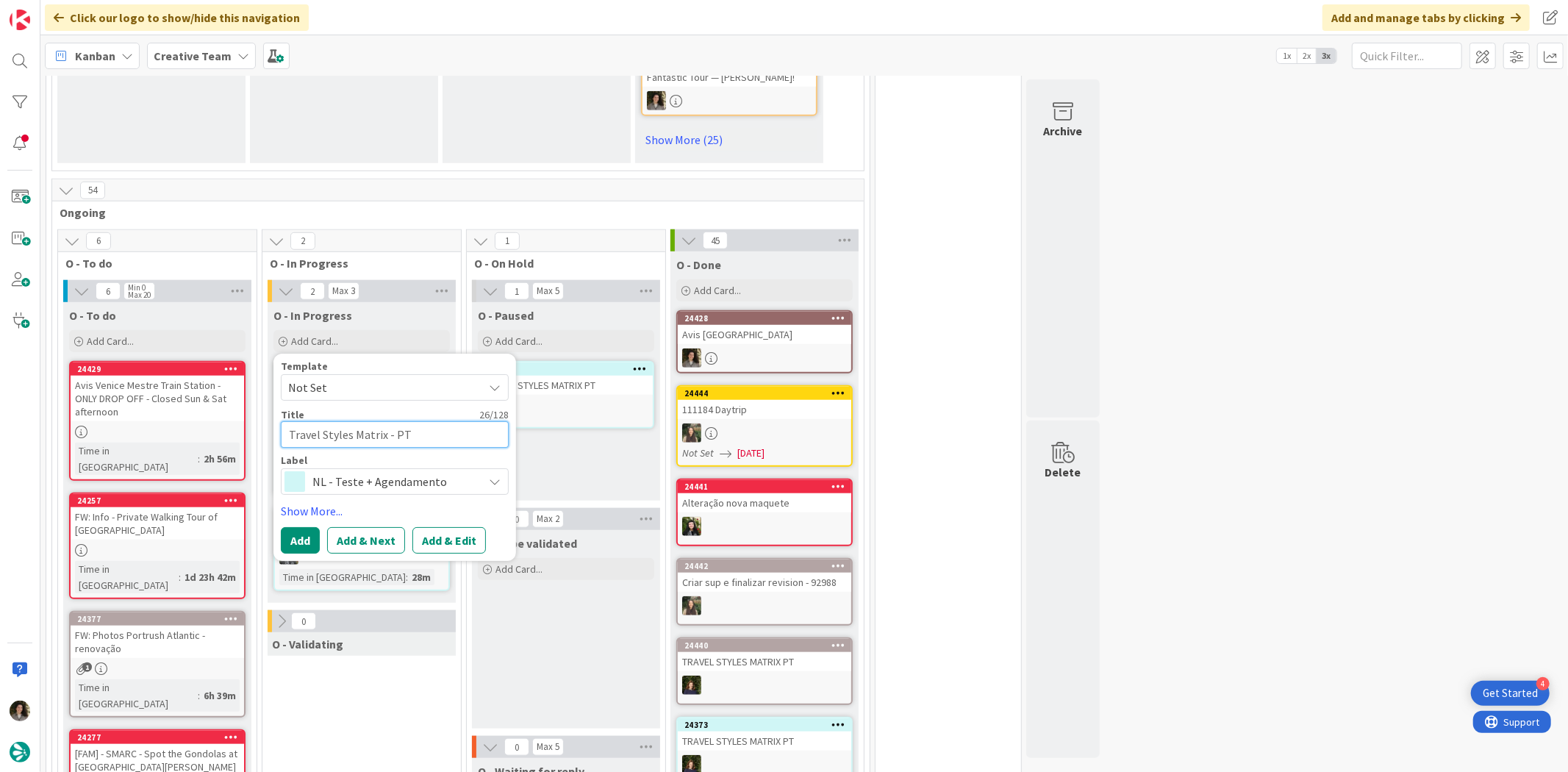
type textarea "x"
type textarea "Travel Styles Matrix - PT C"
type textarea "x"
type textarea "Travel Styles Matrix - PT C&"
type textarea "x"
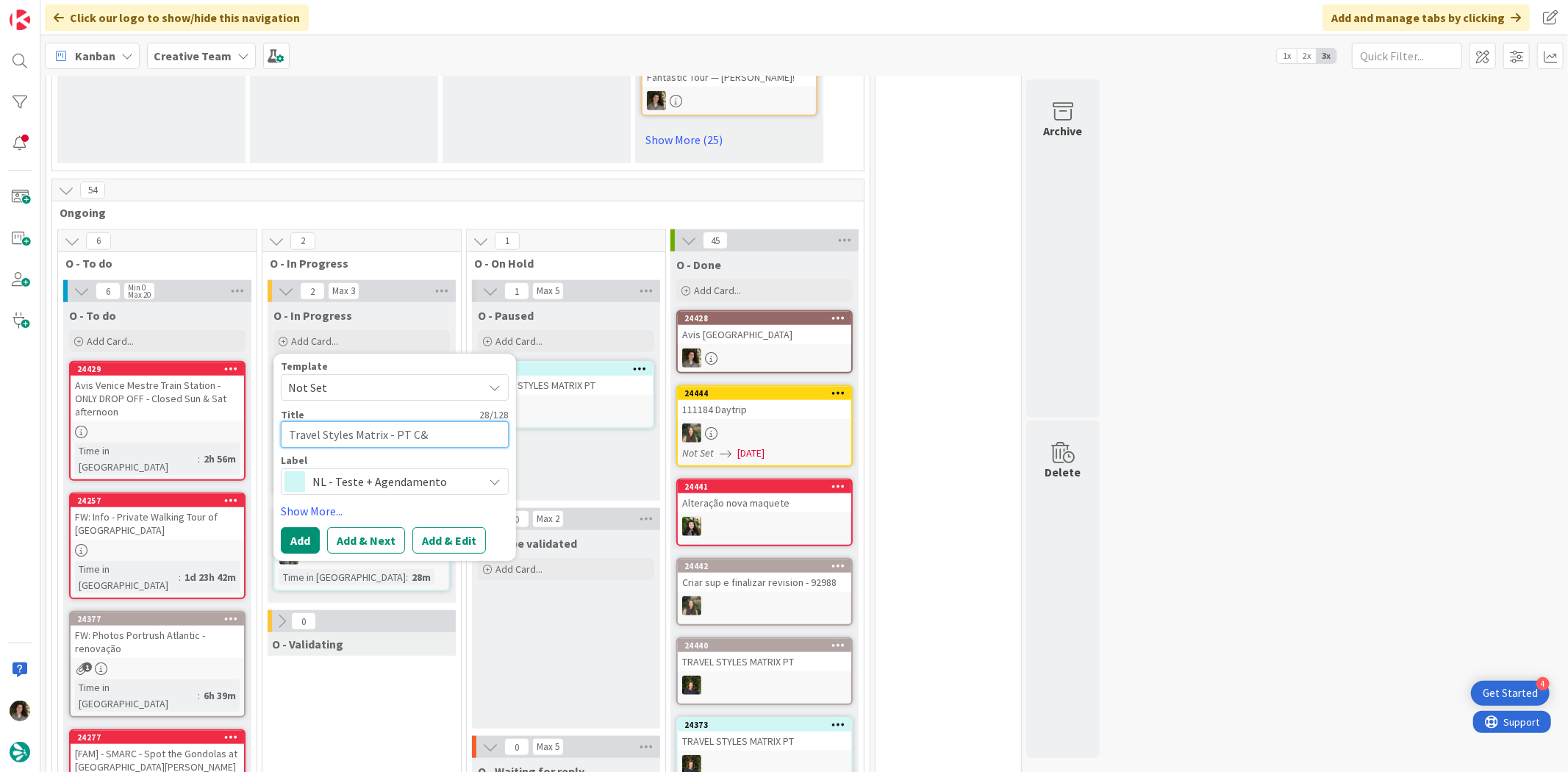
type textarea "Travel Styles Matrix - PT C&A"
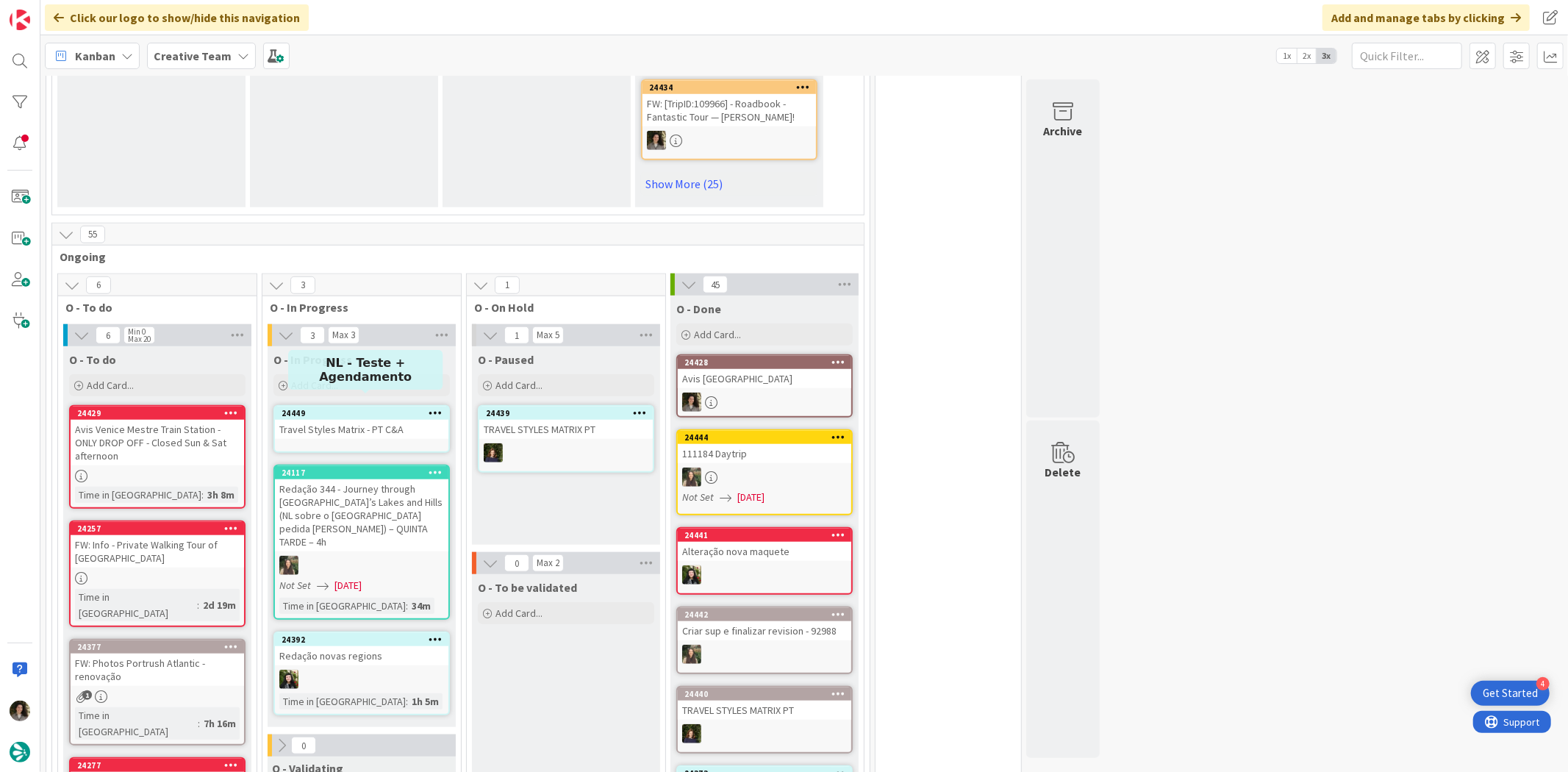
click at [342, 420] on div "Travel Styles Matrix - PT C&A" at bounding box center [361, 429] width 174 height 19
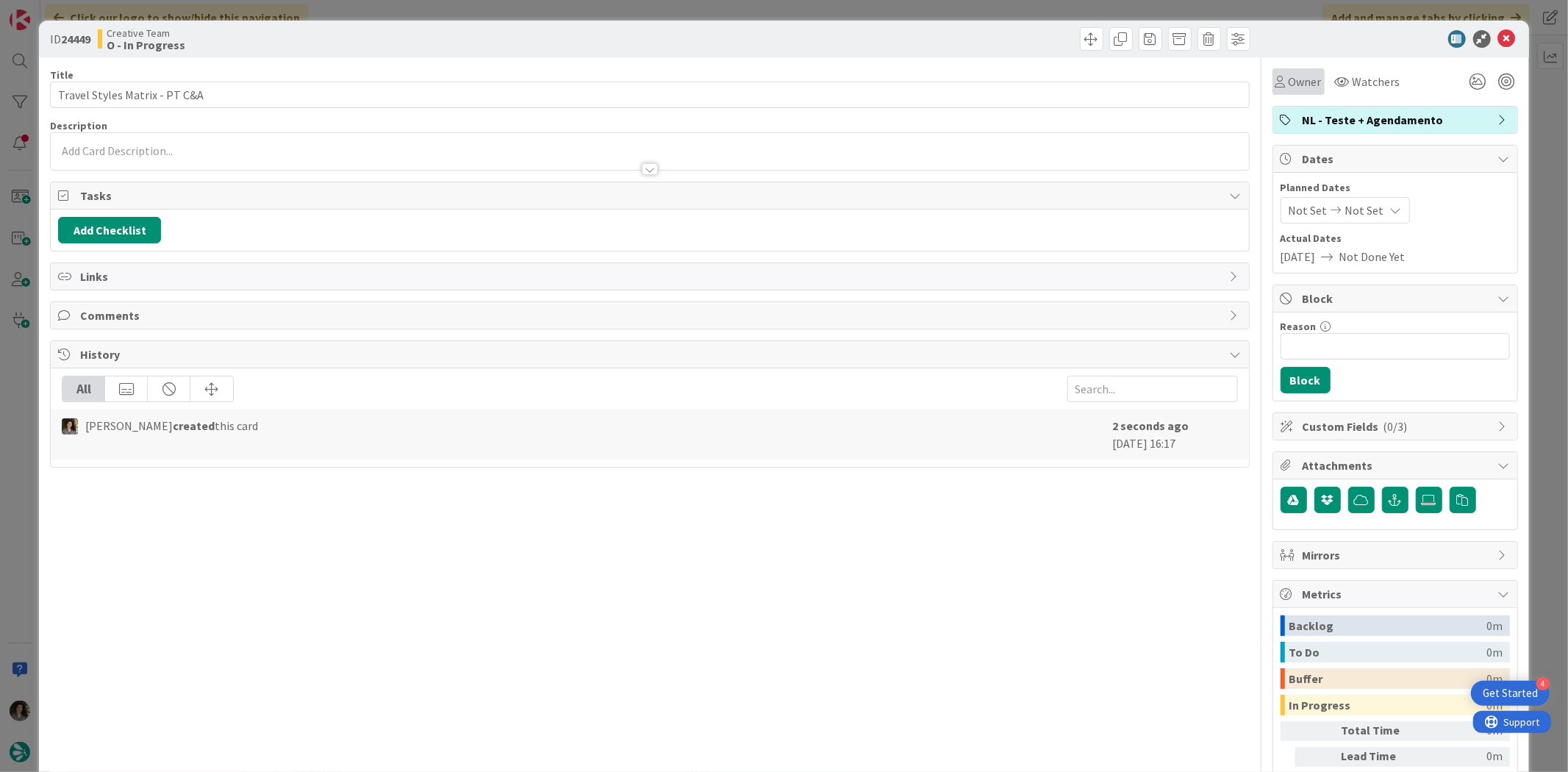
click at [1299, 76] on span "Owner" at bounding box center [1305, 81] width 33 height 17
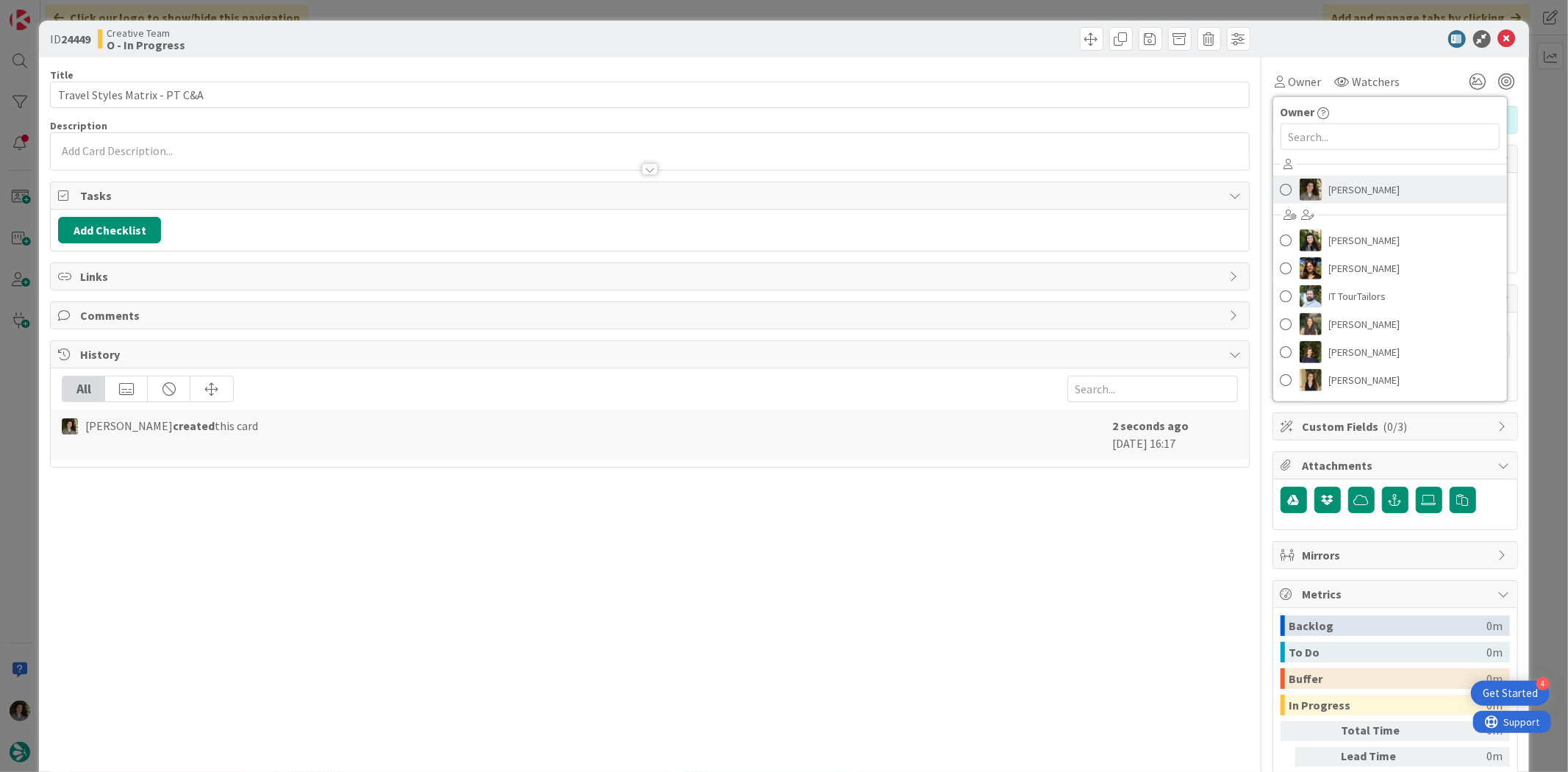
click at [1382, 188] on link "Melissa Santos" at bounding box center [1390, 189] width 234 height 28
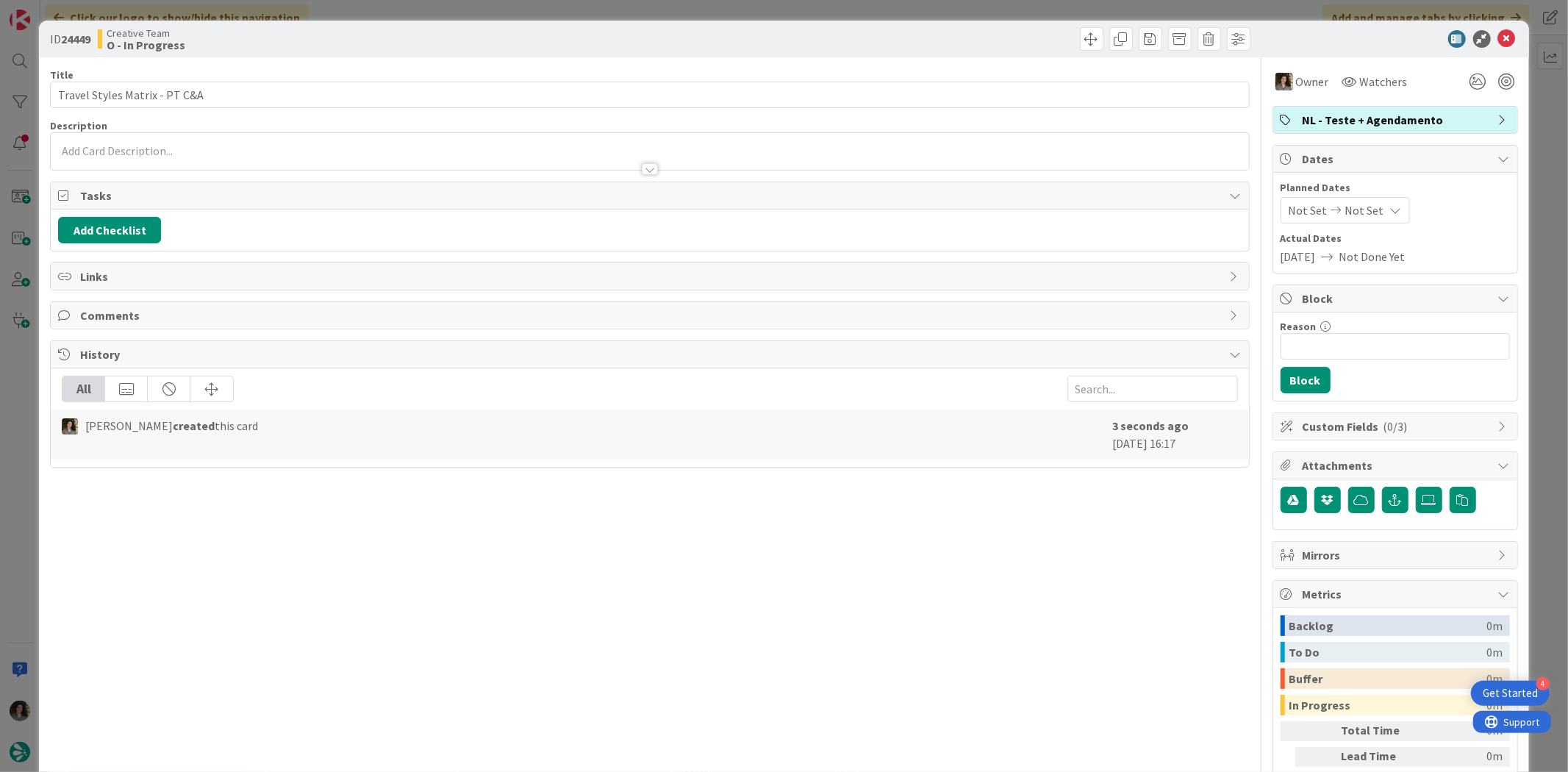
click at [1357, 213] on span "Not Set" at bounding box center [1364, 210] width 39 height 17
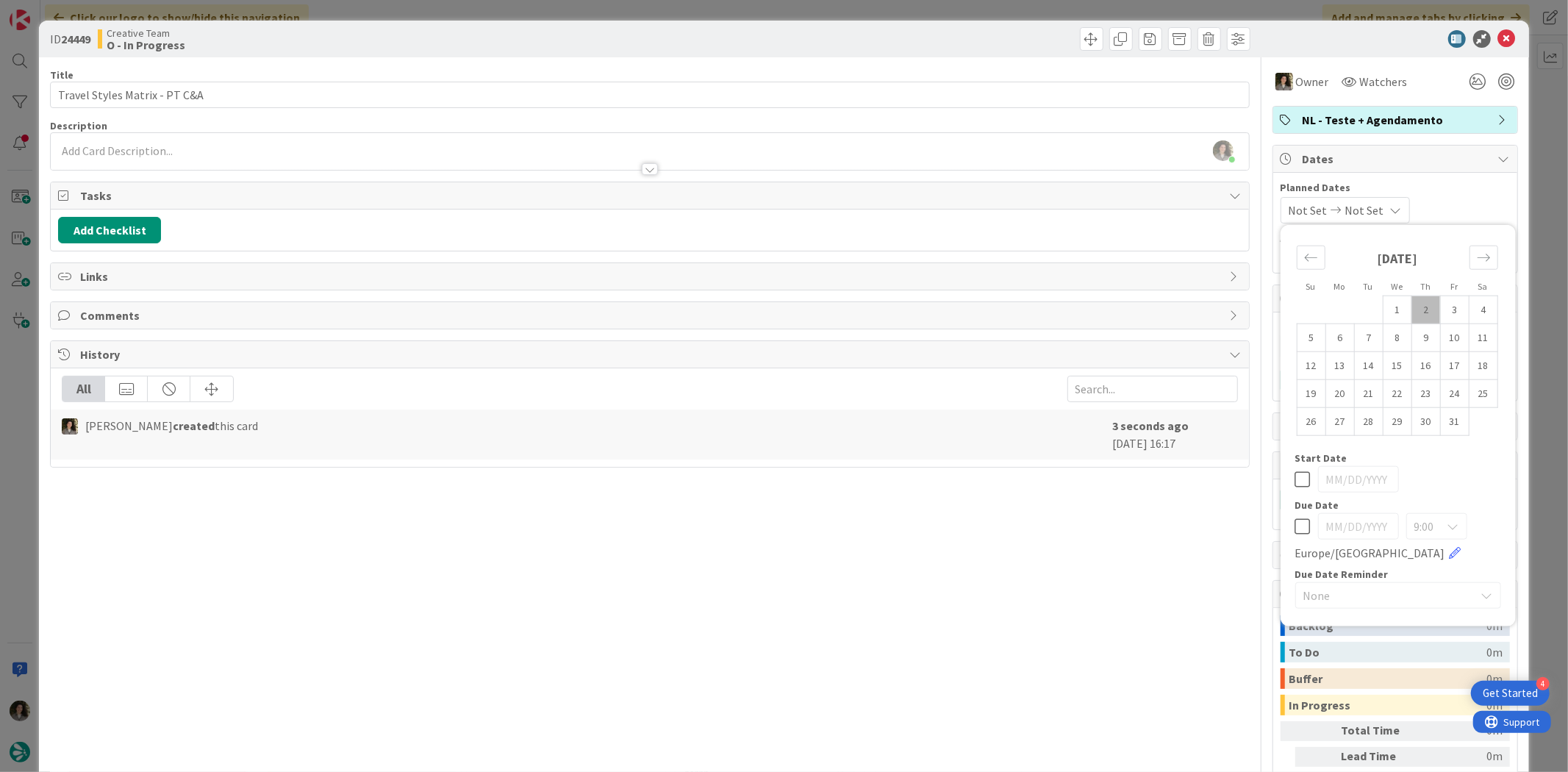
click at [1296, 527] on icon at bounding box center [1303, 526] width 16 height 17
type input "[DATE]"
click at [1039, 563] on div "Title 29 / 128 Travel Styles Matrix - PT C&A Description Melissa Santos just jo…" at bounding box center [649, 458] width 1199 height 801
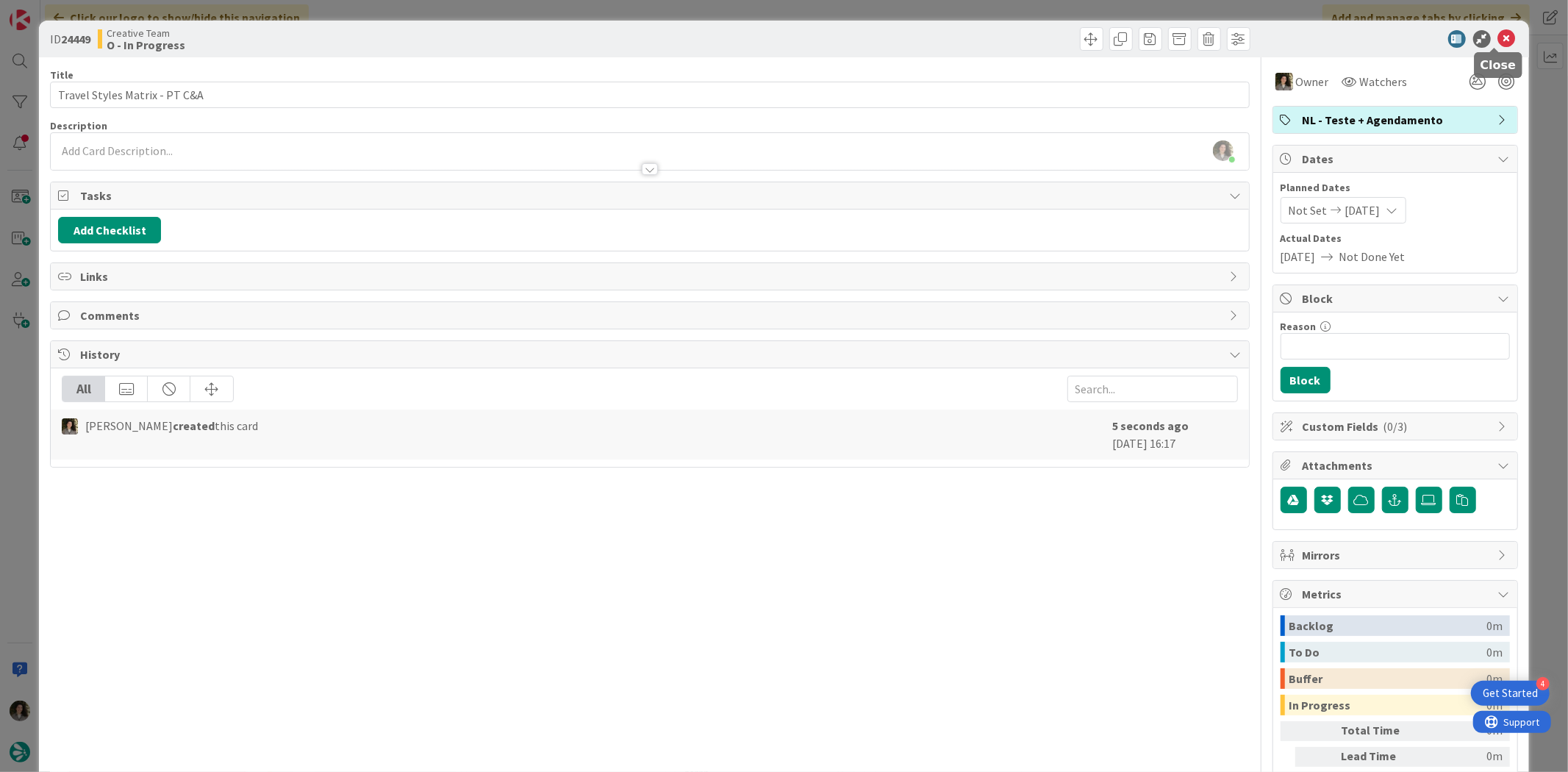
click at [1498, 38] on icon at bounding box center [1506, 39] width 17 height 17
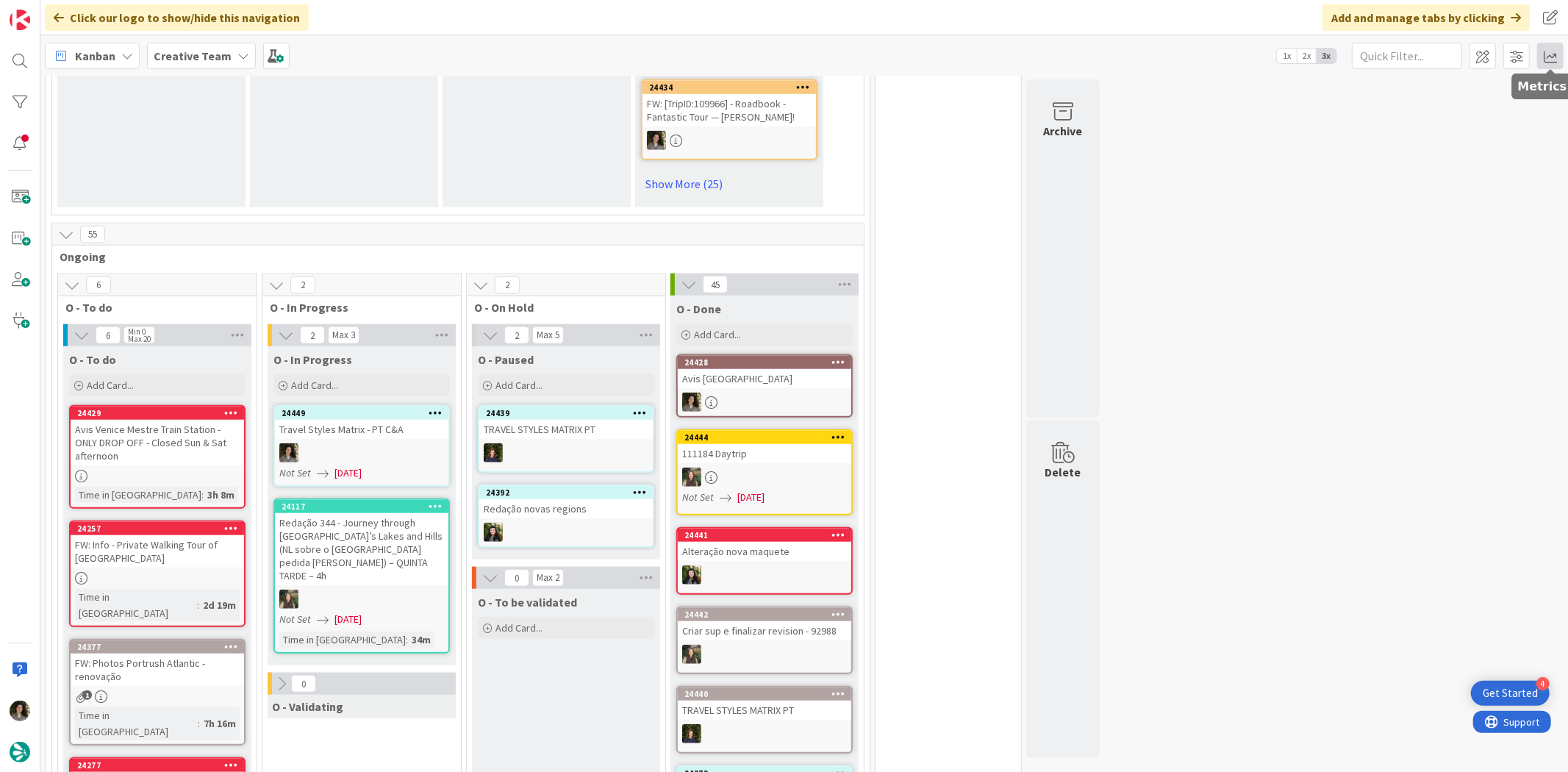
click at [1549, 49] on span at bounding box center [1550, 56] width 26 height 26
click at [1430, 155] on div "Allocation No Recent Data" at bounding box center [1463, 165] width 198 height 26
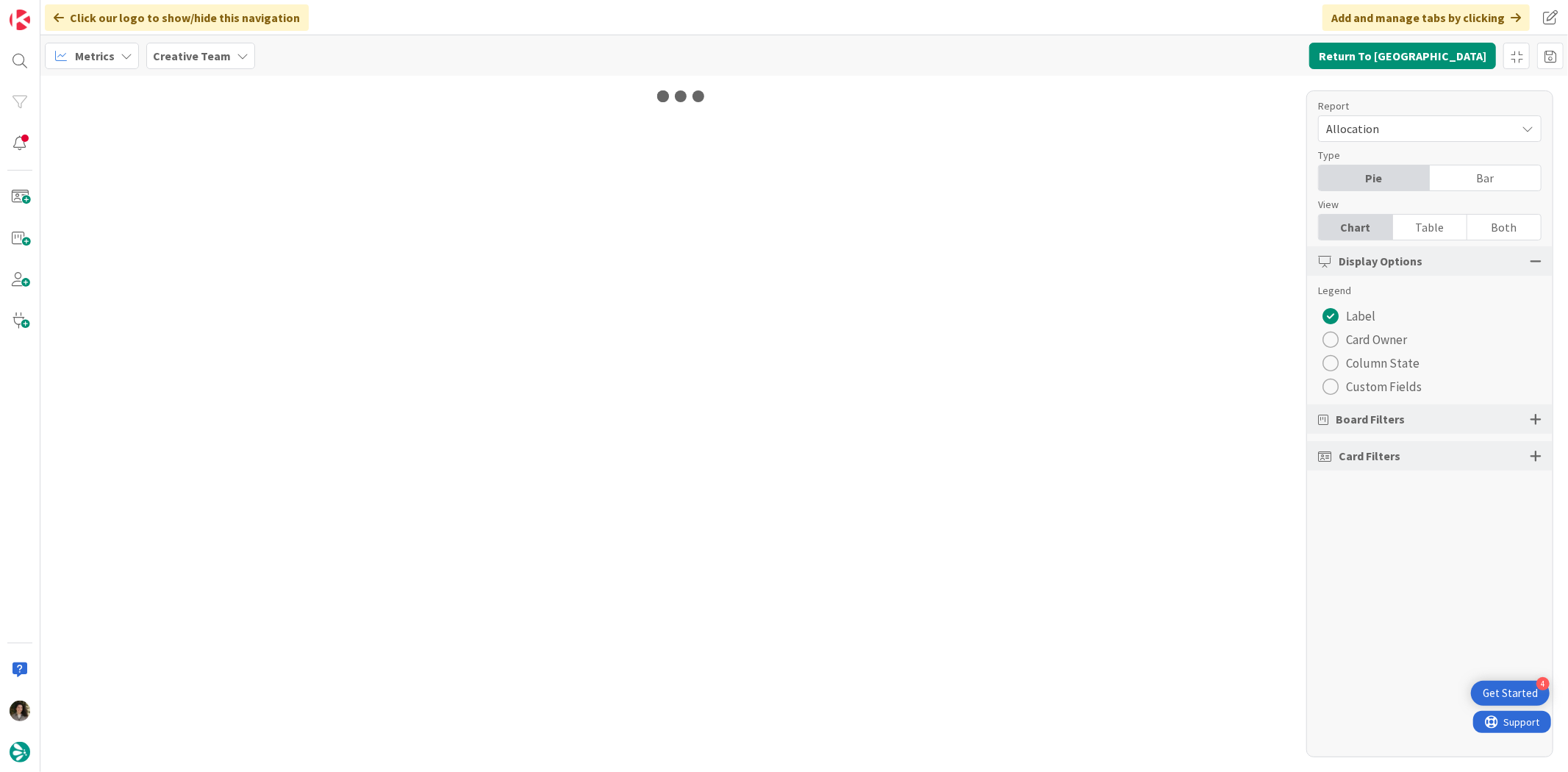
click at [1457, 236] on div "Table" at bounding box center [1430, 227] width 74 height 25
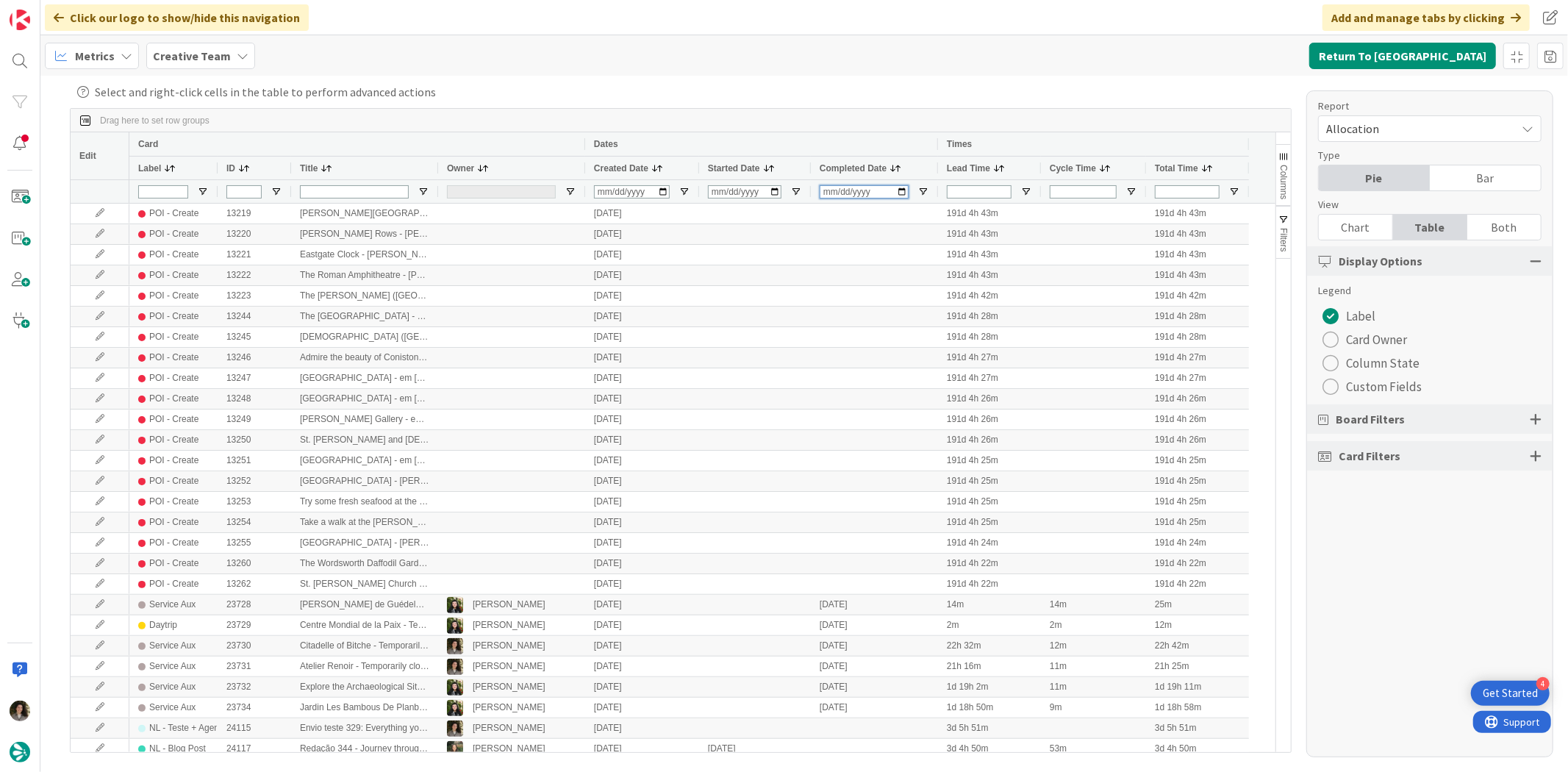
click at [827, 192] on input "Completed Date Filter Input" at bounding box center [864, 192] width 89 height 13
type input "2025-10-02"
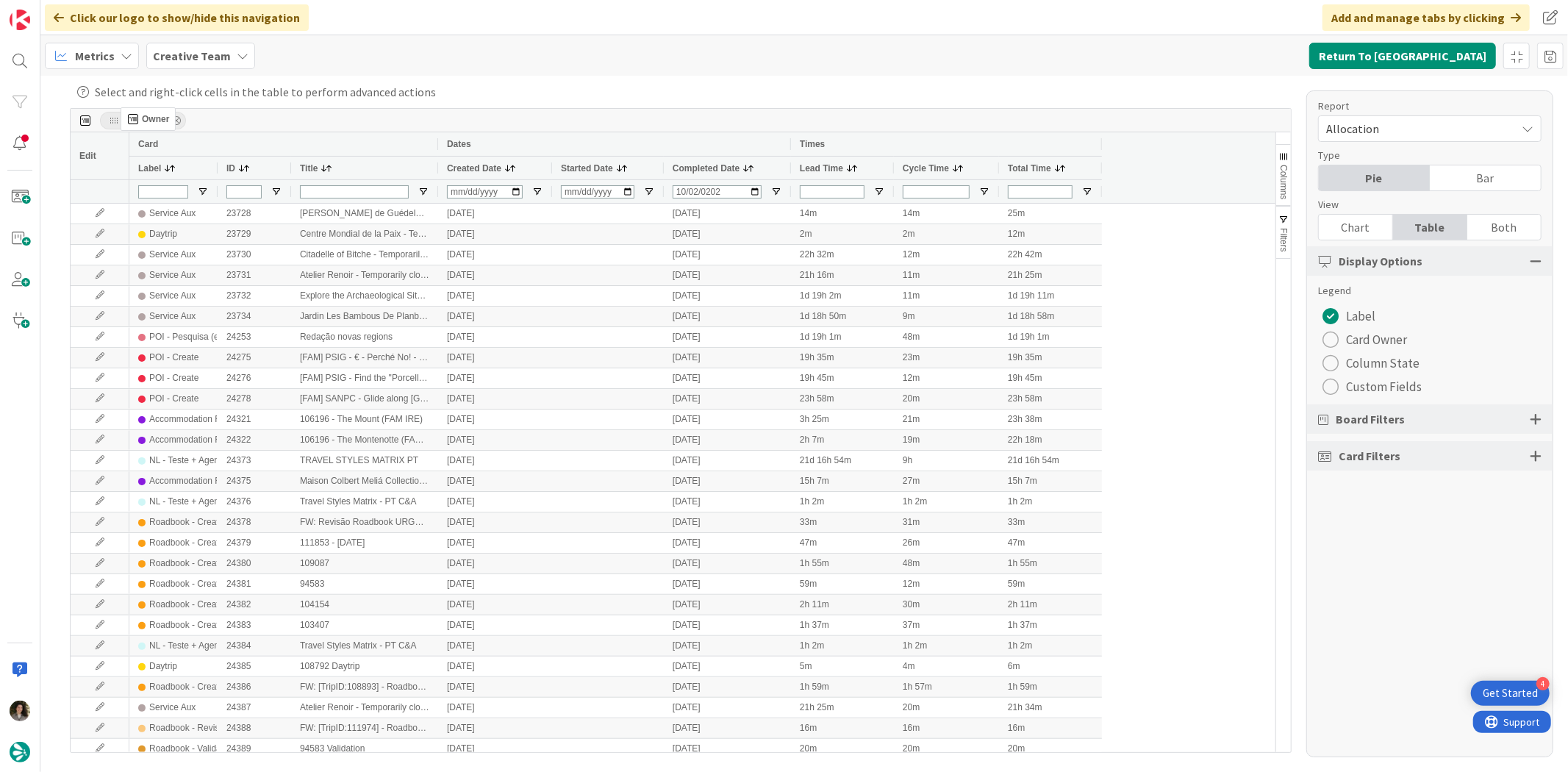
drag, startPoint x: 472, startPoint y: 165, endPoint x: 128, endPoint y: 114, distance: 347.8
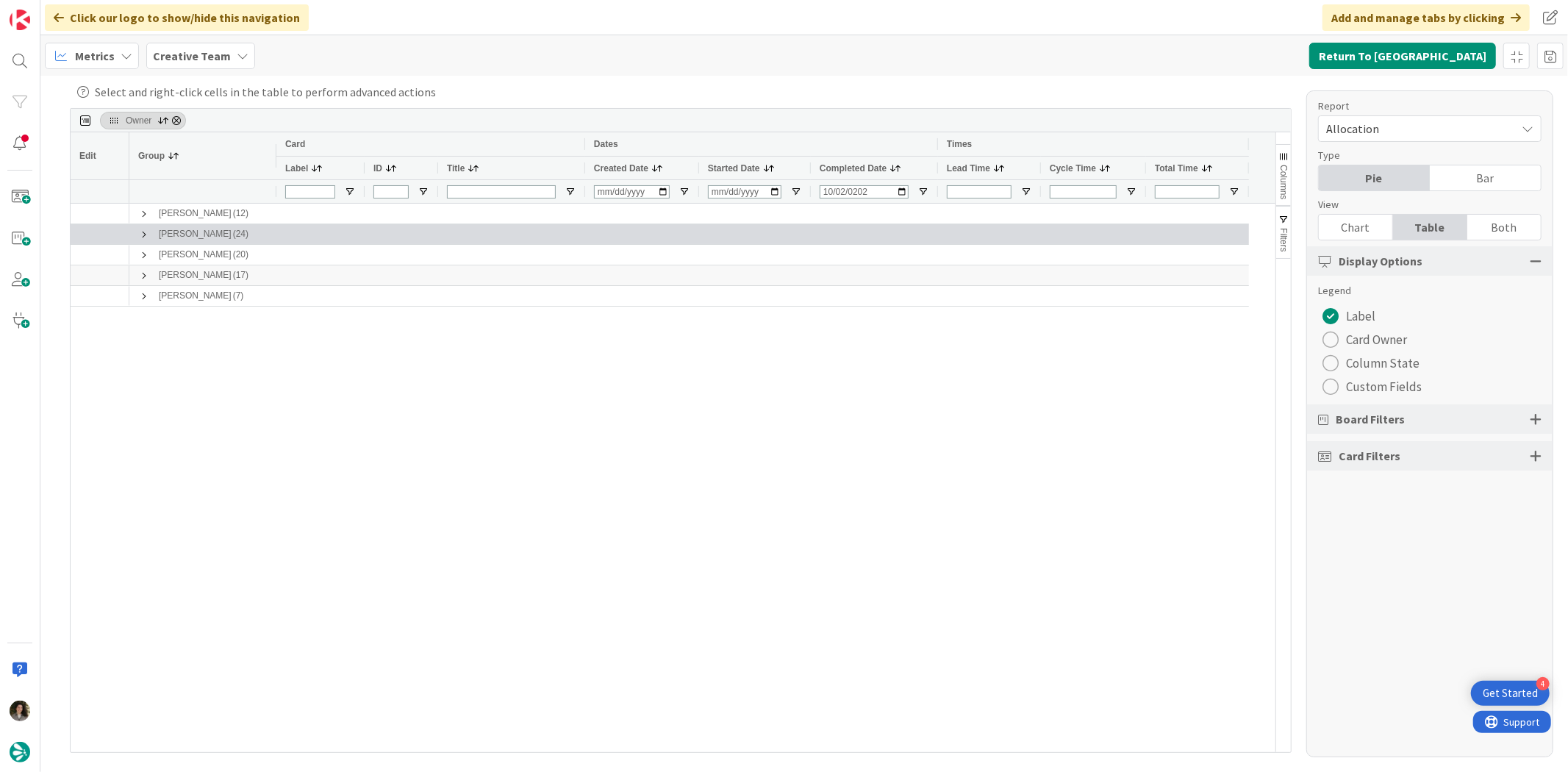
click at [141, 235] on span at bounding box center [144, 235] width 12 height 12
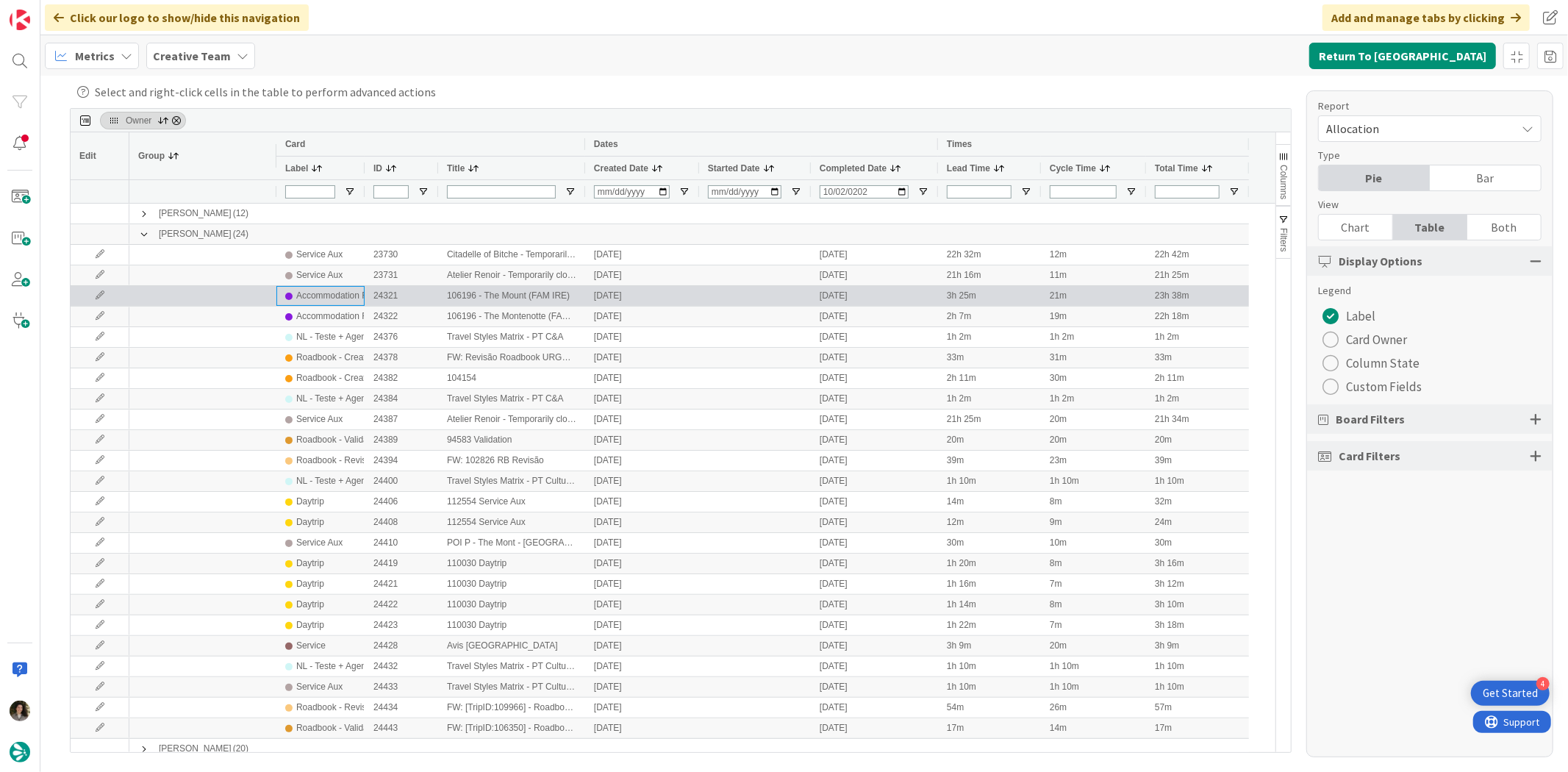
click at [319, 292] on div "Accommodation RB" at bounding box center [335, 295] width 78 height 18
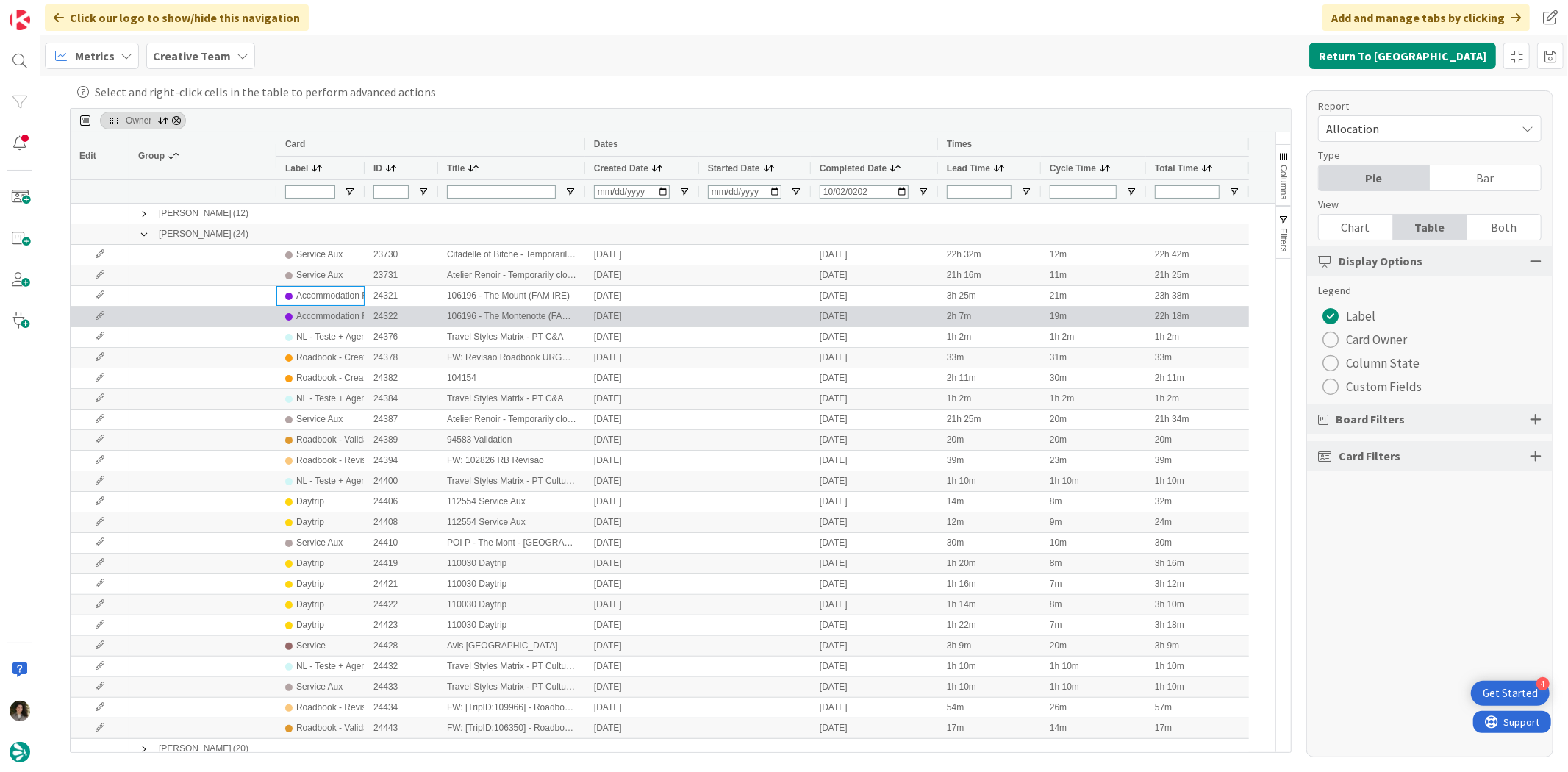
click at [318, 314] on div "Accommodation RB" at bounding box center [335, 316] width 78 height 18
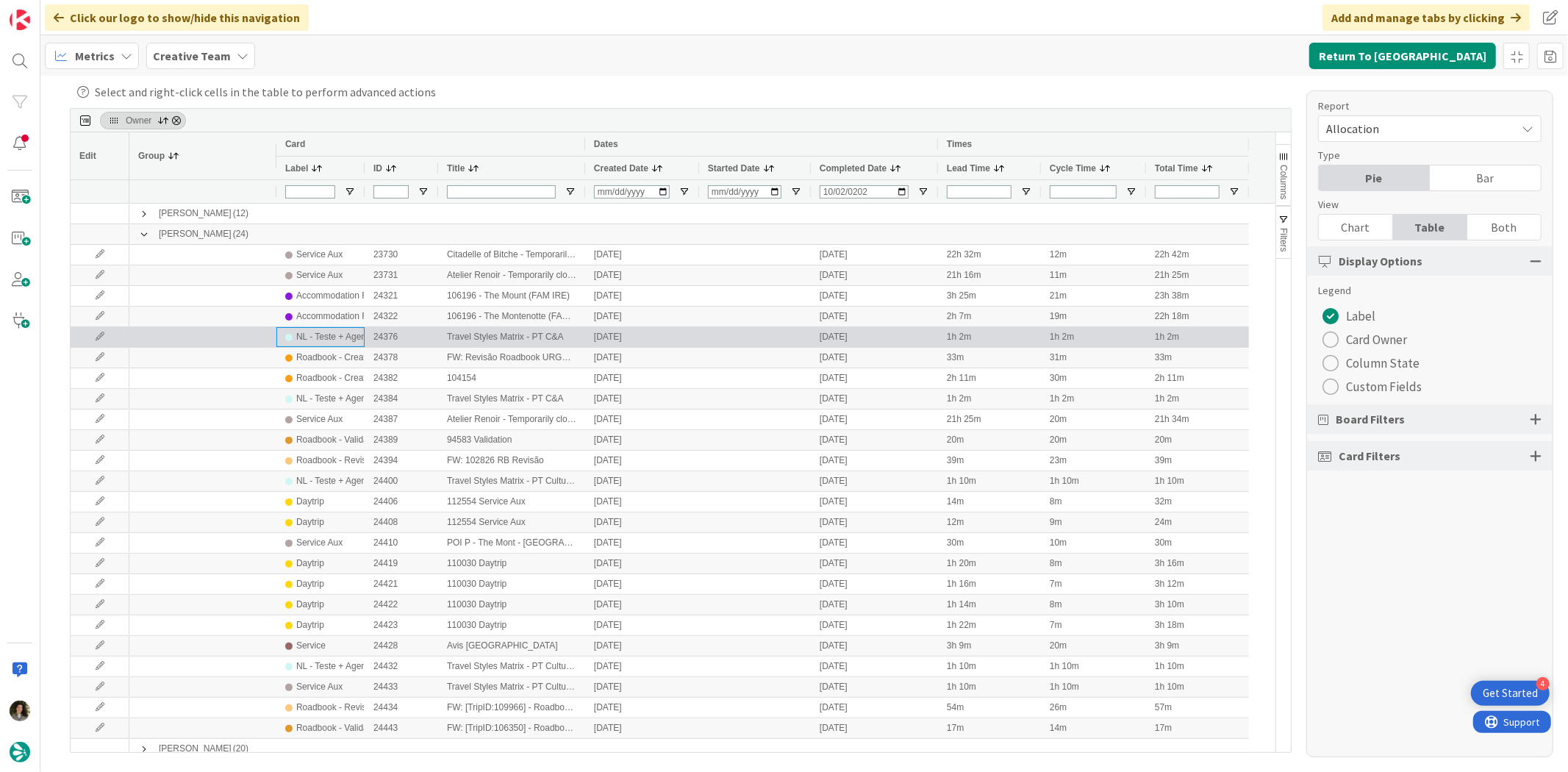
click at [326, 342] on div "NL - Teste + Agendamento" at bounding box center [348, 337] width 105 height 18
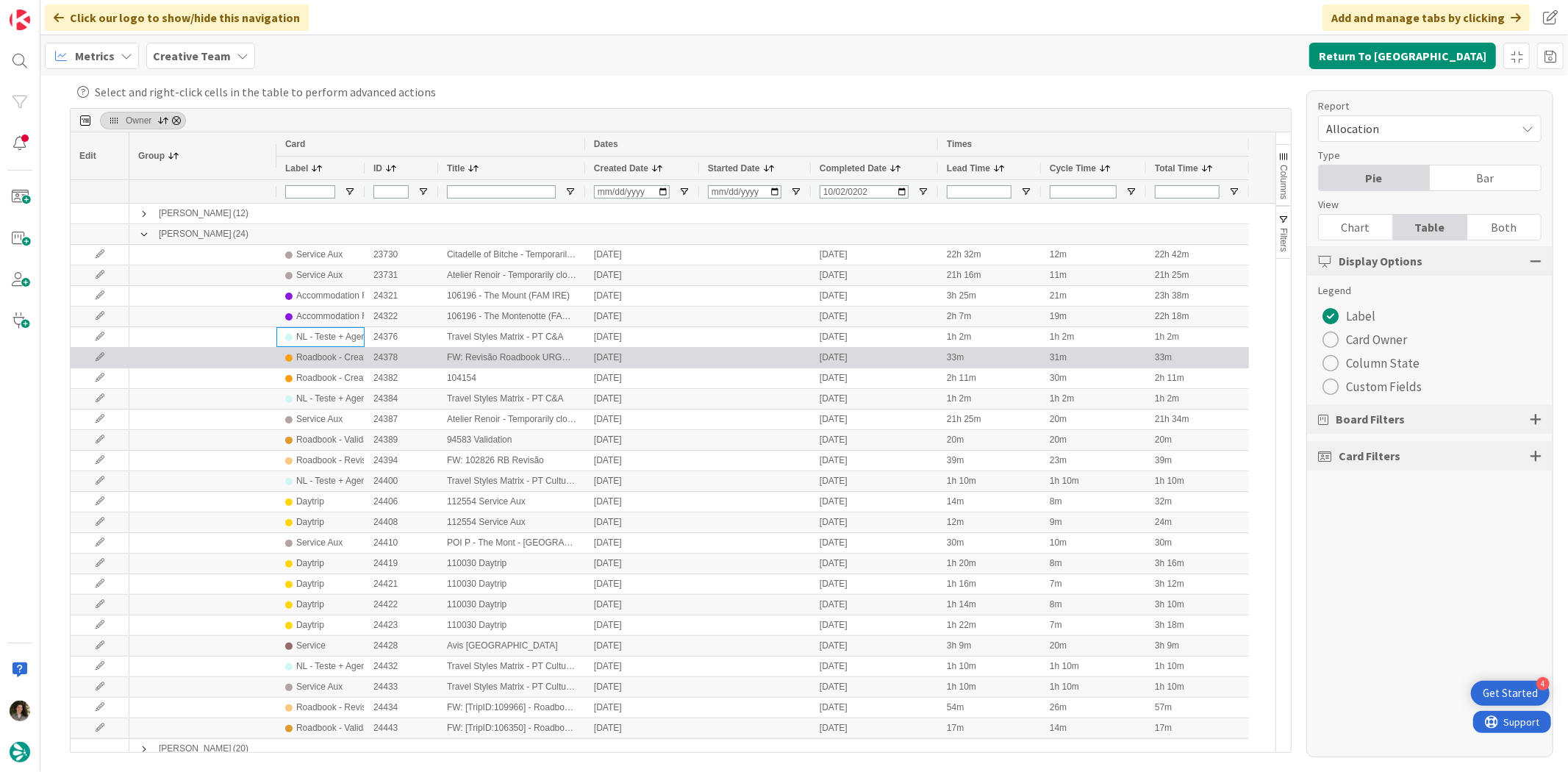
click at [305, 359] on div "Roadbook - Create" at bounding box center [333, 357] width 74 height 18
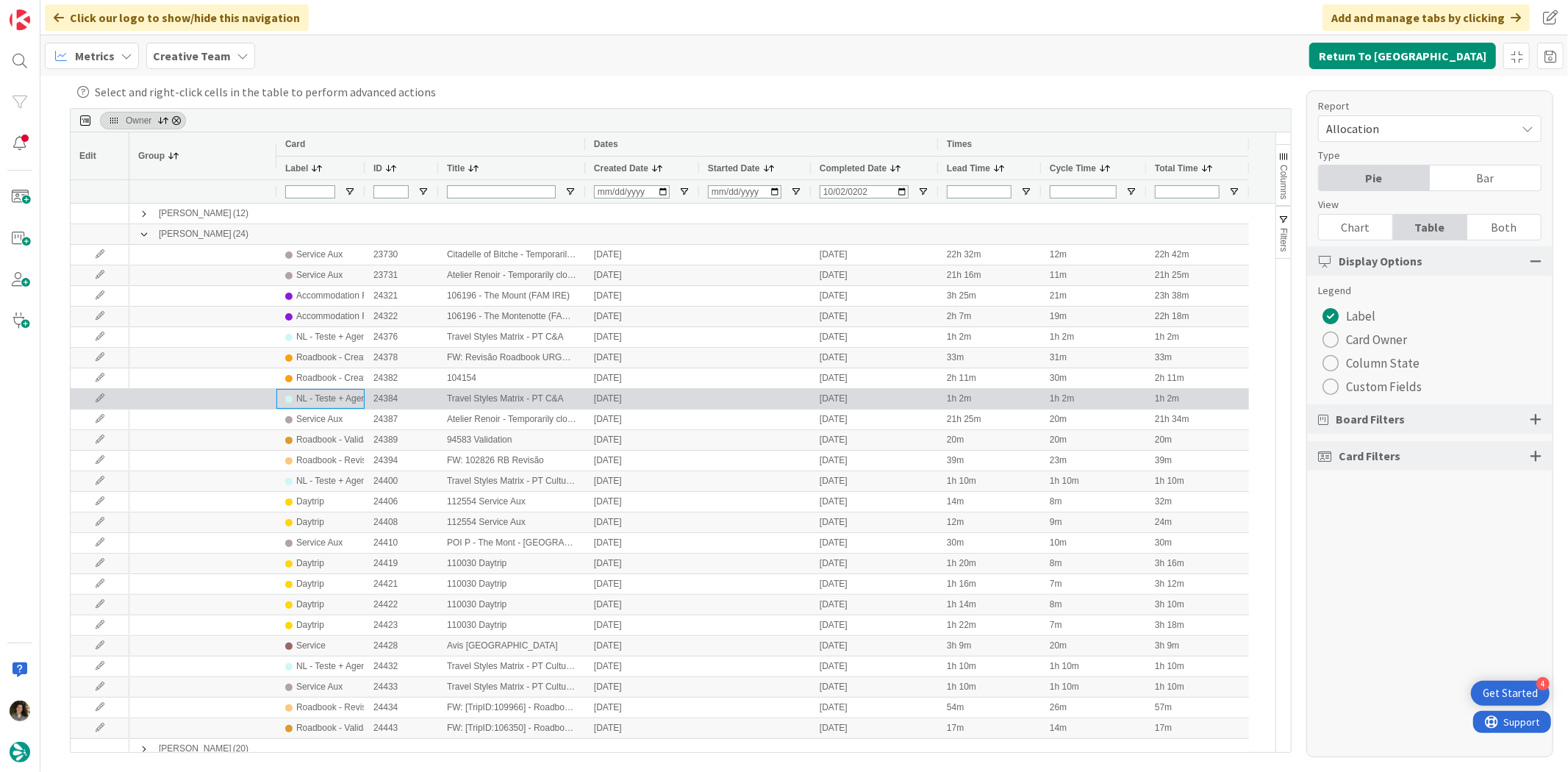
click at [316, 402] on div "NL - Teste + Agendamento" at bounding box center [348, 398] width 105 height 18
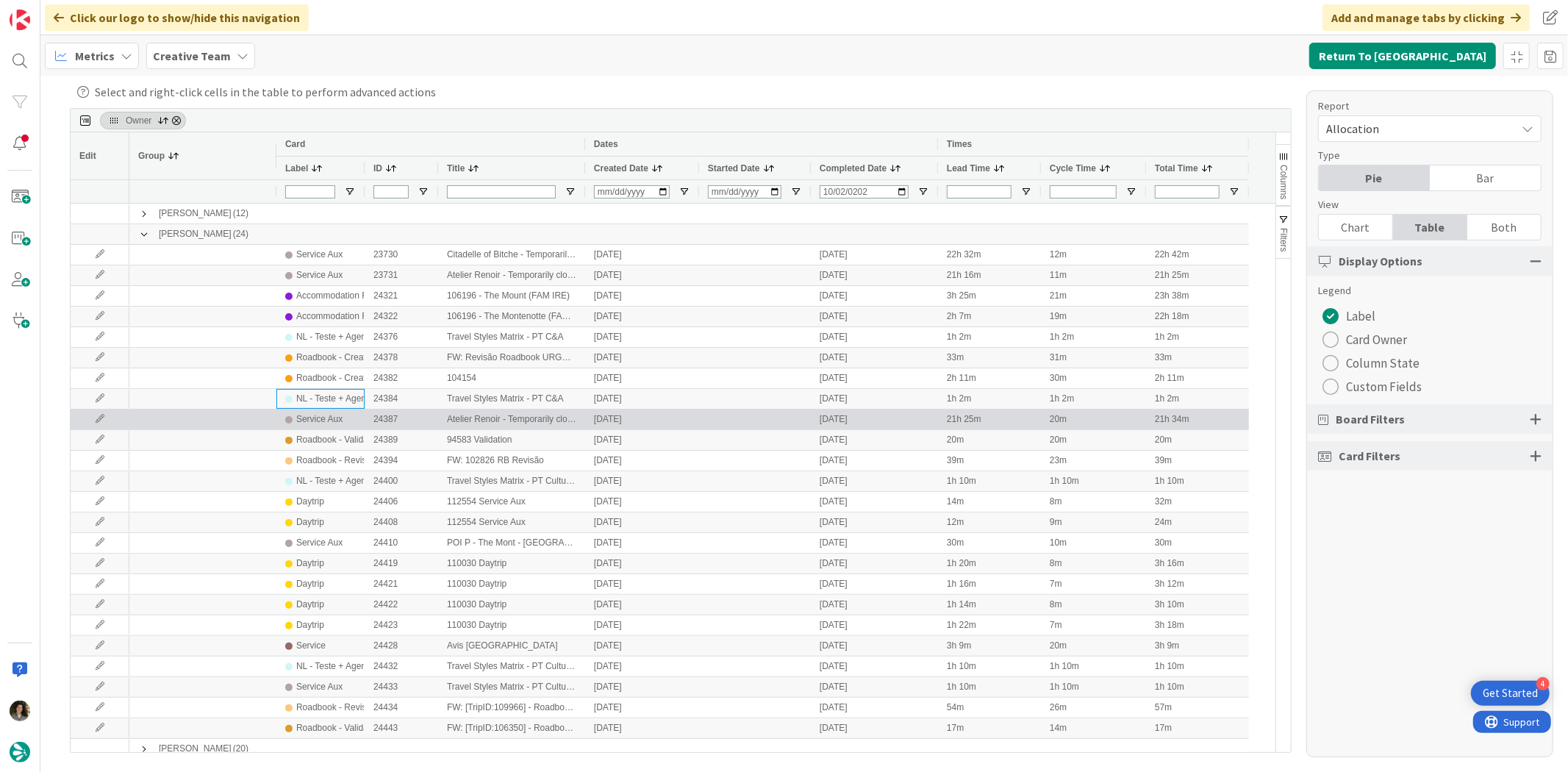
click at [319, 428] on div "Service Aux" at bounding box center [319, 419] width 46 height 18
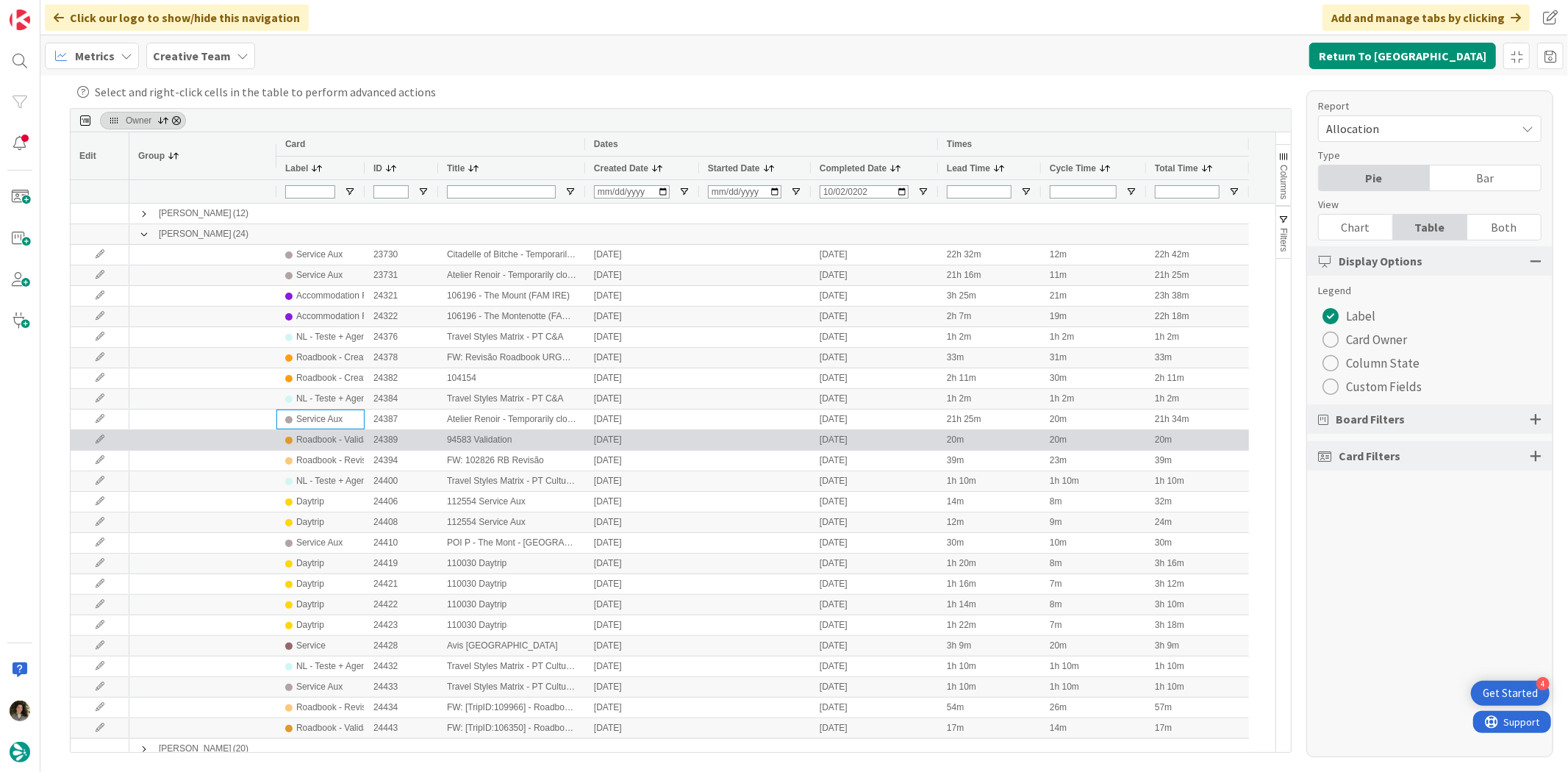
click at [327, 445] on div "Roadbook - Validation" at bounding box center [339, 439] width 86 height 18
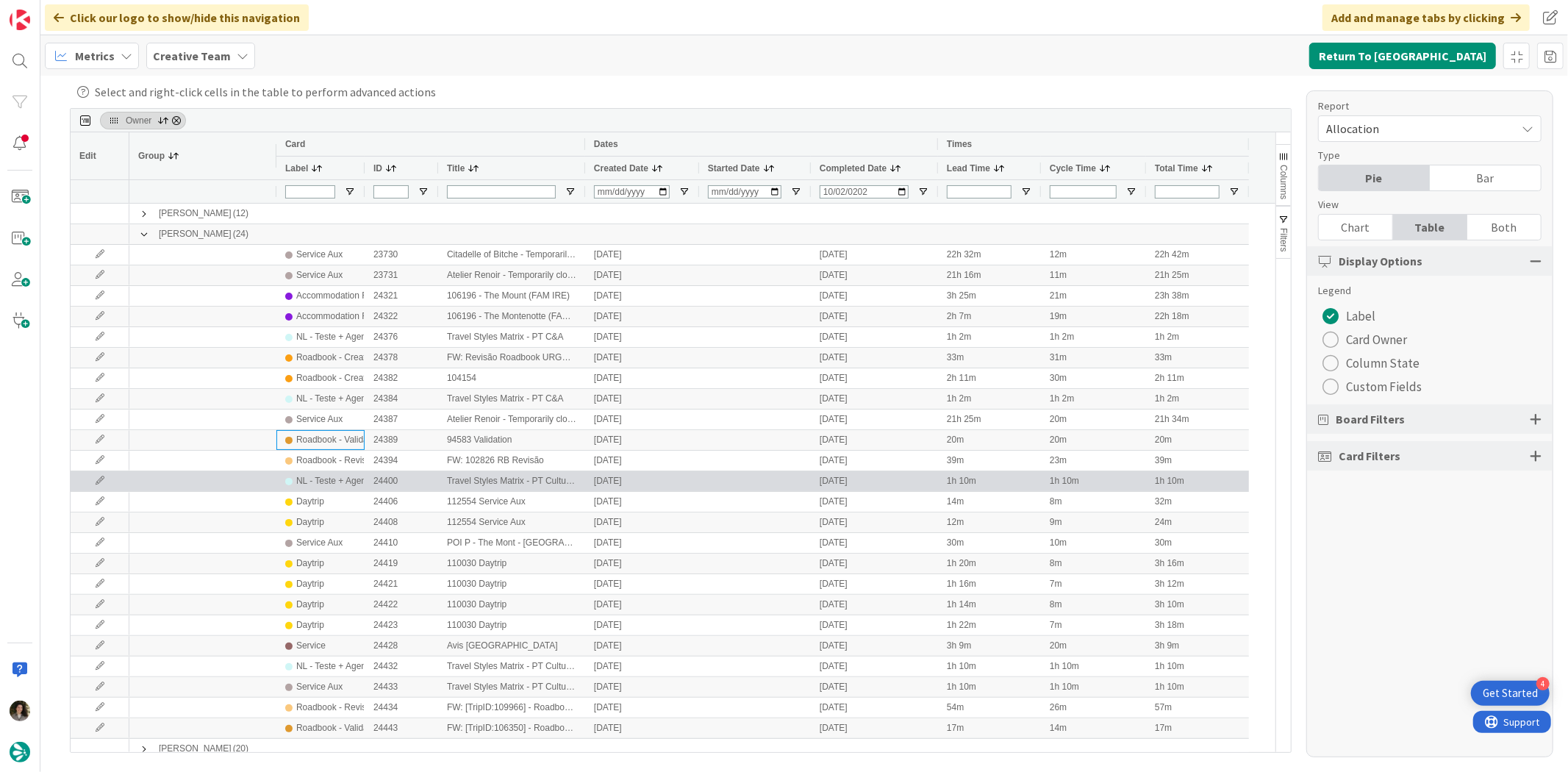
click at [333, 480] on div "NL - Teste + Agendamento" at bounding box center [348, 481] width 105 height 18
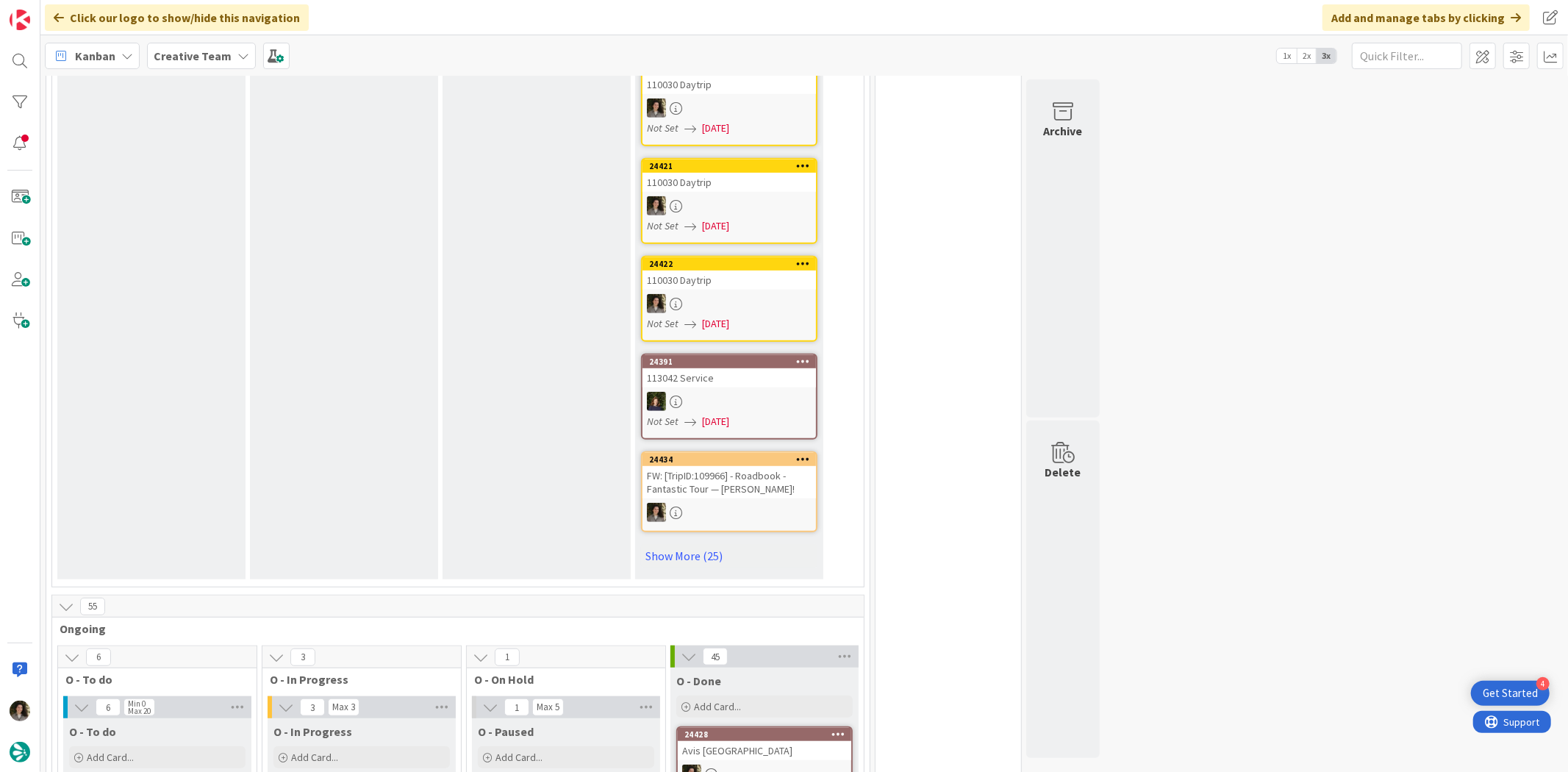
scroll to position [735, 0]
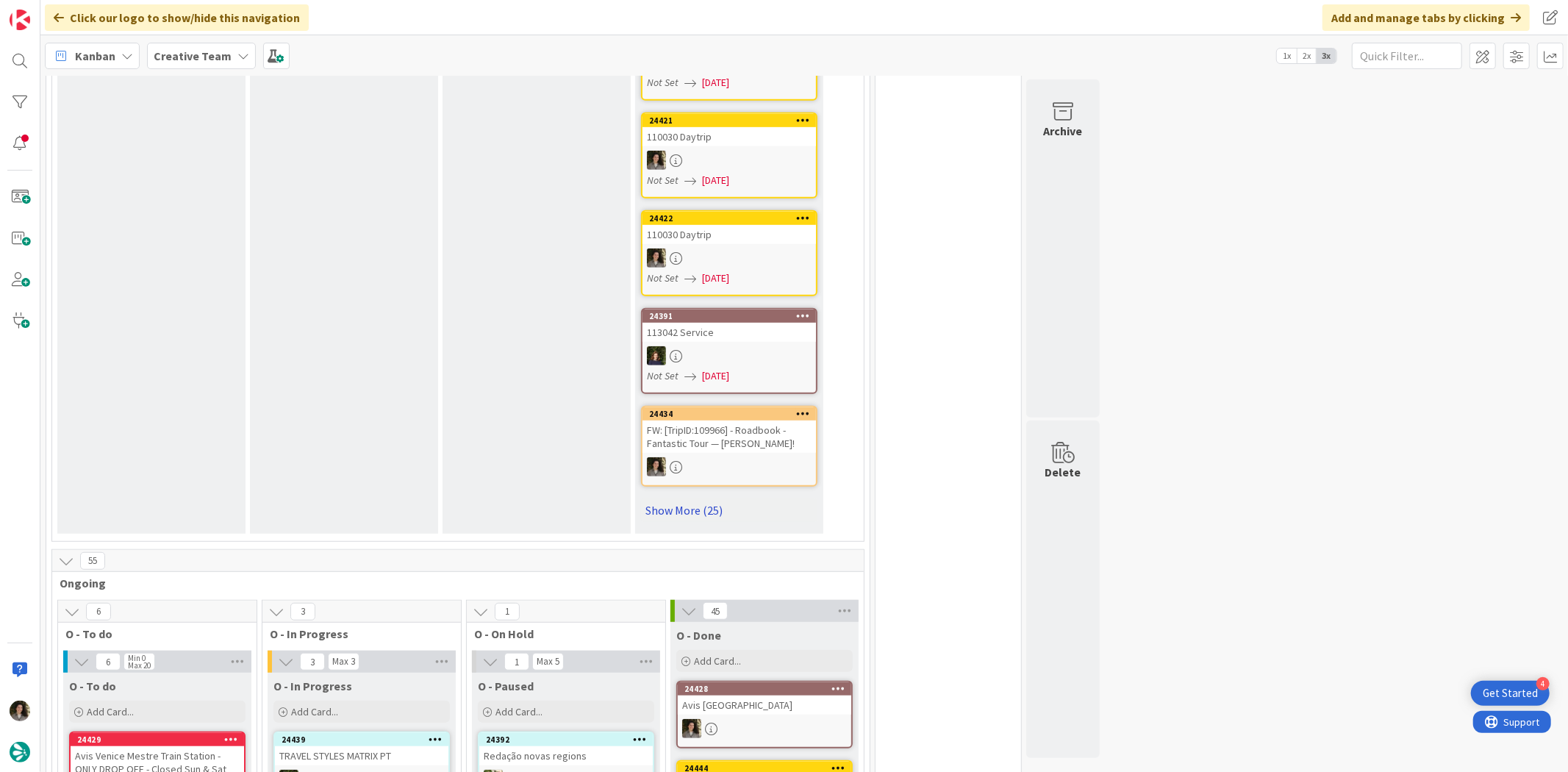
click at [710, 499] on link "Show More (25)" at bounding box center [729, 510] width 176 height 24
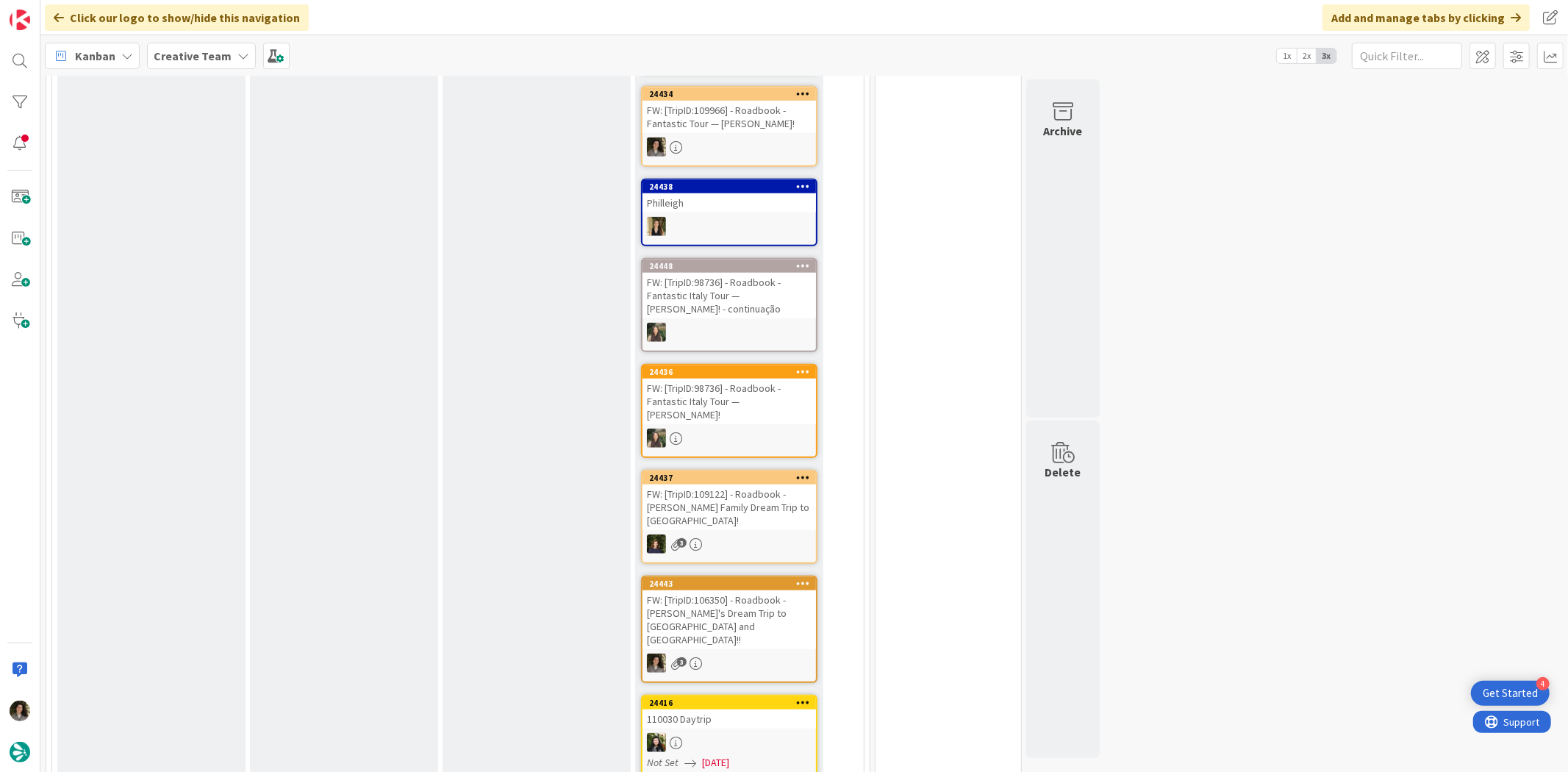
scroll to position [1062, 0]
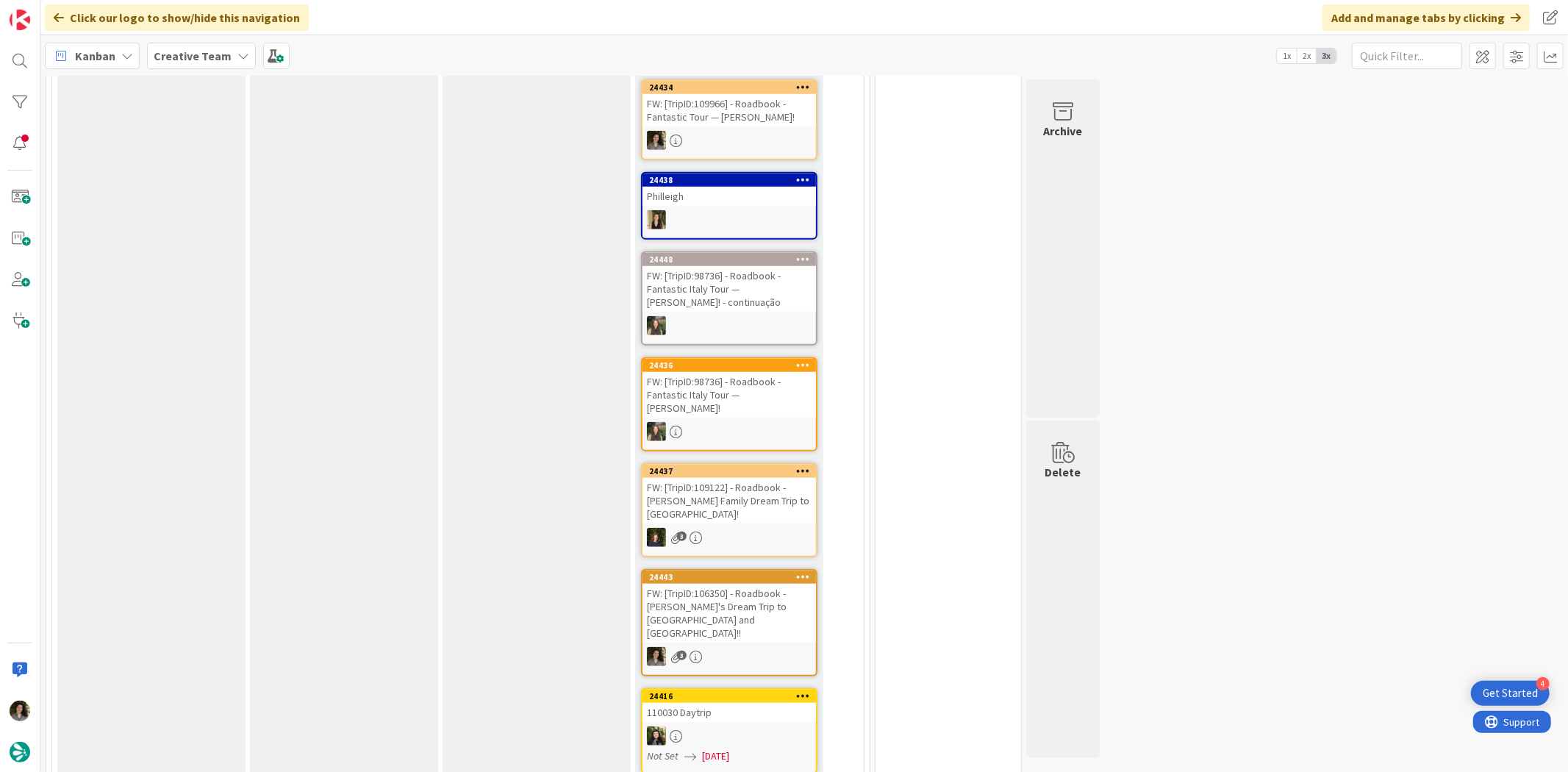
click at [765, 584] on div "FW: [TripID:106350] - Roadbook - [PERSON_NAME]'s Dream Trip to [GEOGRAPHIC_DATA…" at bounding box center [729, 612] width 174 height 58
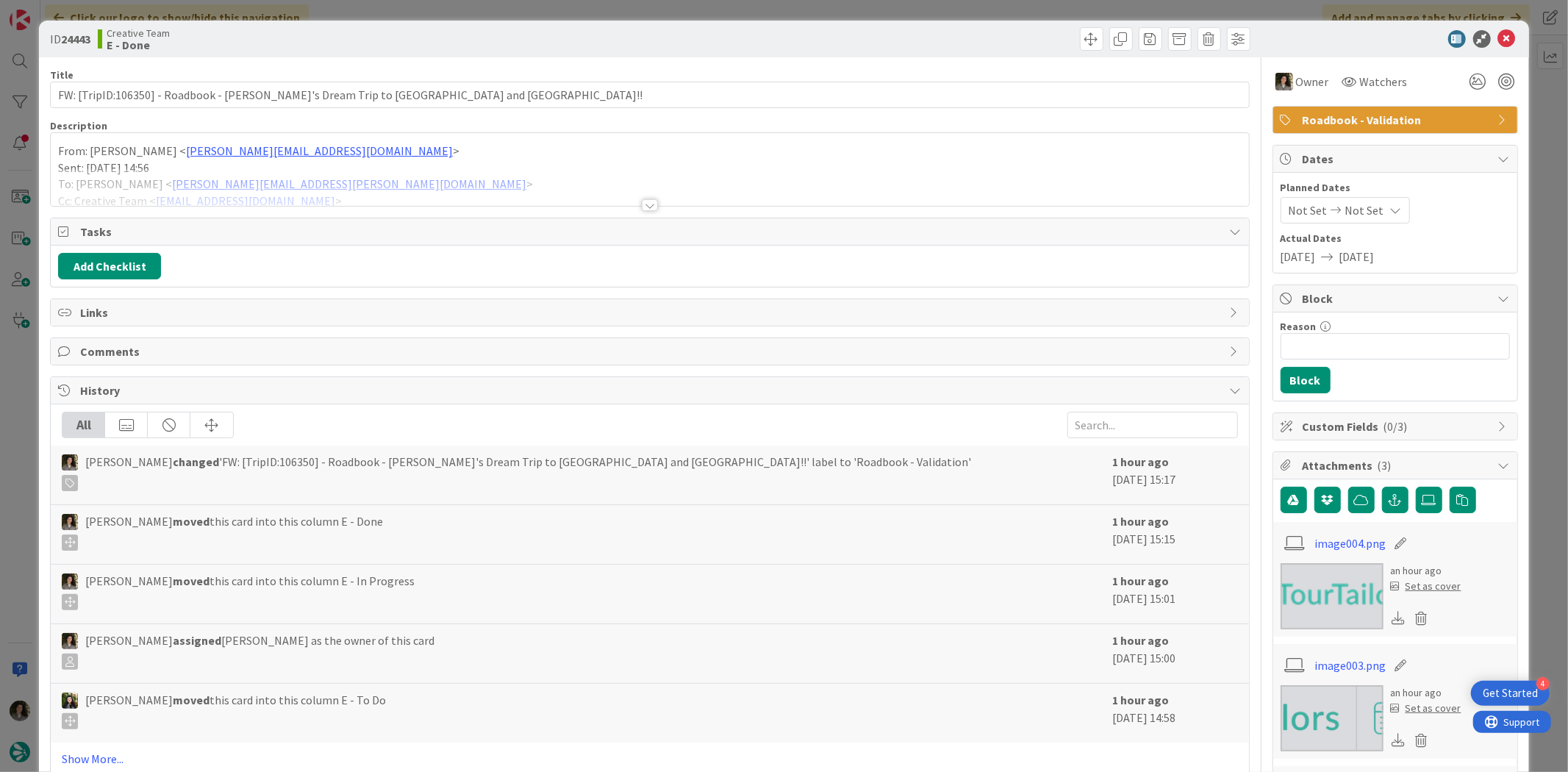
click at [1310, 123] on span "Roadbook - Validation" at bounding box center [1397, 119] width 188 height 17
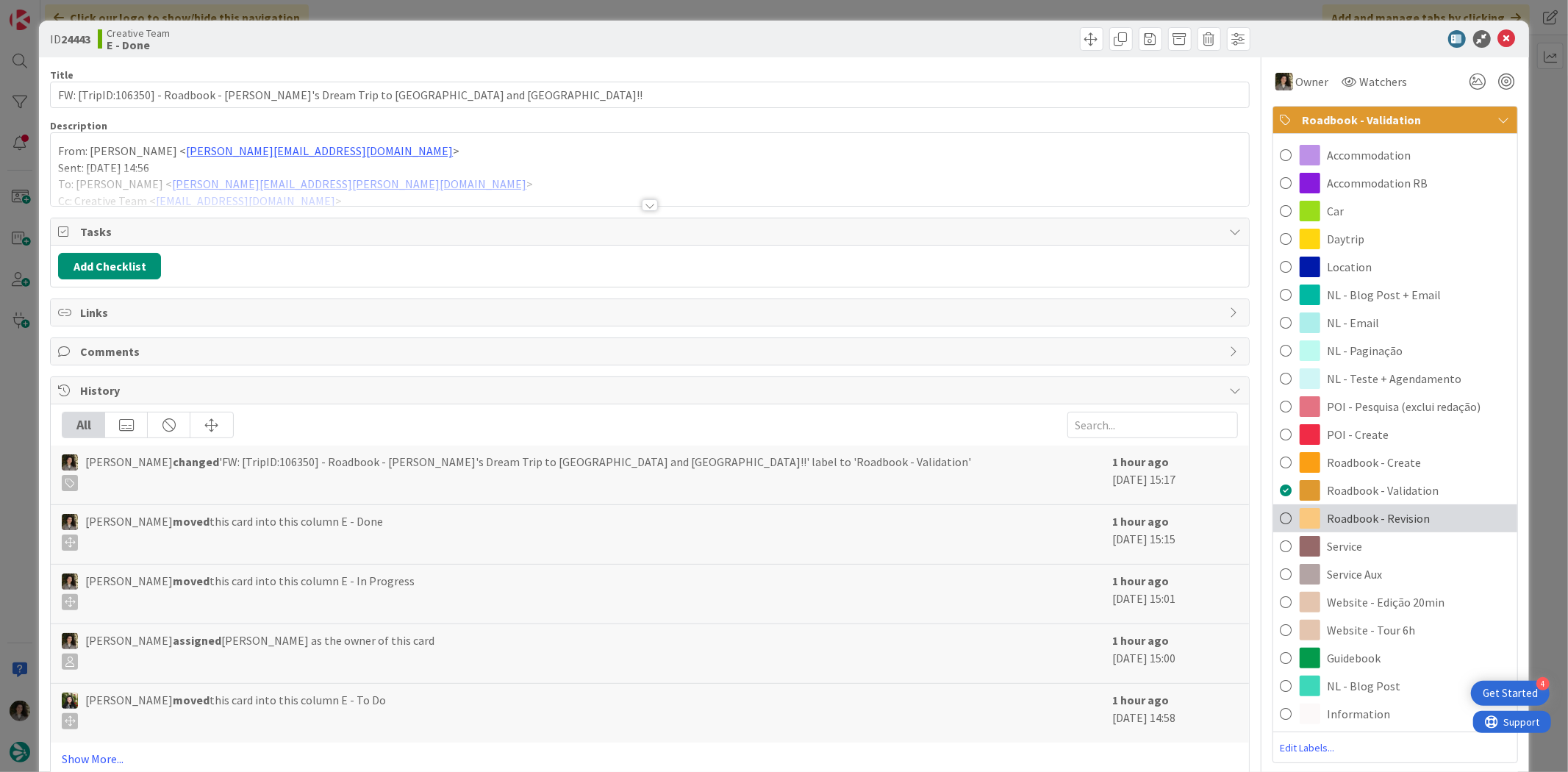
click at [1402, 507] on div "Roadbook - Revision" at bounding box center [1395, 519] width 244 height 28
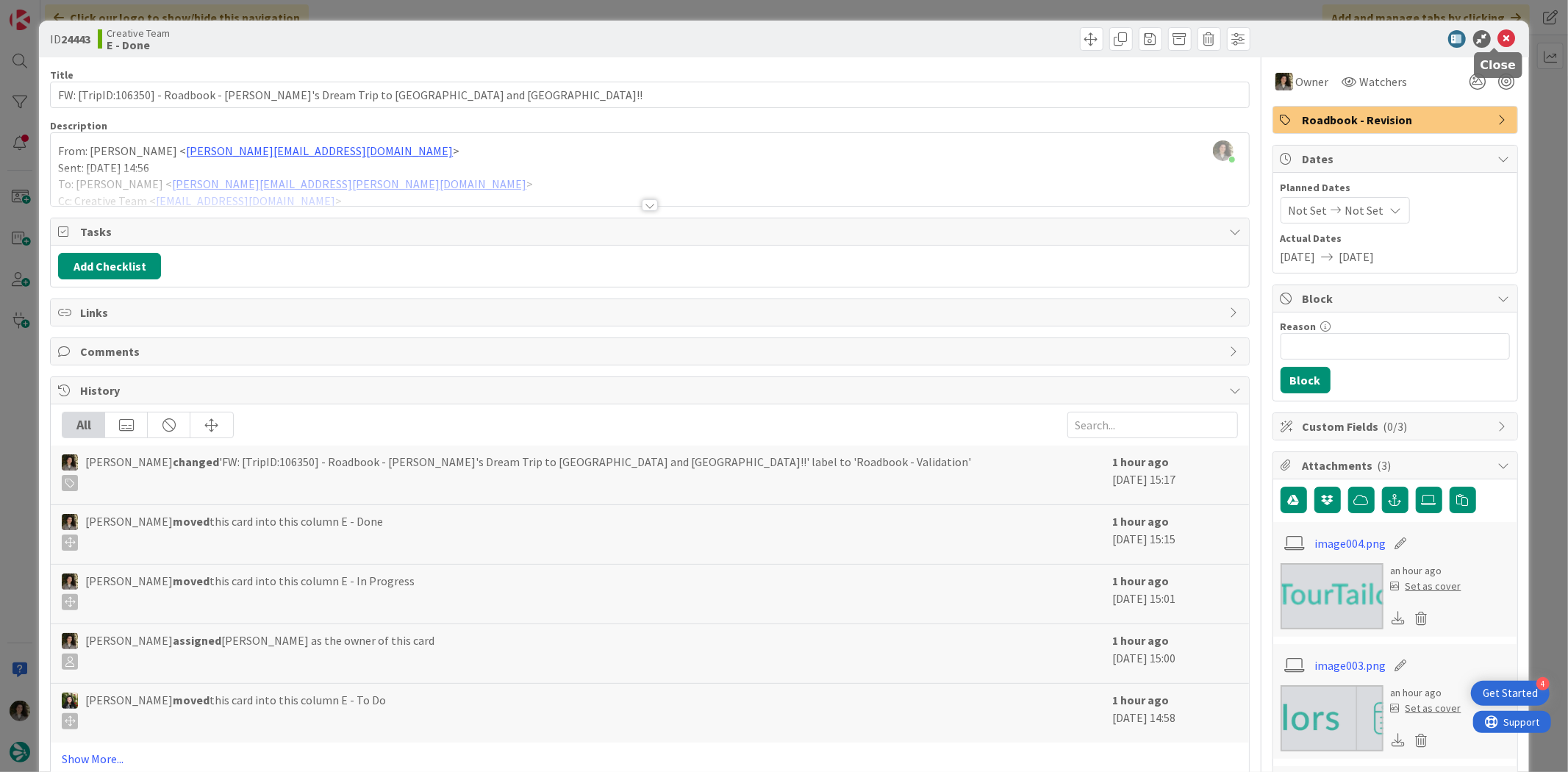
click at [1498, 34] on icon at bounding box center [1506, 39] width 17 height 17
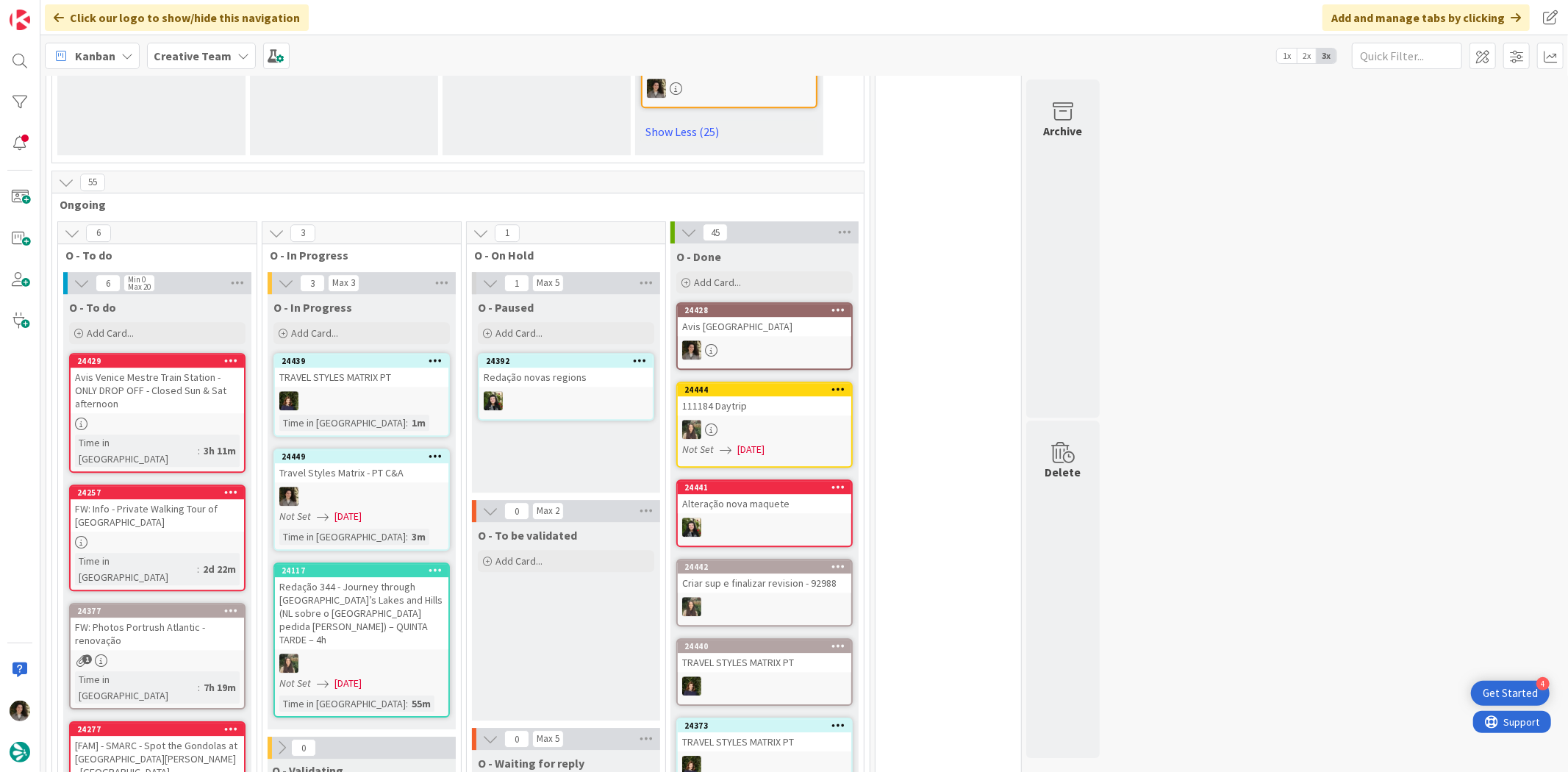
scroll to position [3511, 0]
click at [386, 508] on div "Not Set 10/02/2025" at bounding box center [363, 515] width 169 height 16
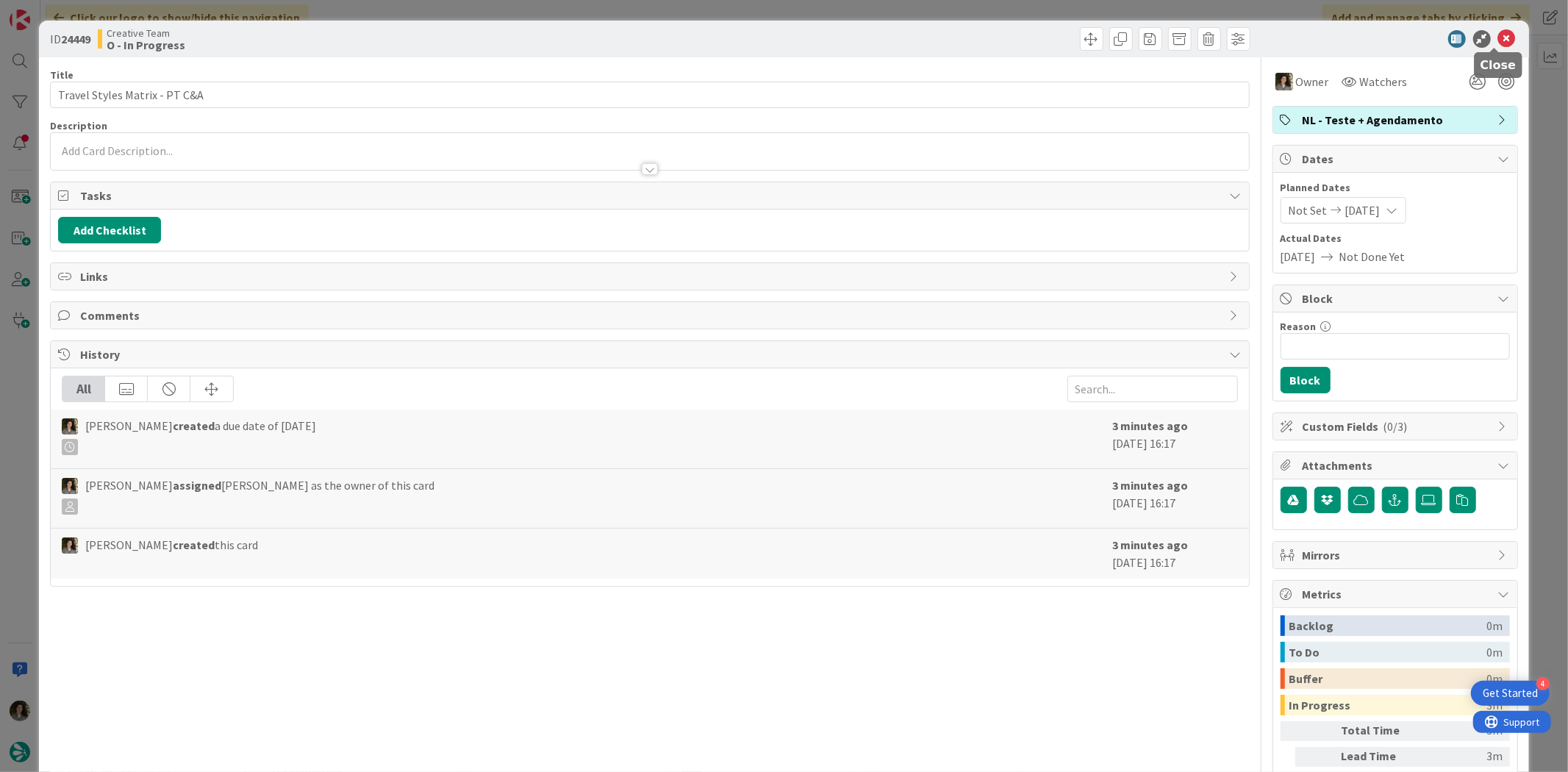
click at [1502, 40] on icon at bounding box center [1506, 39] width 17 height 17
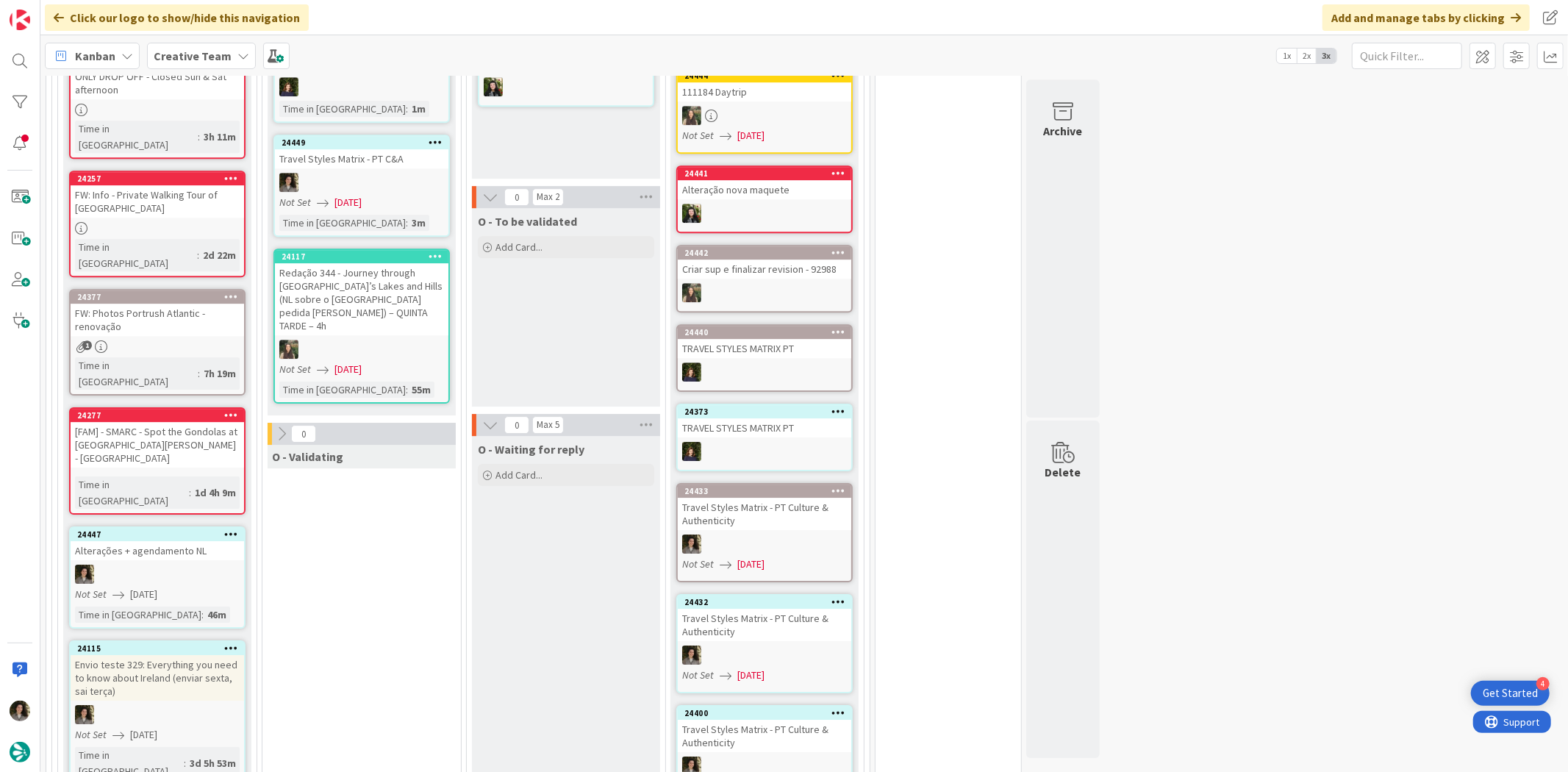
scroll to position [3920, 0]
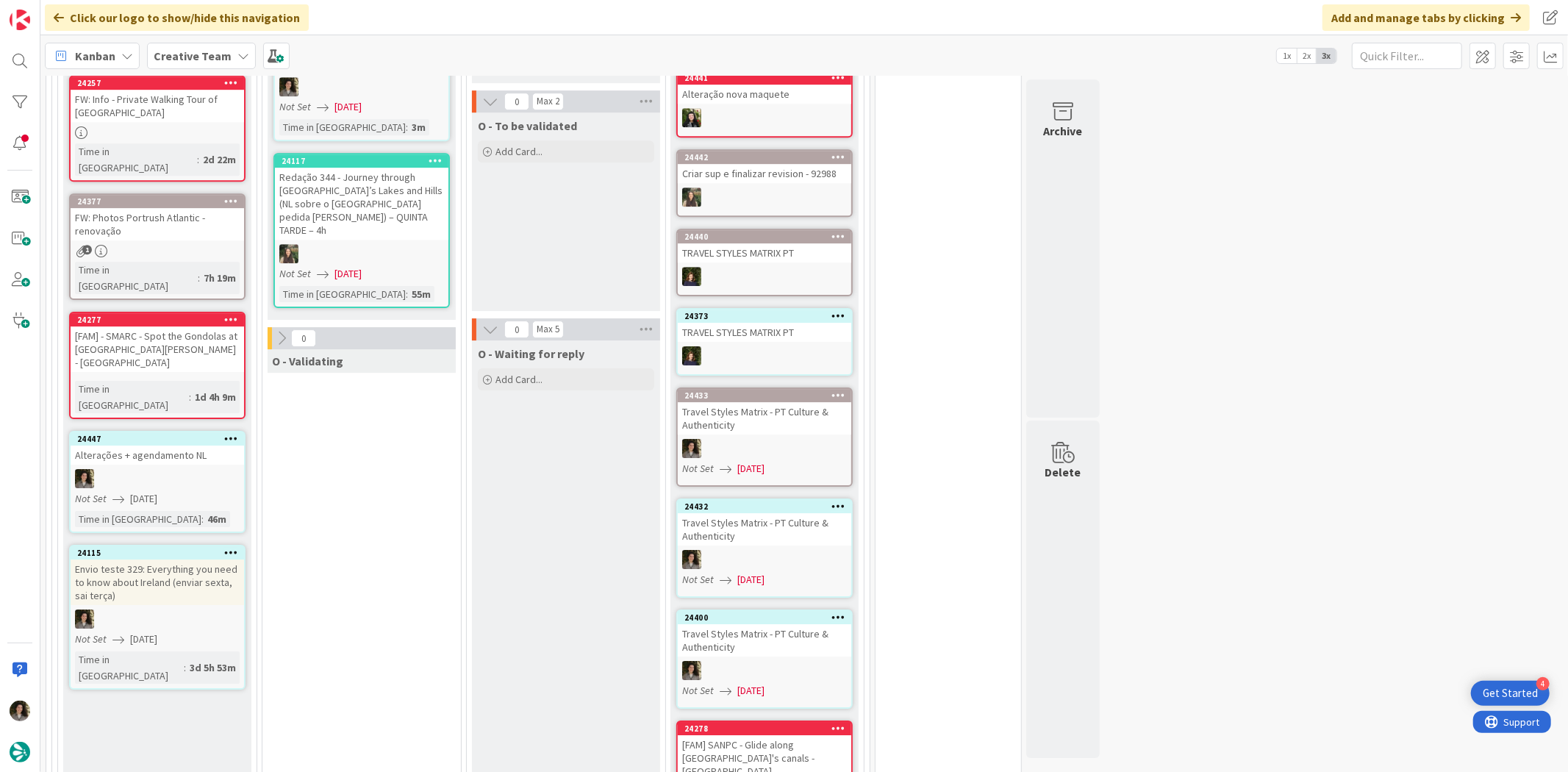
click at [775, 624] on div "Travel Styles Matrix - PT Culture & Authenticity" at bounding box center [764, 639] width 174 height 32
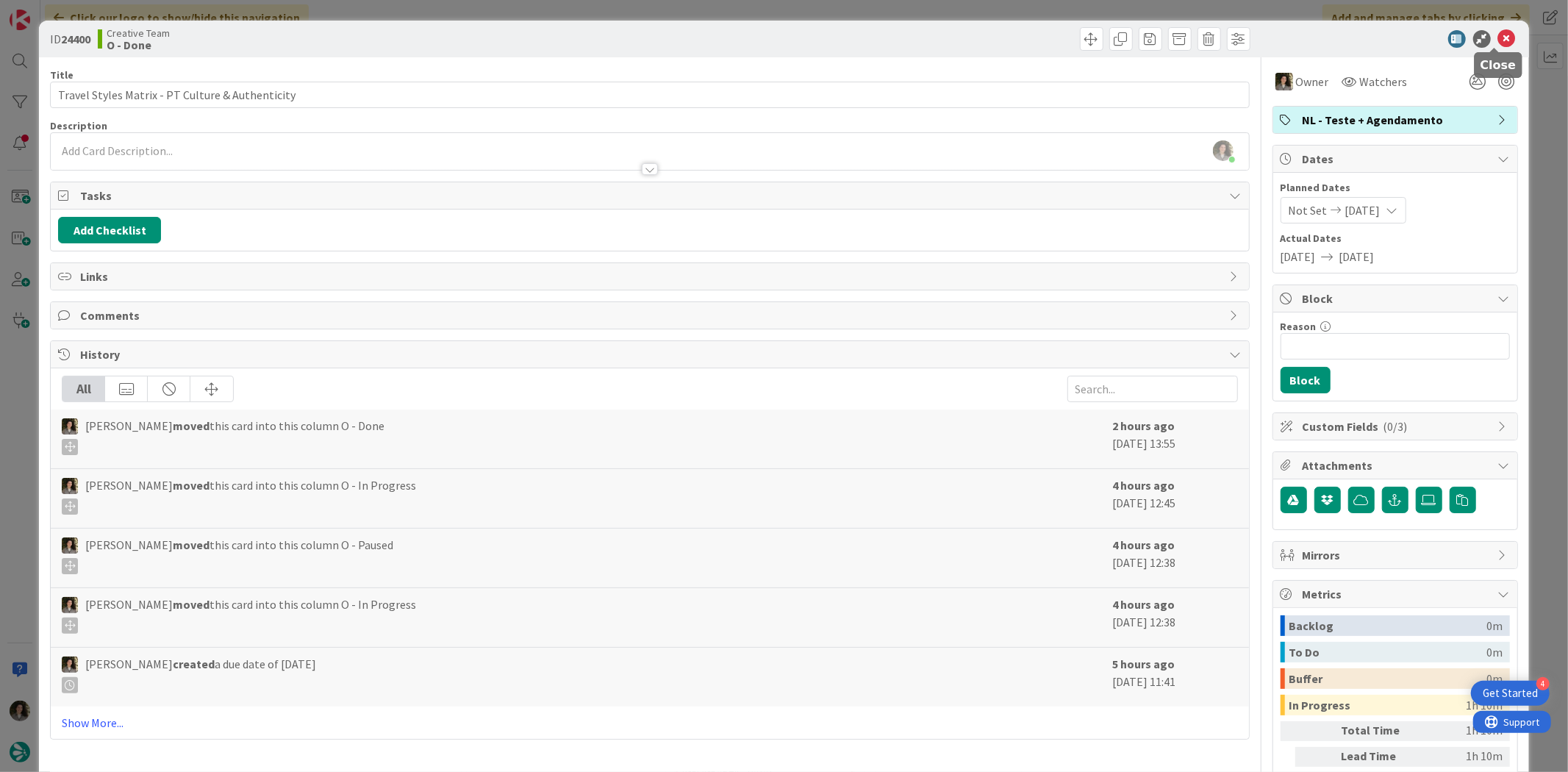
click at [1498, 30] on icon at bounding box center [1506, 39] width 17 height 17
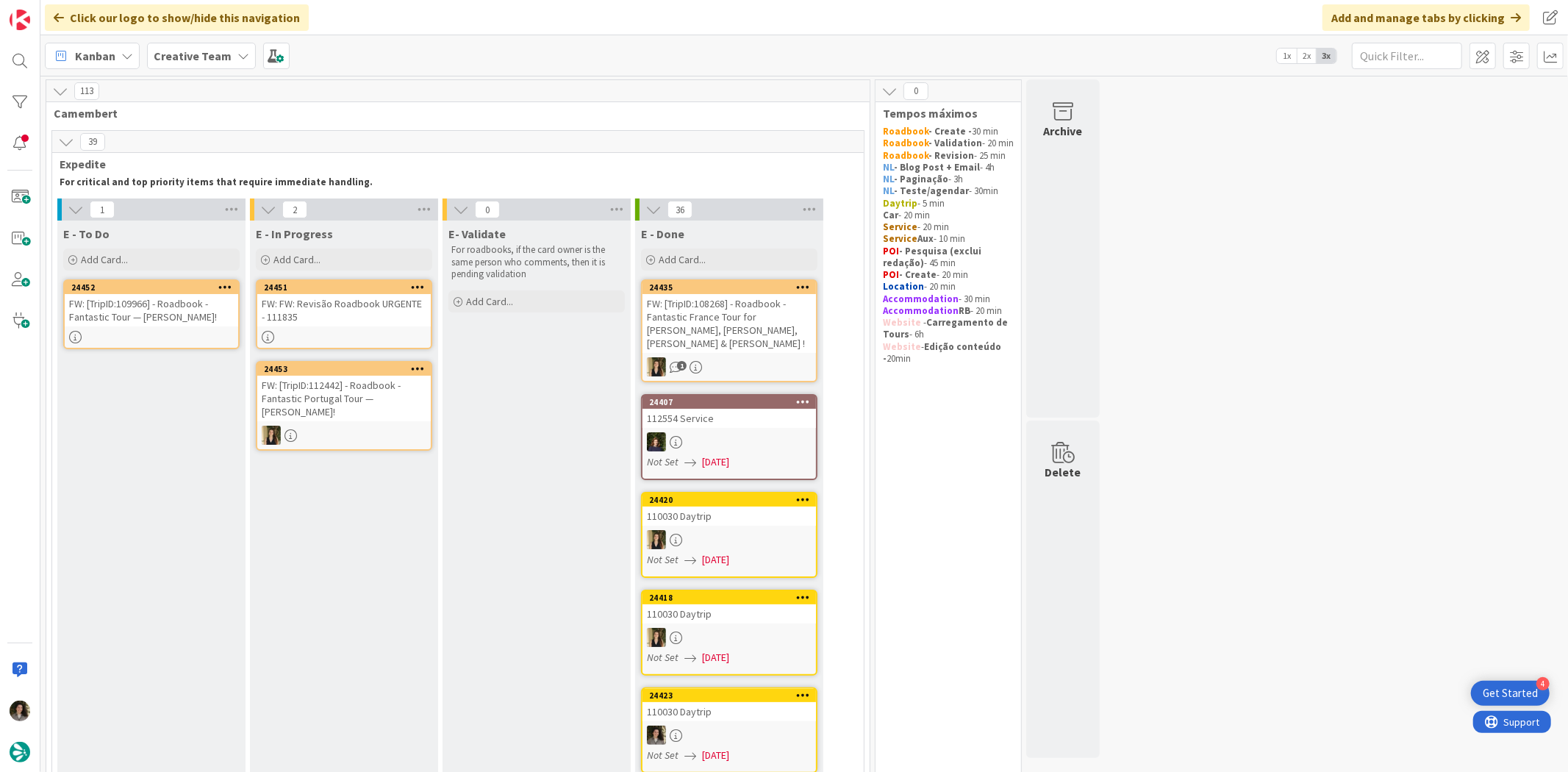
click at [216, 304] on div "FW: [TripID:109966] - Roadbook - Fantastic Tour — [PERSON_NAME]!" at bounding box center [151, 309] width 174 height 32
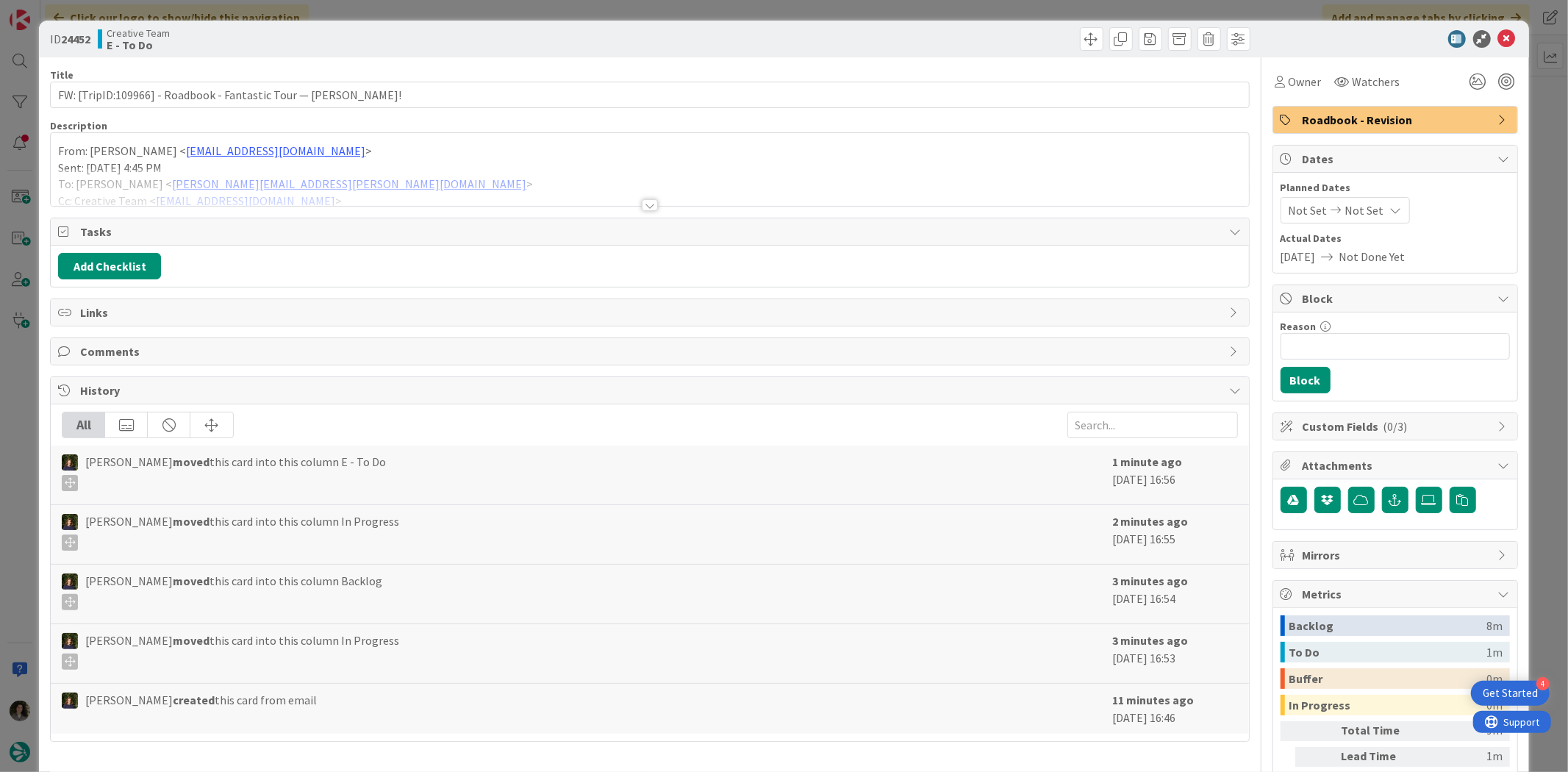
click at [647, 202] on div at bounding box center [650, 205] width 16 height 12
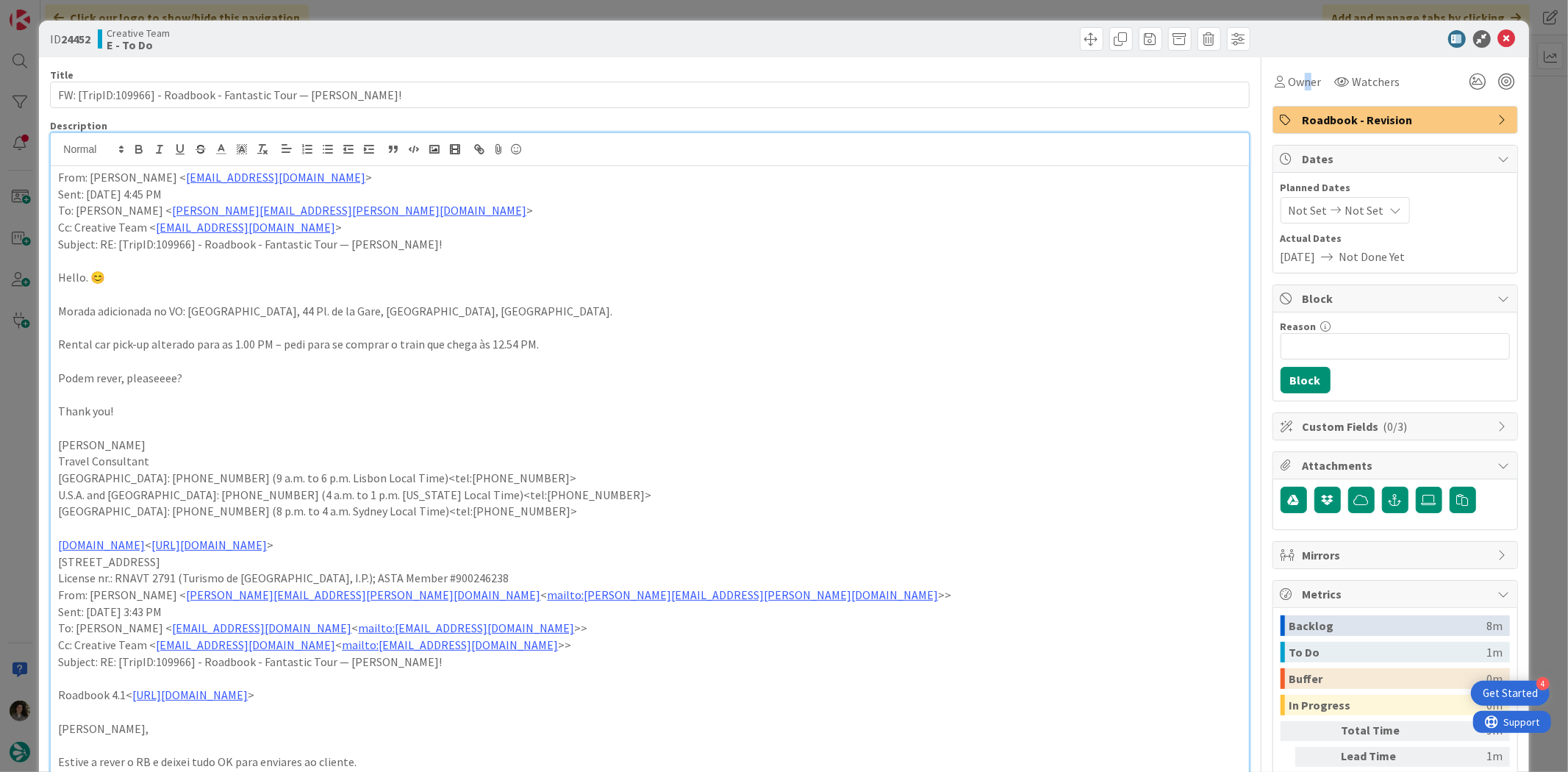
click at [1294, 66] on div "Owner Watchers" at bounding box center [1395, 77] width 245 height 38
click at [1297, 86] on span "Owner" at bounding box center [1305, 81] width 33 height 17
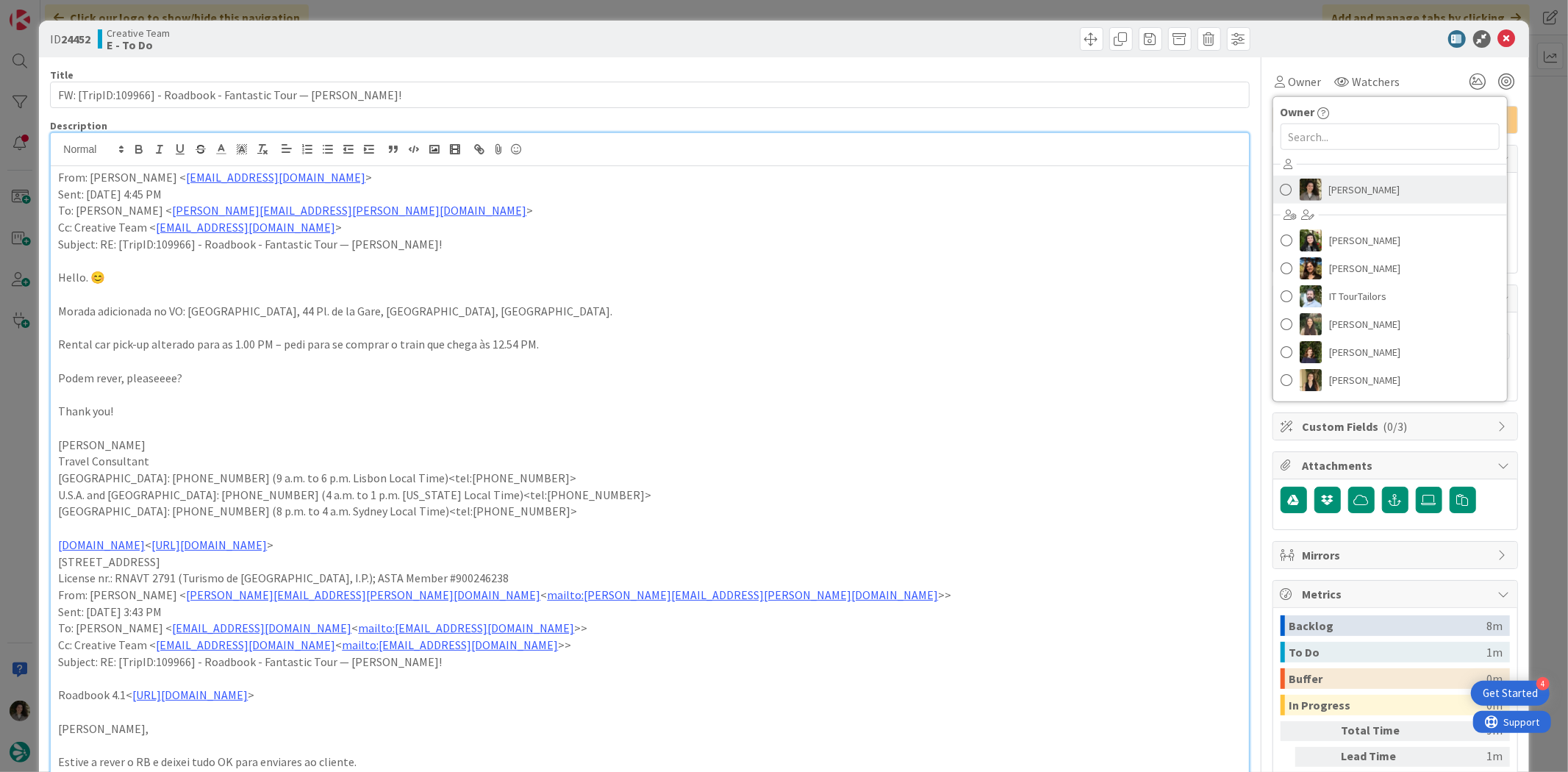
click at [1387, 189] on link "Melissa Santos" at bounding box center [1390, 189] width 234 height 28
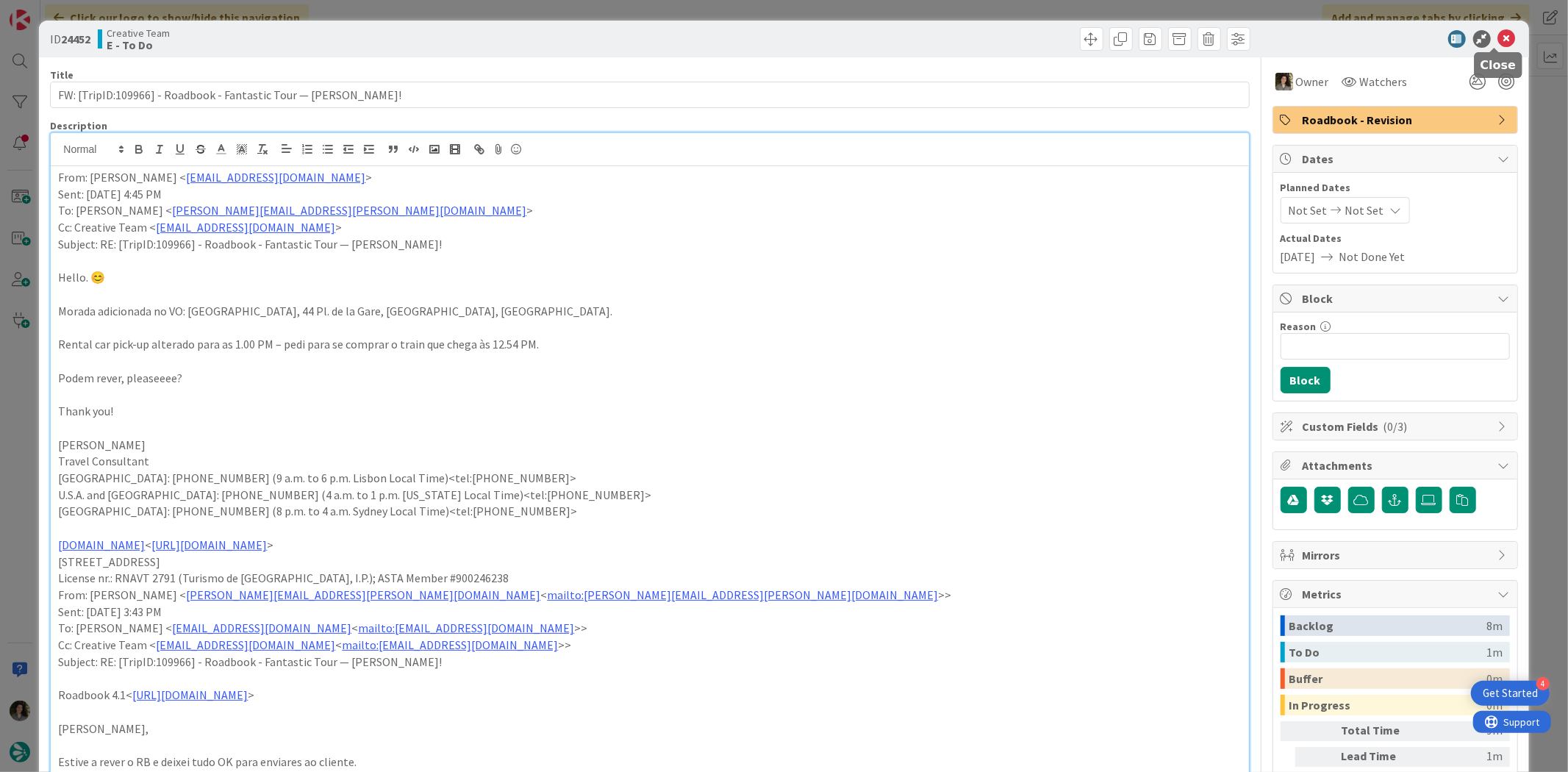
click at [1498, 34] on icon at bounding box center [1506, 39] width 17 height 17
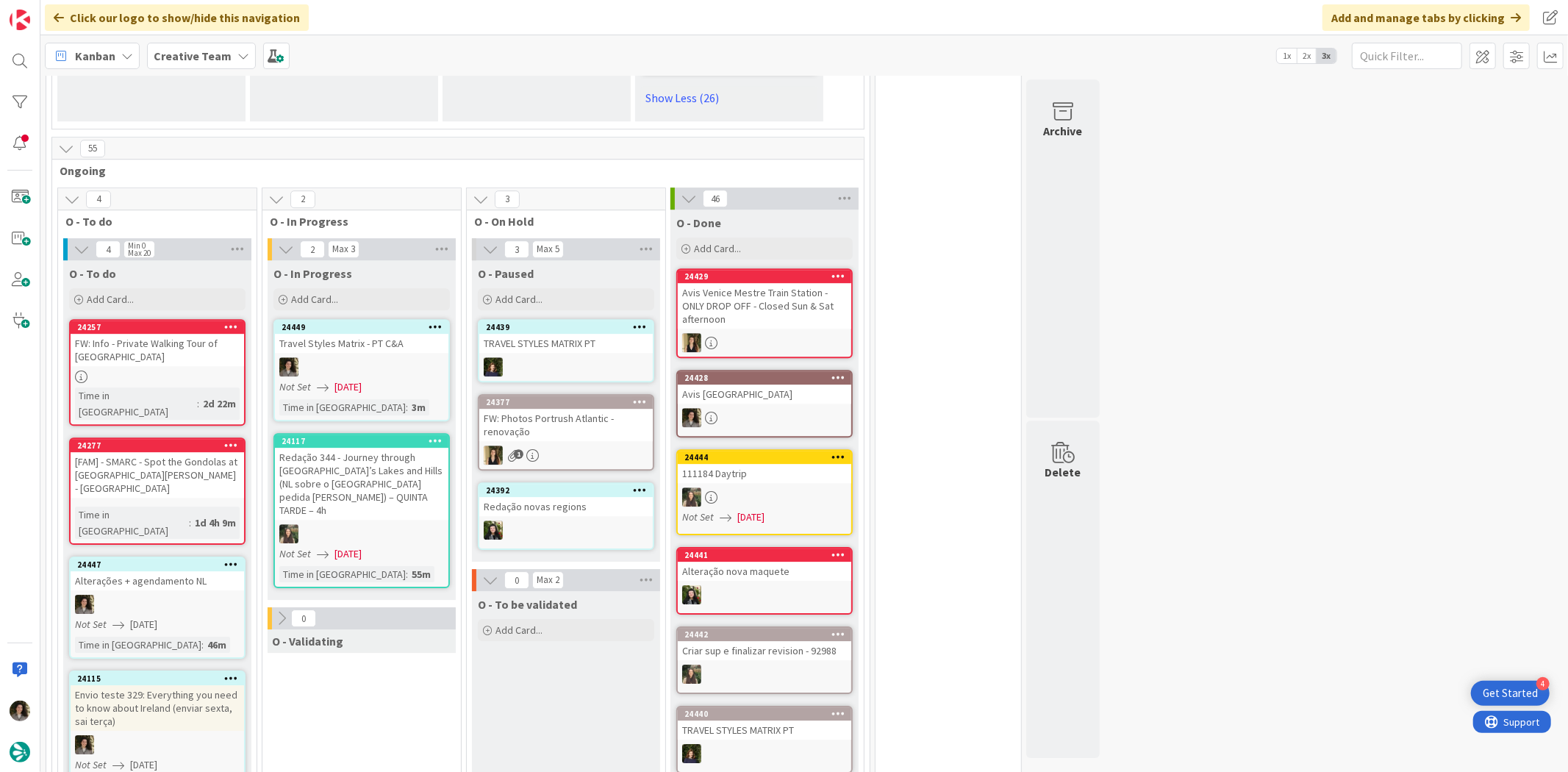
scroll to position [3676, 0]
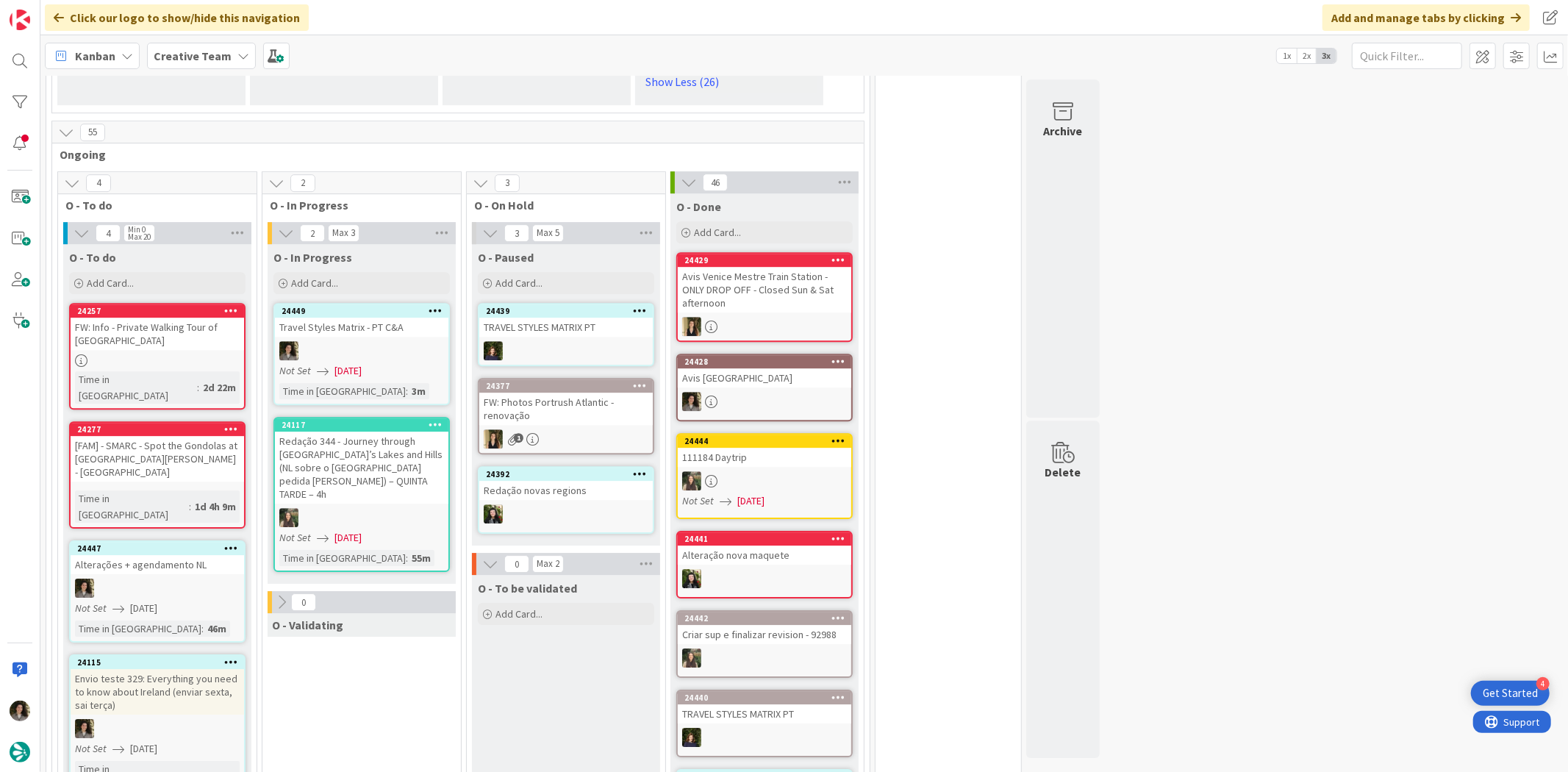
click at [342, 318] on div "Travel Styles Matrix - PT C&A" at bounding box center [361, 327] width 174 height 19
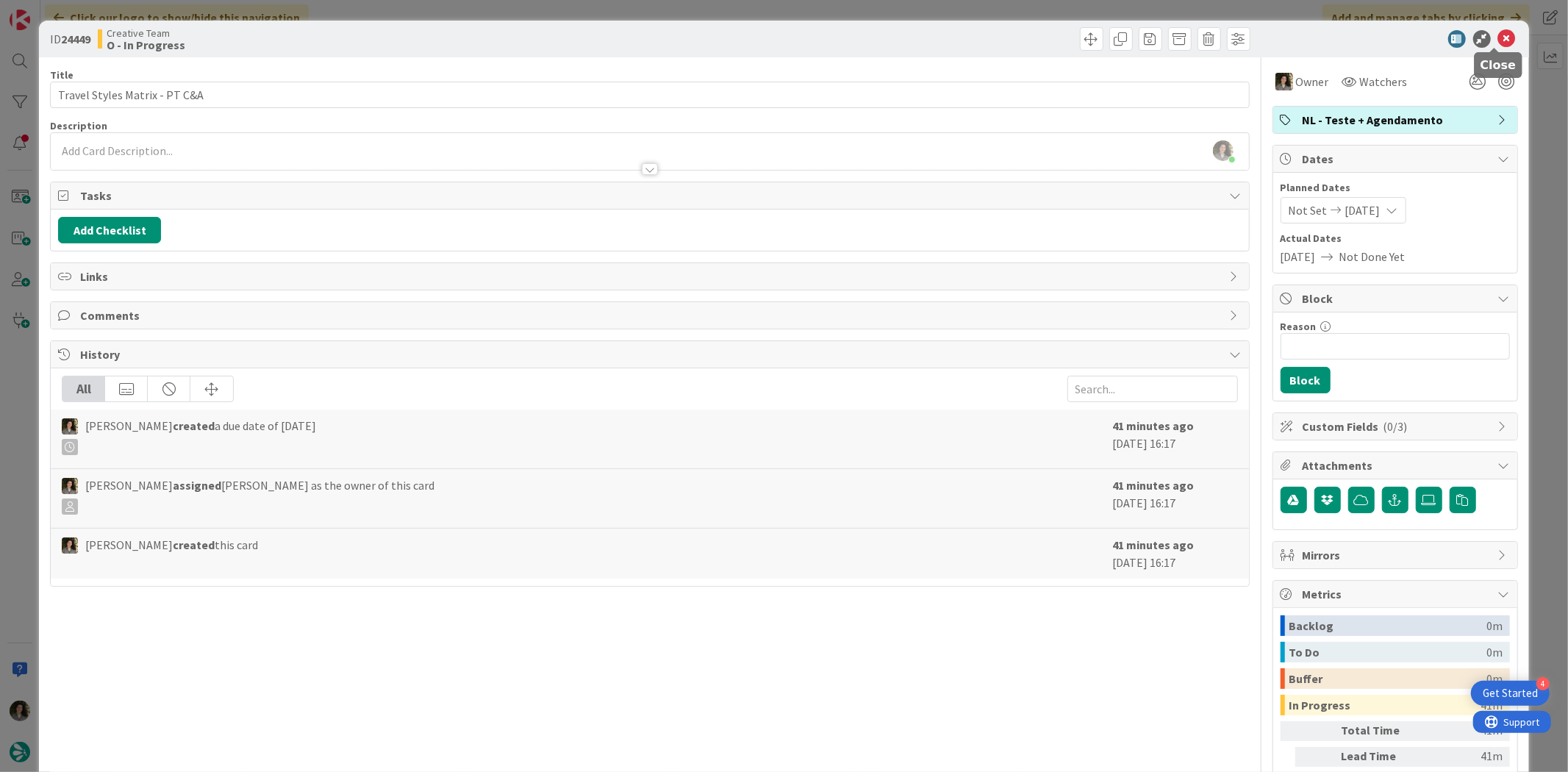
click at [1498, 33] on icon at bounding box center [1506, 39] width 17 height 17
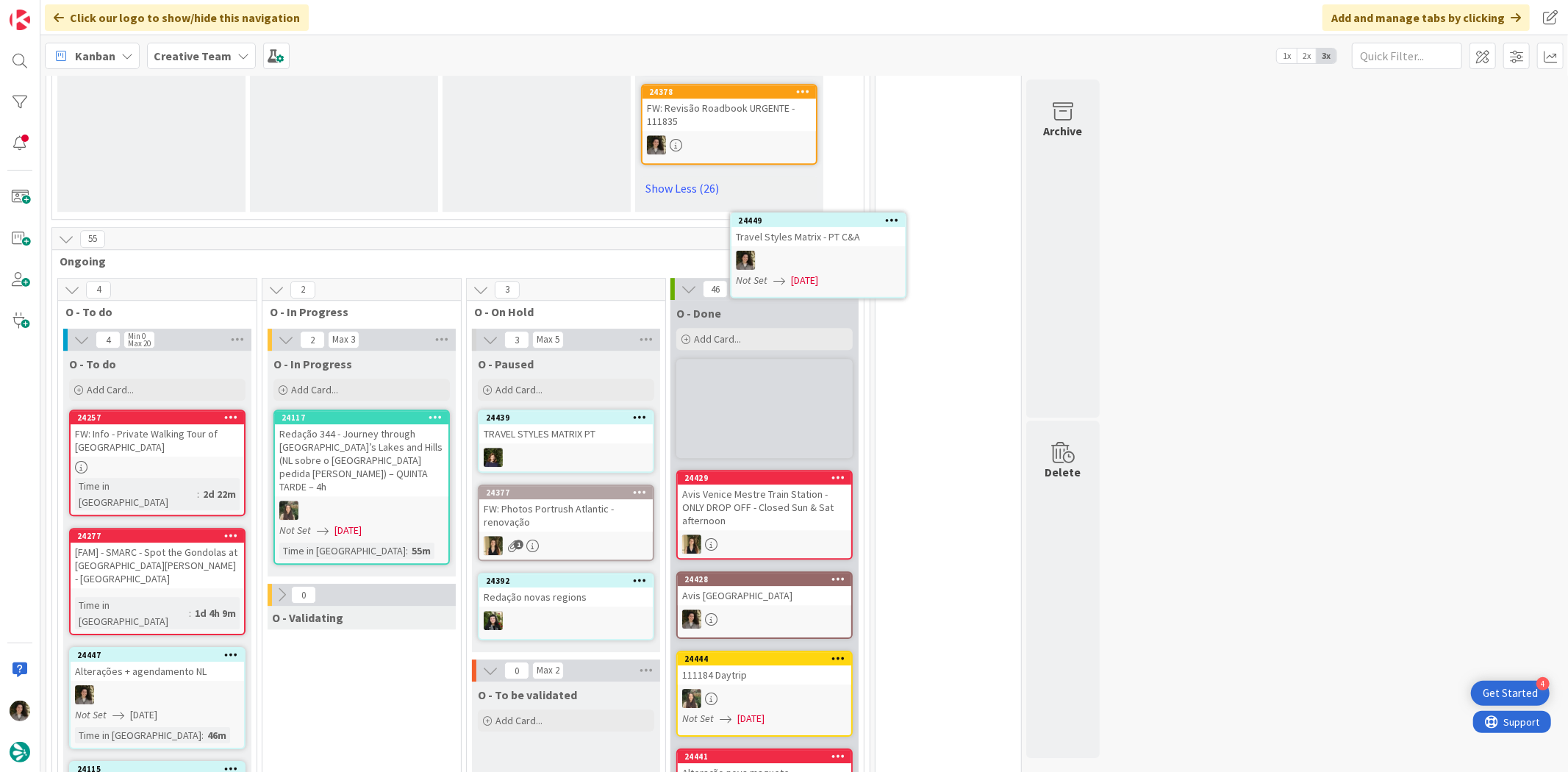
scroll to position [3545, 0]
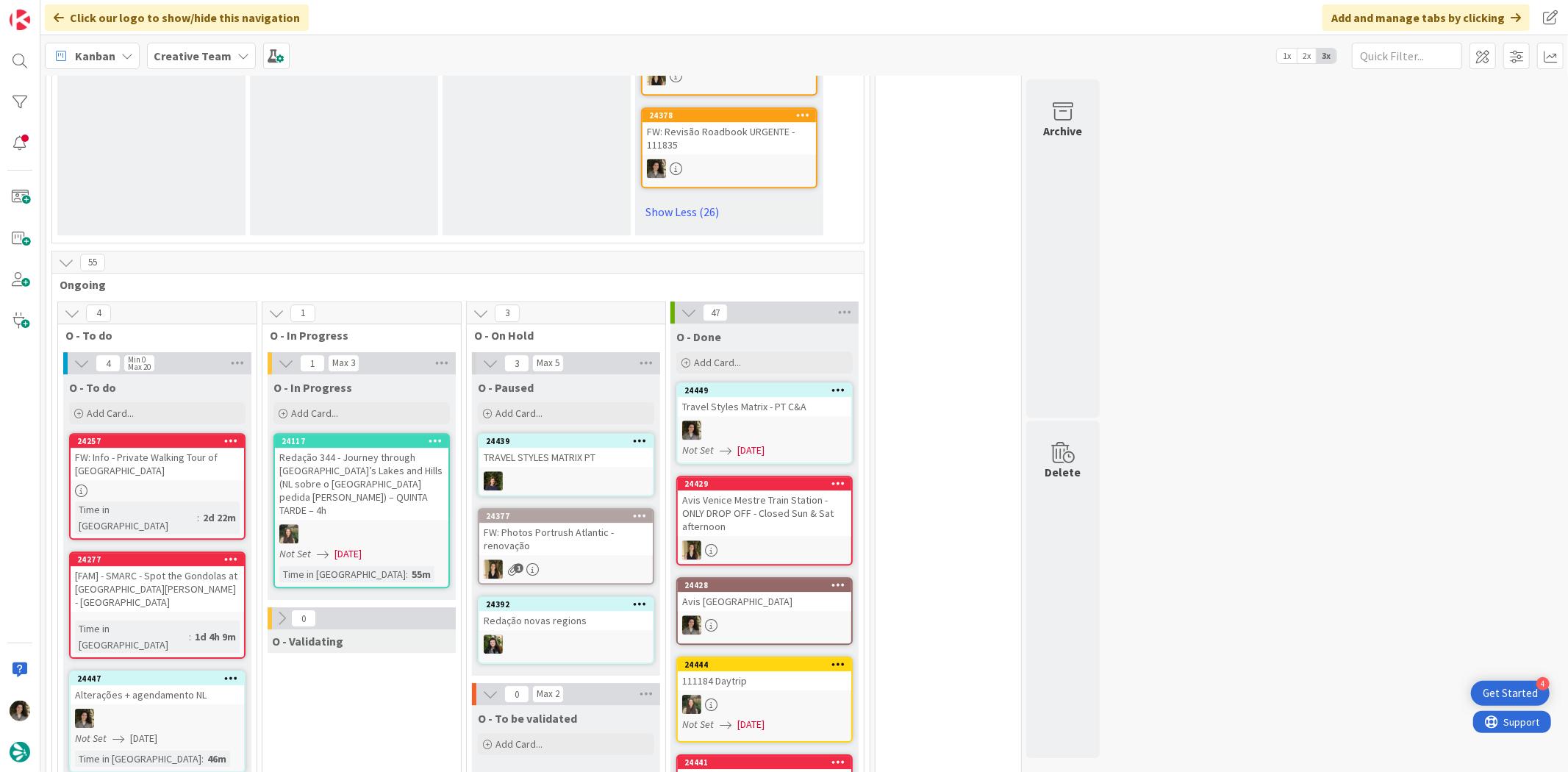
click at [778, 421] on div at bounding box center [764, 430] width 174 height 19
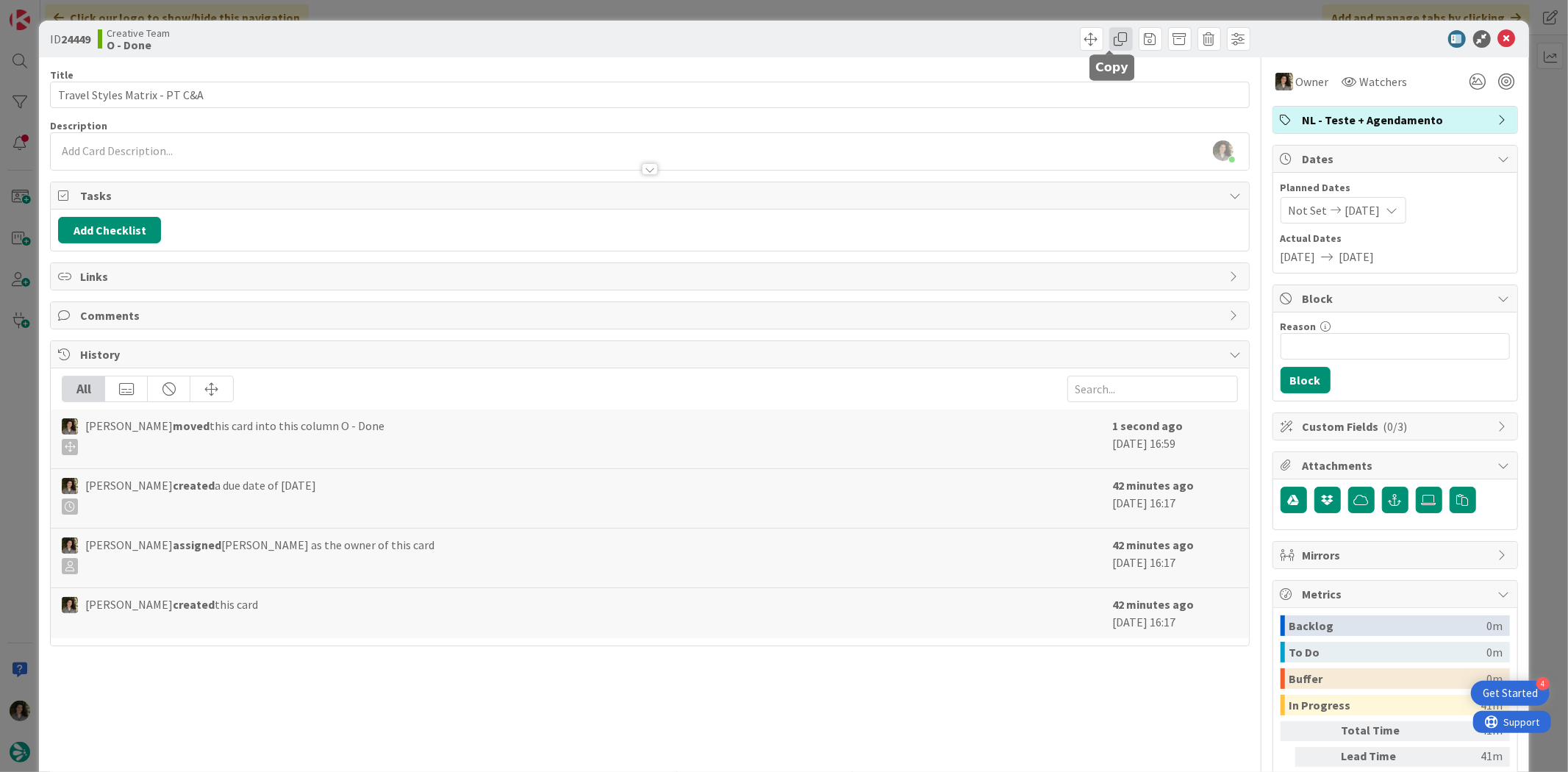
click at [1110, 39] on span at bounding box center [1121, 39] width 24 height 24
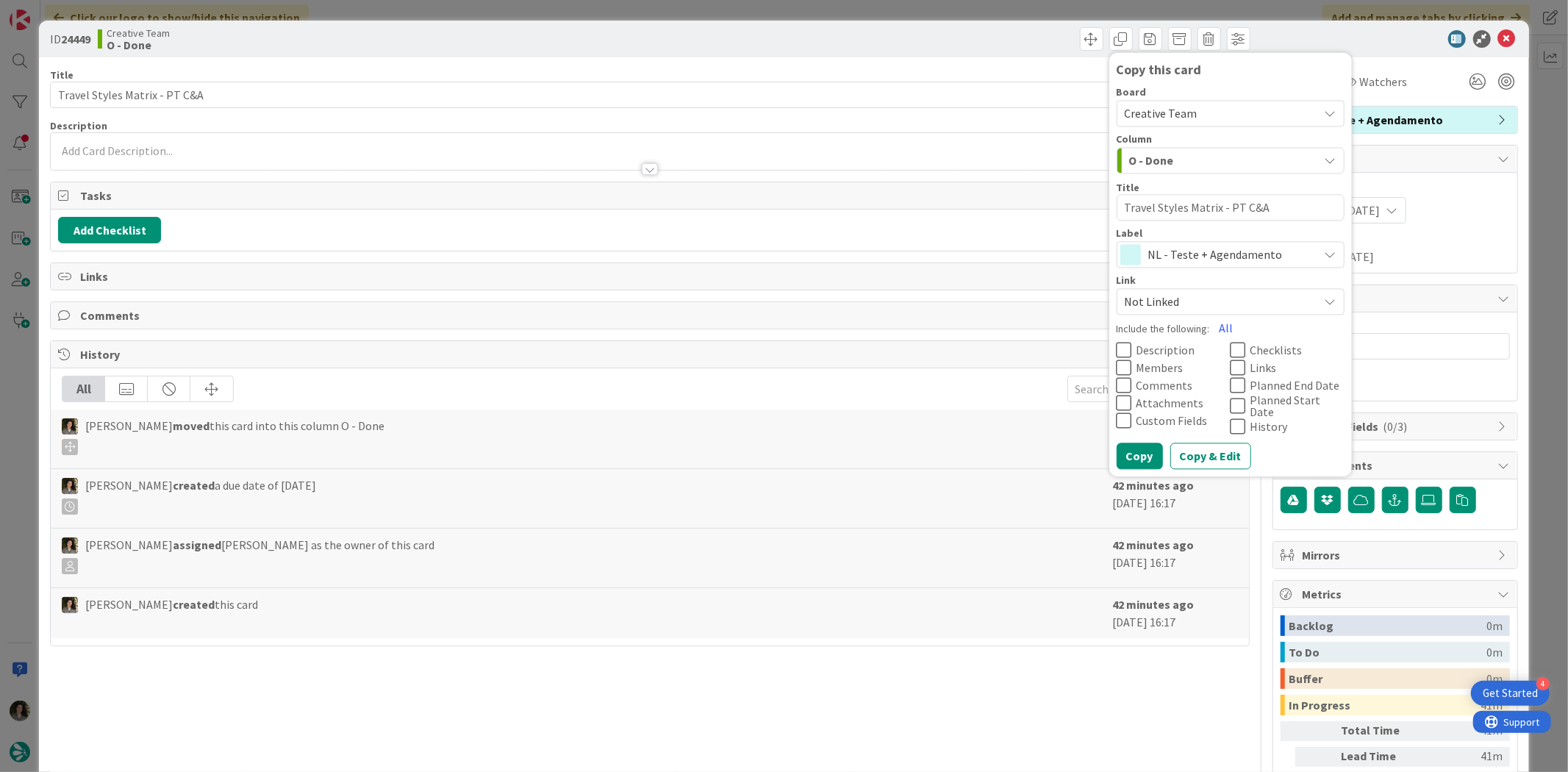
click at [1192, 251] on span "NL - Teste + Agendamento" at bounding box center [1230, 254] width 163 height 21
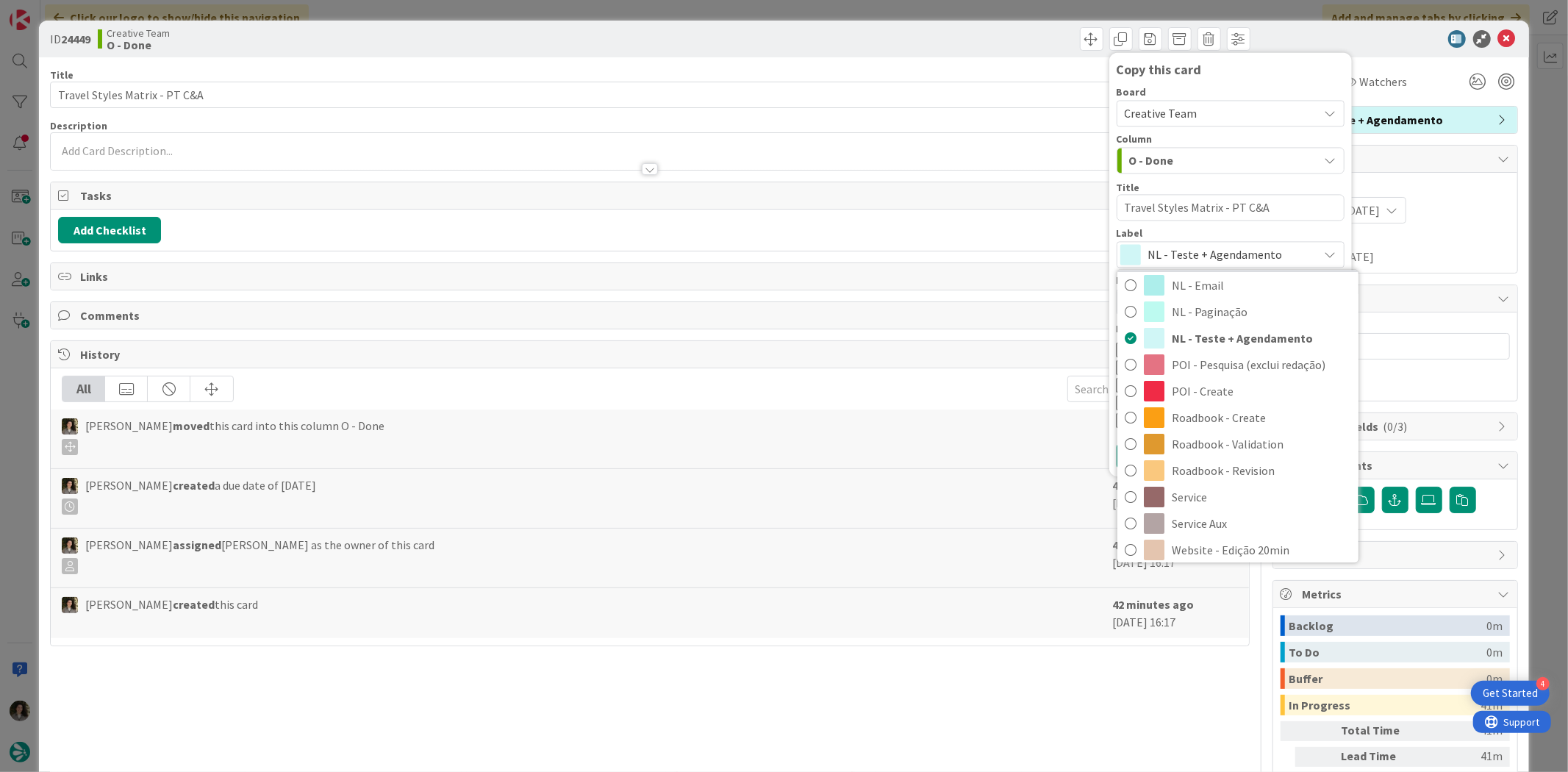
scroll to position [163, 0]
click at [1215, 516] on span "Service Aux" at bounding box center [1262, 523] width 179 height 22
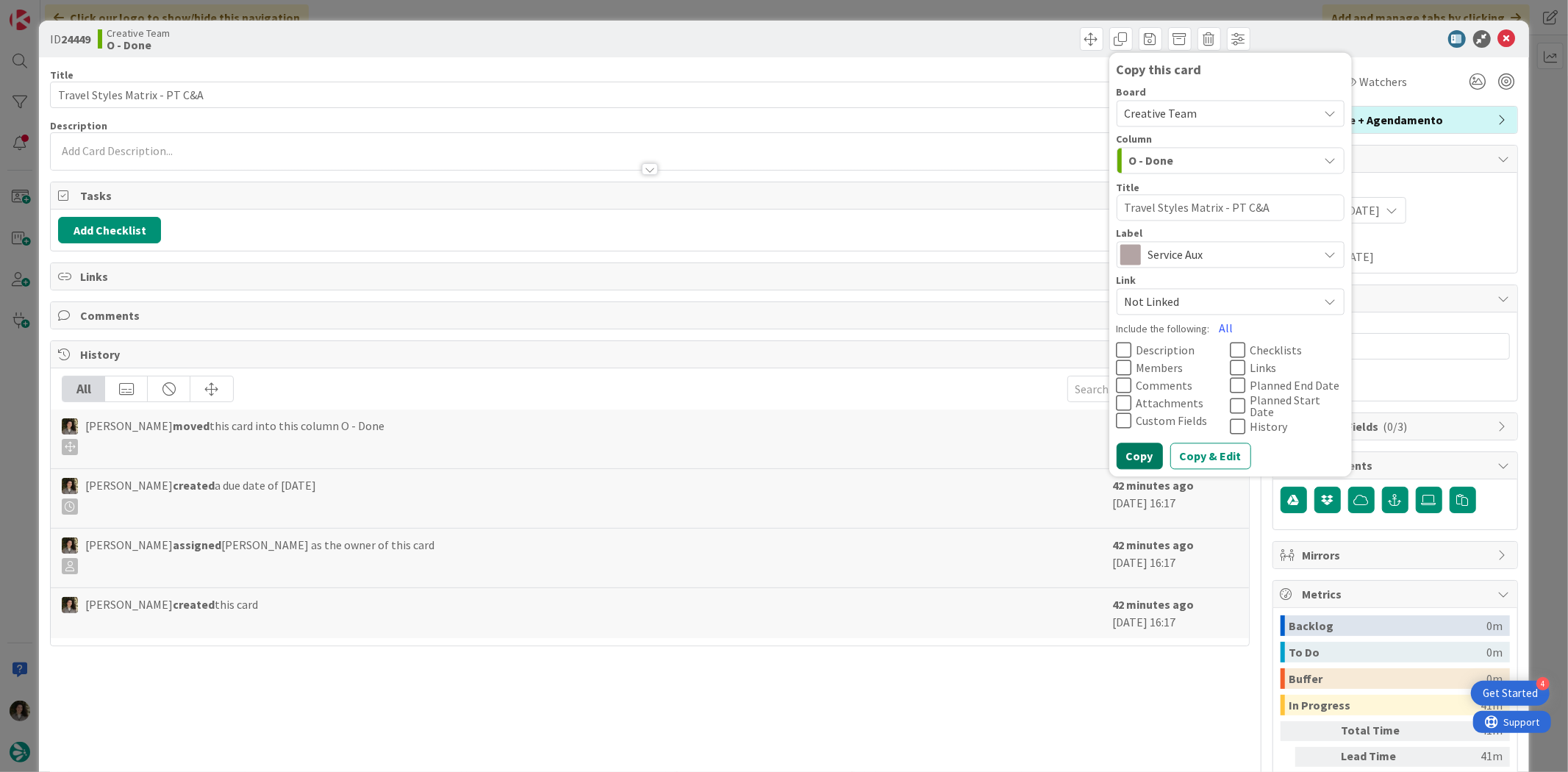
click at [1127, 446] on button "Copy" at bounding box center [1140, 457] width 46 height 26
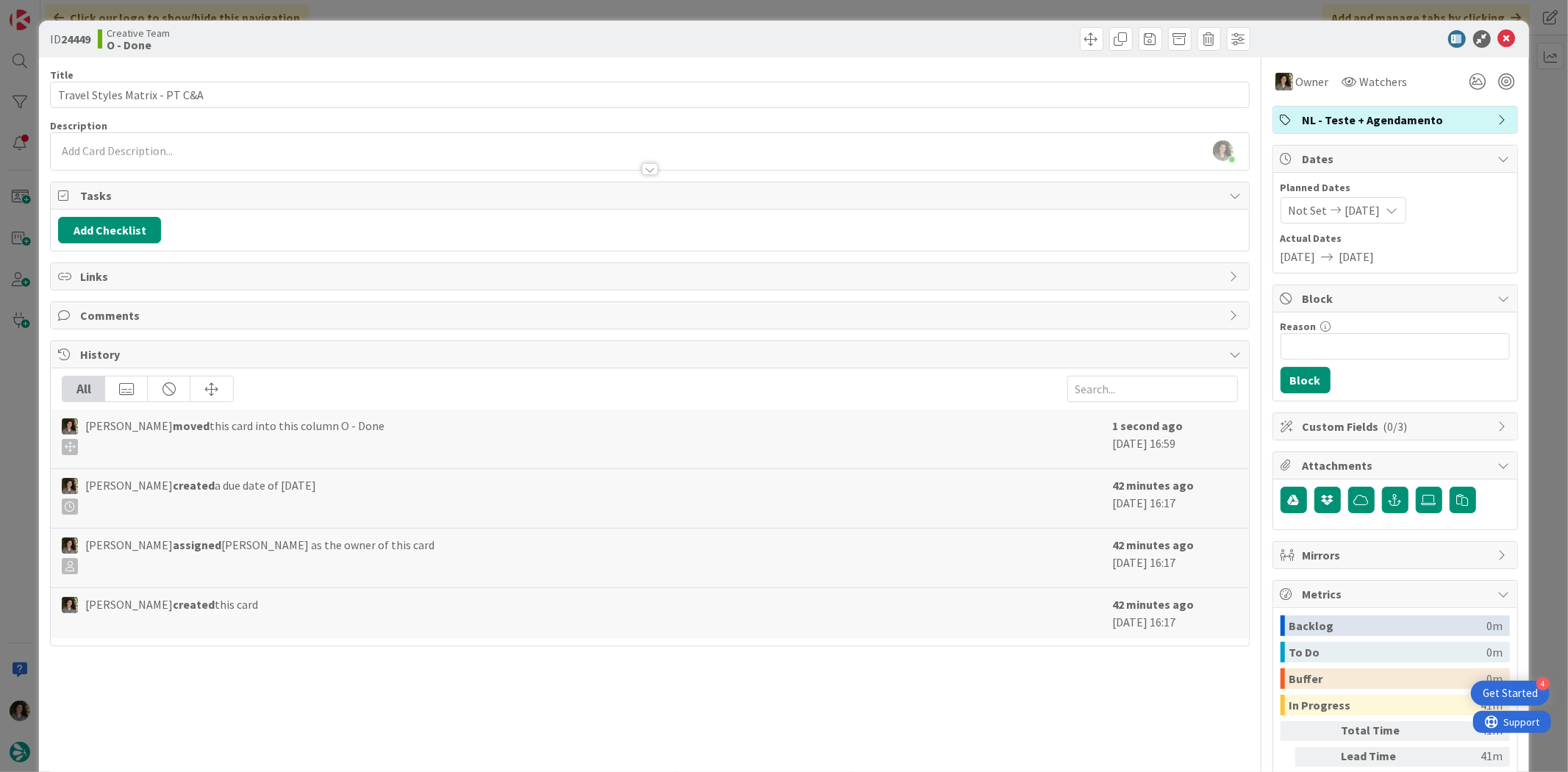
type textarea "x"
click at [1498, 44] on icon at bounding box center [1506, 39] width 17 height 17
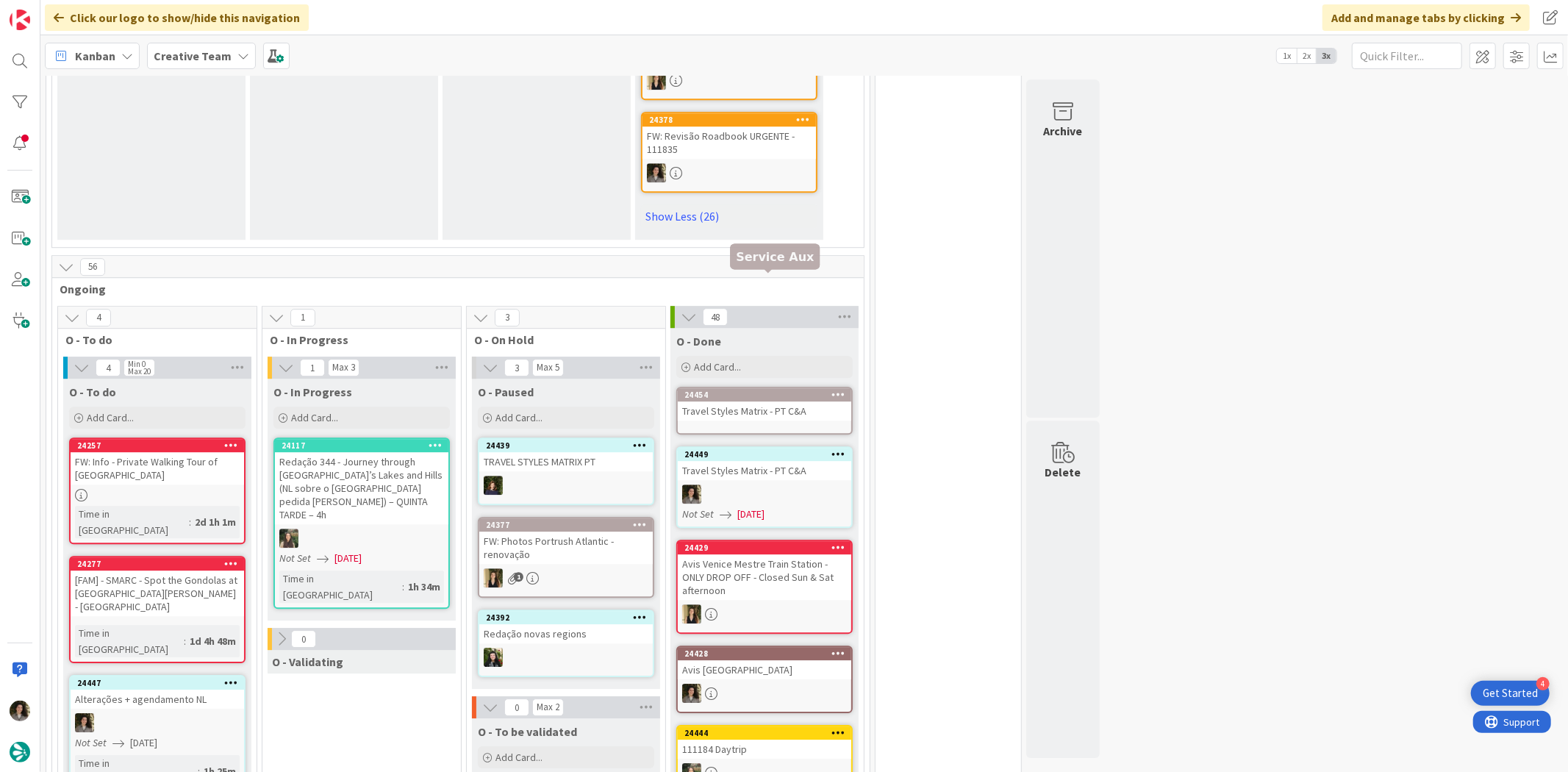
click at [789, 402] on div "Travel Styles Matrix - PT C&A" at bounding box center [764, 411] width 174 height 19
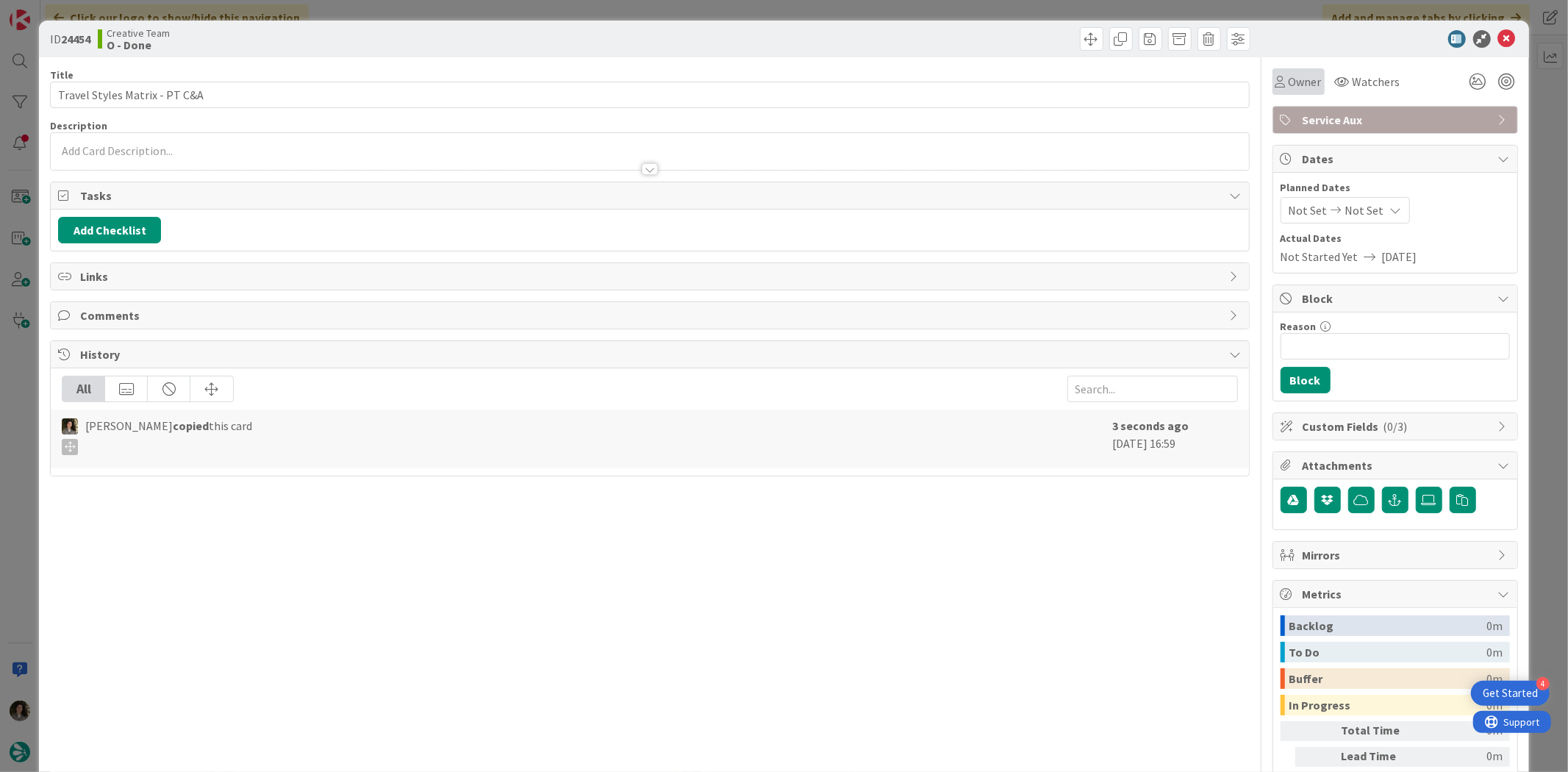
click at [1309, 79] on span "Owner" at bounding box center [1305, 81] width 33 height 17
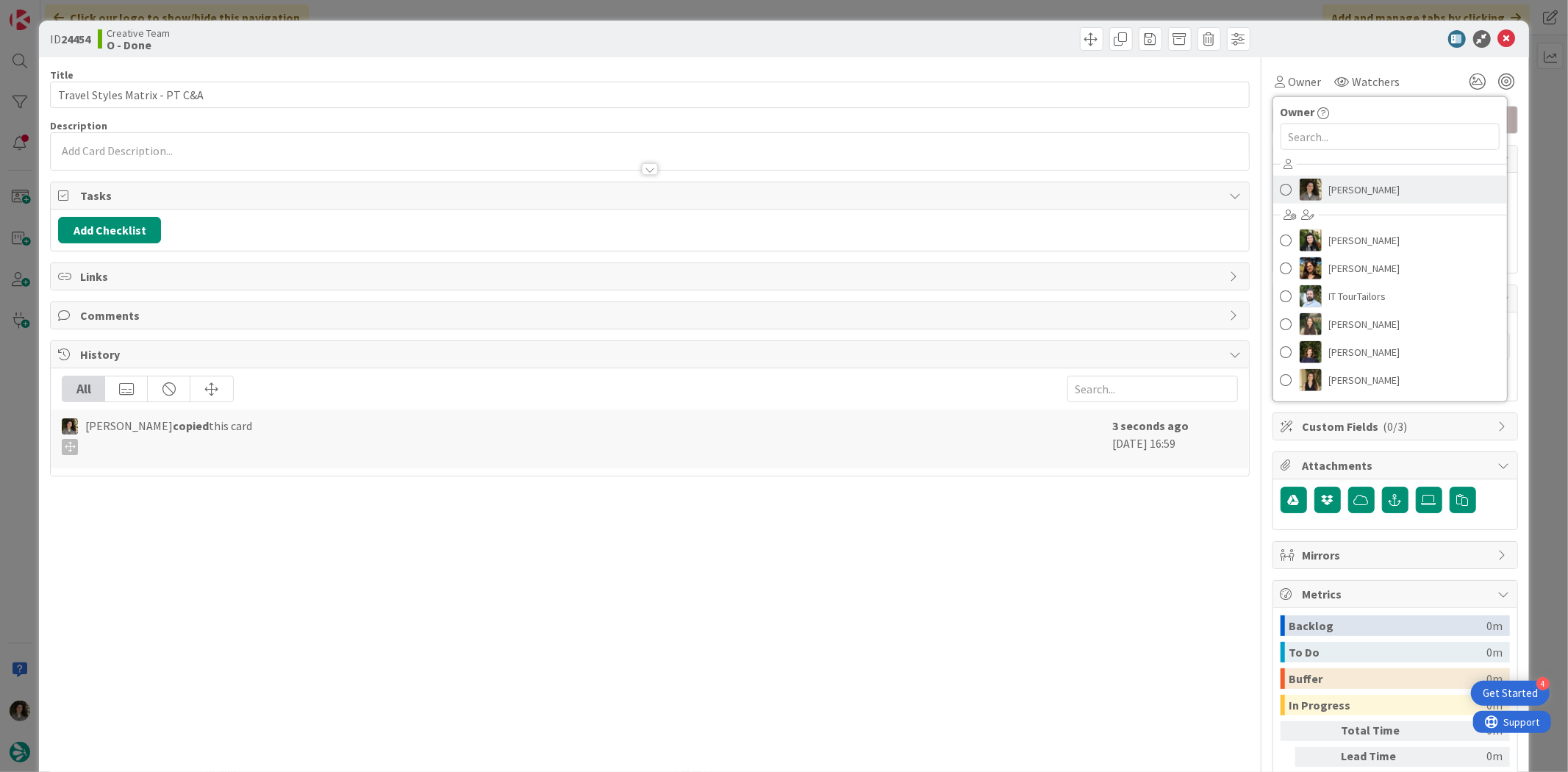
click at [1328, 202] on link "Melissa Santos" at bounding box center [1390, 189] width 234 height 28
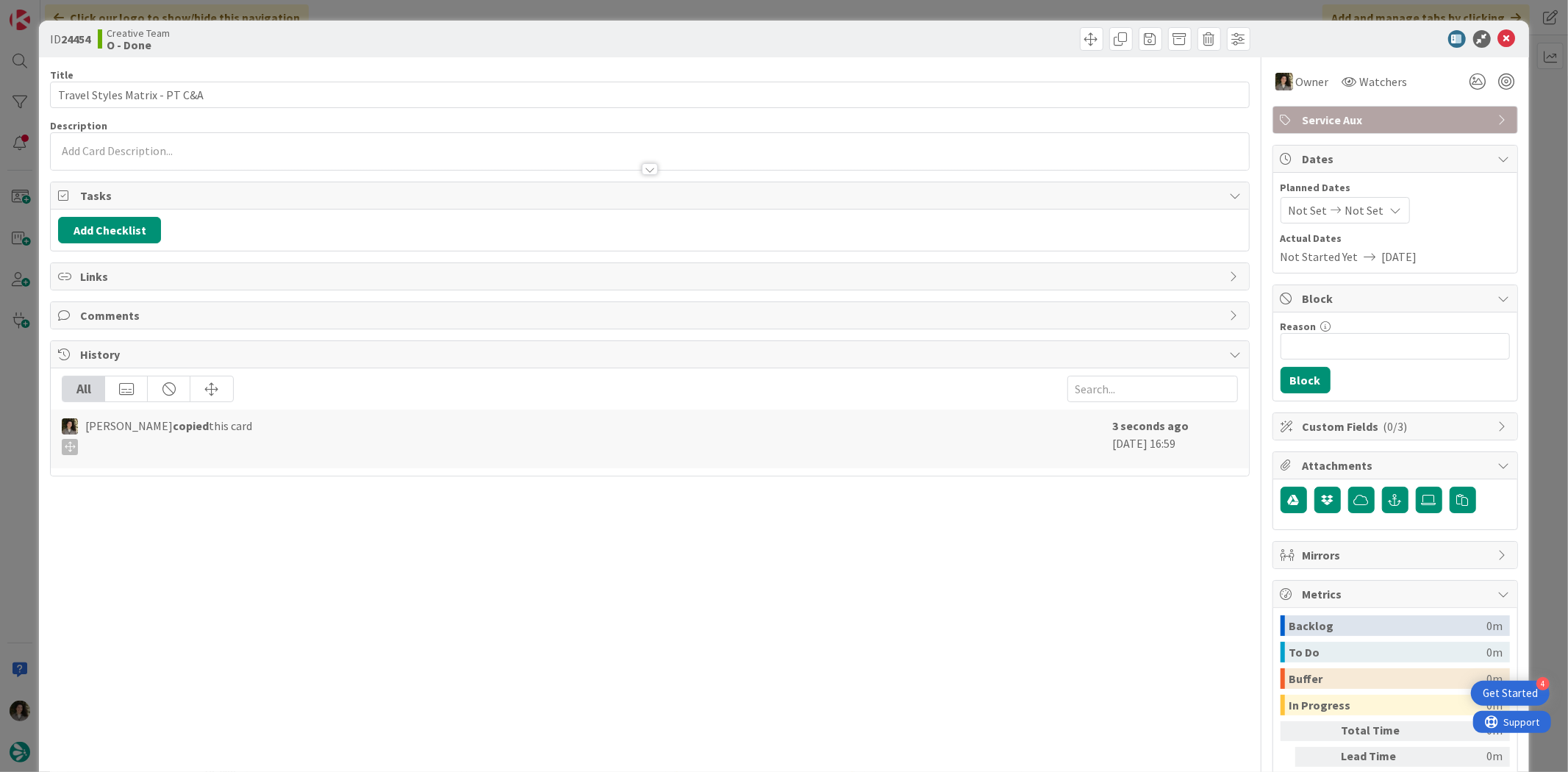
click at [1348, 200] on div "Not Set Not Set" at bounding box center [1345, 210] width 129 height 26
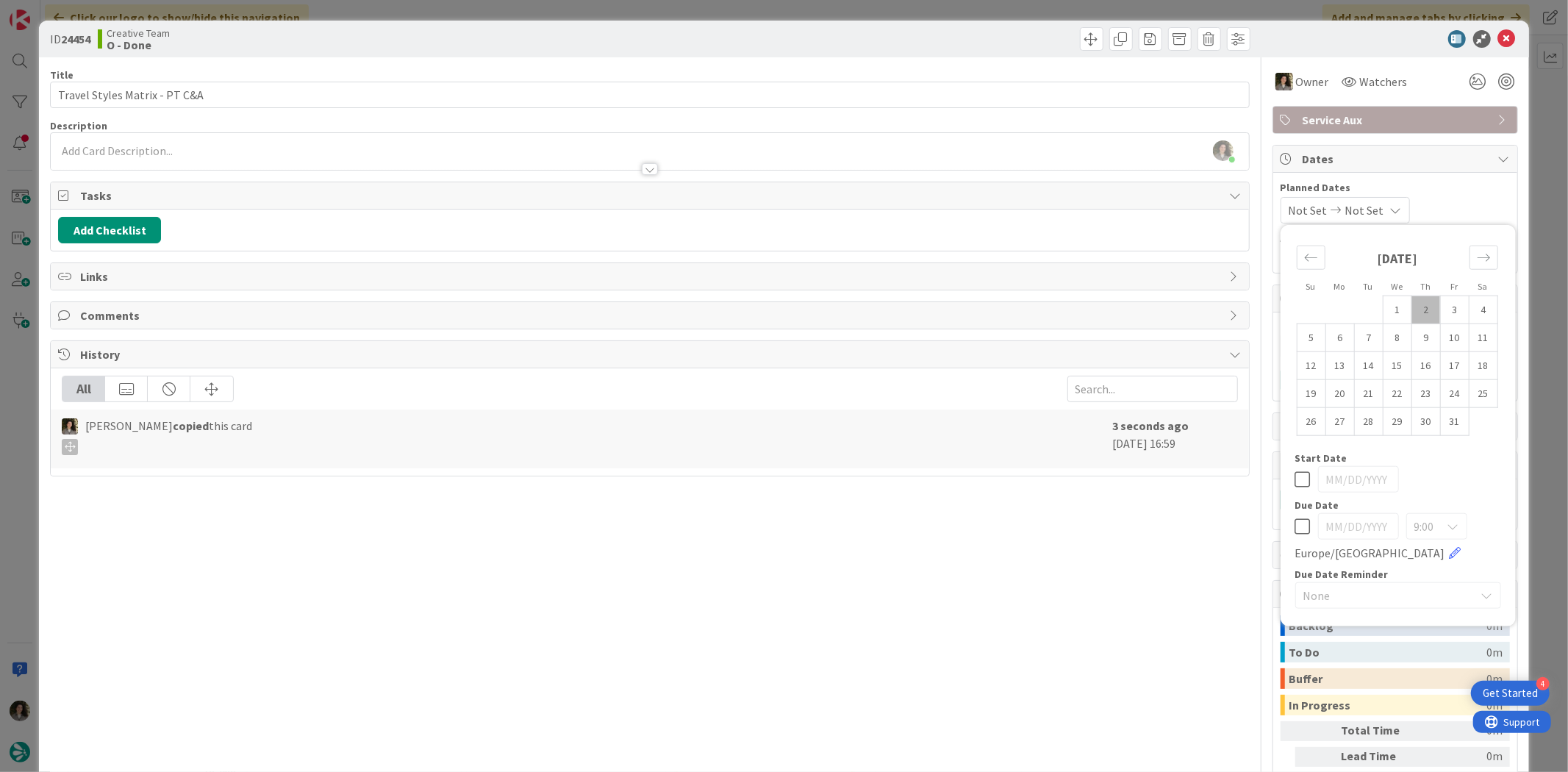
click at [1299, 526] on div "9:00 Europe/London" at bounding box center [1398, 537] width 206 height 49
click at [1296, 525] on icon at bounding box center [1303, 526] width 16 height 17
type input "[DATE]"
click at [1057, 561] on div "Title 29 / 128 Travel Styles Matrix - PT C&A Description Melissa Santos just jo…" at bounding box center [649, 458] width 1199 height 801
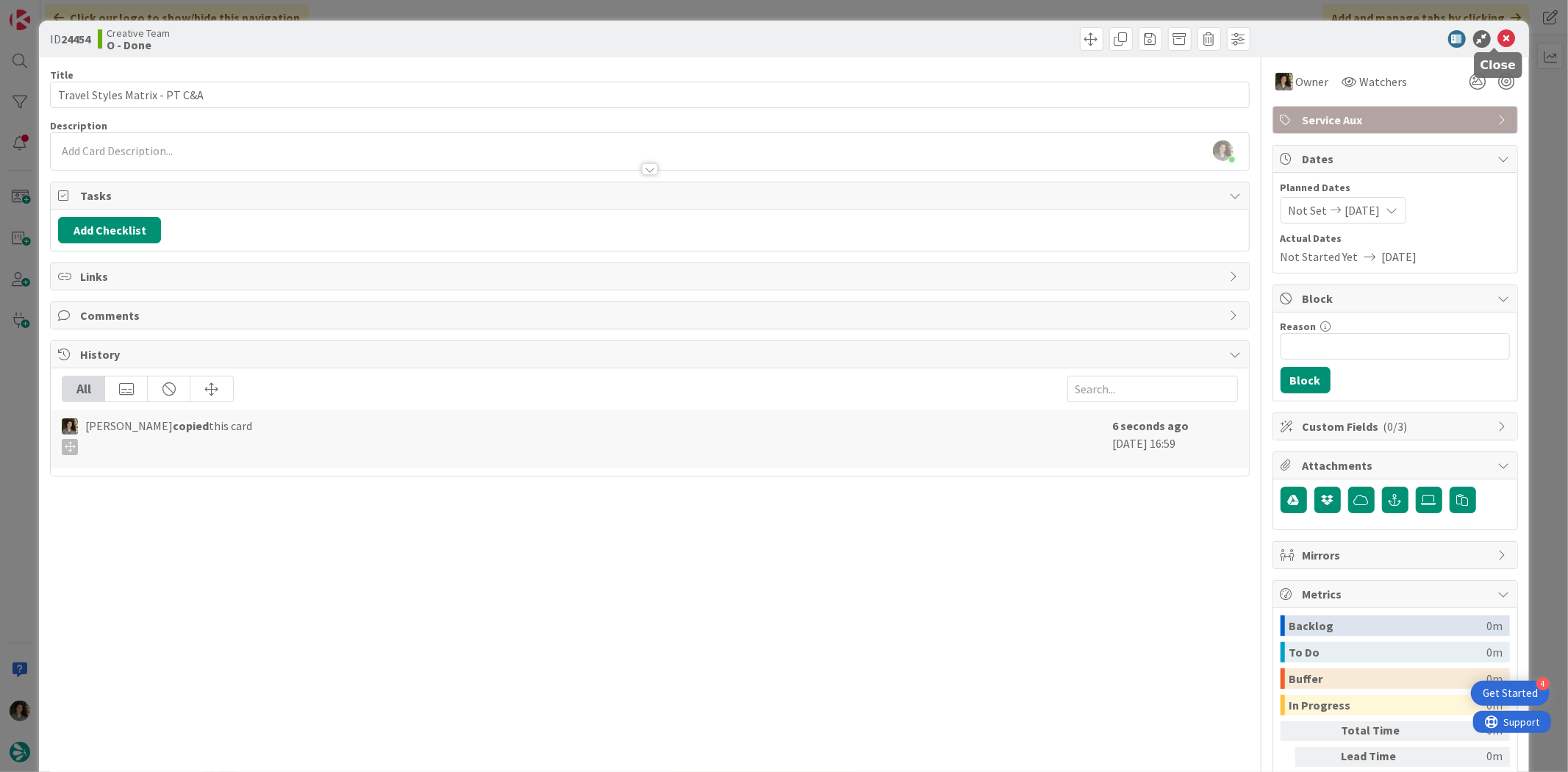
click at [1498, 30] on icon at bounding box center [1506, 39] width 17 height 17
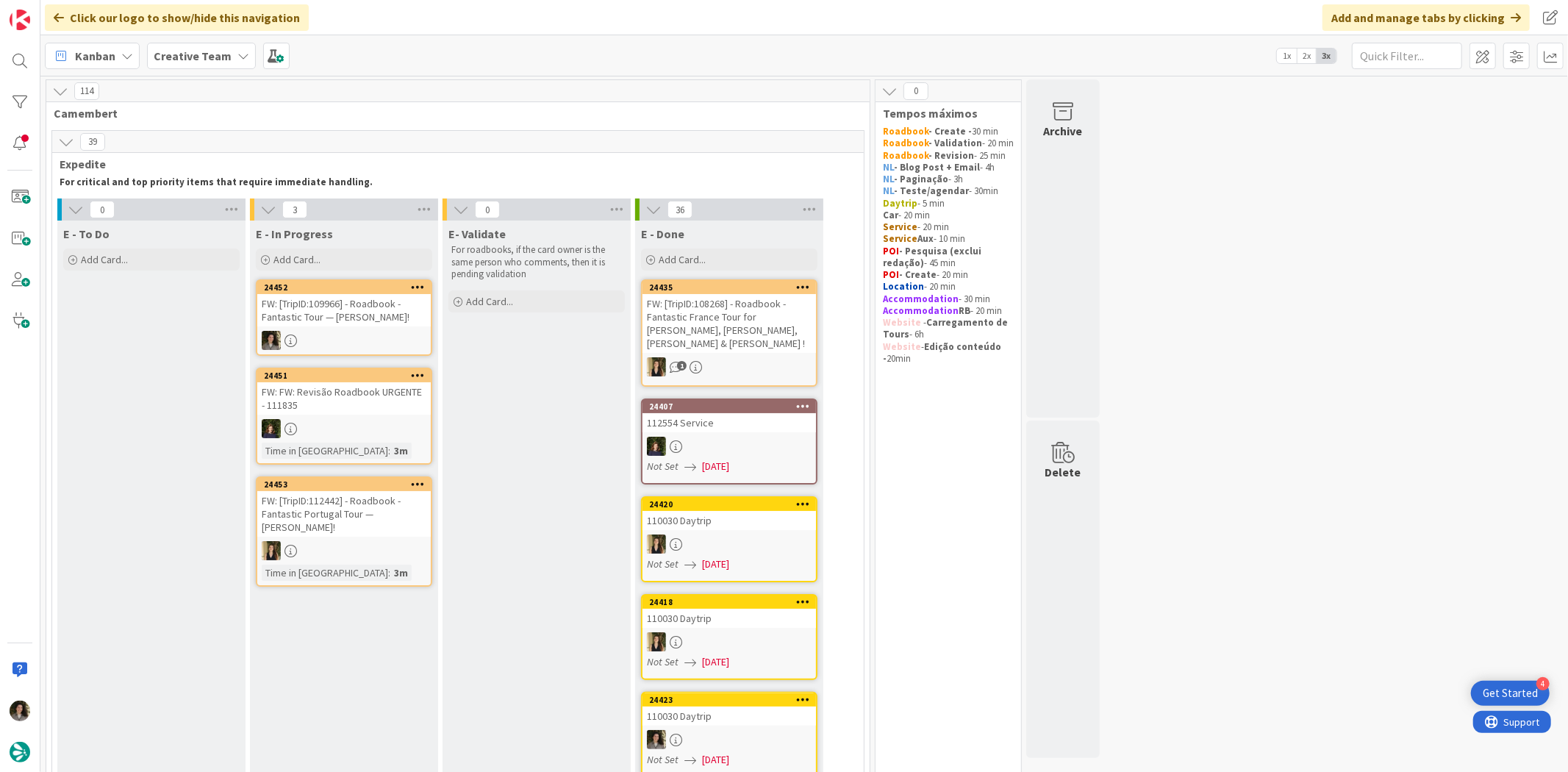
click at [370, 301] on div "FW: [TripID:109966] - Roadbook - Fantastic Tour — [PERSON_NAME]!" at bounding box center [344, 309] width 174 height 32
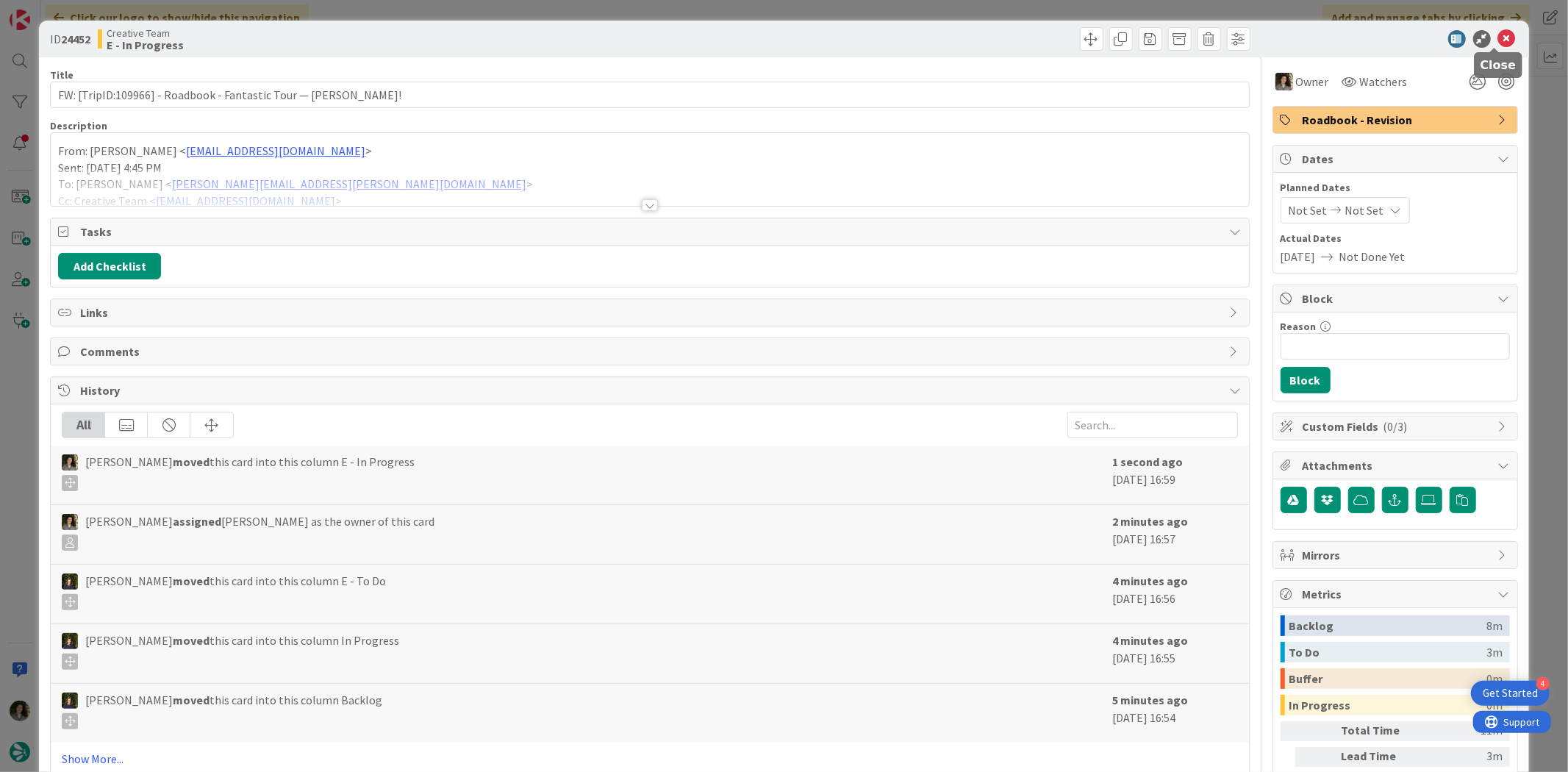
click at [1498, 31] on icon at bounding box center [1506, 39] width 17 height 17
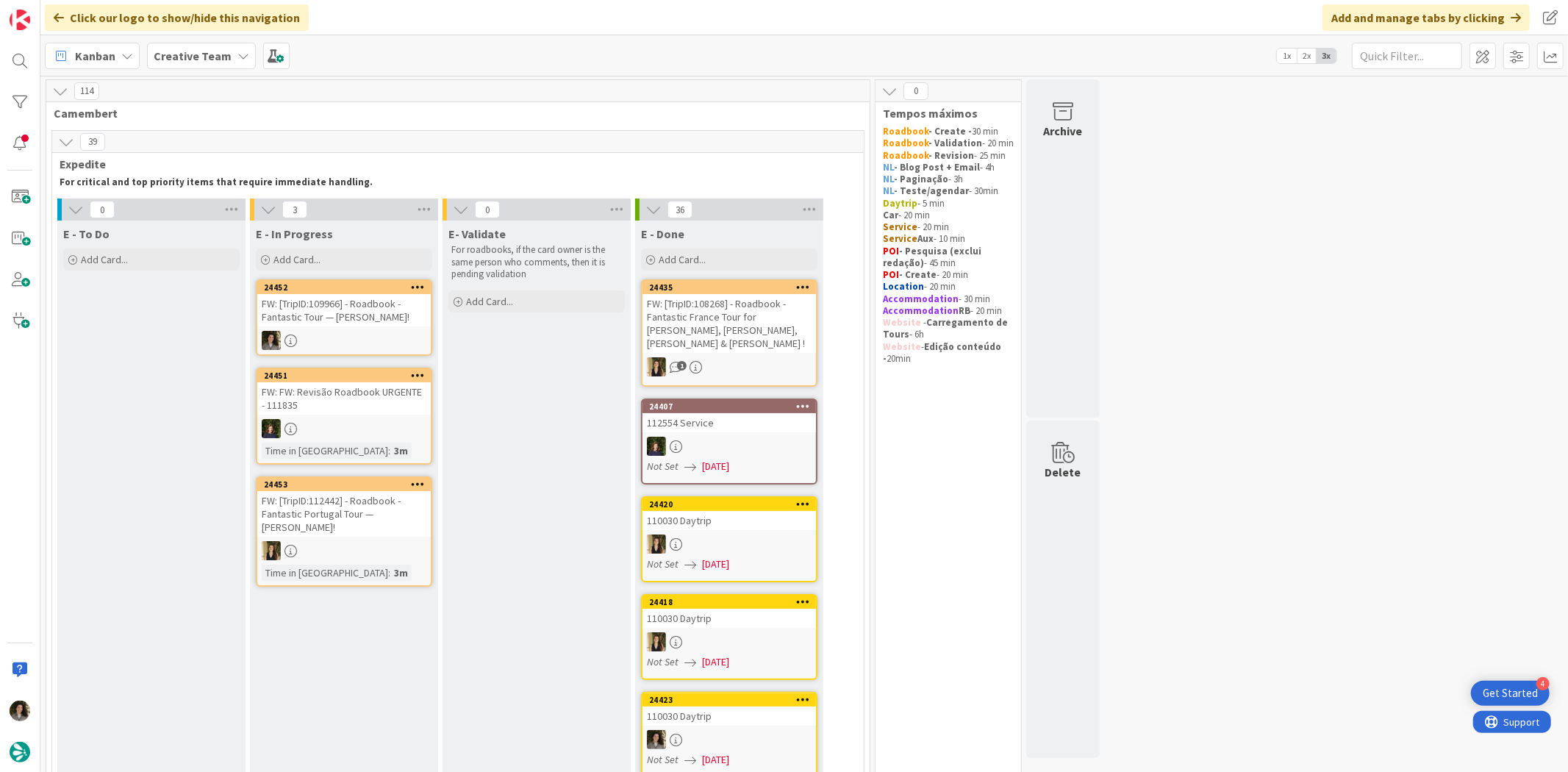
click at [329, 303] on div "FW: [TripID:109966] - Roadbook - Fantastic Tour — [PERSON_NAME]!" at bounding box center [344, 309] width 174 height 32
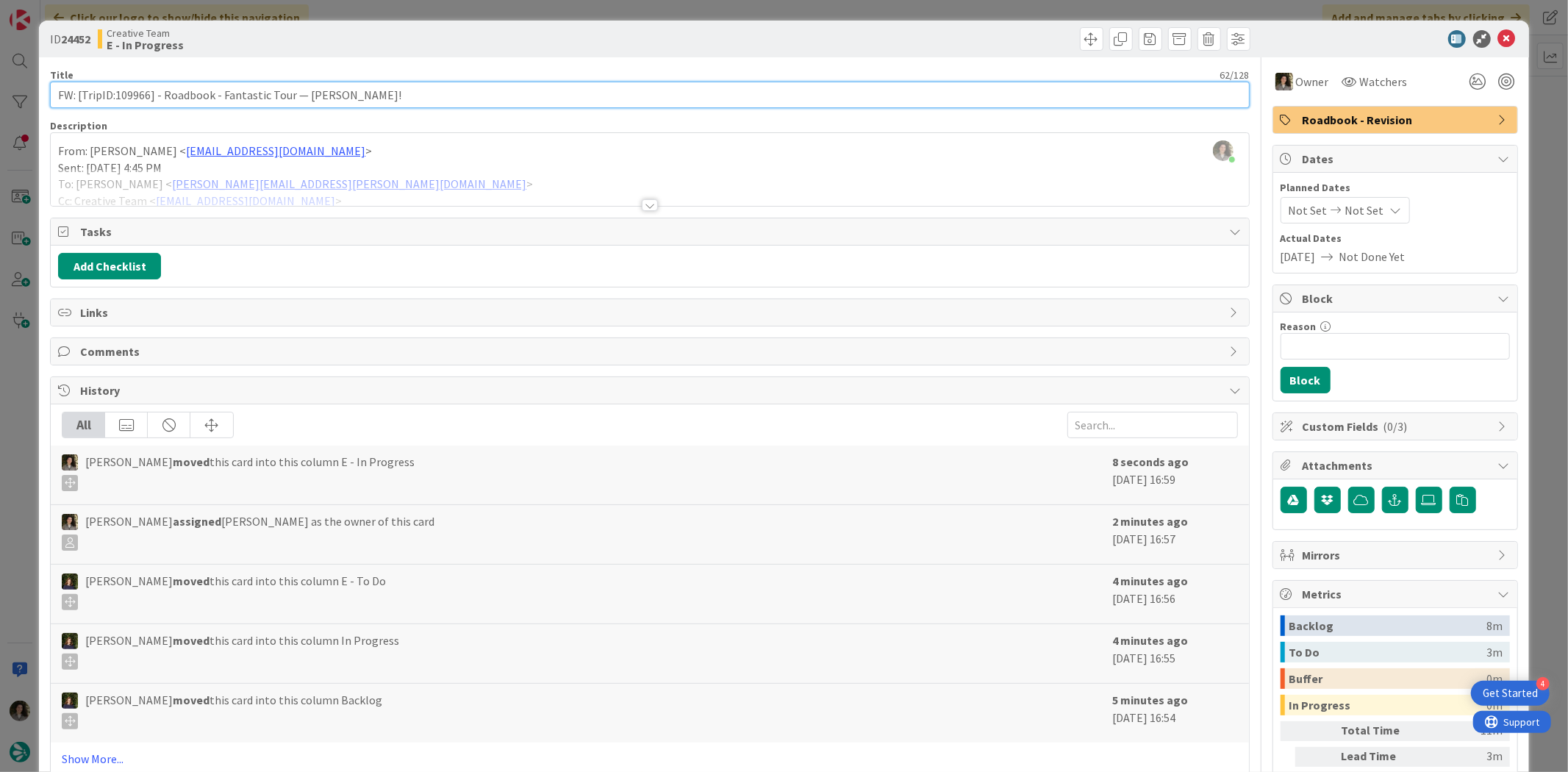
drag, startPoint x: 148, startPoint y: 95, endPoint x: 115, endPoint y: 97, distance: 33.1
click at [115, 97] on input "FW: [TripID:109966] - Roadbook - Fantastic Tour — [PERSON_NAME]!" at bounding box center [649, 95] width 1199 height 26
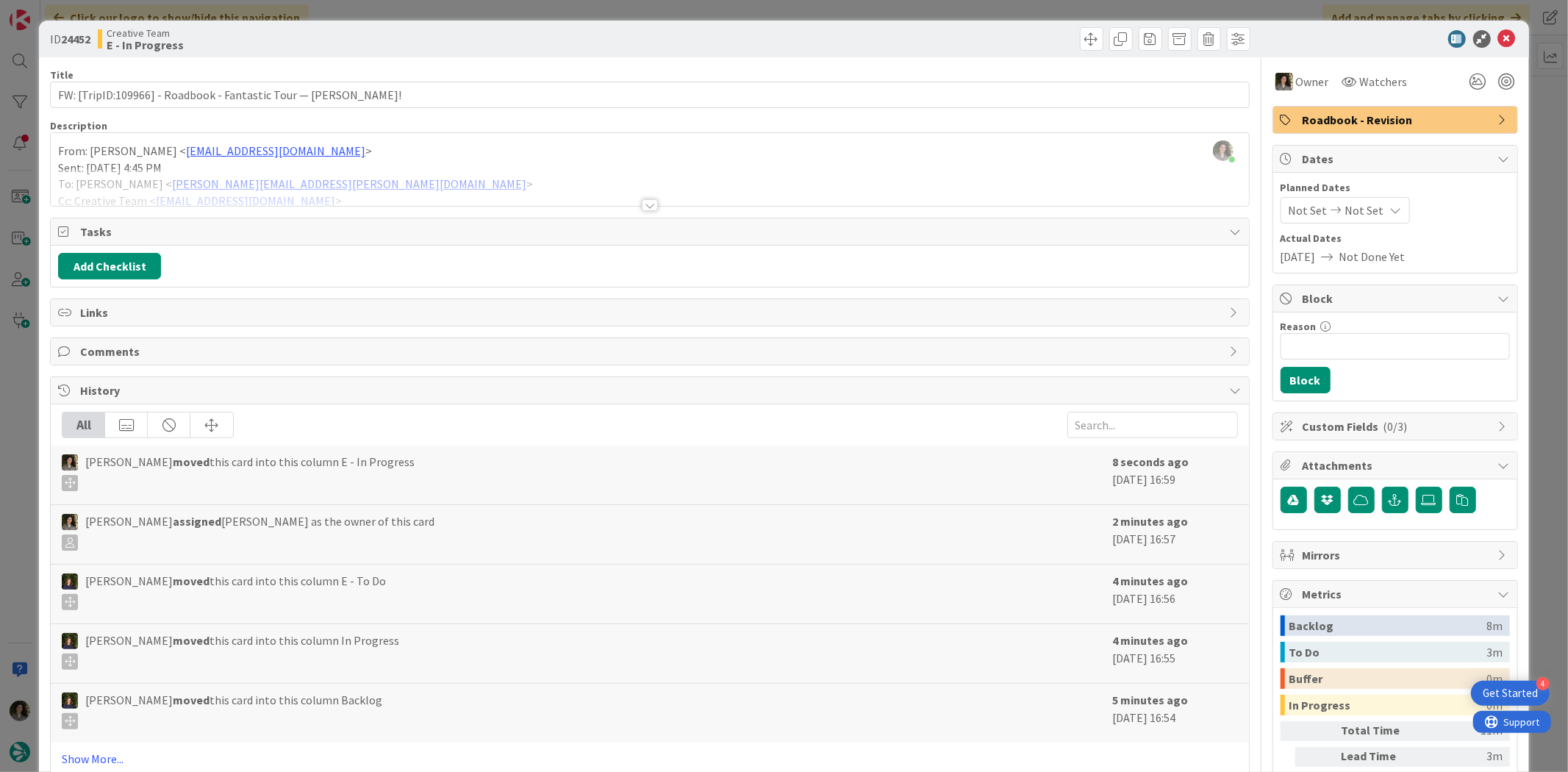
click at [649, 202] on div at bounding box center [650, 205] width 16 height 12
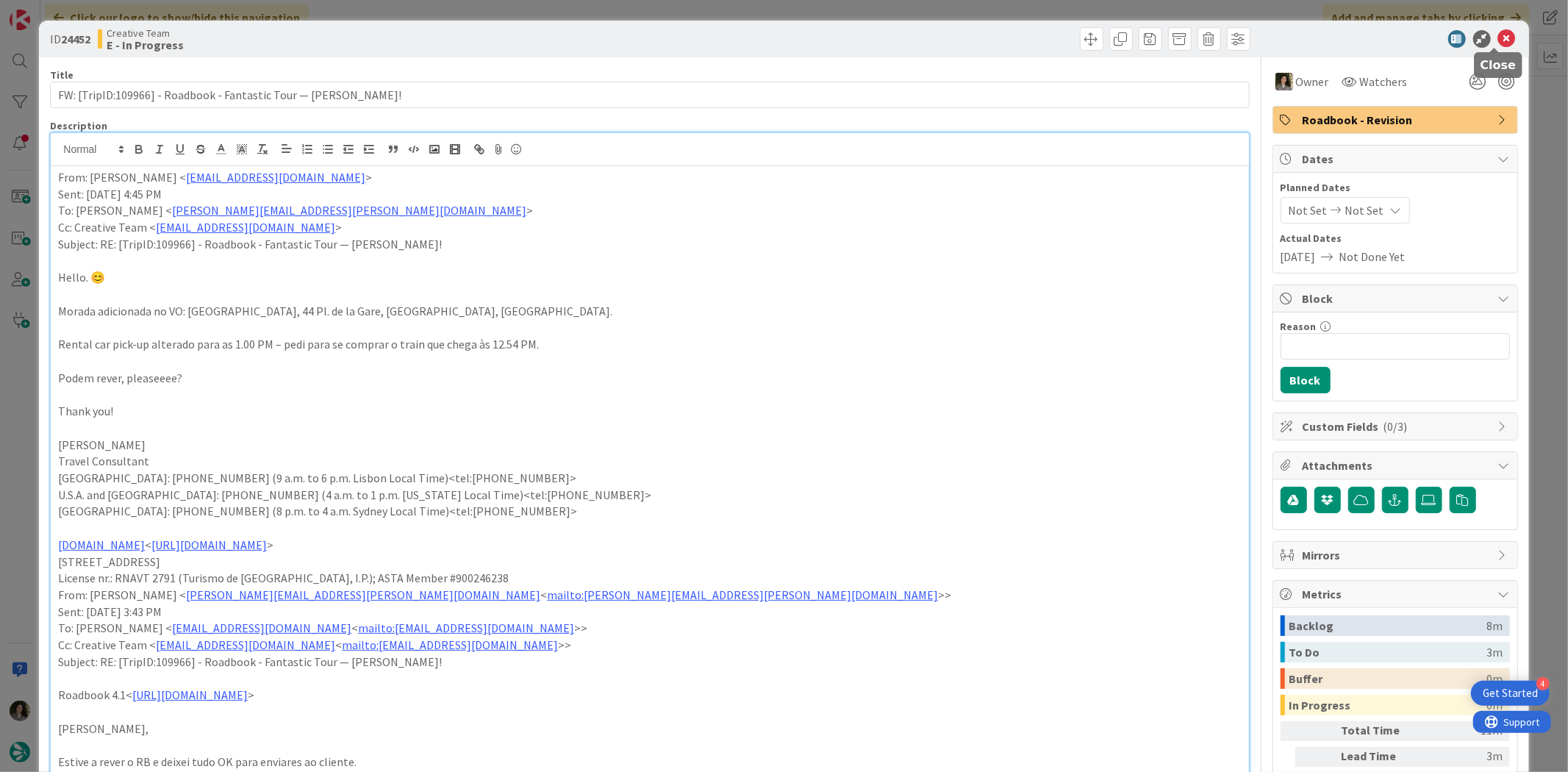
click at [1498, 40] on icon at bounding box center [1506, 39] width 17 height 17
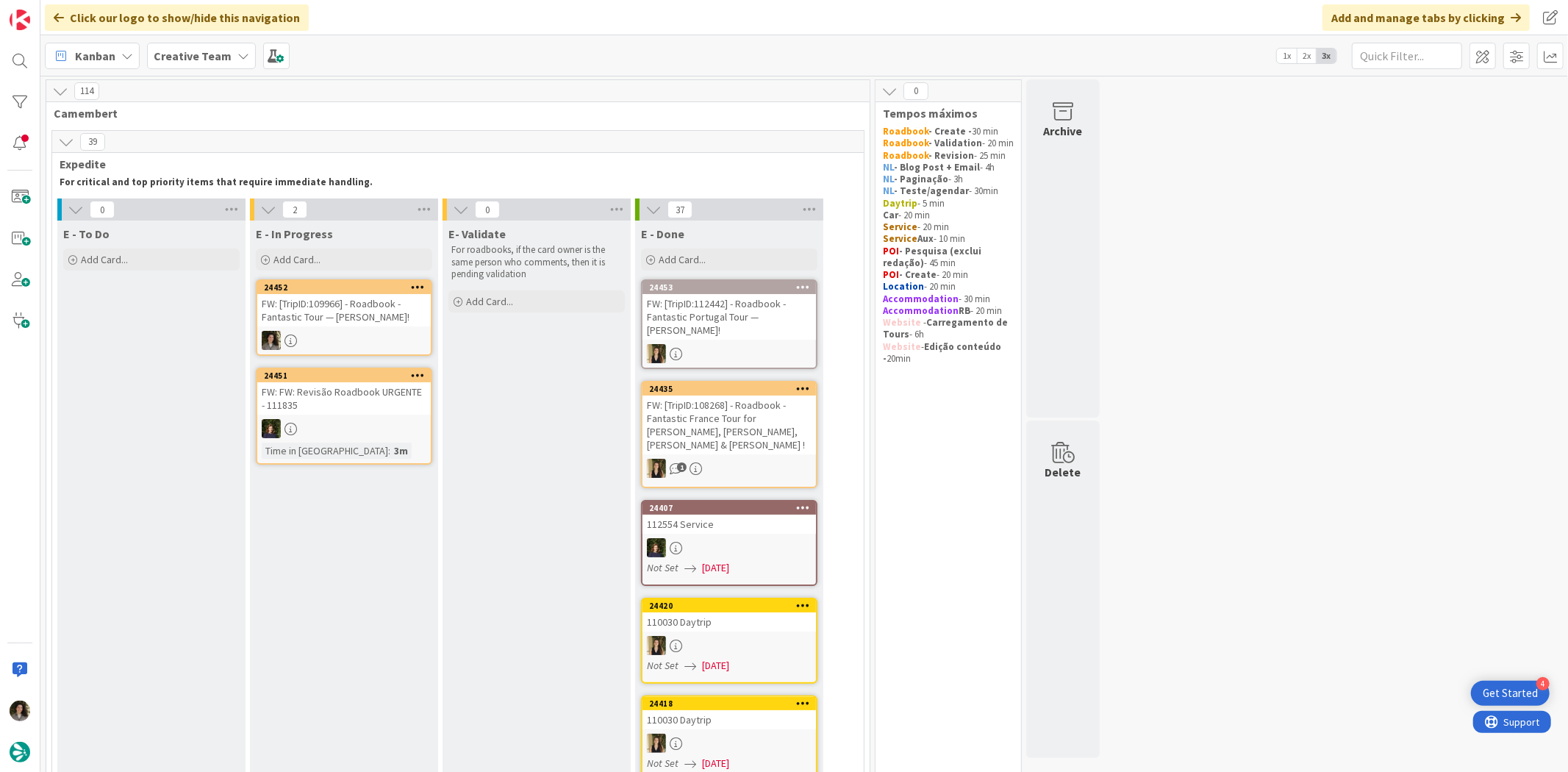
click at [366, 300] on div "FW: [TripID:109966] - Roadbook - Fantastic Tour — [PERSON_NAME]!" at bounding box center [344, 309] width 174 height 32
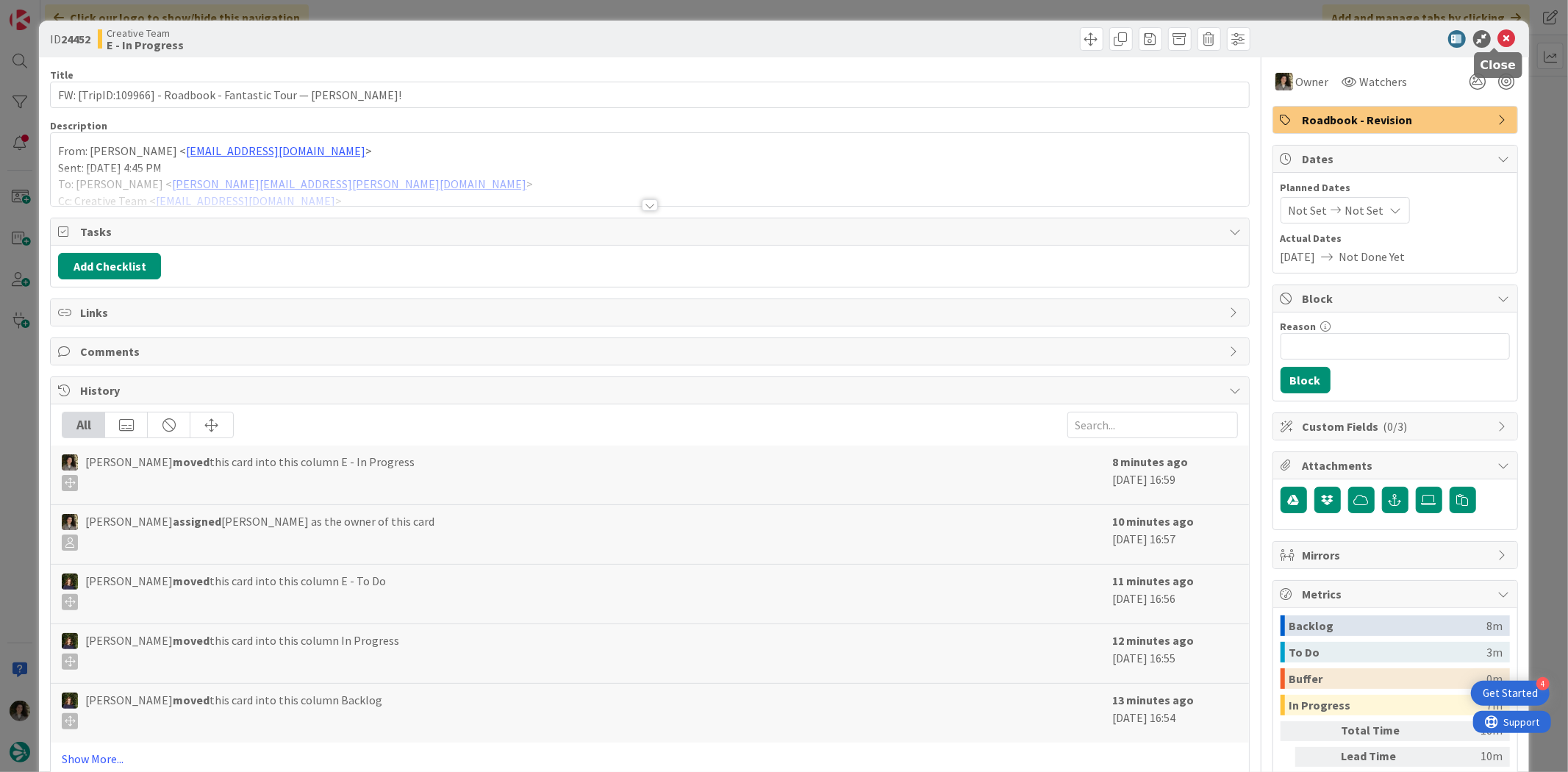
click at [1498, 38] on icon at bounding box center [1506, 39] width 17 height 17
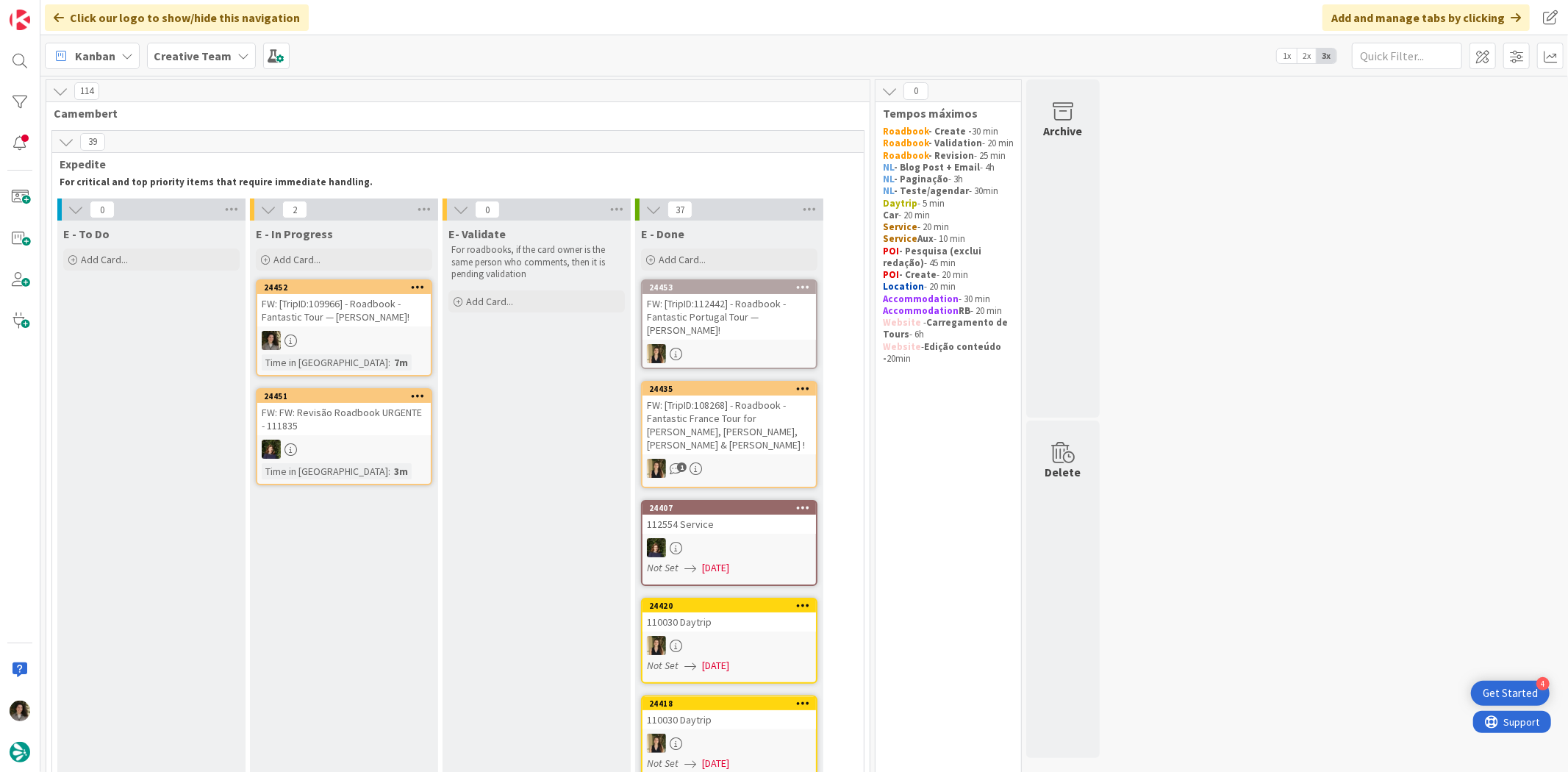
click at [334, 325] on div "FW: [TripID:109966] - Roadbook - Fantastic Tour — [PERSON_NAME]!" at bounding box center [344, 309] width 174 height 32
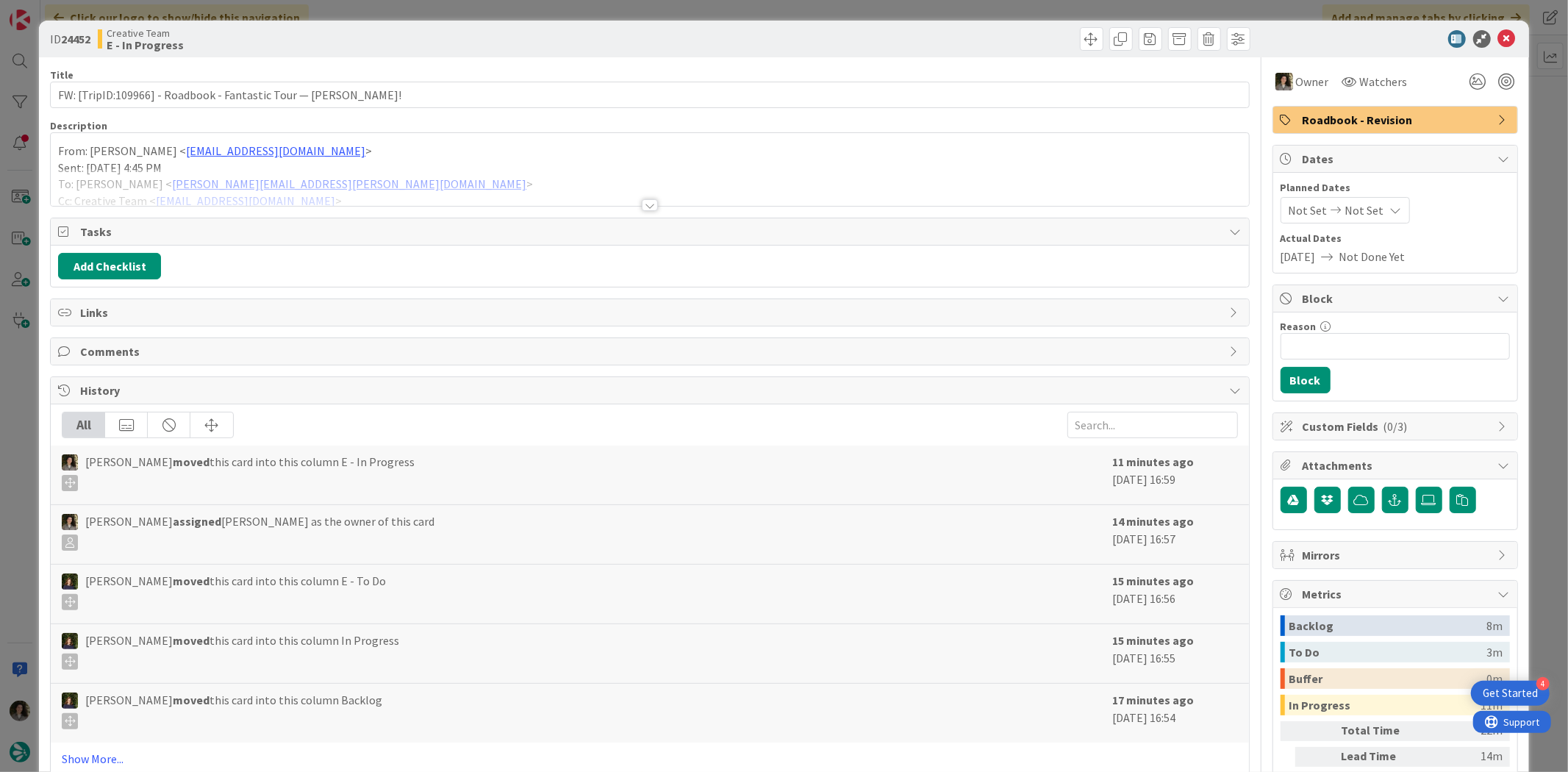
click at [642, 200] on div at bounding box center [650, 205] width 16 height 12
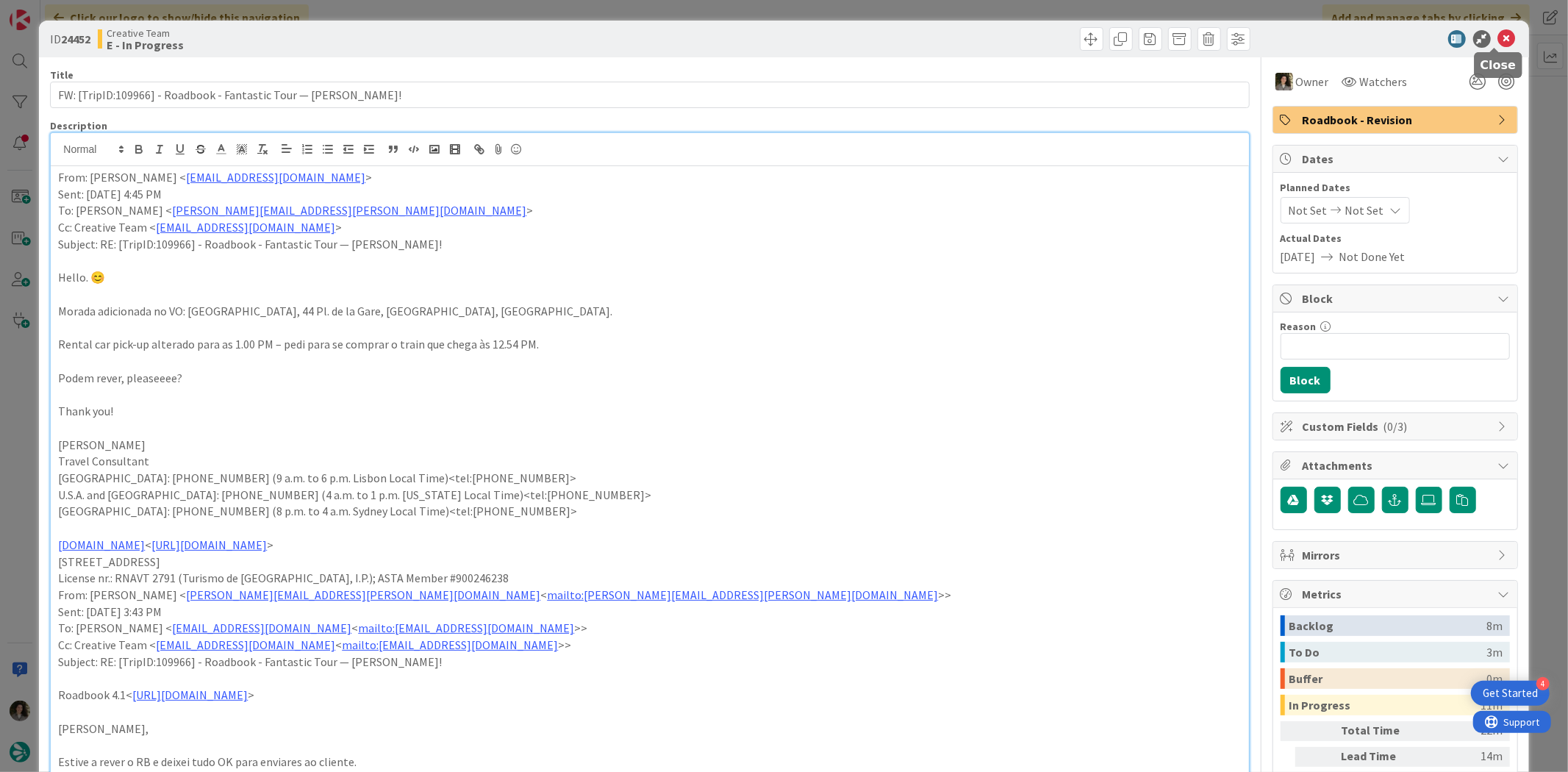
click at [1498, 38] on icon at bounding box center [1506, 39] width 17 height 17
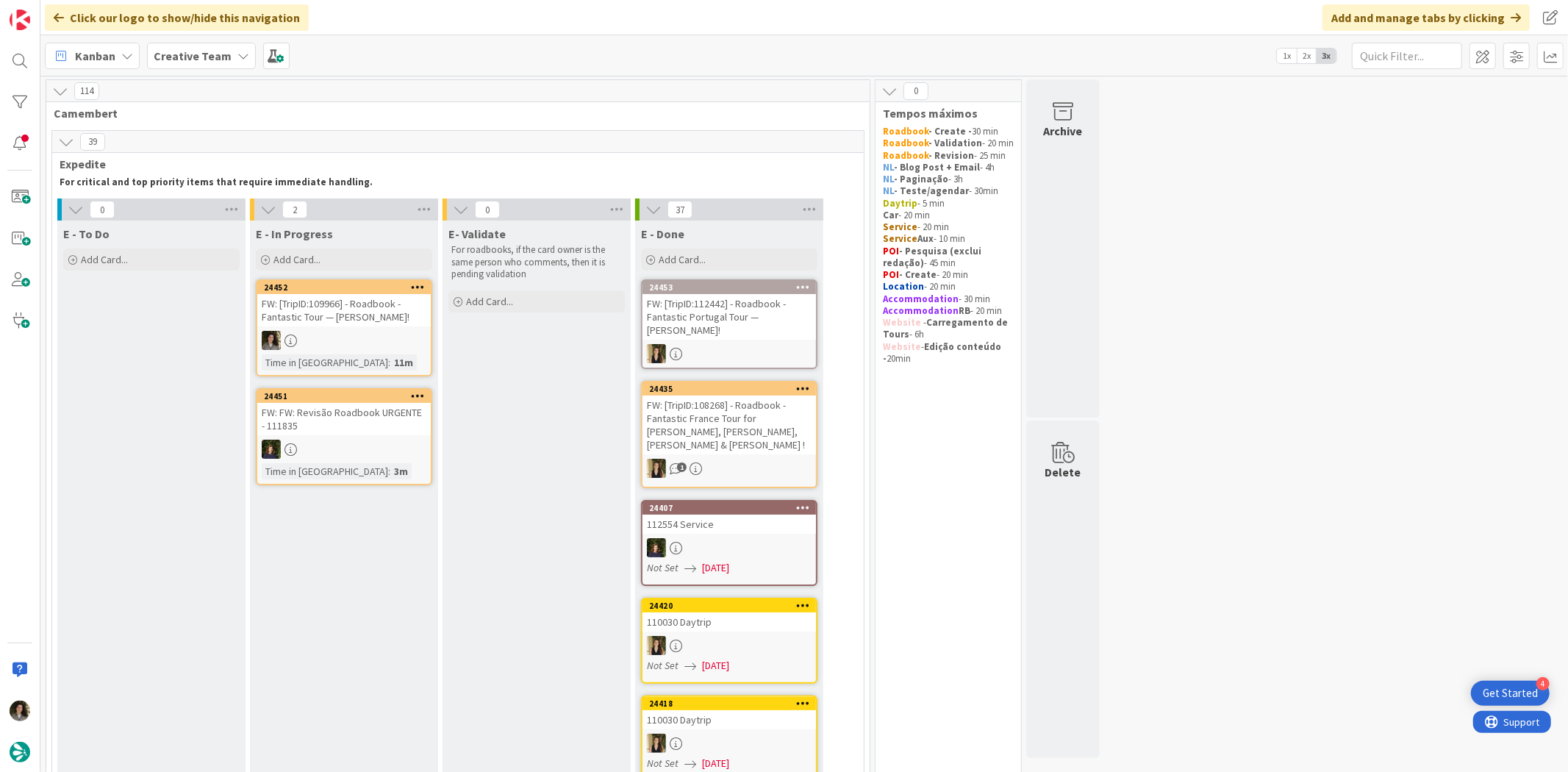
click at [323, 336] on div at bounding box center [344, 340] width 174 height 19
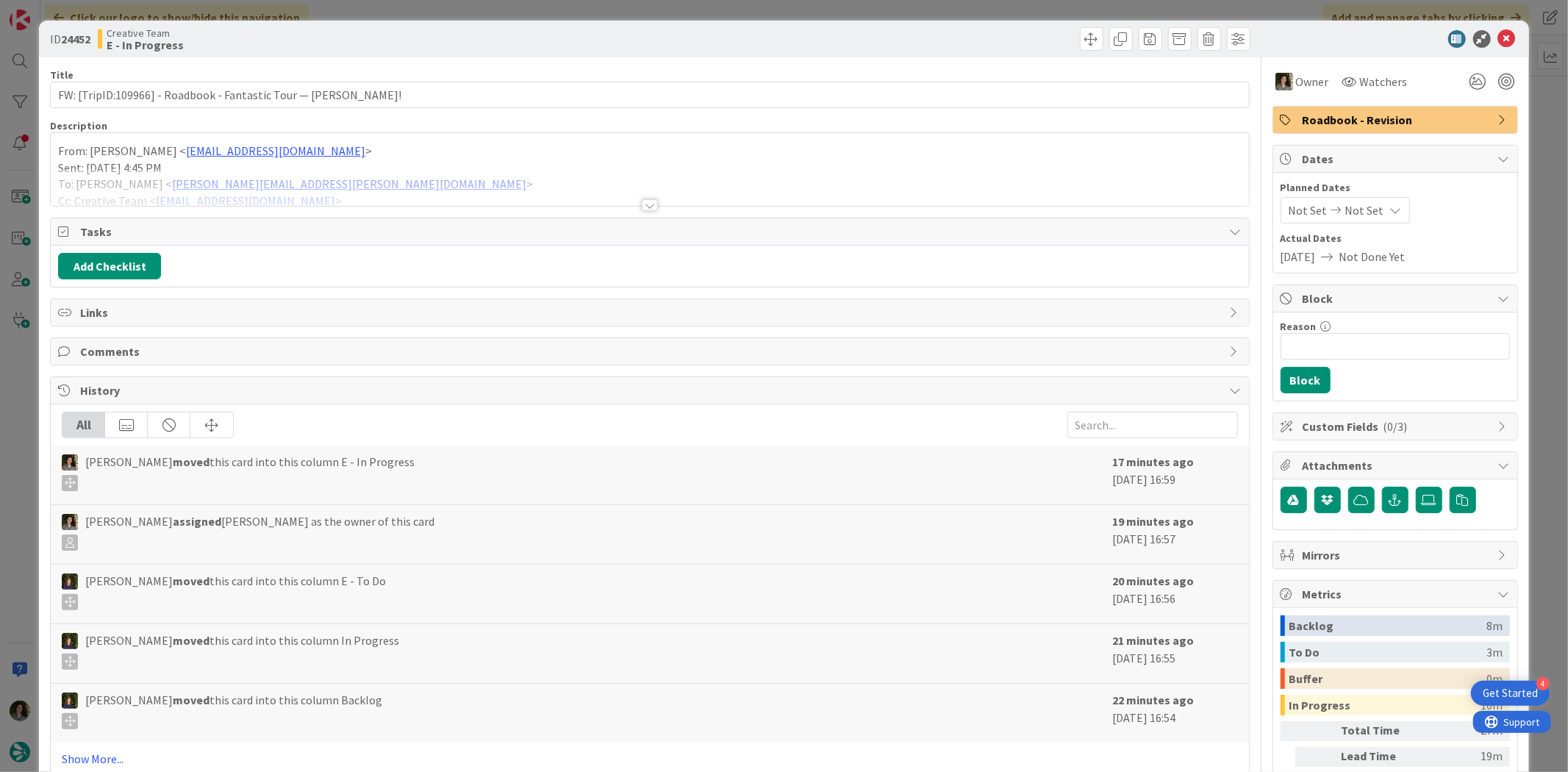
click at [1372, 114] on span "Roadbook - Revision" at bounding box center [1397, 119] width 188 height 17
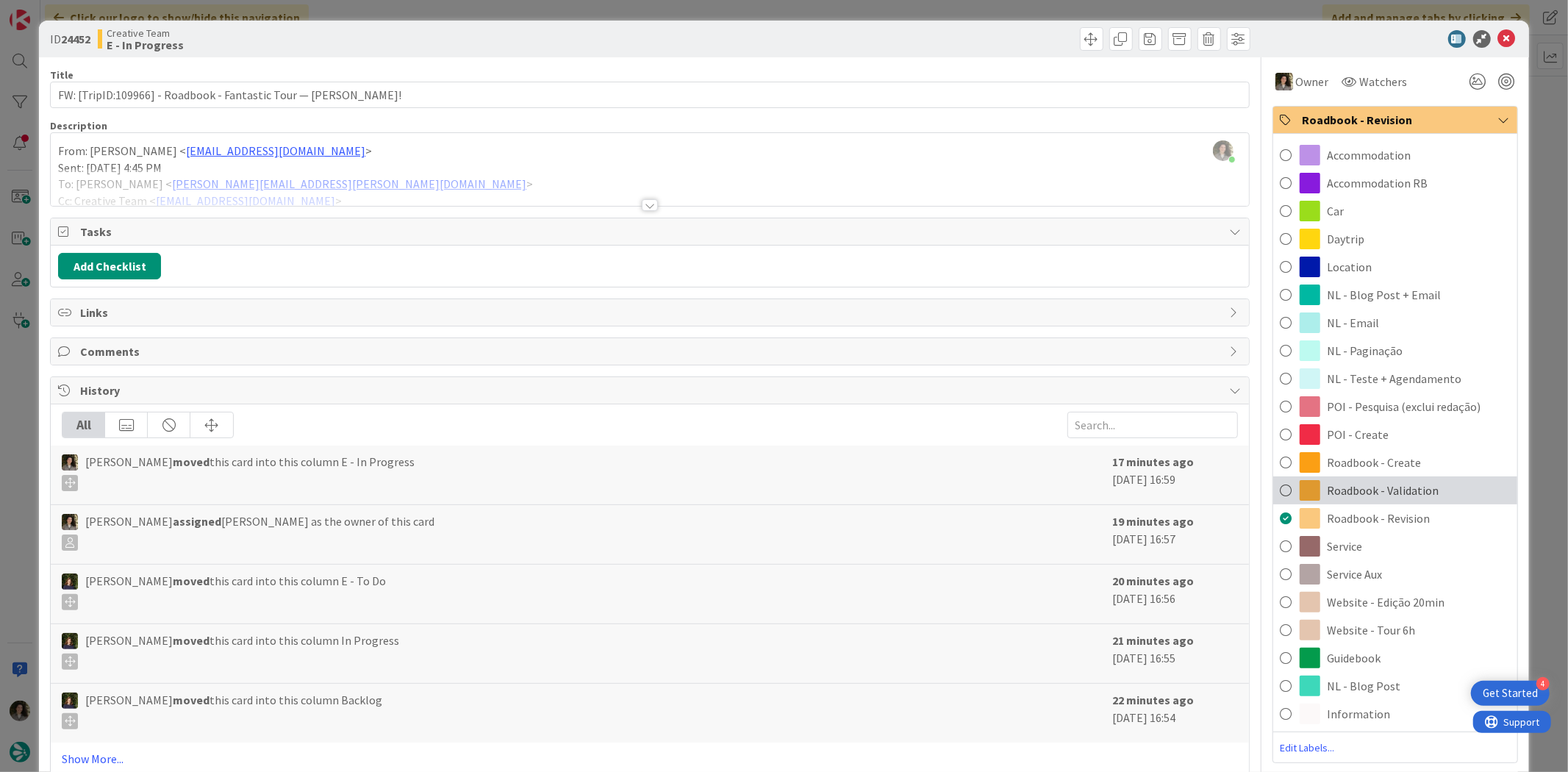
click at [1417, 488] on span "Roadbook - Validation" at bounding box center [1384, 490] width 112 height 17
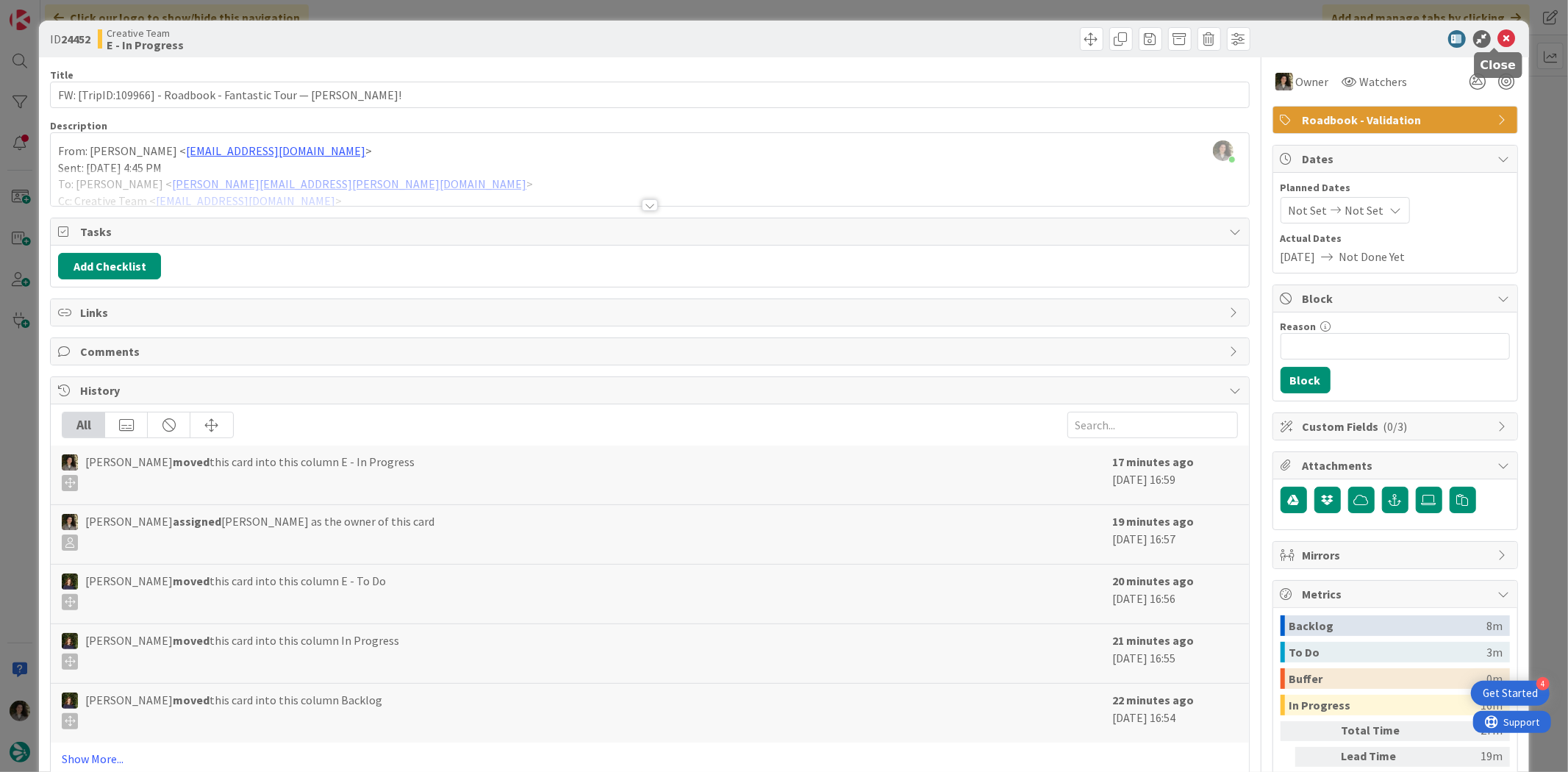
click at [1498, 32] on icon at bounding box center [1506, 39] width 17 height 17
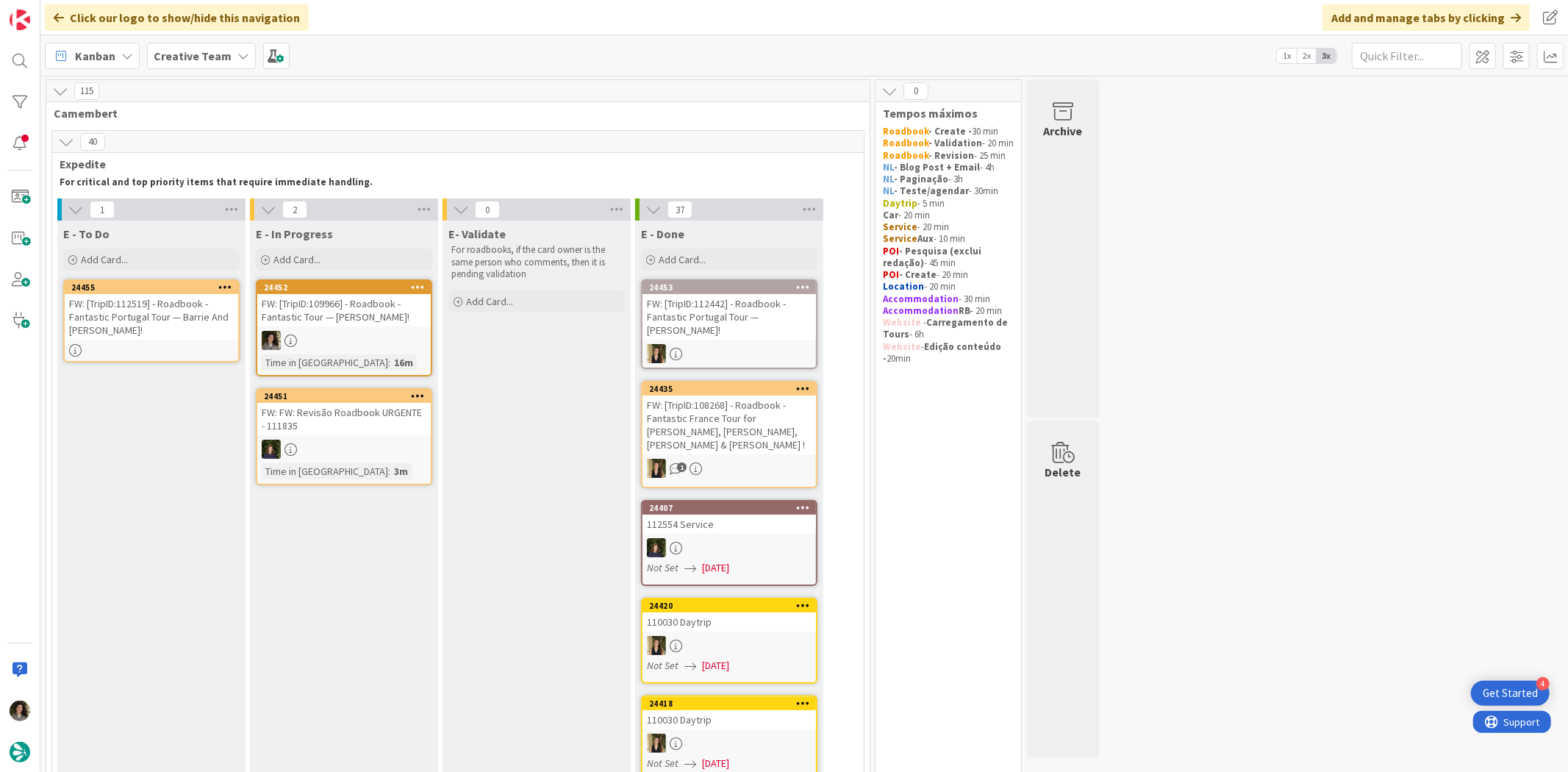
click at [163, 331] on div "FW: [TripID:112519] - Roadbook - Fantastic Portugal Tour — Barrie And [PERSON_N…" at bounding box center [151, 316] width 174 height 45
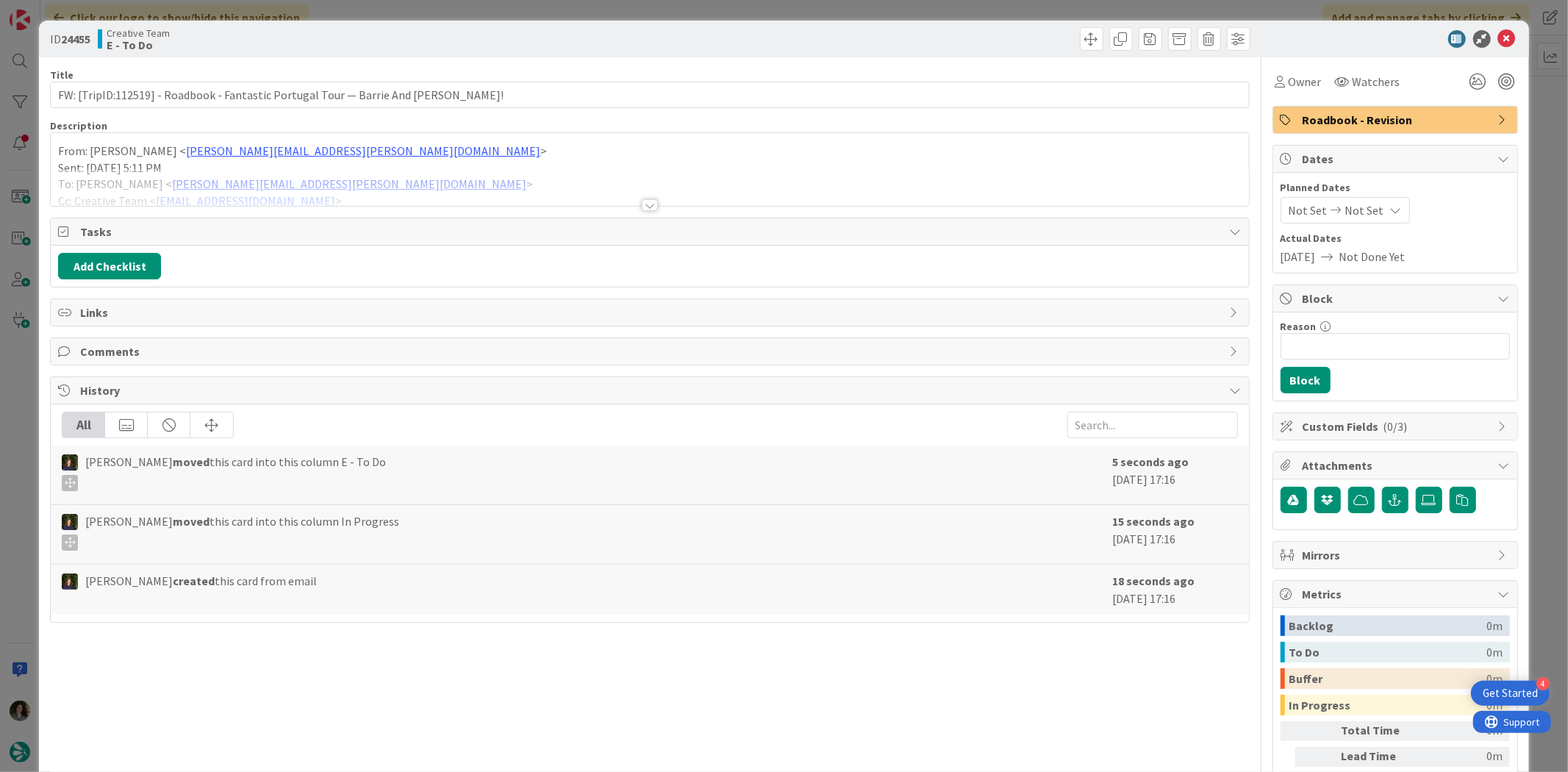
click at [655, 198] on div at bounding box center [649, 188] width 1198 height 38
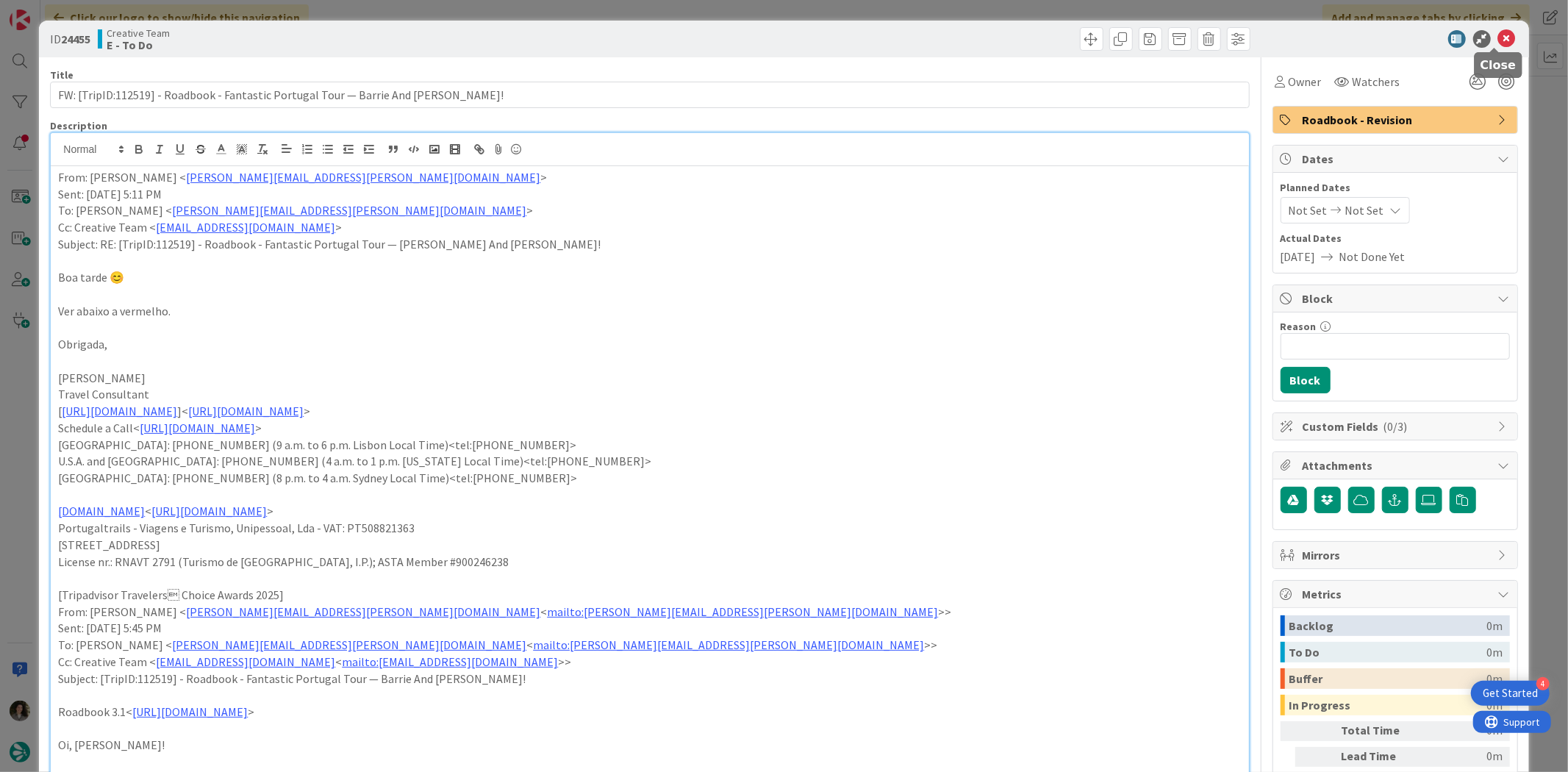
click at [1500, 35] on icon at bounding box center [1506, 39] width 17 height 17
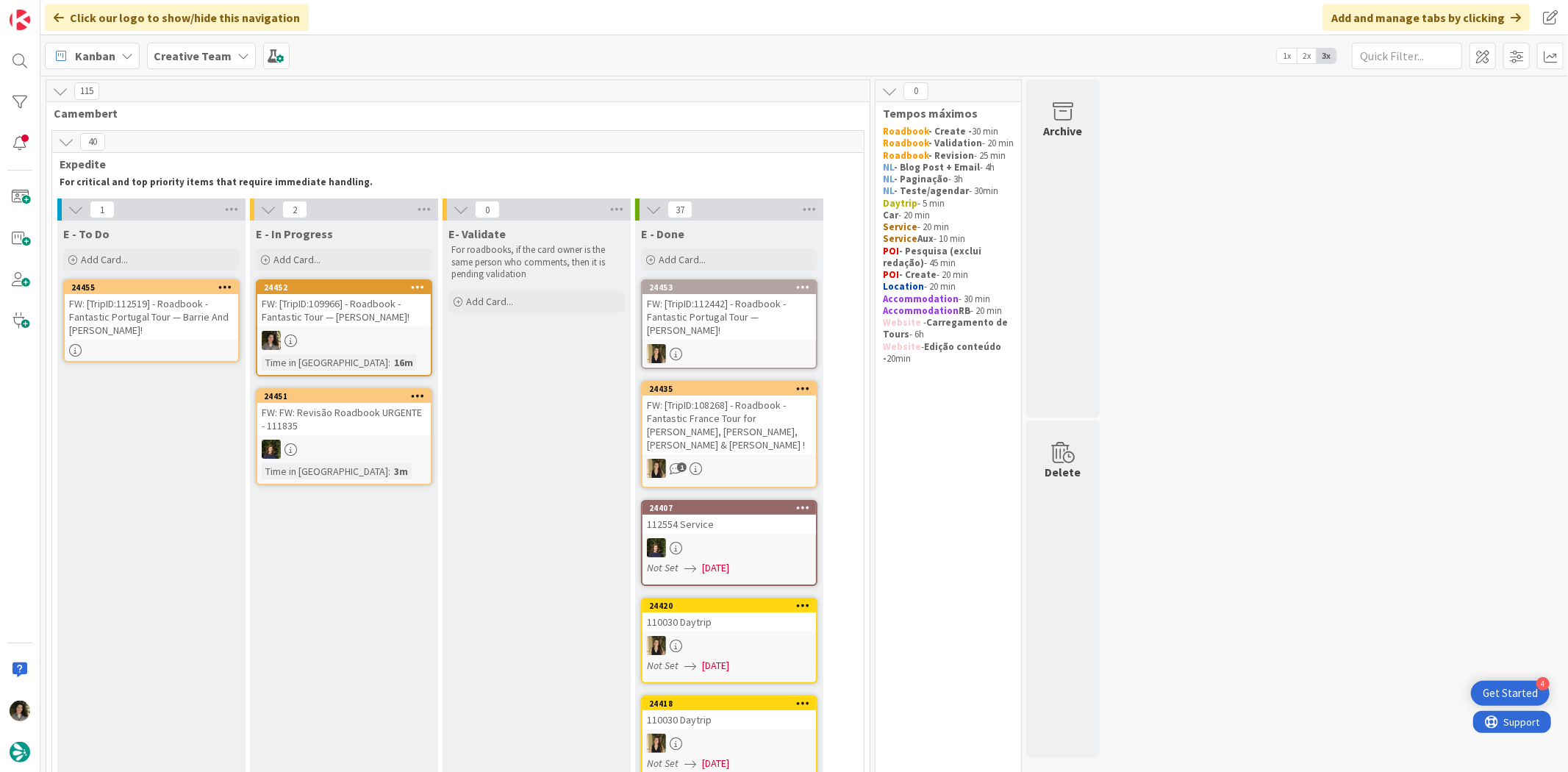
click at [313, 319] on div "FW: [TripID:109966] - Roadbook - Fantastic Tour — [PERSON_NAME]!" at bounding box center [344, 309] width 174 height 32
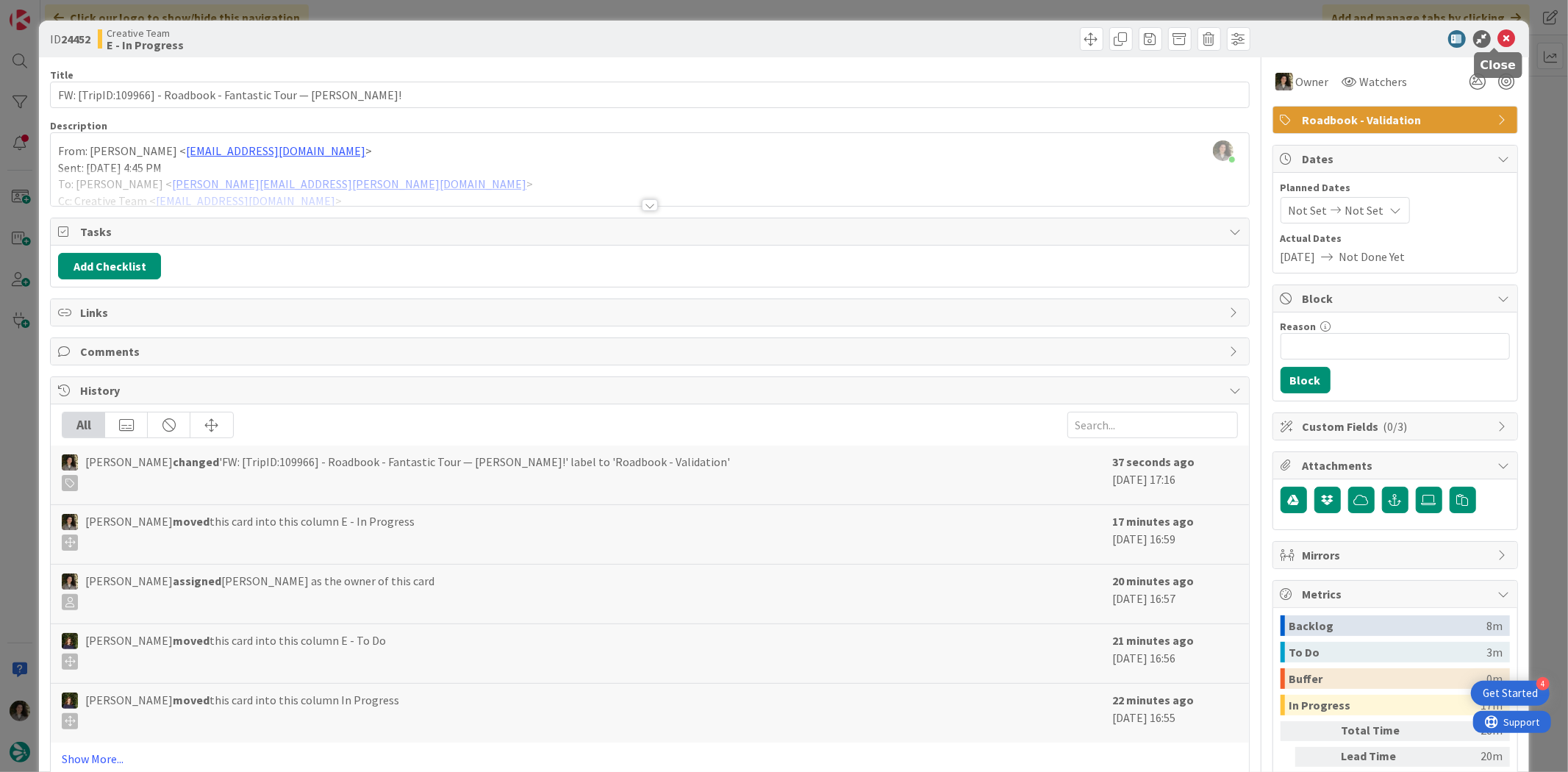
click at [1498, 33] on icon at bounding box center [1506, 39] width 17 height 17
